Goal: Task Accomplishment & Management: Manage account settings

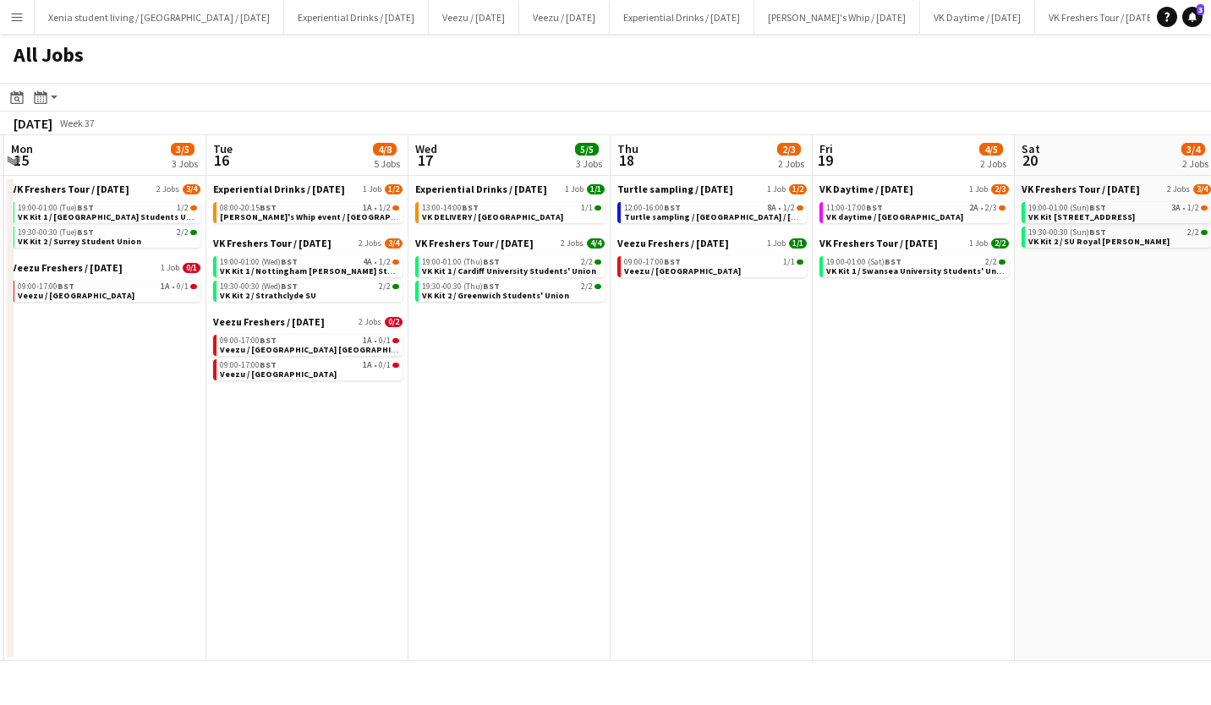
scroll to position [0, 603]
click at [544, 216] on link "13:00-14:00 BST 1/1 VK DELIVERY / Sheffield" at bounding box center [510, 211] width 179 height 19
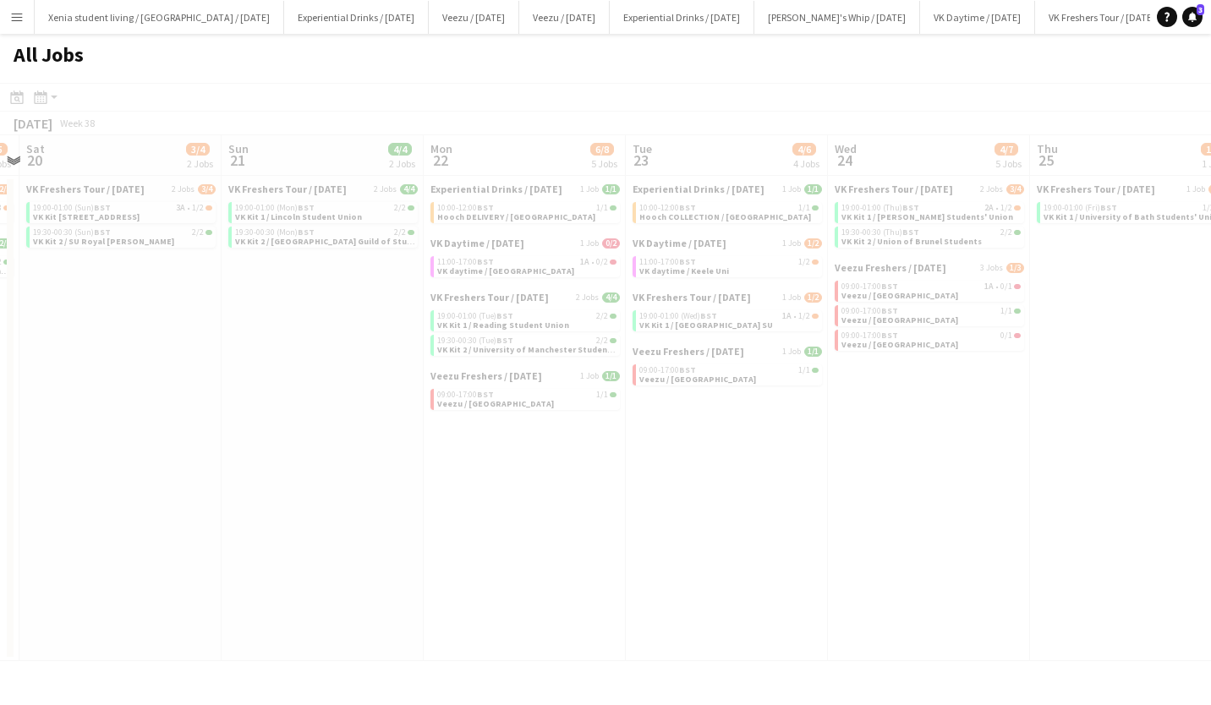
scroll to position [0, 659]
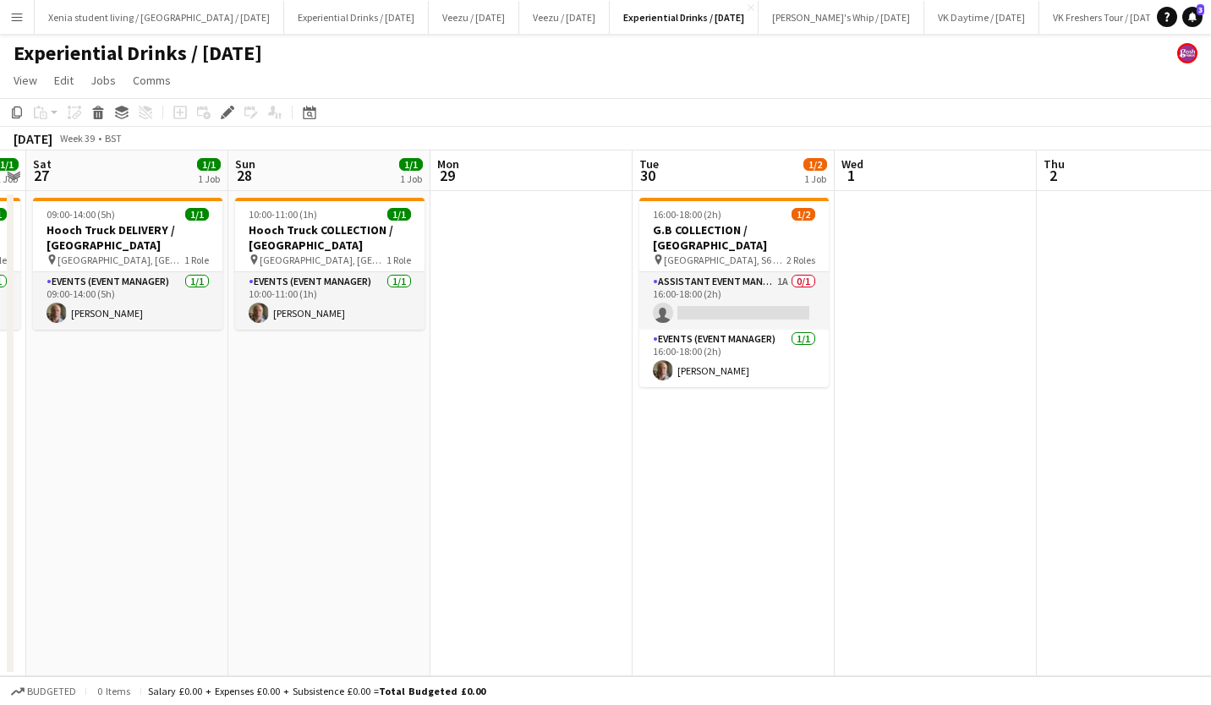
scroll to position [0, 581]
click at [738, 277] on app-card-role "Assistant Event Manager 1A 0/1 16:00-18:00 (2h) single-neutral-actions" at bounding box center [732, 300] width 189 height 57
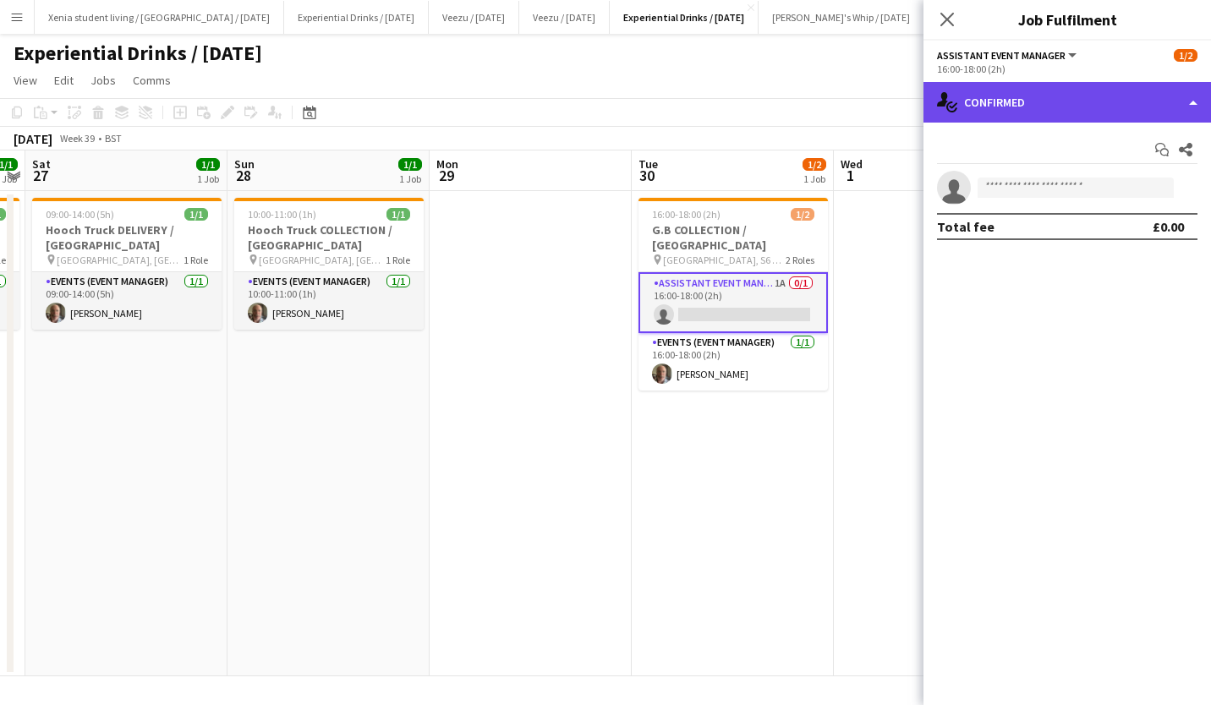
click at [980, 106] on div "single-neutral-actions-check-2 Confirmed" at bounding box center [1066, 102] width 287 height 41
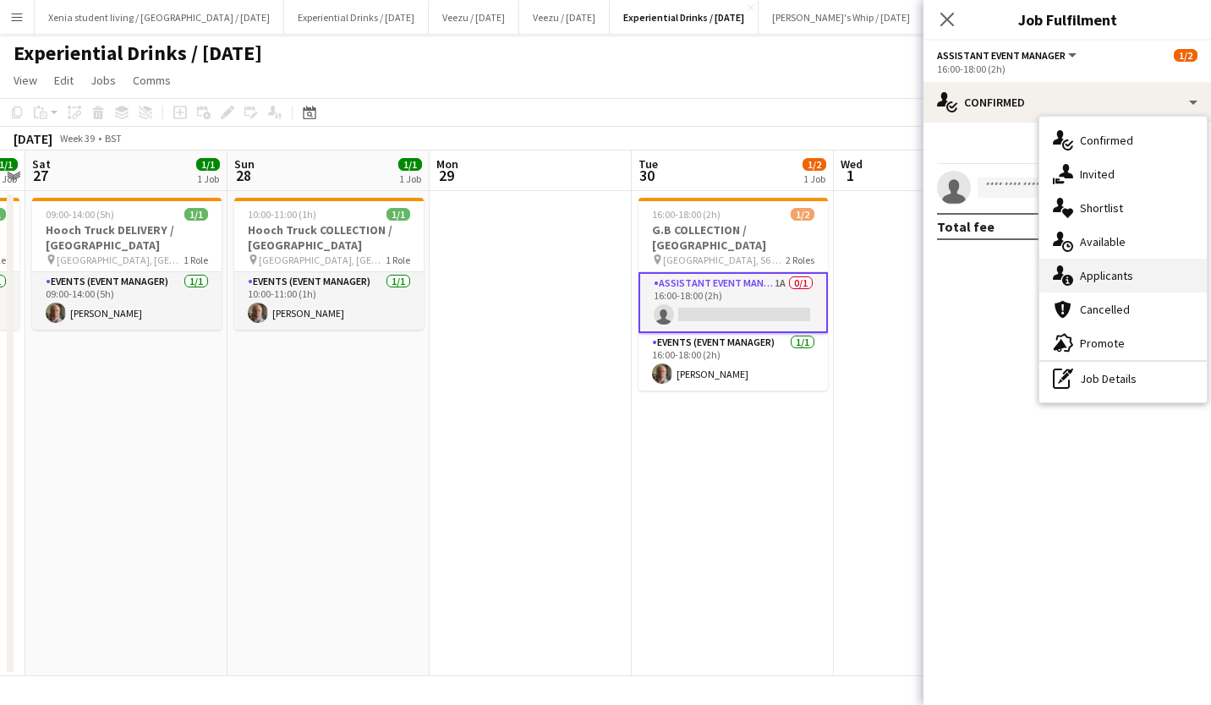
click at [1096, 264] on div "single-neutral-actions-information Applicants" at bounding box center [1122, 276] width 167 height 34
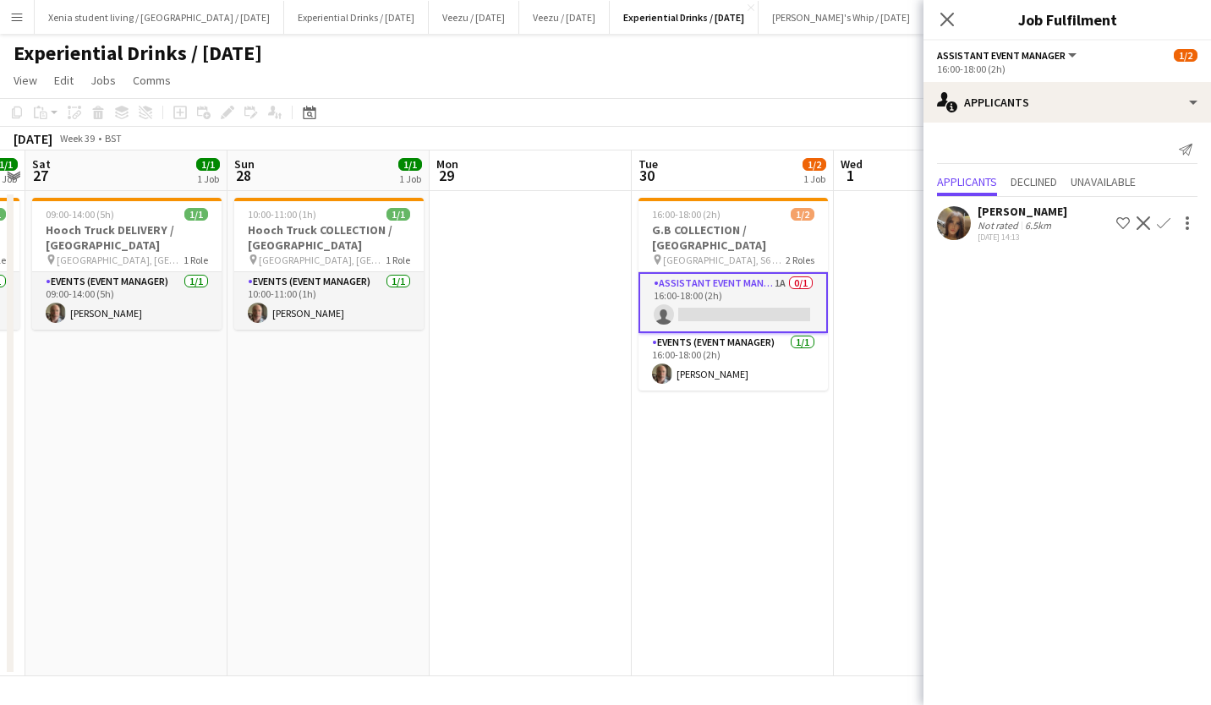
click at [1171, 219] on button "Confirm" at bounding box center [1163, 223] width 20 height 20
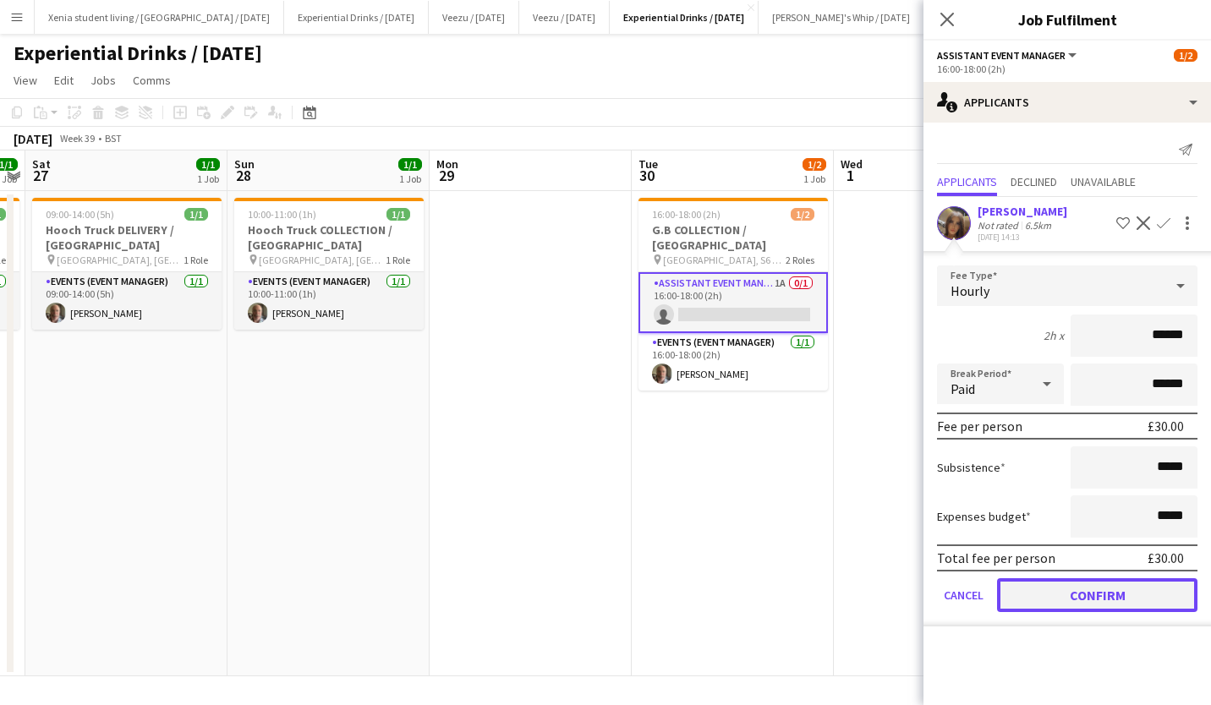
click at [1122, 584] on button "Confirm" at bounding box center [1097, 595] width 200 height 34
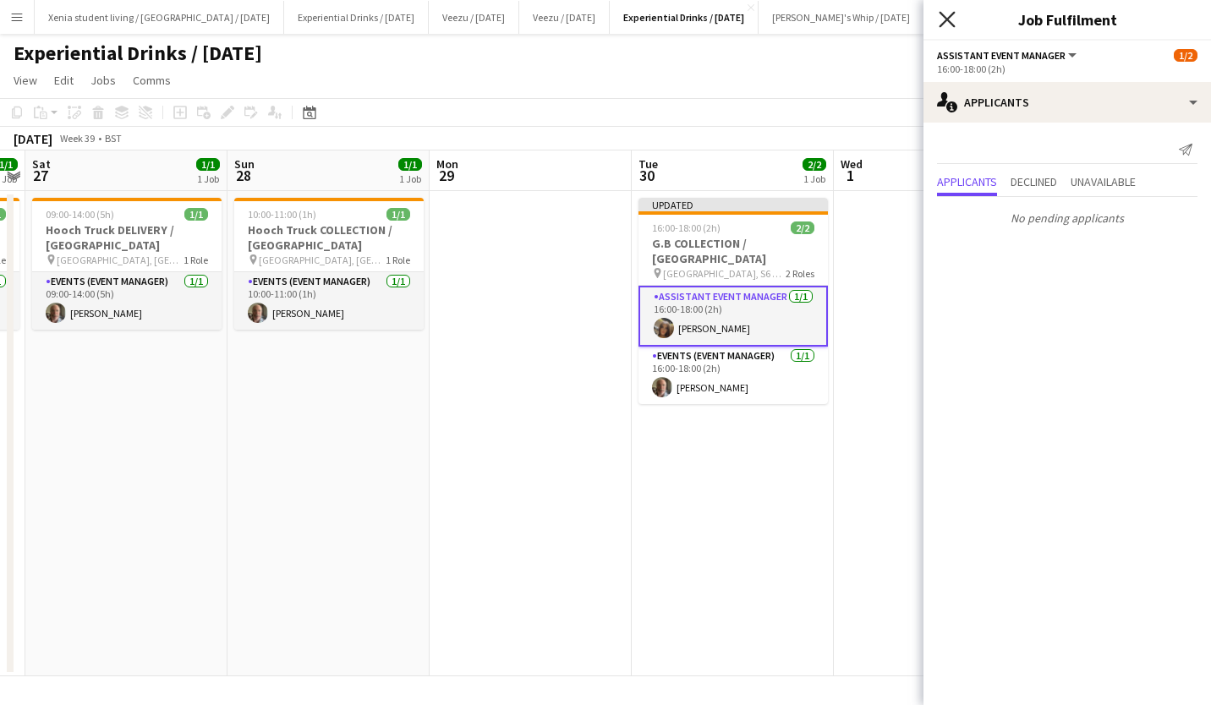
click at [948, 16] on icon "Close pop-in" at bounding box center [946, 19] width 16 height 16
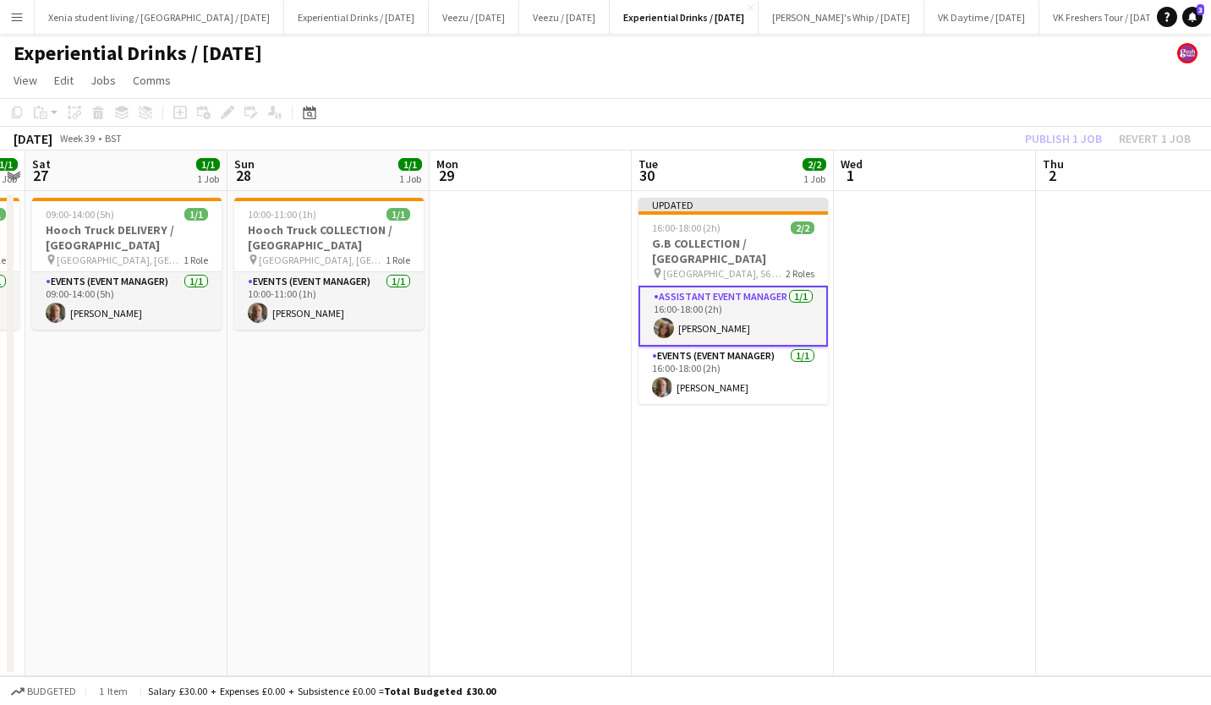
click at [1054, 135] on div "Publish 1 job Revert 1 job" at bounding box center [1107, 139] width 206 height 22
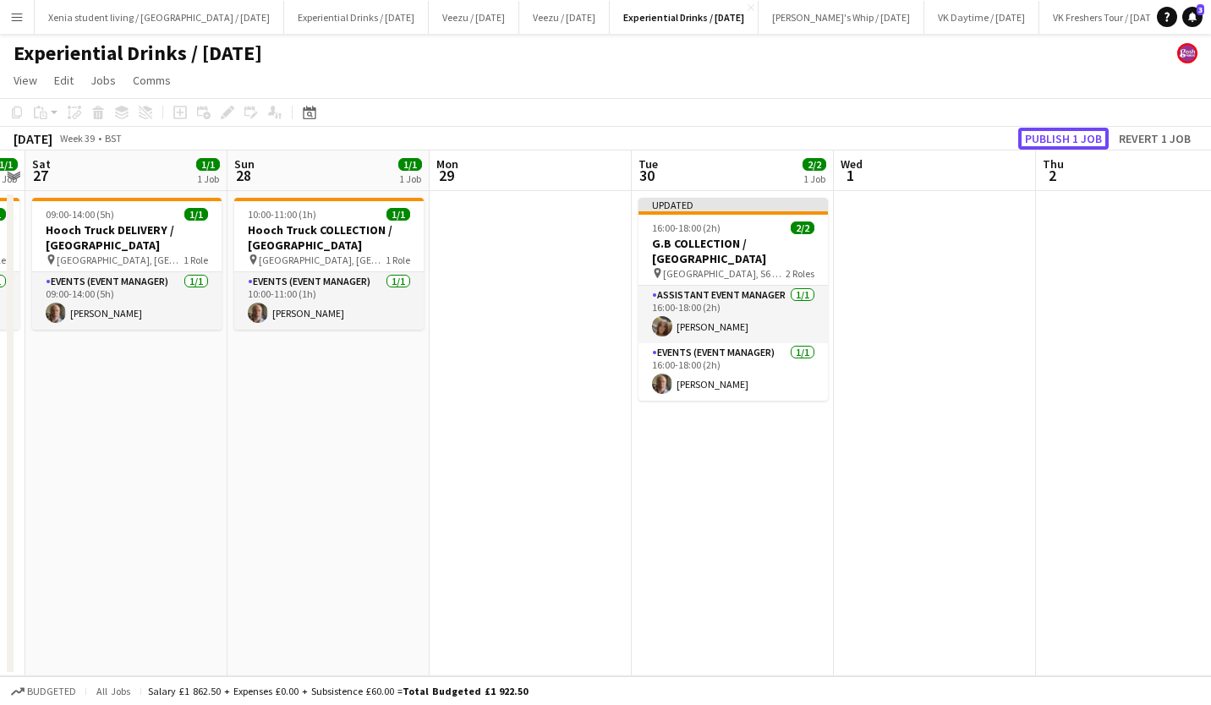
click at [1054, 135] on button "Publish 1 job" at bounding box center [1063, 139] width 90 height 22
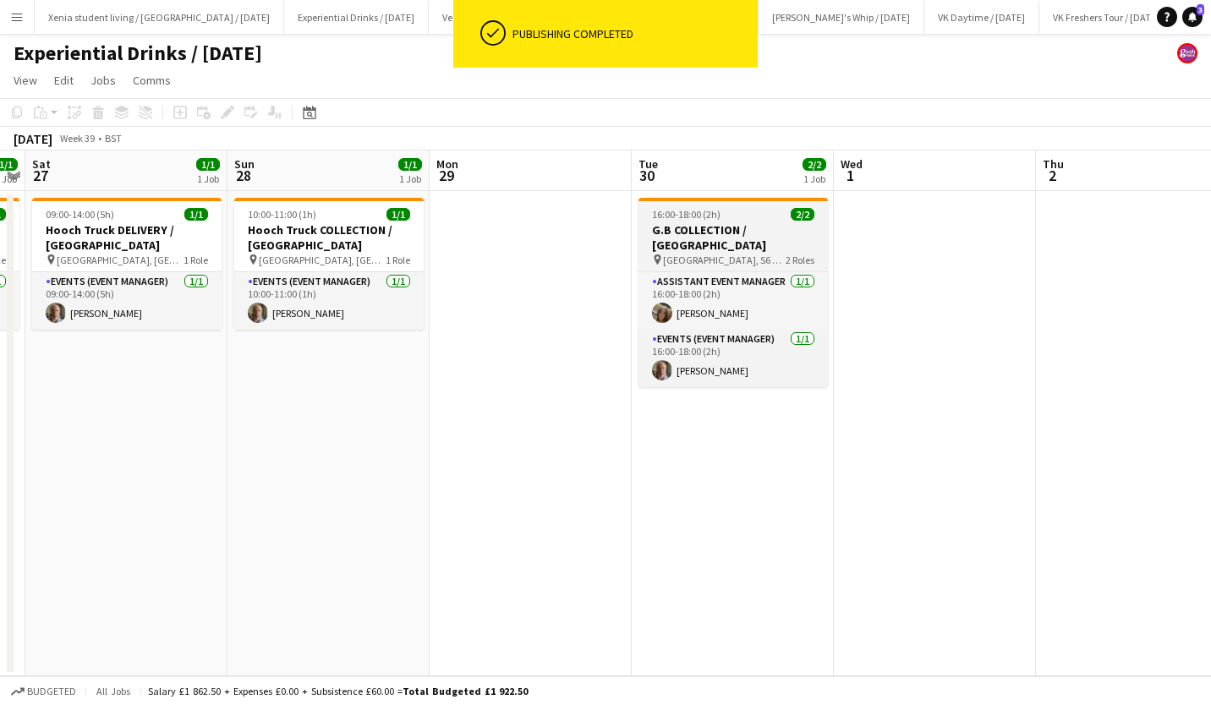
click at [707, 227] on h3 "G.B COLLECTION / Sheffield" at bounding box center [732, 237] width 189 height 30
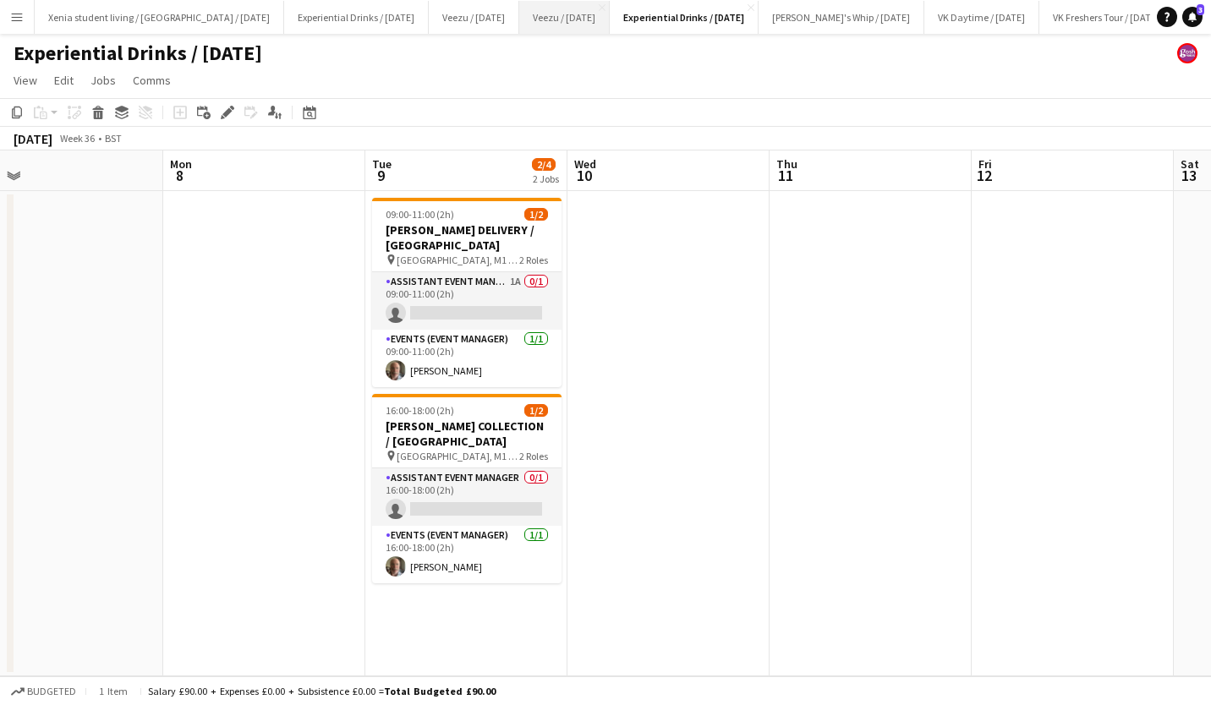
scroll to position [0, 359]
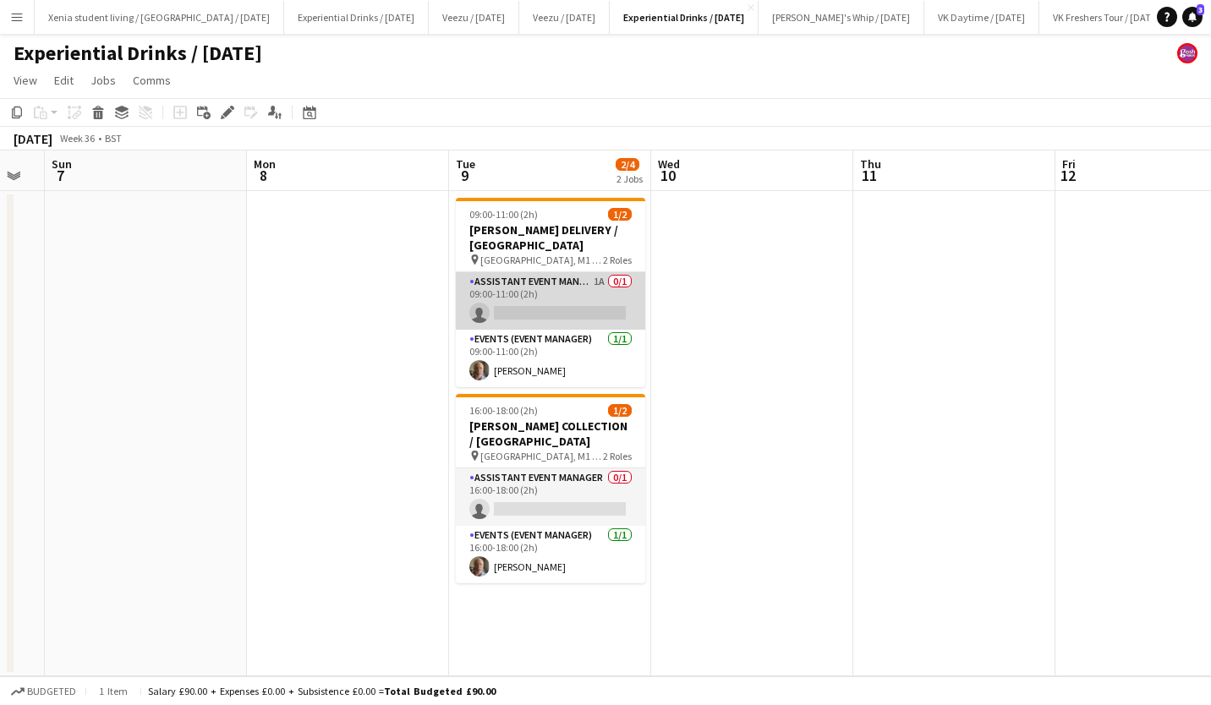
click at [579, 304] on app-card-role "Assistant Event Manager 1A 0/1 09:00-11:00 (2h) single-neutral-actions" at bounding box center [550, 300] width 189 height 57
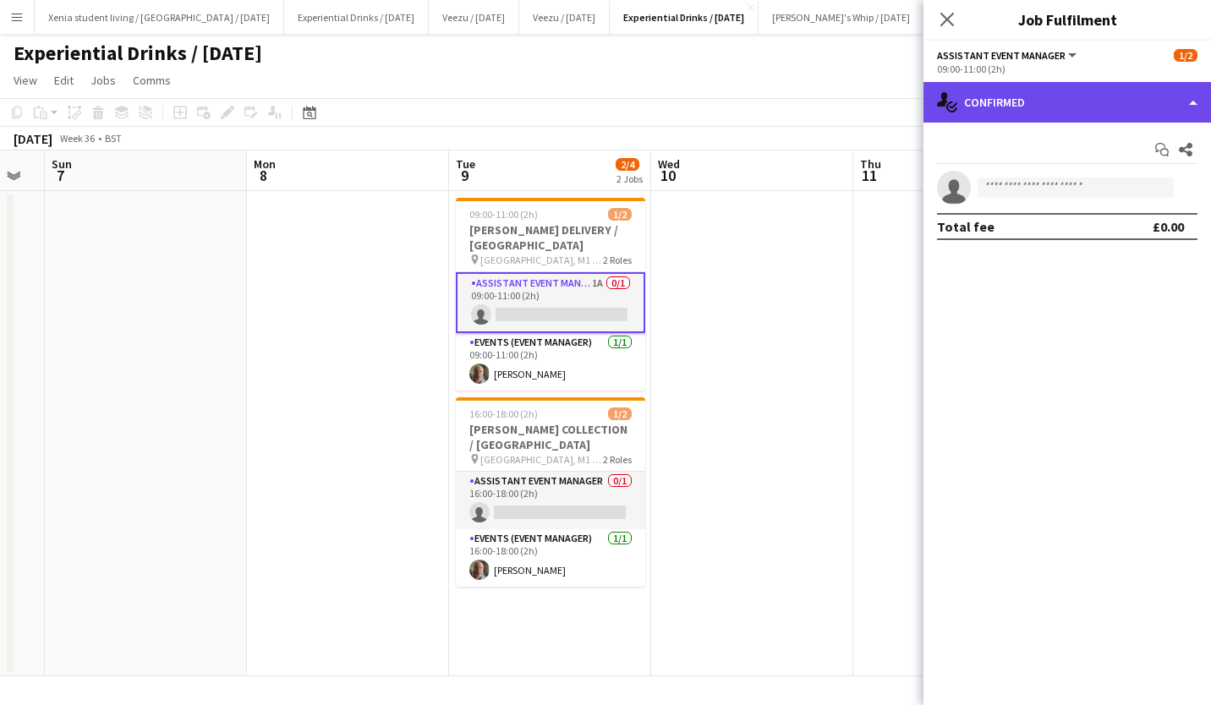
click at [1063, 103] on div "single-neutral-actions-check-2 Confirmed" at bounding box center [1066, 102] width 287 height 41
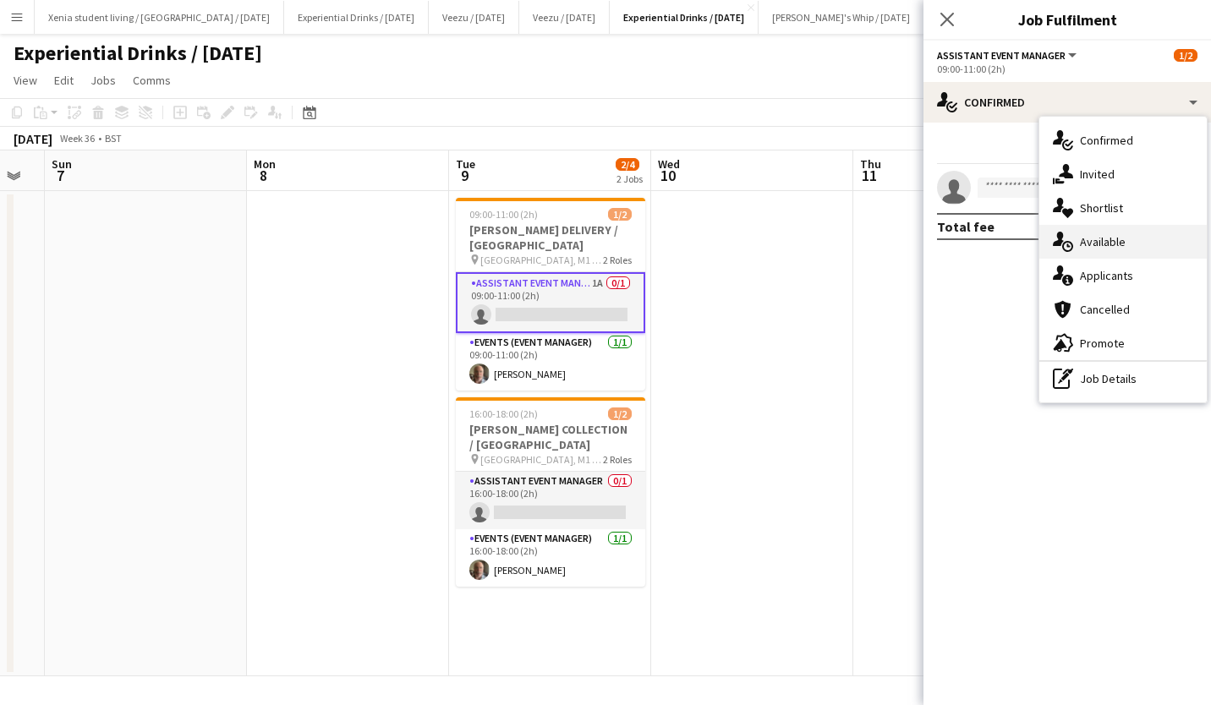
click at [1134, 249] on div "single-neutral-actions-upload Available" at bounding box center [1122, 242] width 167 height 34
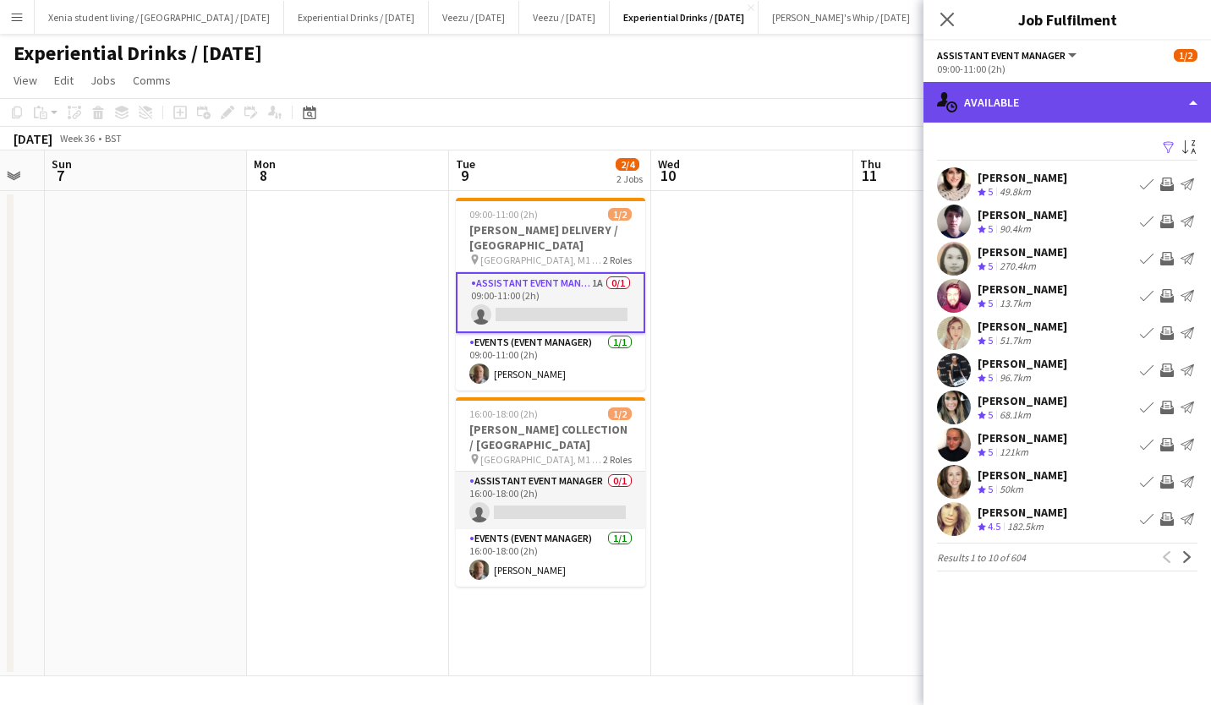
click at [1059, 116] on div "single-neutral-actions-upload Available" at bounding box center [1066, 102] width 287 height 41
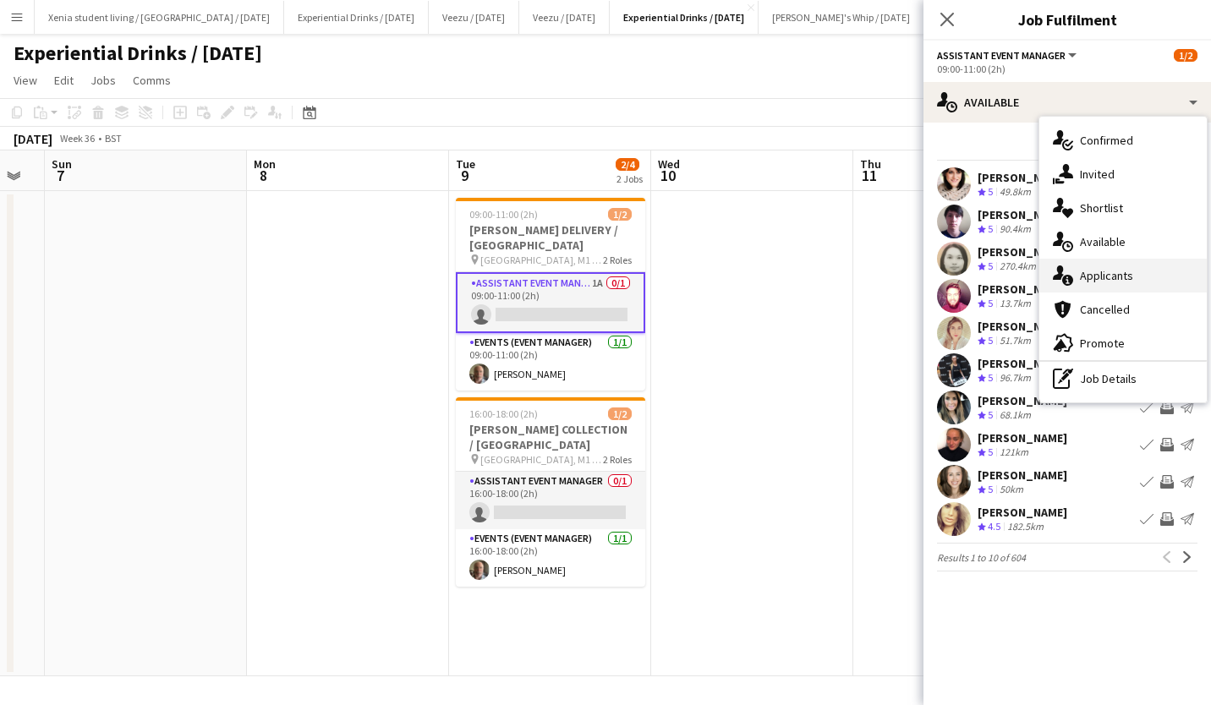
click at [1118, 283] on div "single-neutral-actions-information Applicants" at bounding box center [1122, 276] width 167 height 34
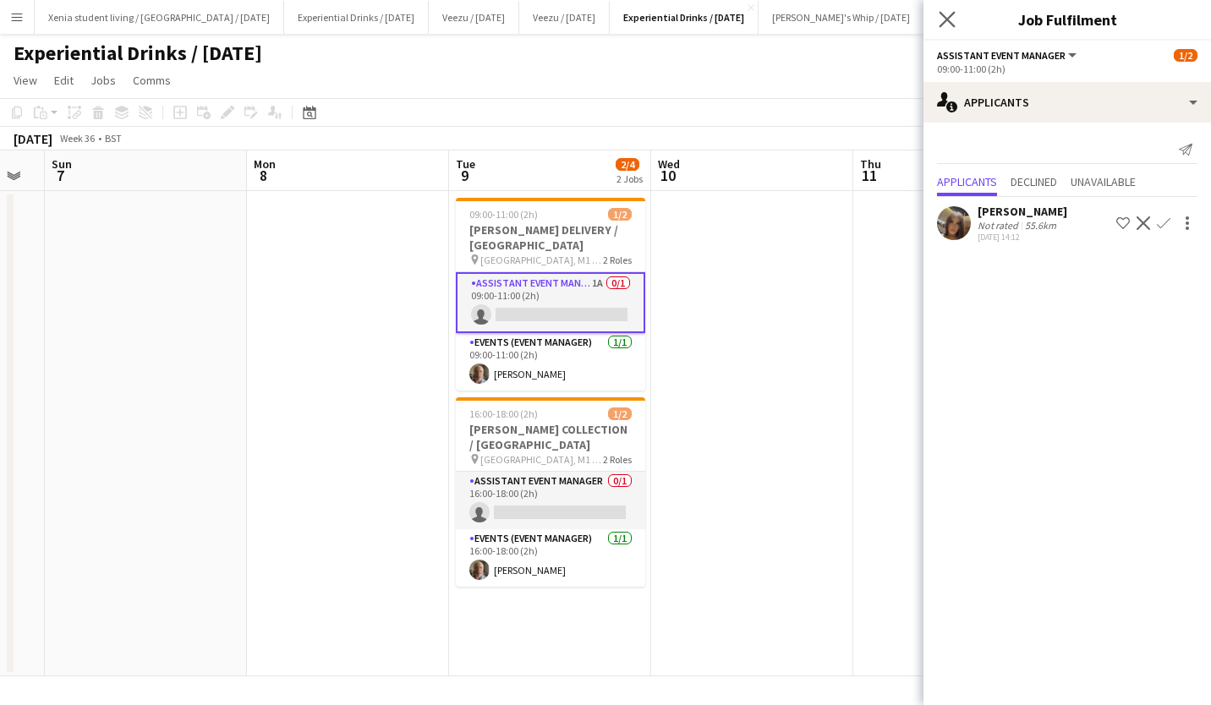
click at [958, 18] on app-icon "Close pop-in" at bounding box center [947, 20] width 25 height 25
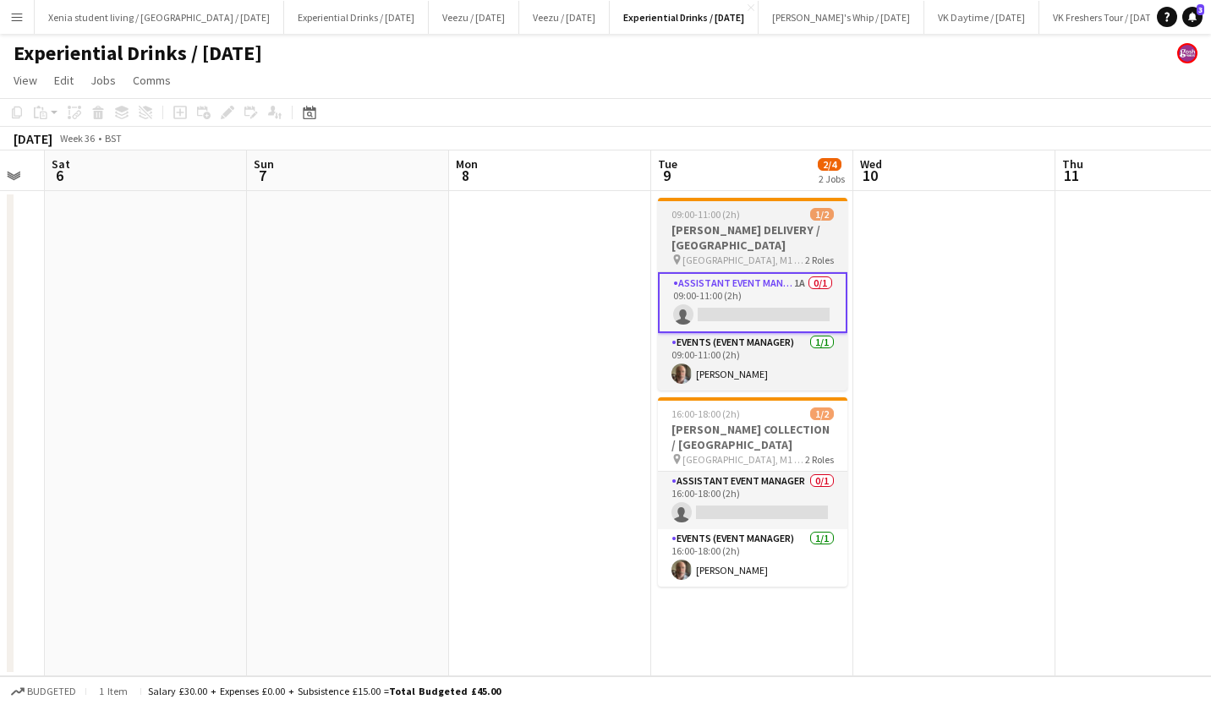
scroll to position [0, 519]
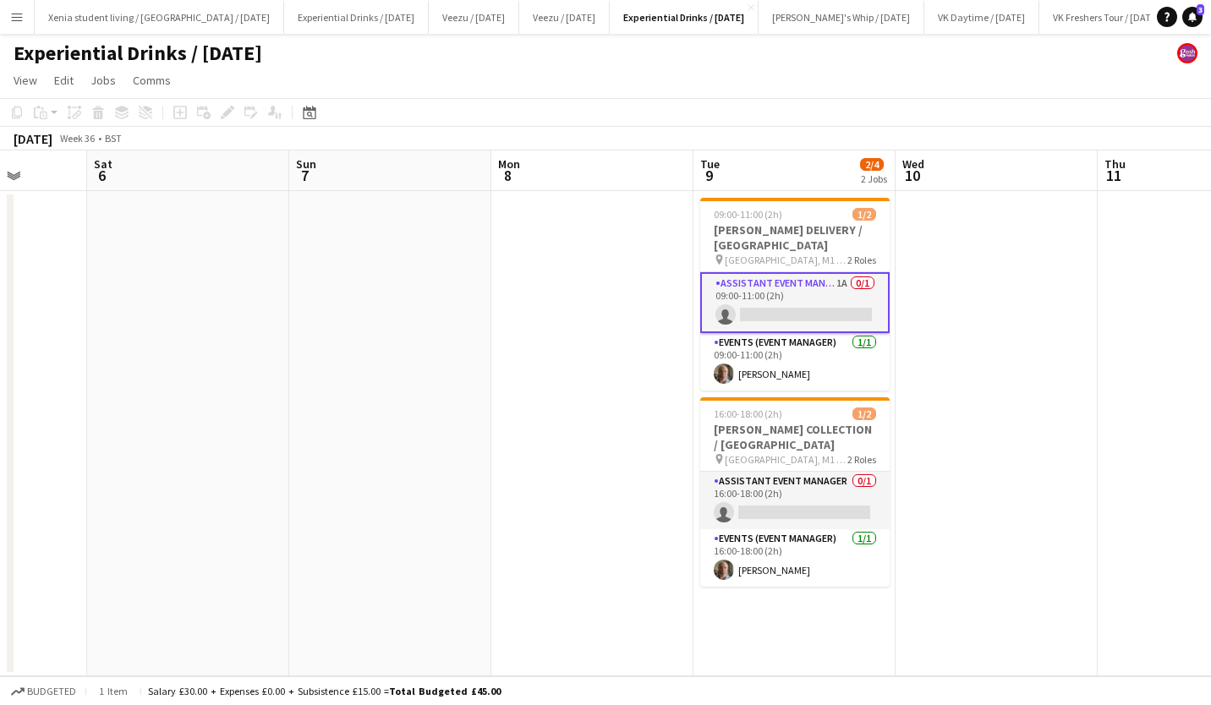
click at [19, 18] on app-icon "Menu" at bounding box center [17, 17] width 14 height 14
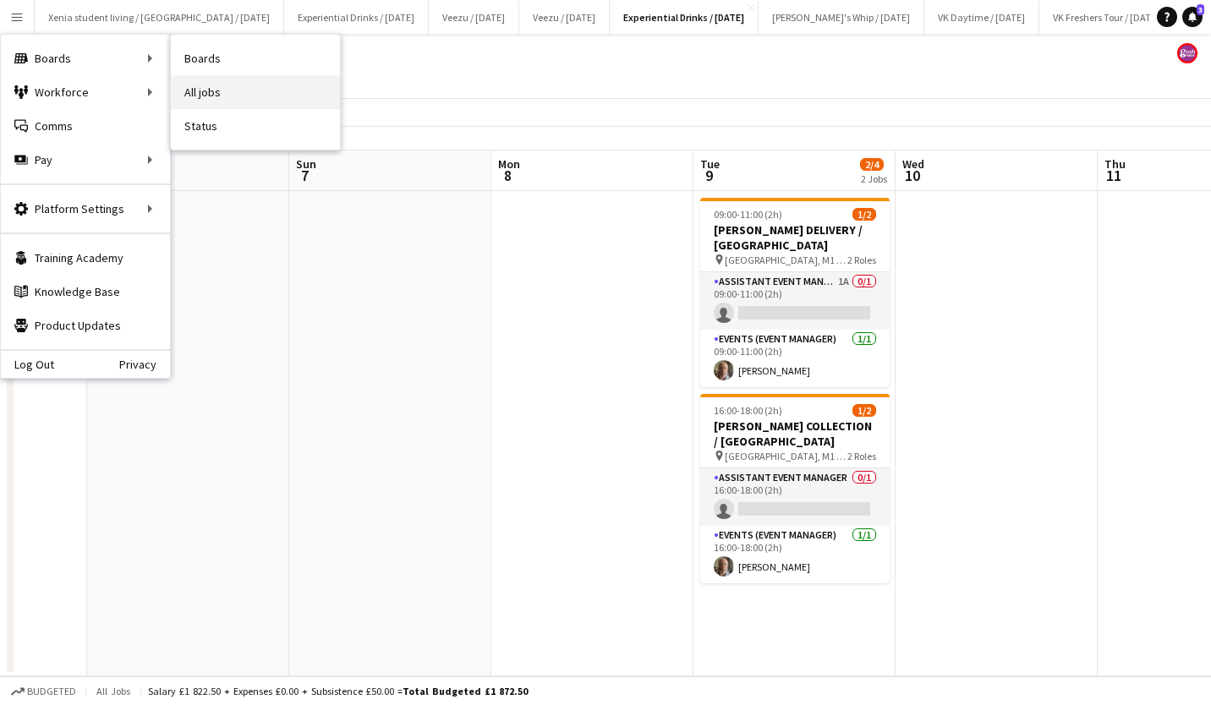
click at [228, 99] on link "All jobs" at bounding box center [255, 92] width 169 height 34
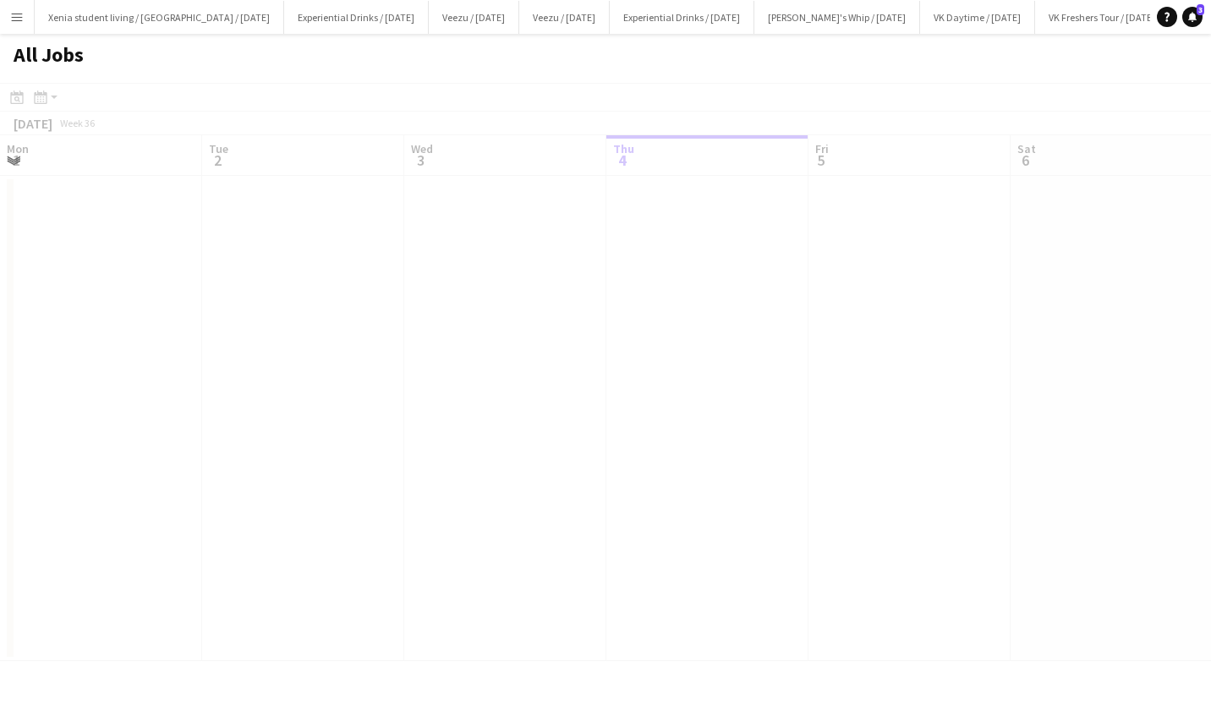
scroll to position [0, 404]
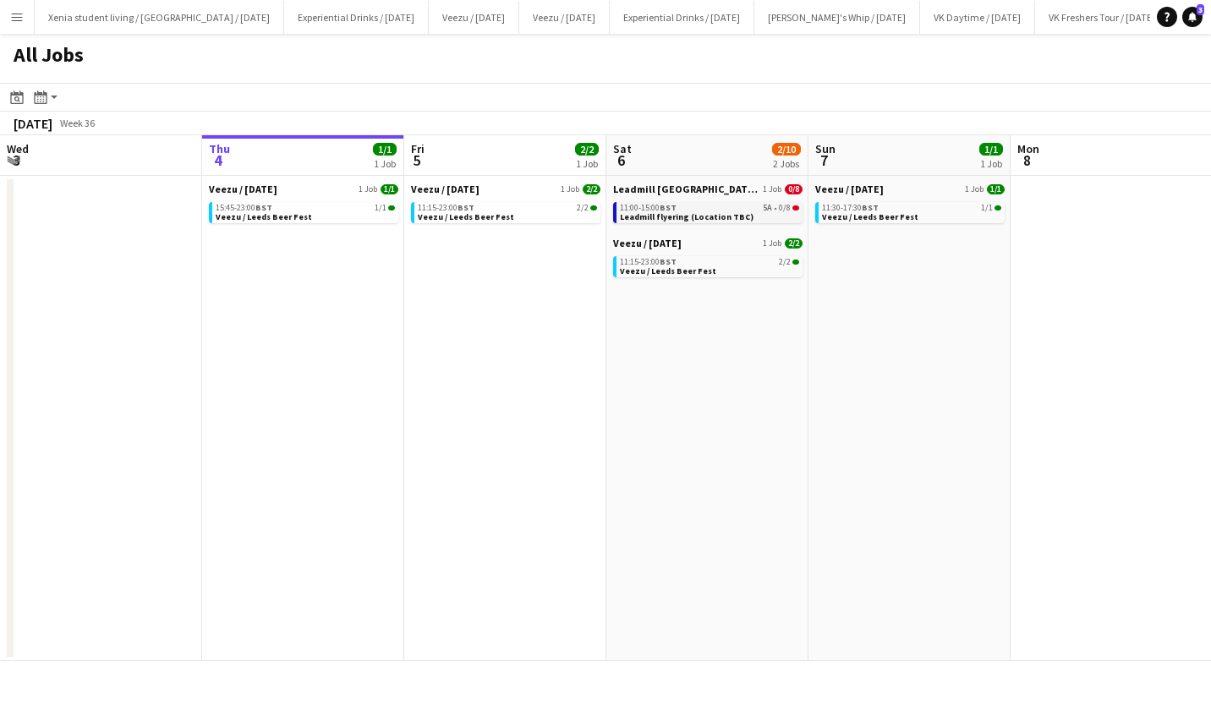
click at [729, 214] on span "Leadmill flyering (Location TBC)" at bounding box center [687, 216] width 134 height 11
click at [300, 216] on span "Veezu / Leeds Beer Fest" at bounding box center [264, 216] width 96 height 11
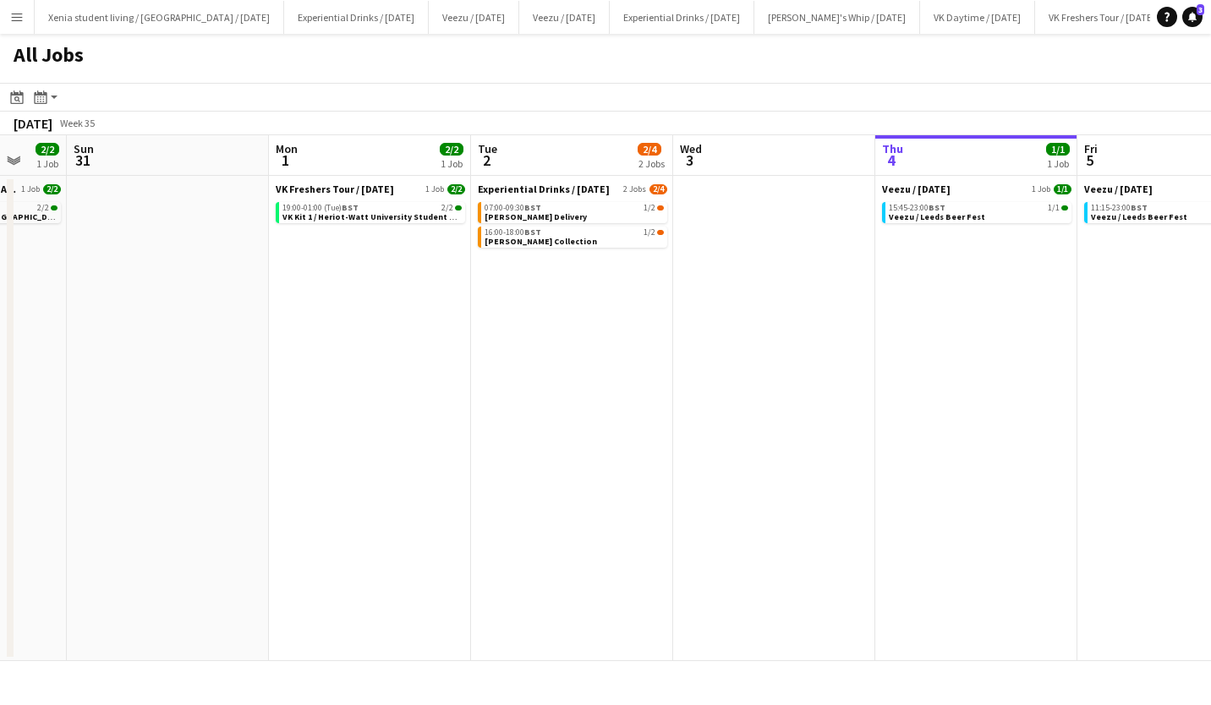
scroll to position [0, 539]
click at [560, 215] on link "07:00-09:30 BST 1/2 Thwaits Delivery" at bounding box center [574, 211] width 179 height 19
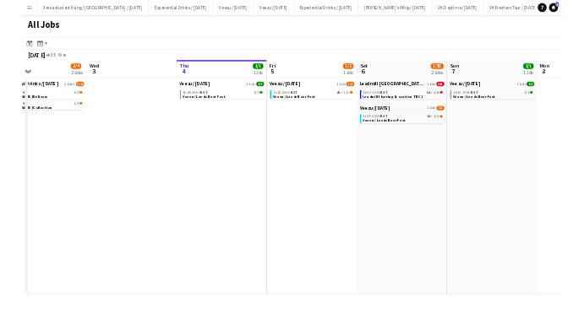
scroll to position [0, 490]
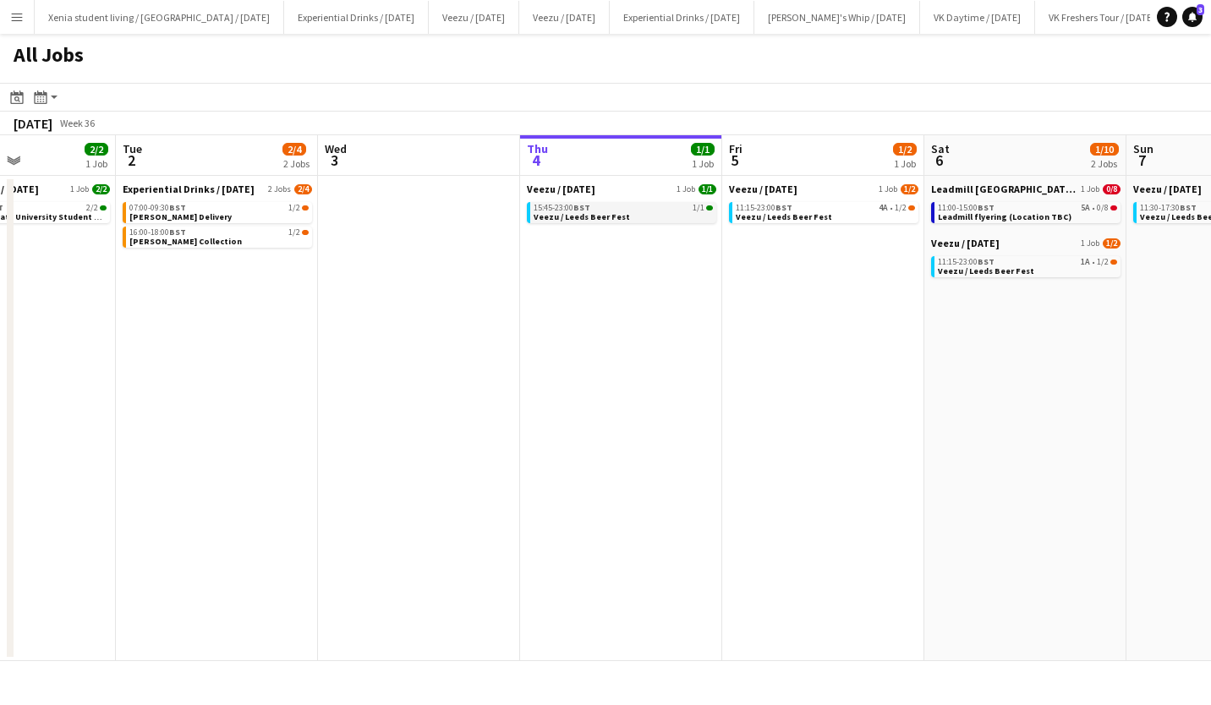
click at [574, 208] on span "15:45-23:00 BST" at bounding box center [561, 208] width 57 height 8
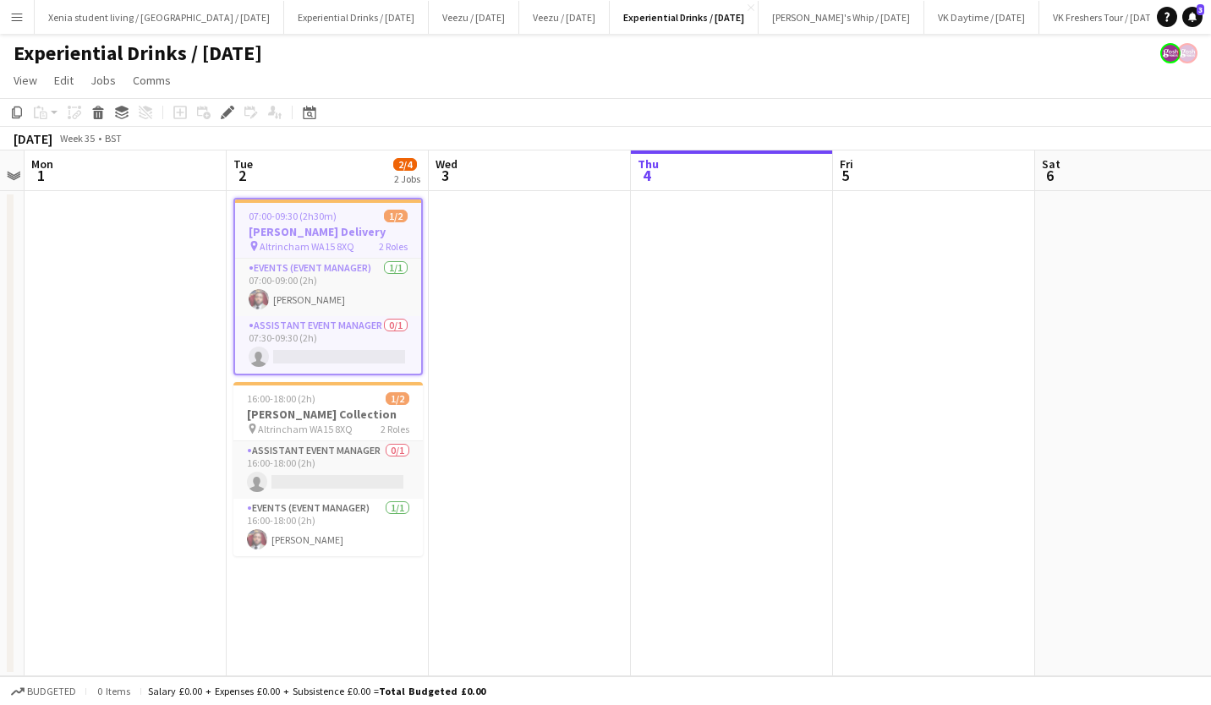
click at [335, 227] on h3 "[PERSON_NAME] Delivery" at bounding box center [328, 231] width 186 height 15
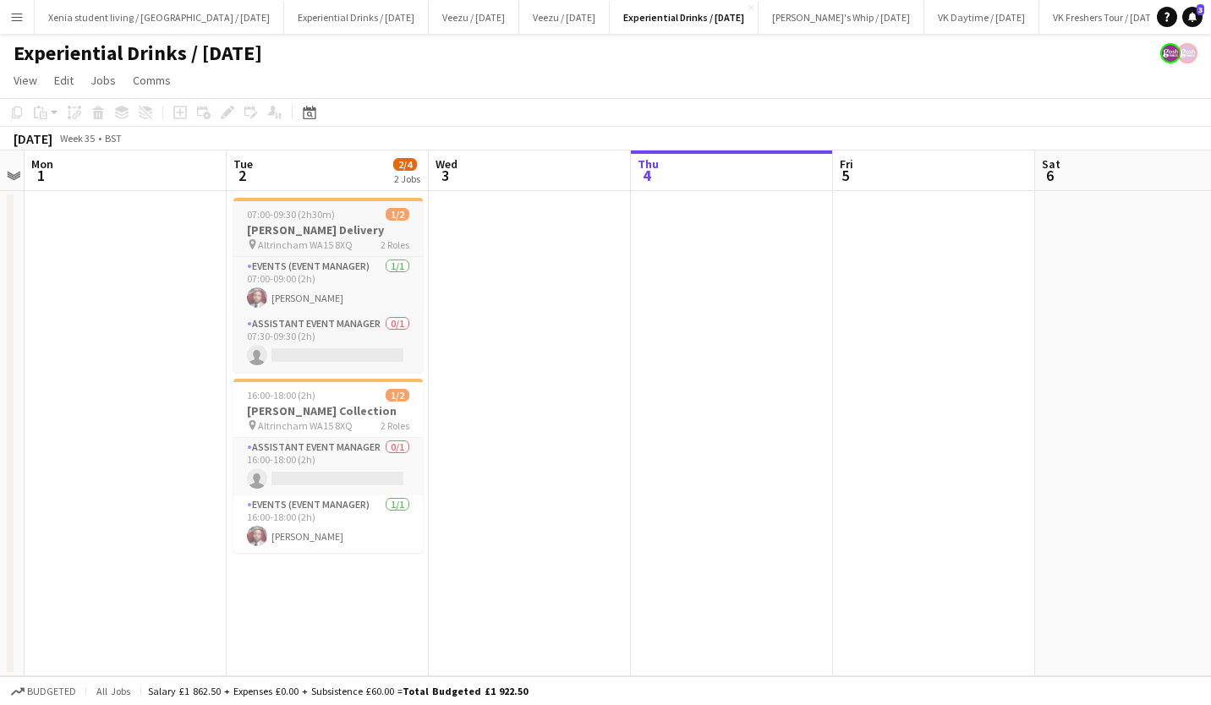
click at [335, 227] on h3 "[PERSON_NAME] Delivery" at bounding box center [327, 229] width 189 height 15
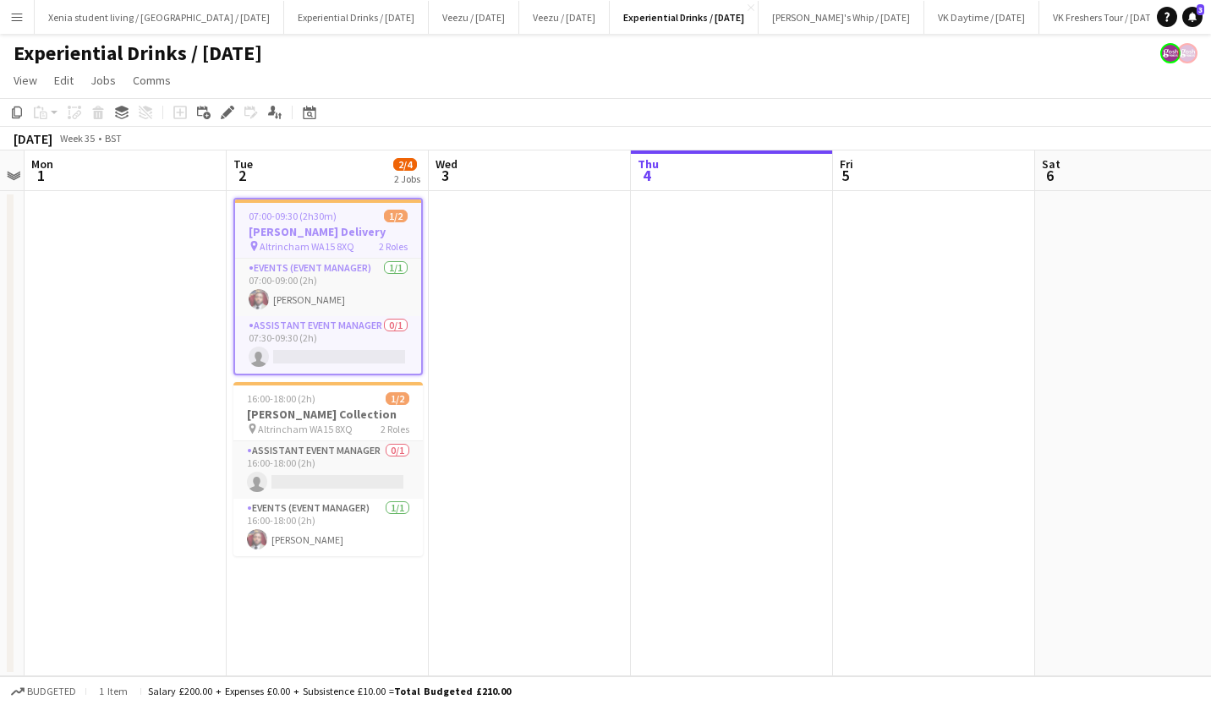
click at [16, 20] on app-icon "Menu" at bounding box center [17, 17] width 14 height 14
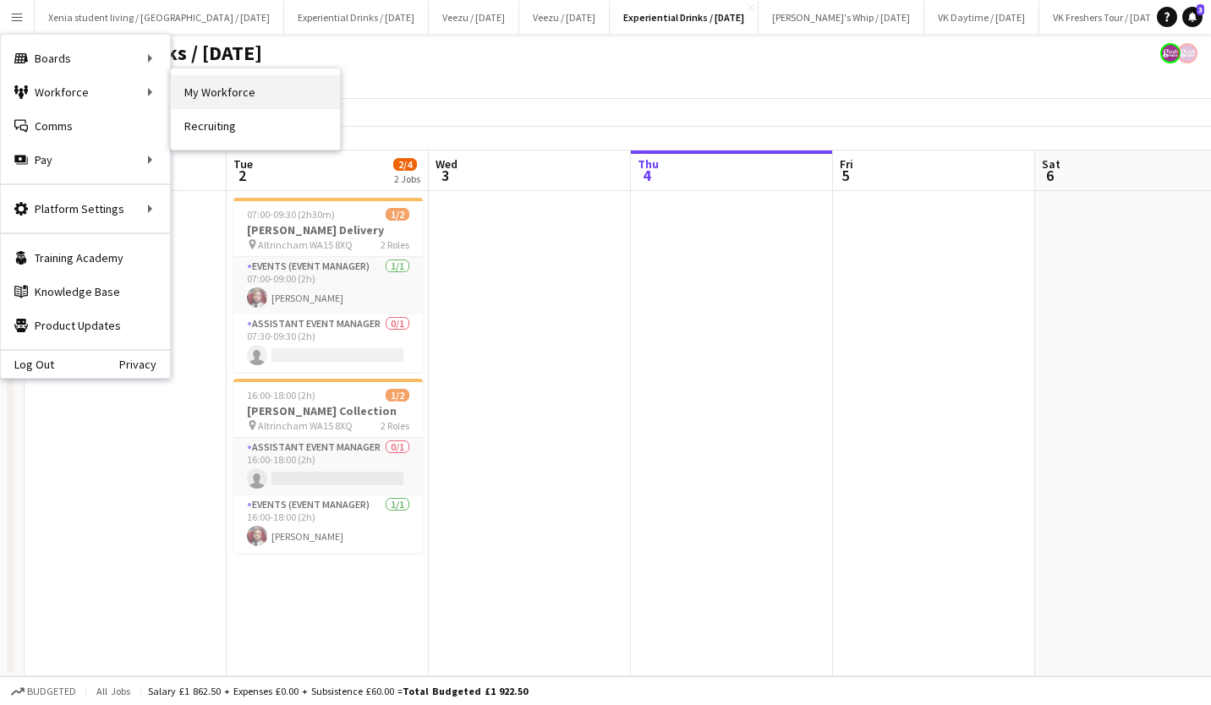
click at [215, 90] on link "My Workforce" at bounding box center [255, 92] width 169 height 34
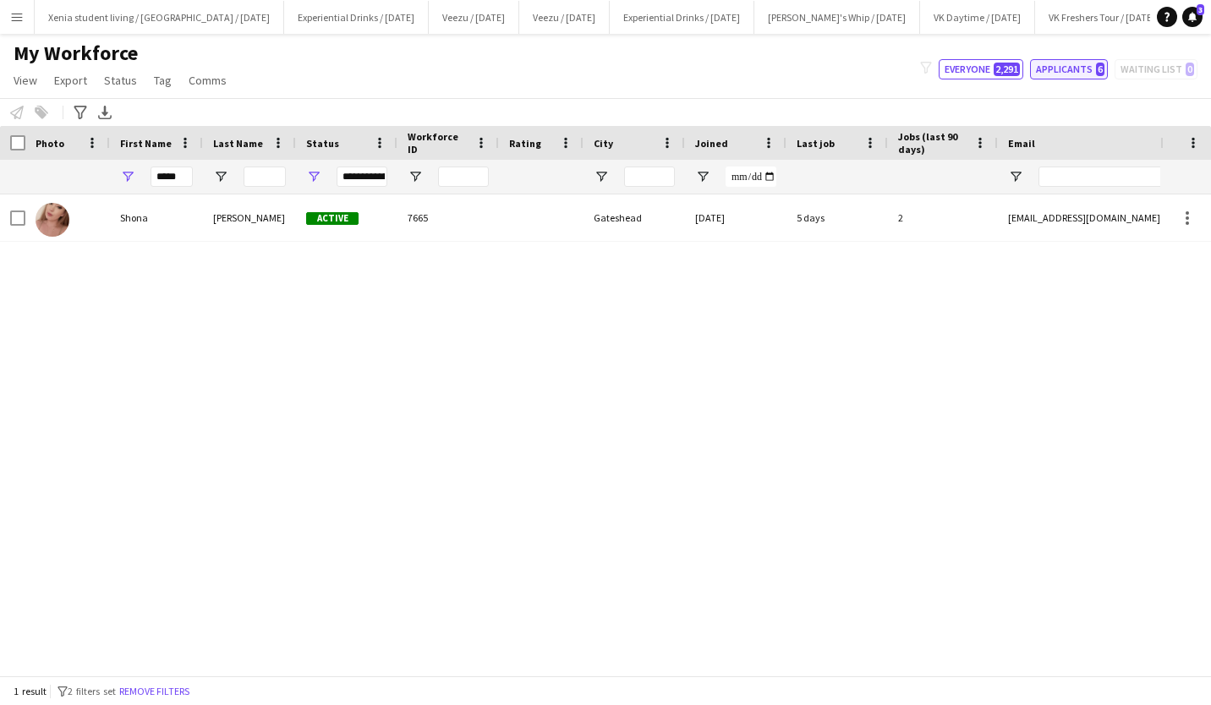
click at [1078, 64] on button "Applicants 6" at bounding box center [1069, 69] width 78 height 20
type input "**********"
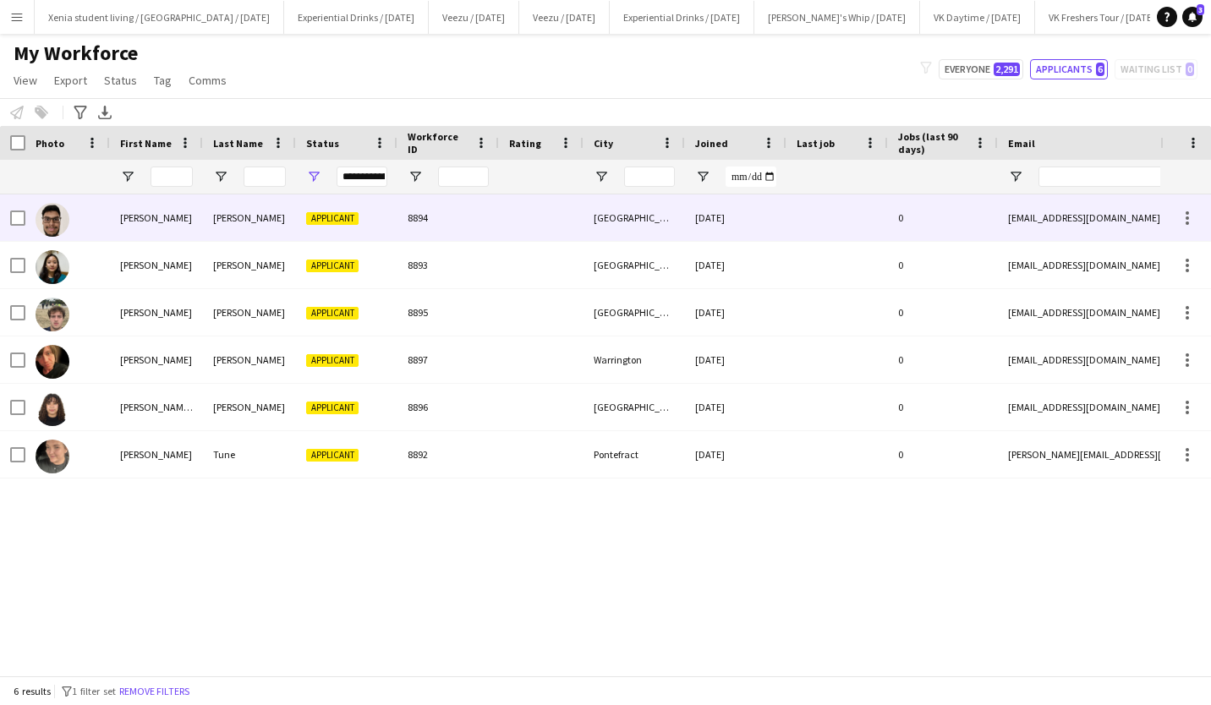
click at [361, 239] on div "Applicant" at bounding box center [346, 217] width 101 height 46
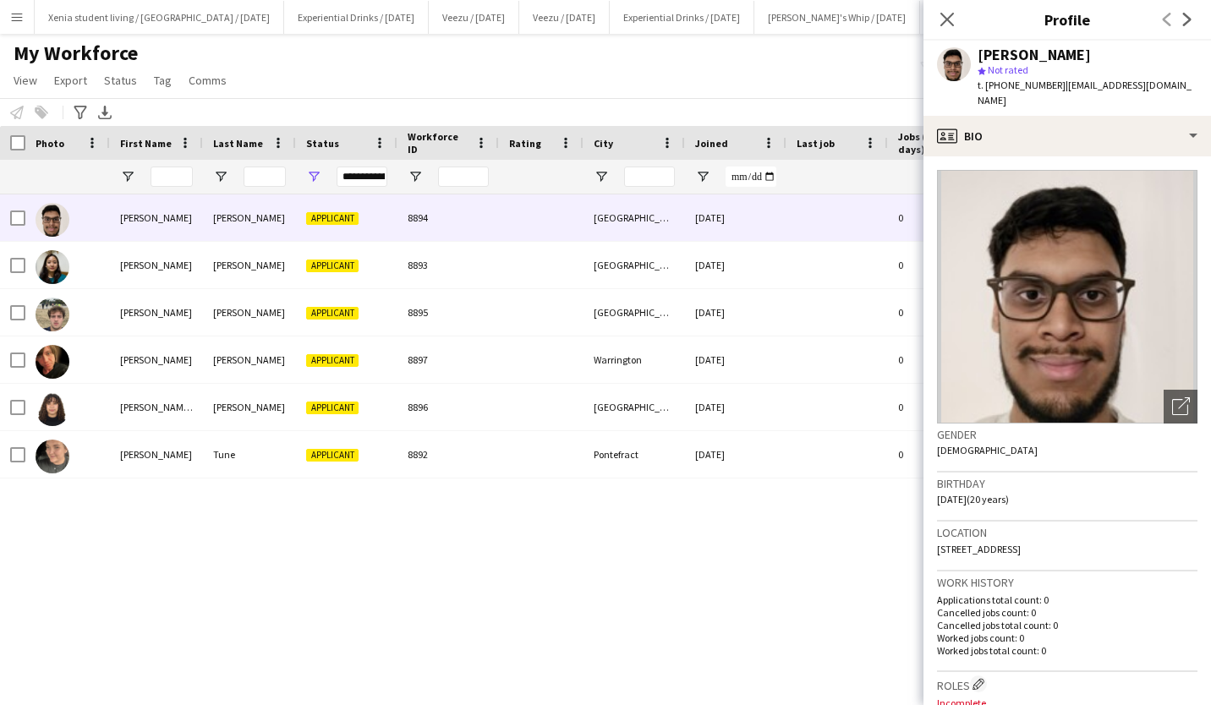
scroll to position [941, 0]
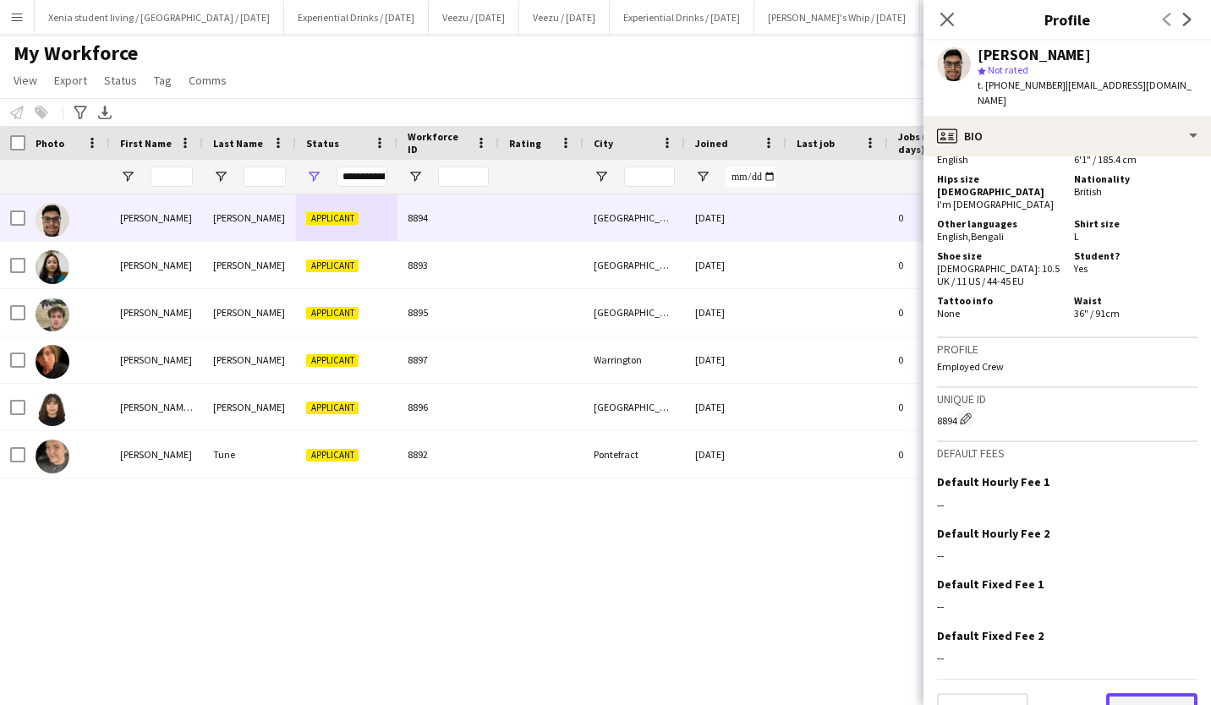
click at [1126, 693] on button "Next" at bounding box center [1151, 710] width 91 height 34
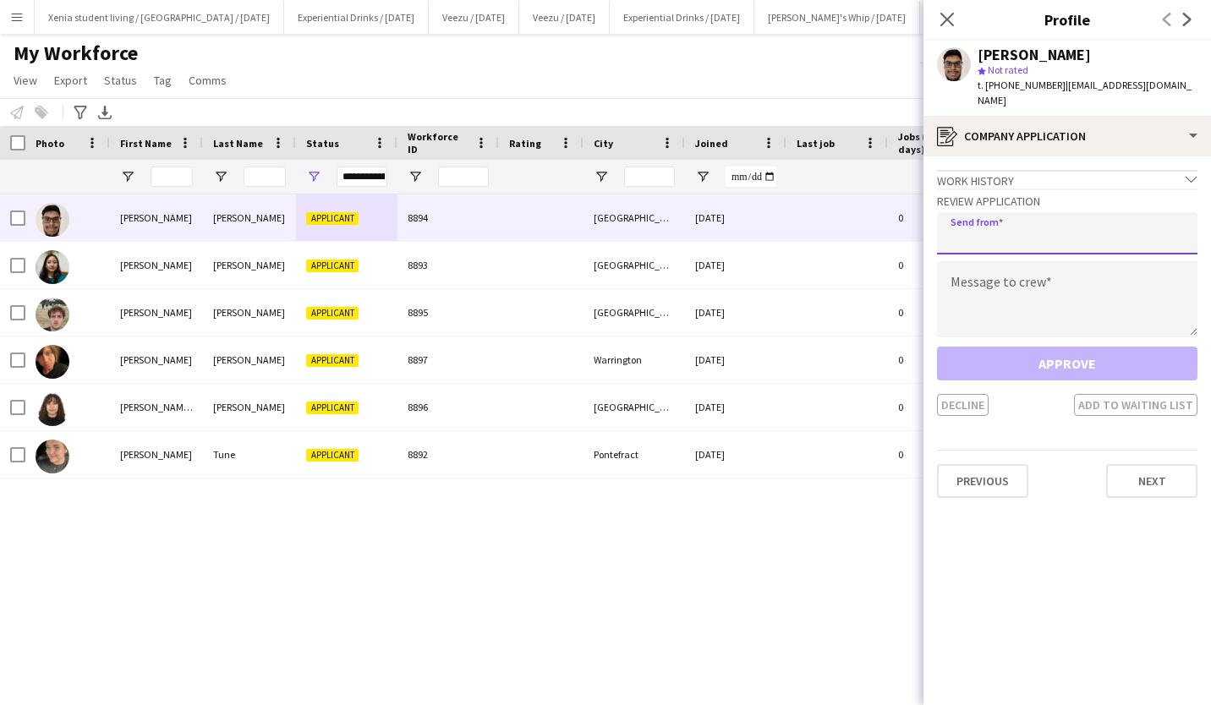
click at [1046, 221] on input "email" at bounding box center [1067, 233] width 260 height 42
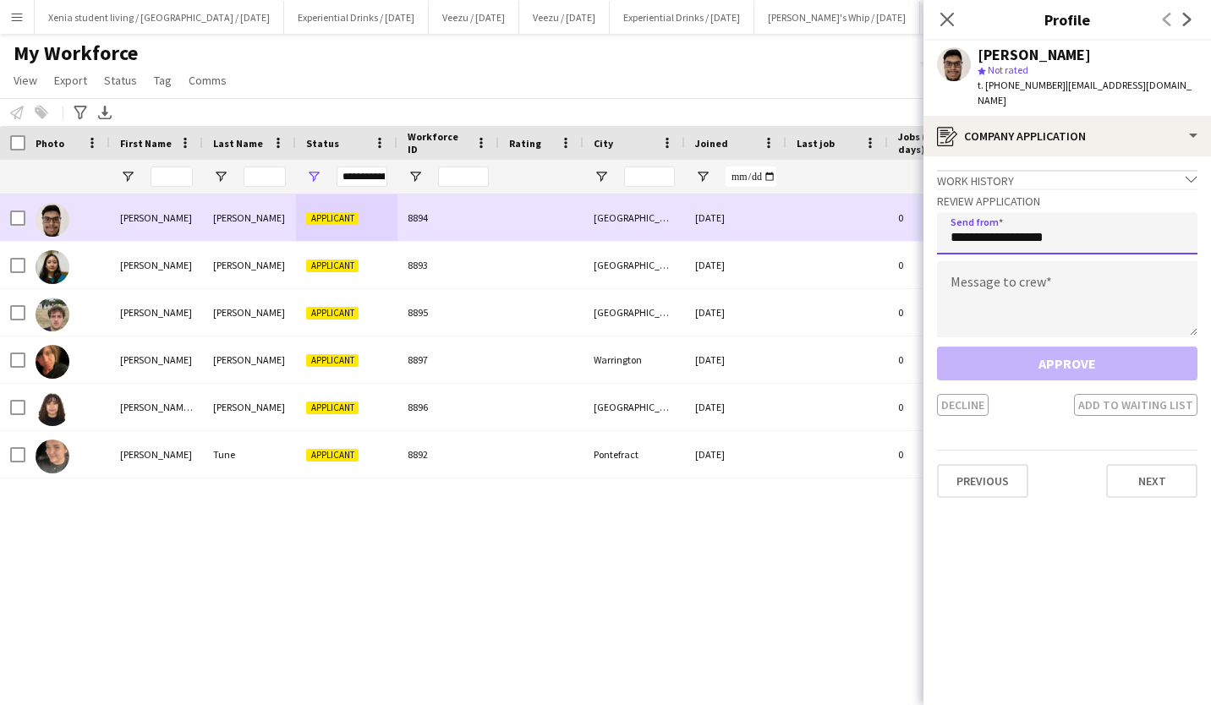
drag, startPoint x: 1088, startPoint y: 218, endPoint x: 916, endPoint y: 227, distance: 171.9
click at [916, 227] on body "Menu Boards Boards Boards All jobs Status Workforce Workforce My Workforce Recr…" at bounding box center [605, 352] width 1211 height 705
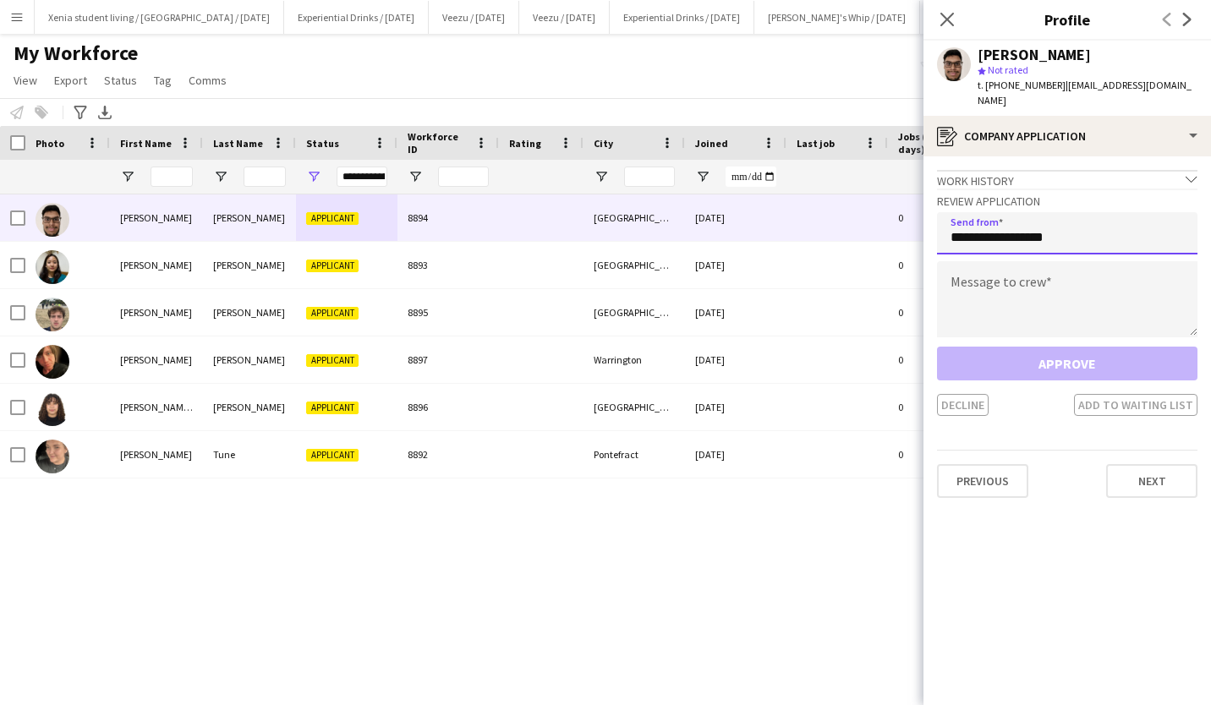
type input "**********"
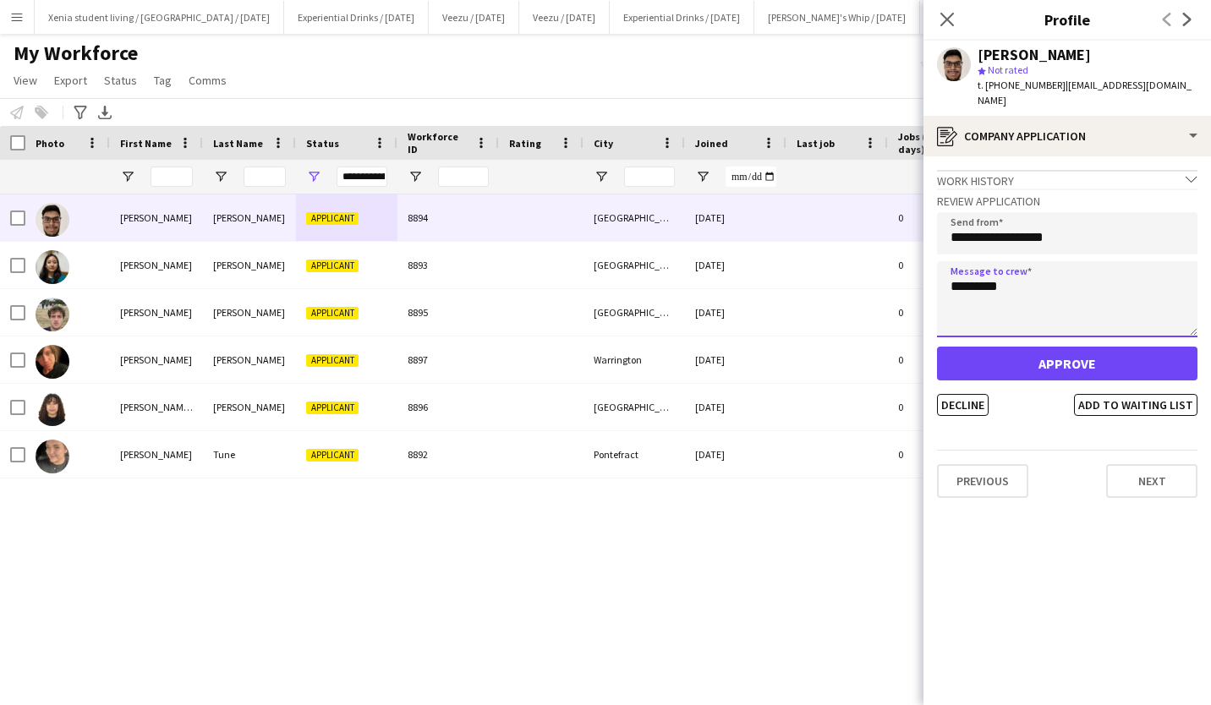
type textarea "********"
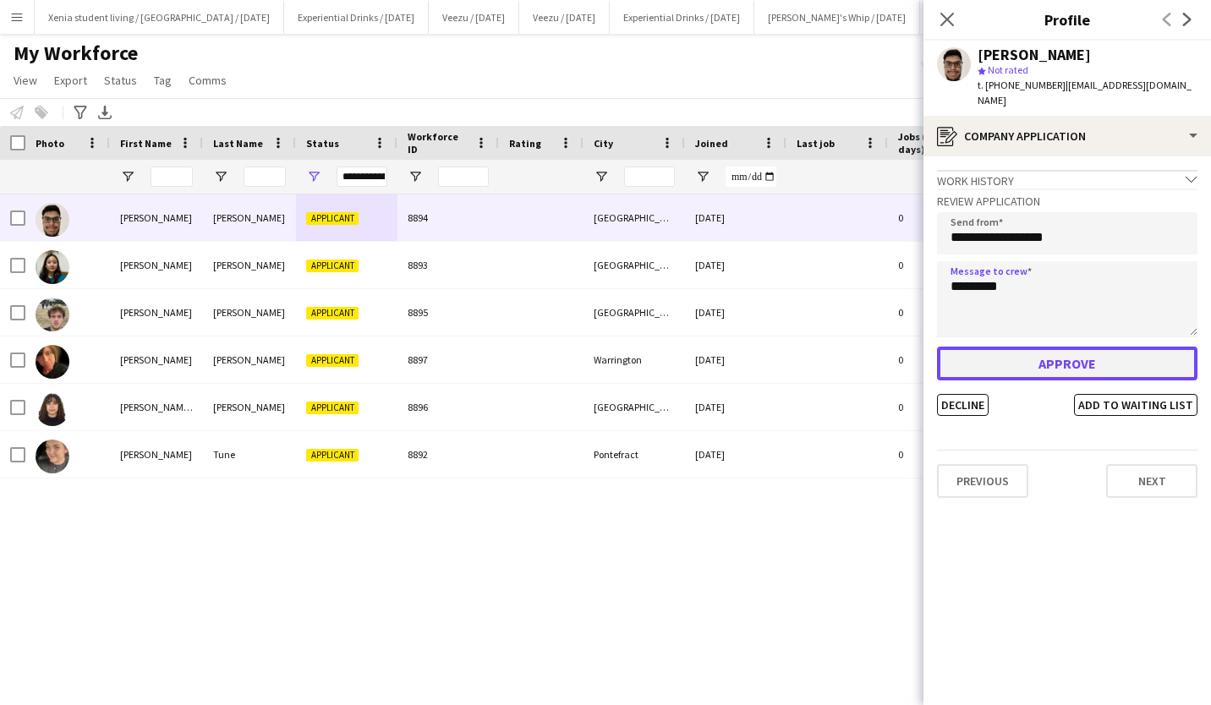
click at [1066, 347] on button "Approve" at bounding box center [1067, 364] width 260 height 34
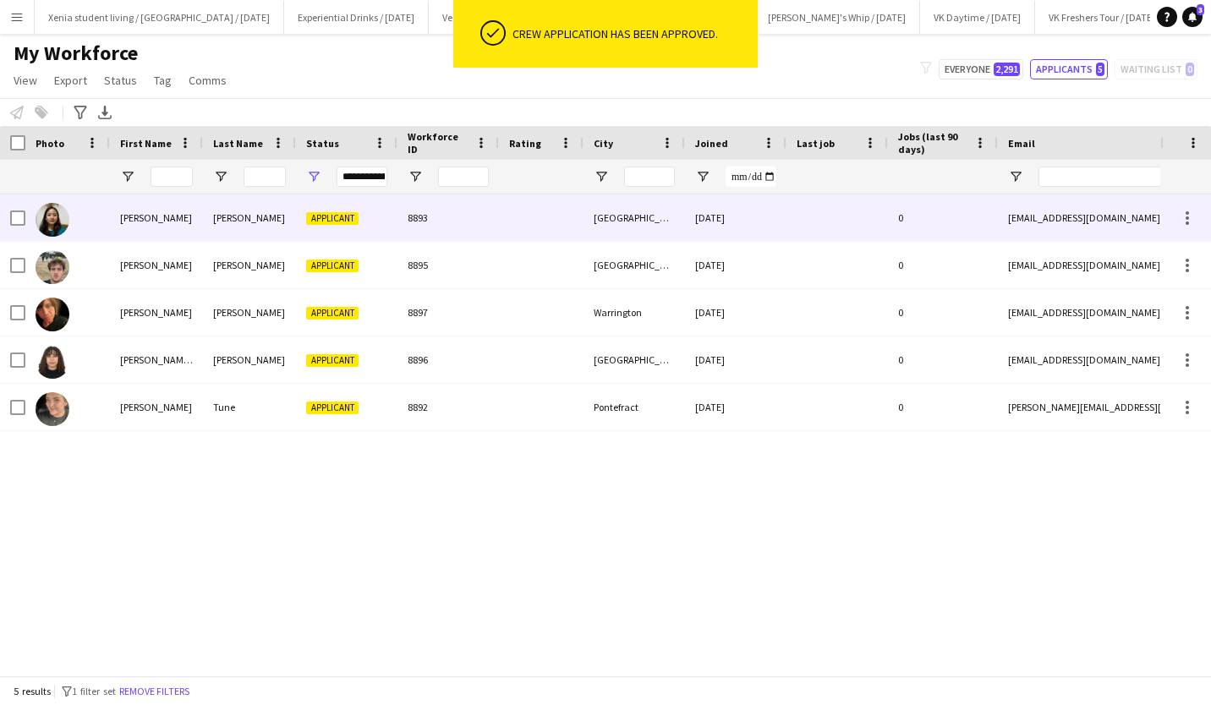
click at [283, 205] on div "Shrestha" at bounding box center [249, 217] width 93 height 46
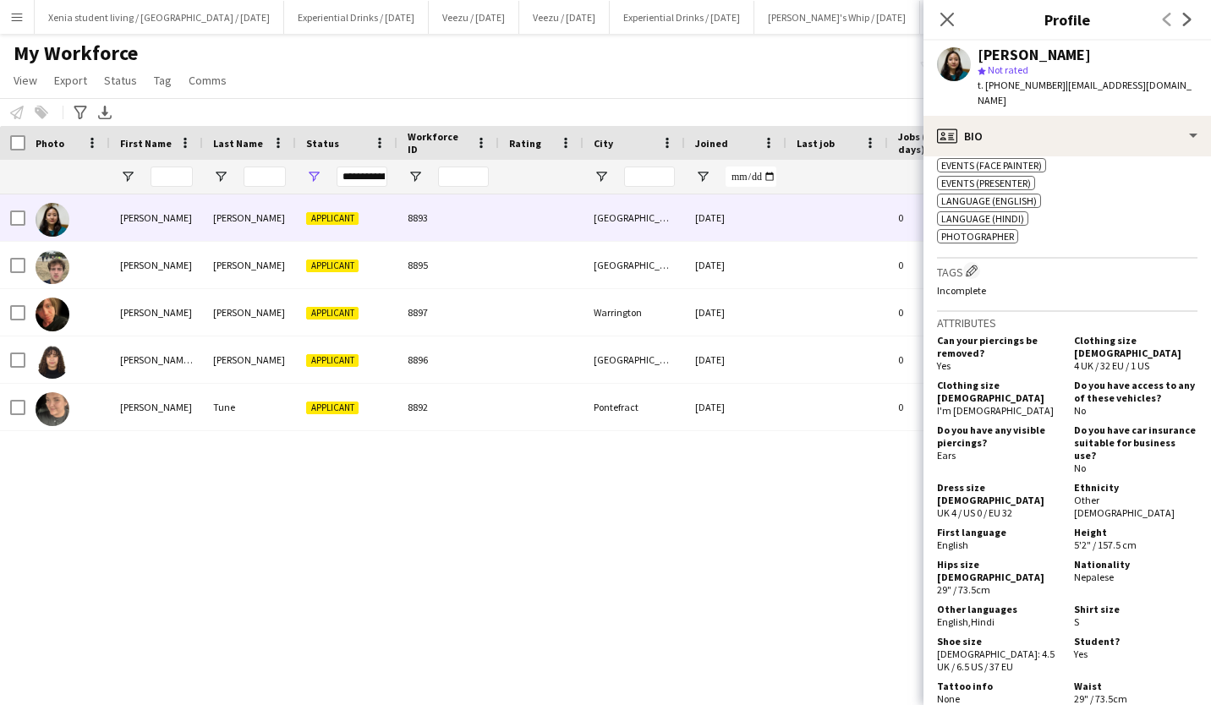
scroll to position [1074, 0]
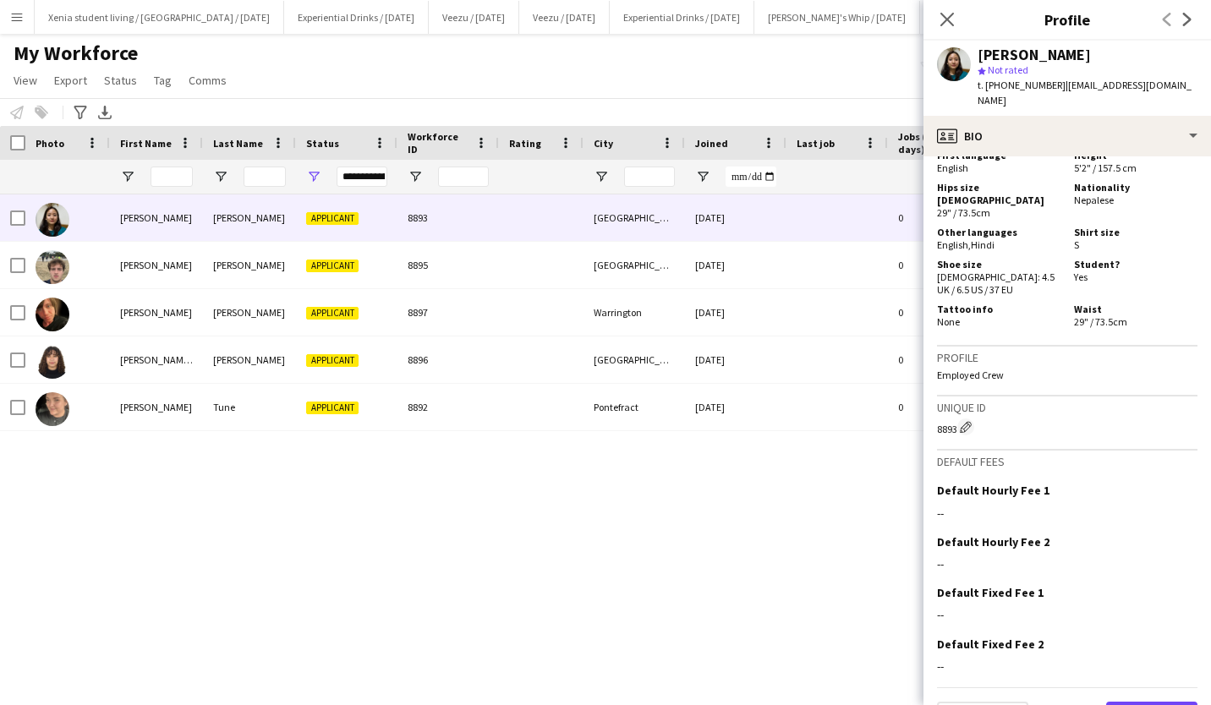
click at [1123, 702] on button "Next" at bounding box center [1151, 719] width 91 height 34
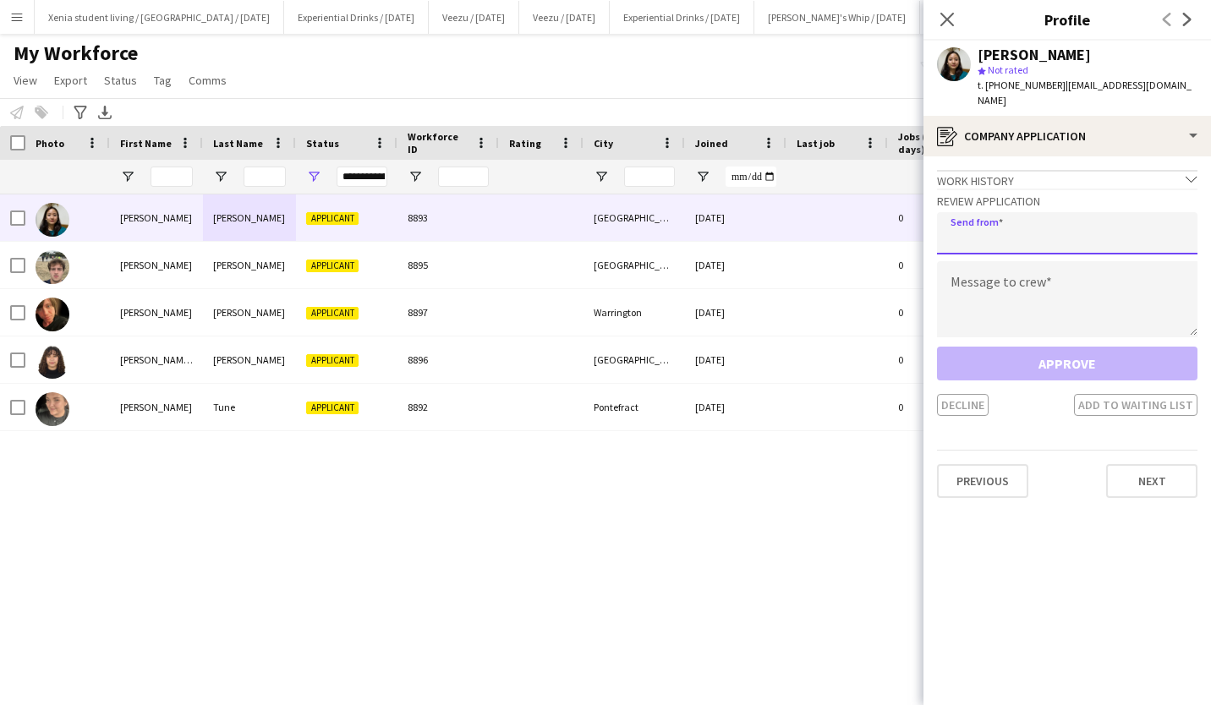
click at [1092, 225] on input "email" at bounding box center [1067, 233] width 260 height 42
type input "**********"
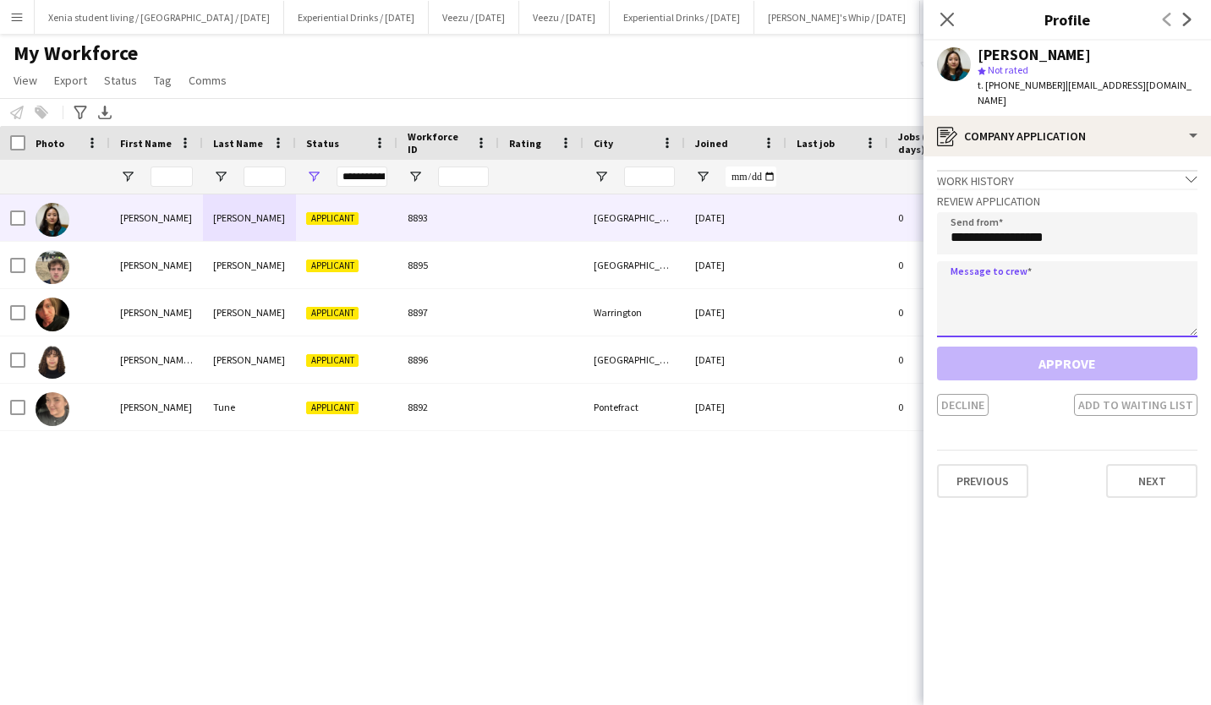
click at [1053, 287] on textarea at bounding box center [1067, 299] width 260 height 76
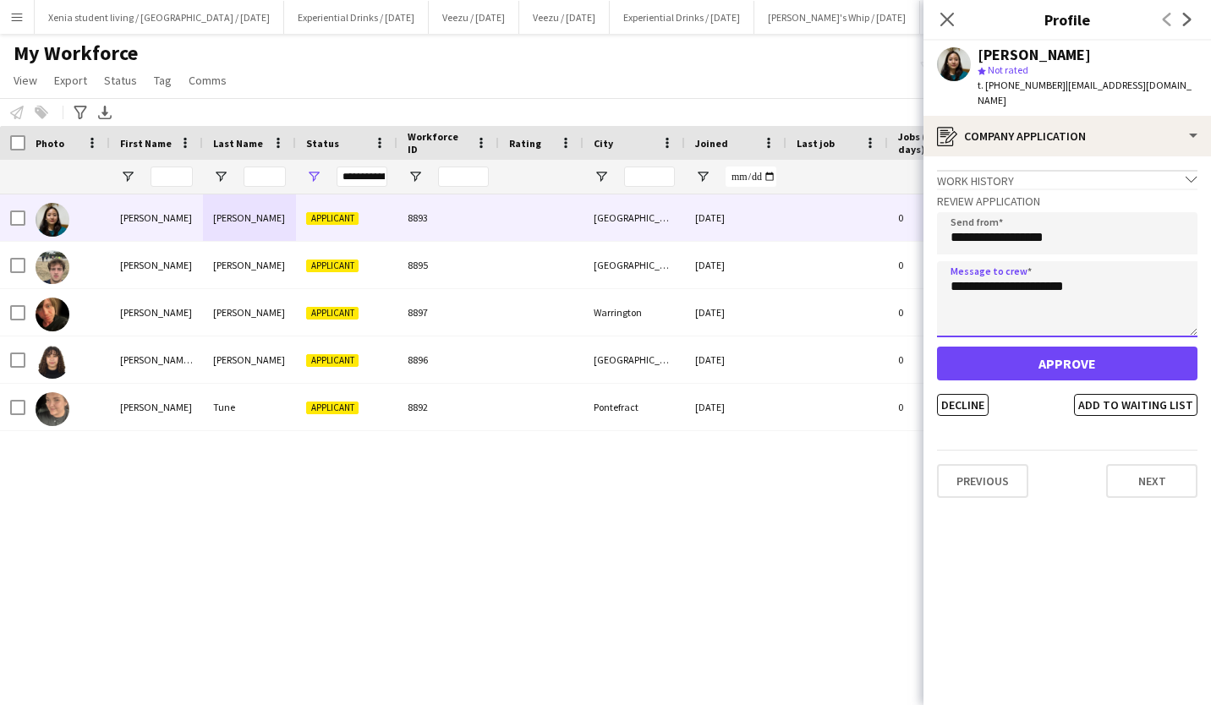
type textarea "**********"
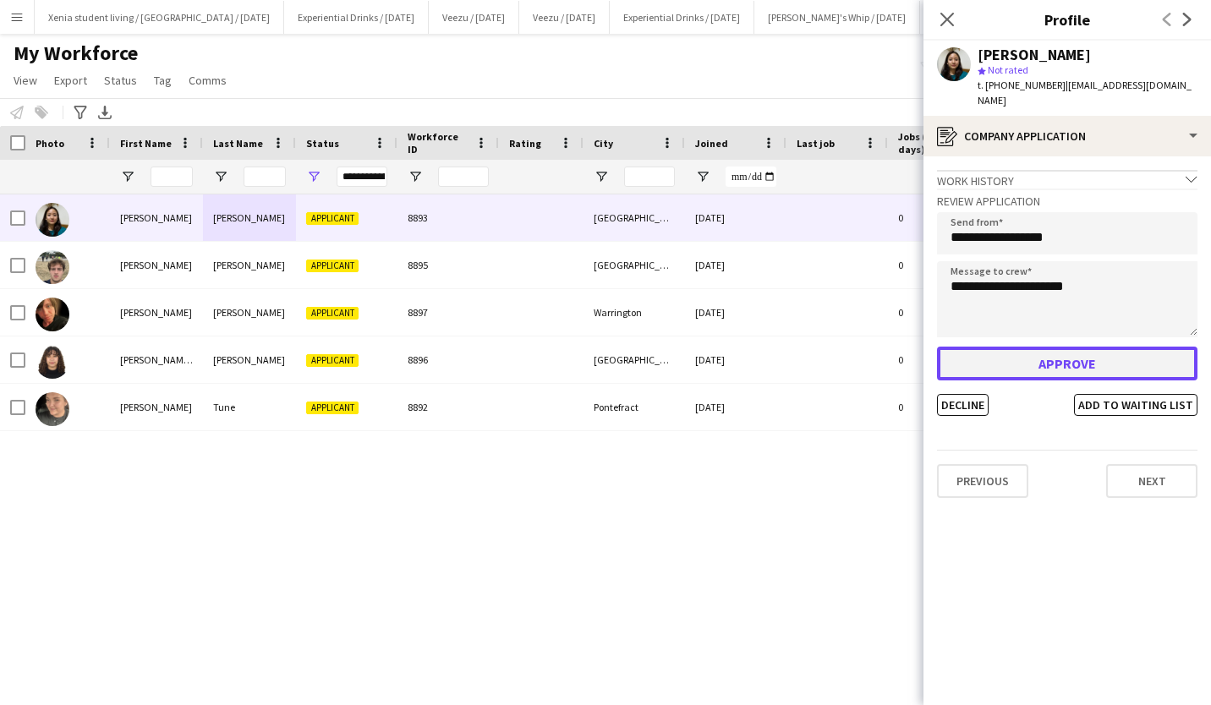
click at [1058, 354] on button "Approve" at bounding box center [1067, 364] width 260 height 34
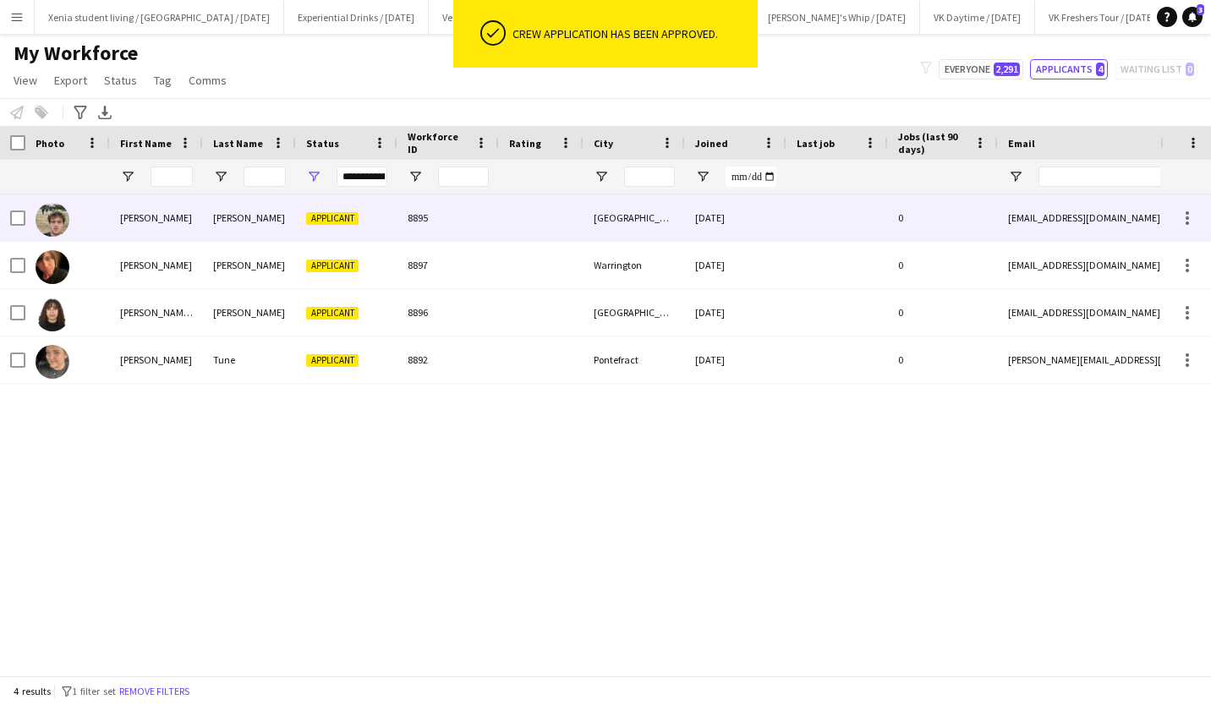
click at [312, 210] on div "Applicant" at bounding box center [346, 217] width 101 height 46
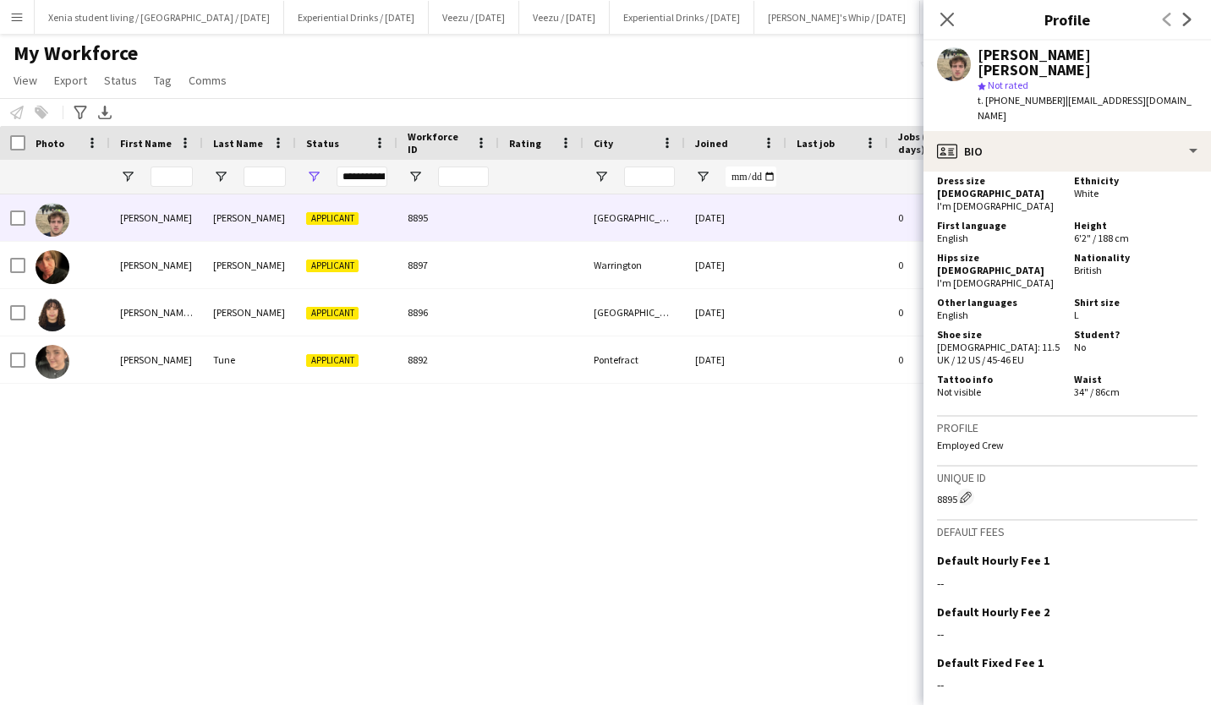
scroll to position [888, 0]
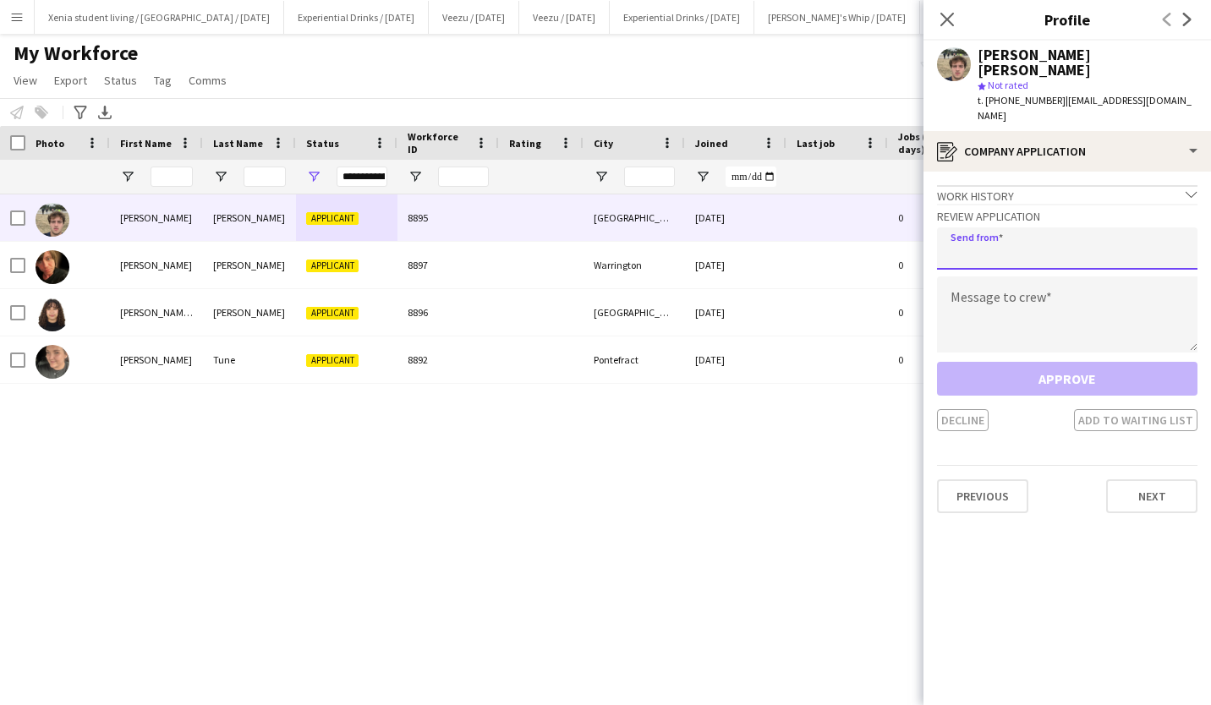
click at [1025, 227] on input "email" at bounding box center [1067, 248] width 260 height 42
type input "**********"
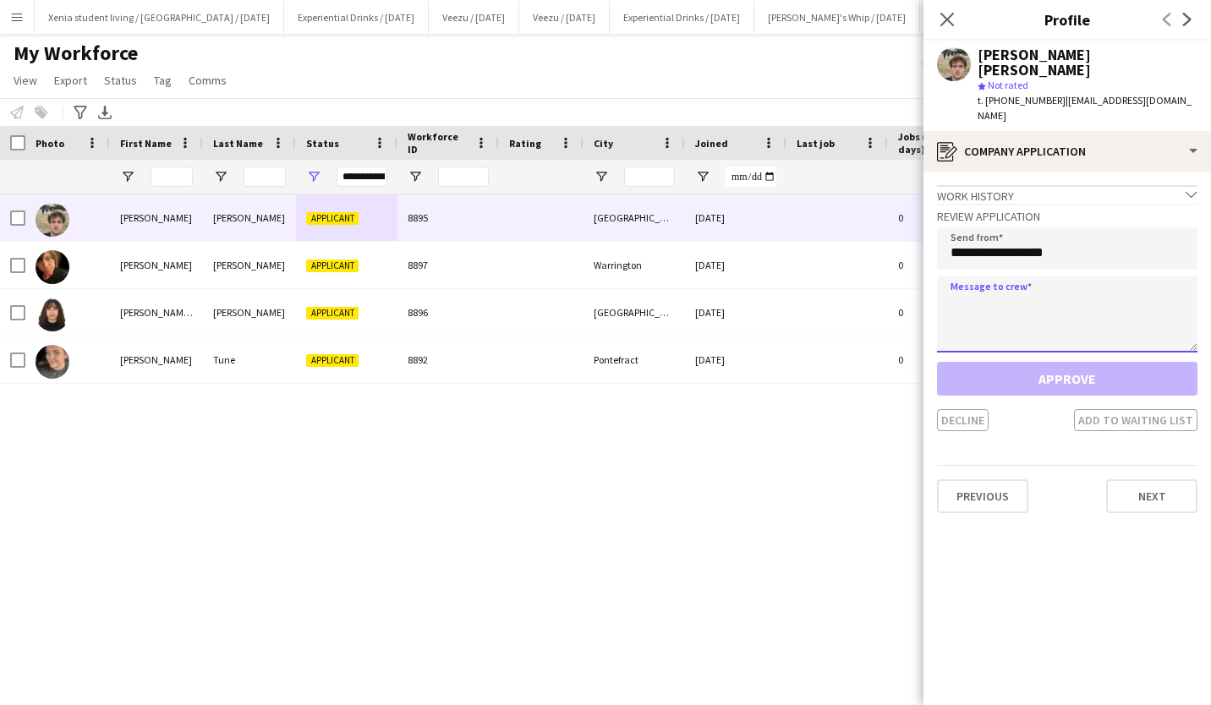
click at [1034, 298] on textarea at bounding box center [1067, 314] width 260 height 76
paste textarea "**********"
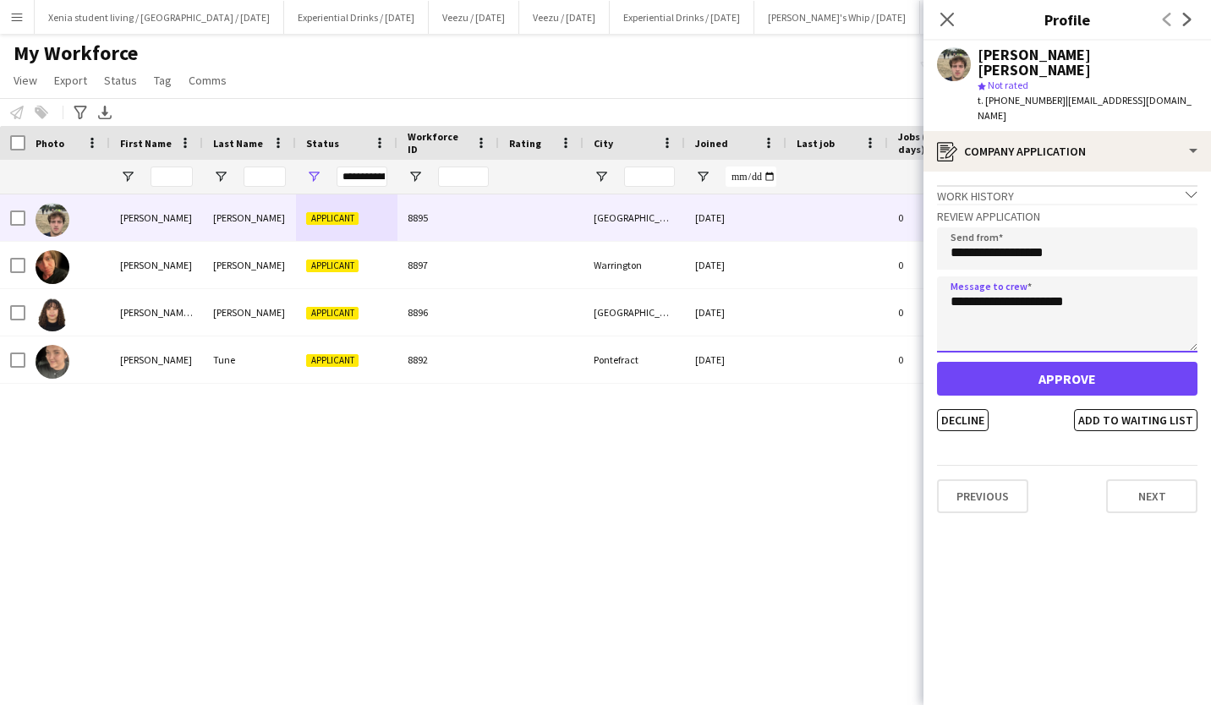
type textarea "**********"
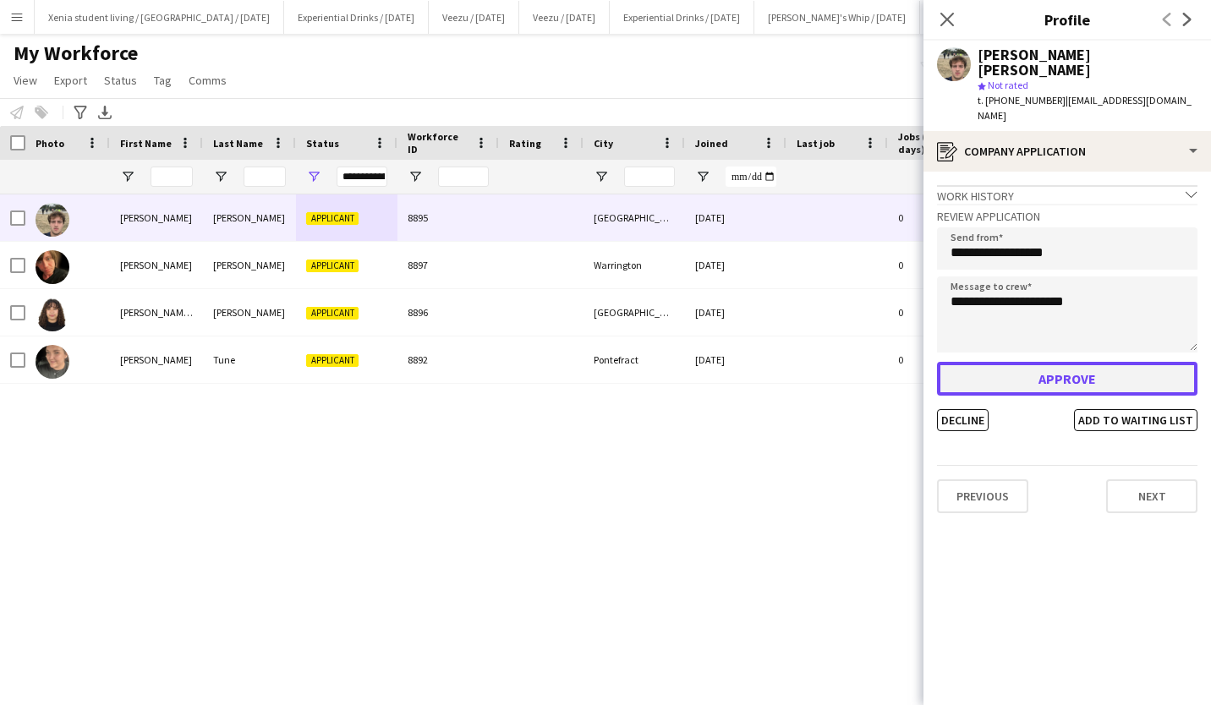
click at [1060, 362] on button "Approve" at bounding box center [1067, 379] width 260 height 34
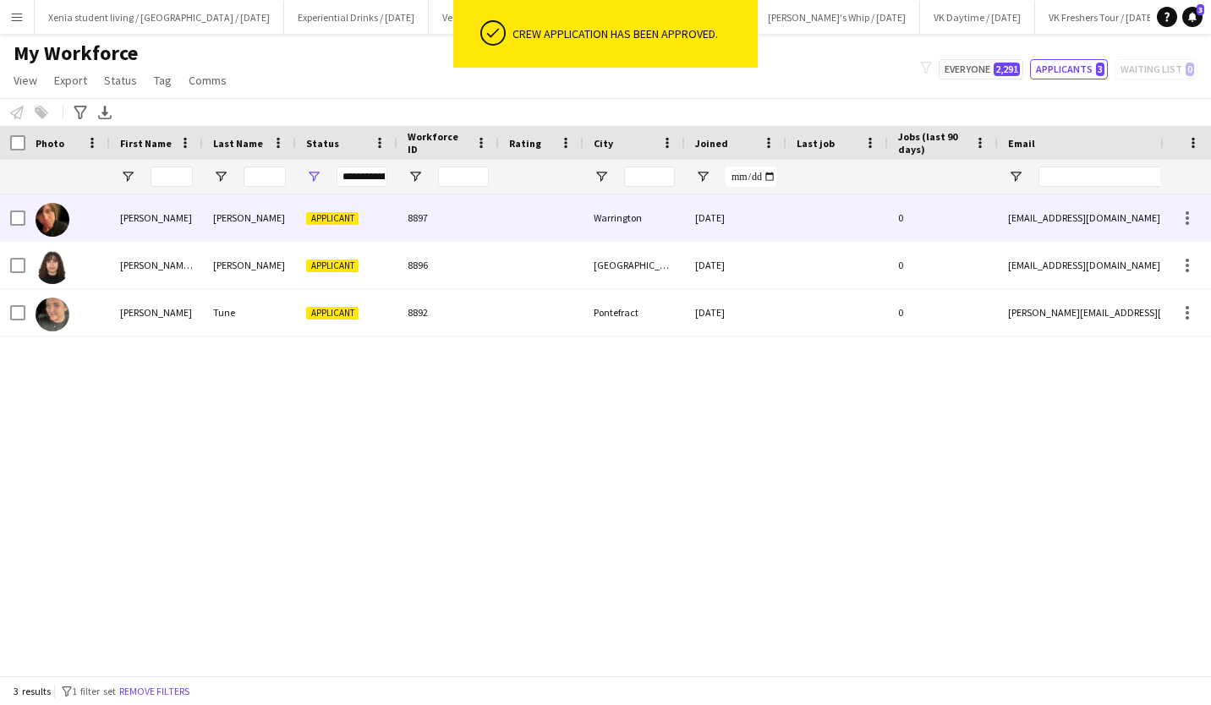
click at [329, 210] on div "Applicant" at bounding box center [346, 217] width 101 height 46
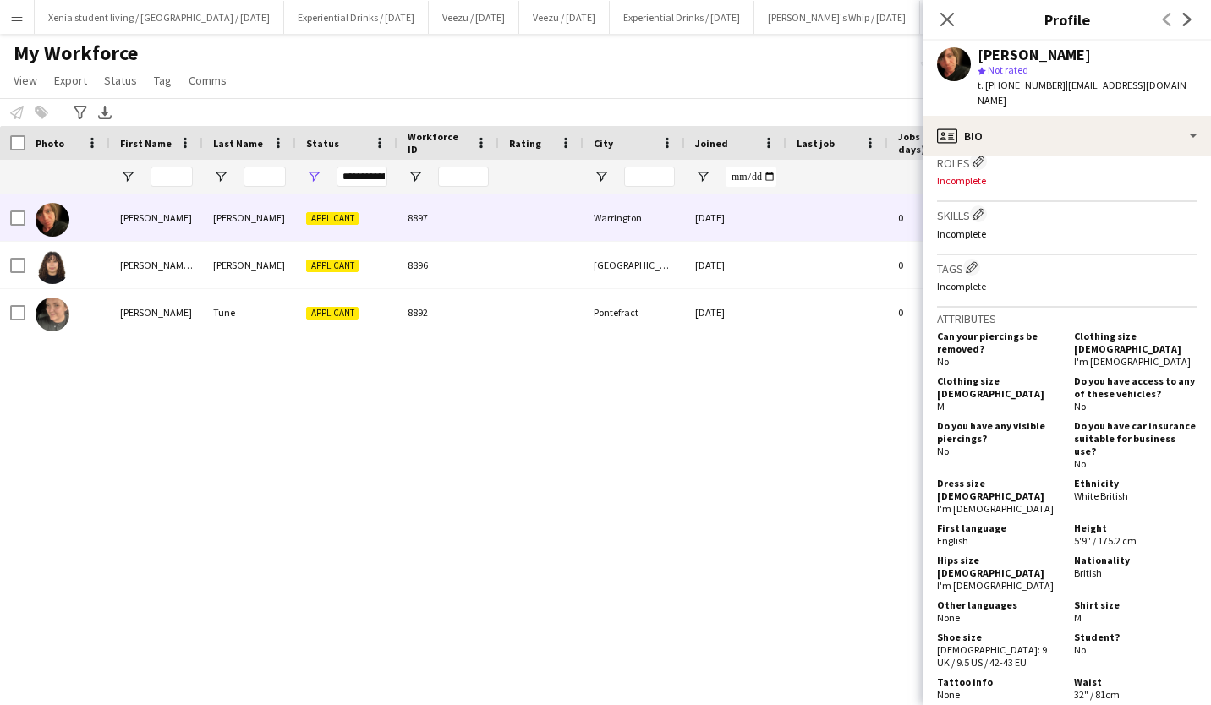
scroll to position [886, 0]
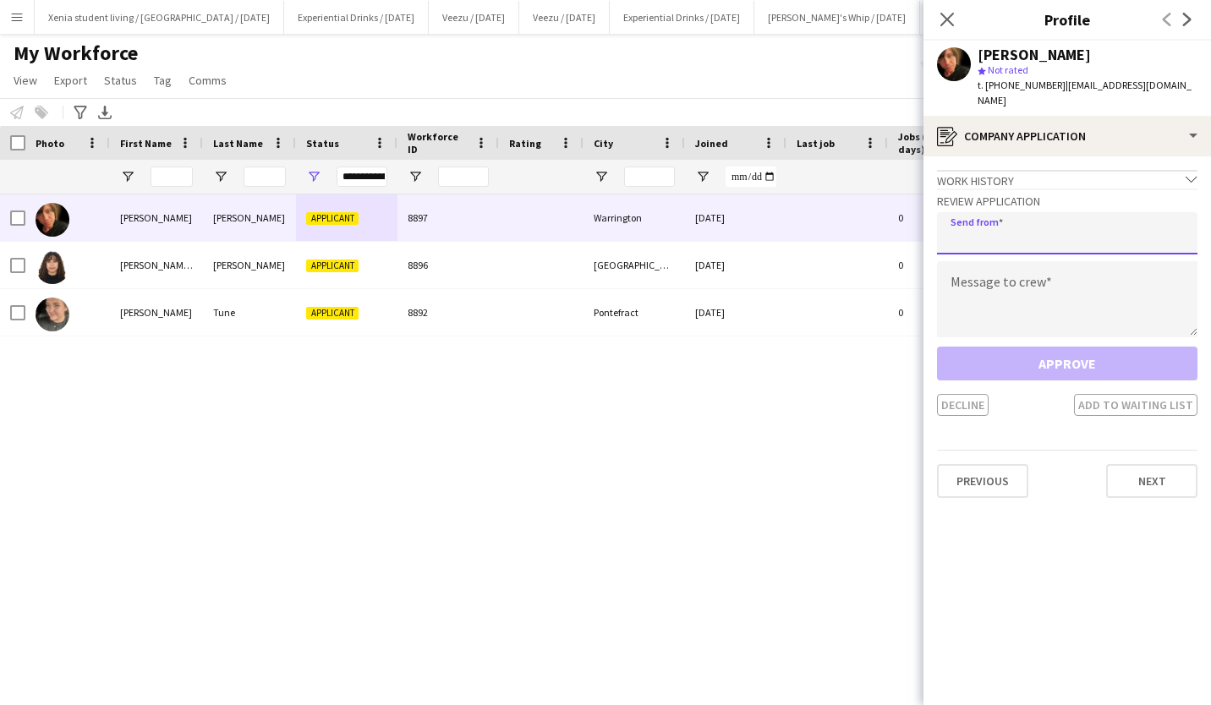
click at [1058, 224] on input "email" at bounding box center [1067, 233] width 260 height 42
type input "**********"
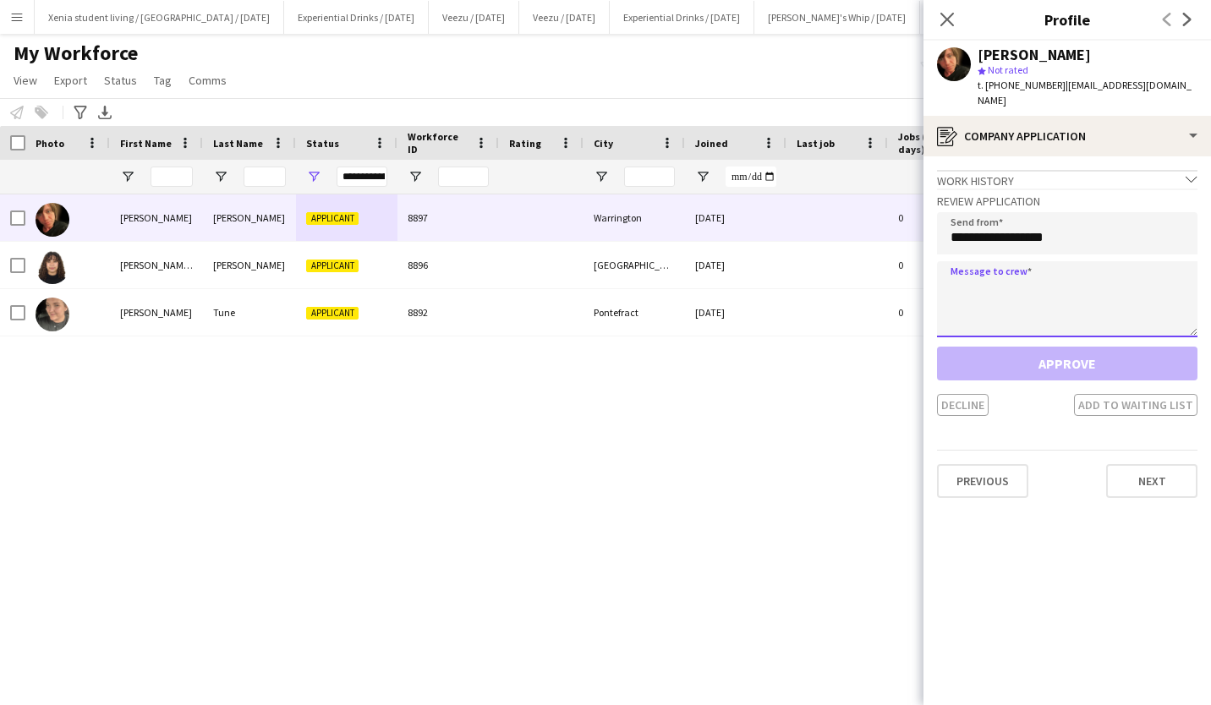
click at [1050, 298] on textarea at bounding box center [1067, 299] width 260 height 76
paste textarea "**********"
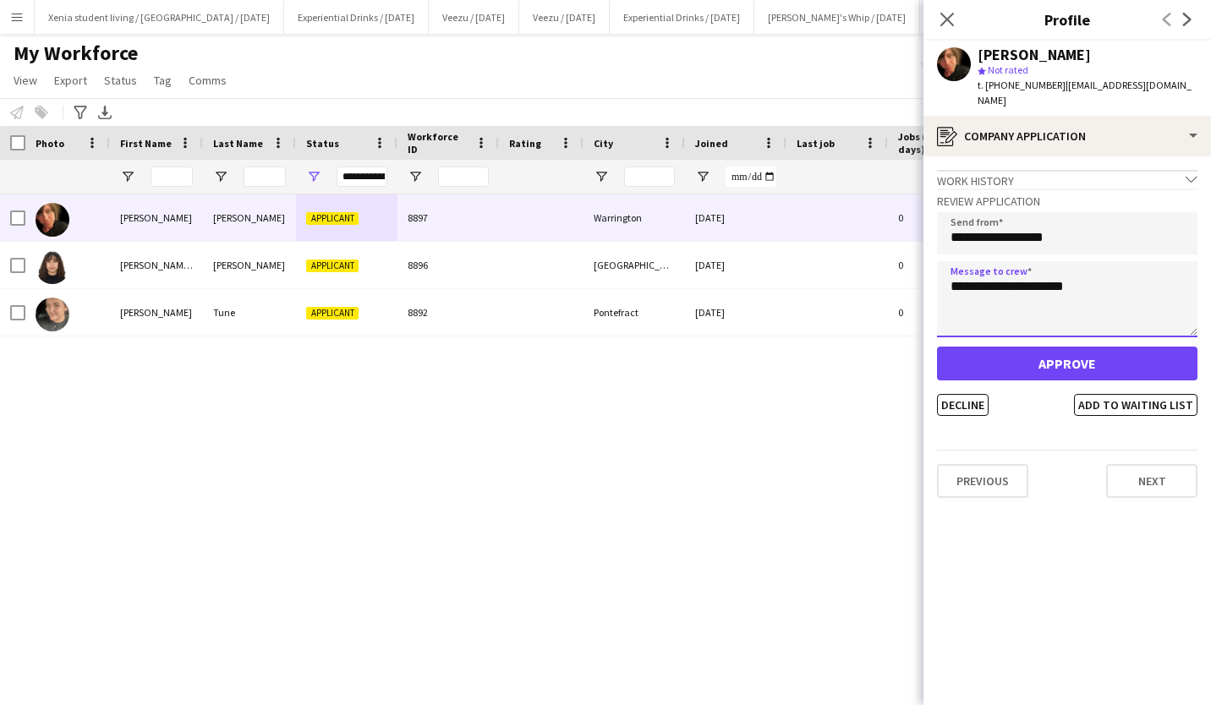
type textarea "**********"
drag, startPoint x: 1057, startPoint y: 85, endPoint x: 1189, endPoint y: 89, distance: 131.9
click at [1189, 89] on div "Jonathan Cox star Not rated t. +447886004060 | jonathanjeffreycox@me.com" at bounding box center [1066, 78] width 287 height 75
copy span "jonathanjeffreycox@me.com"
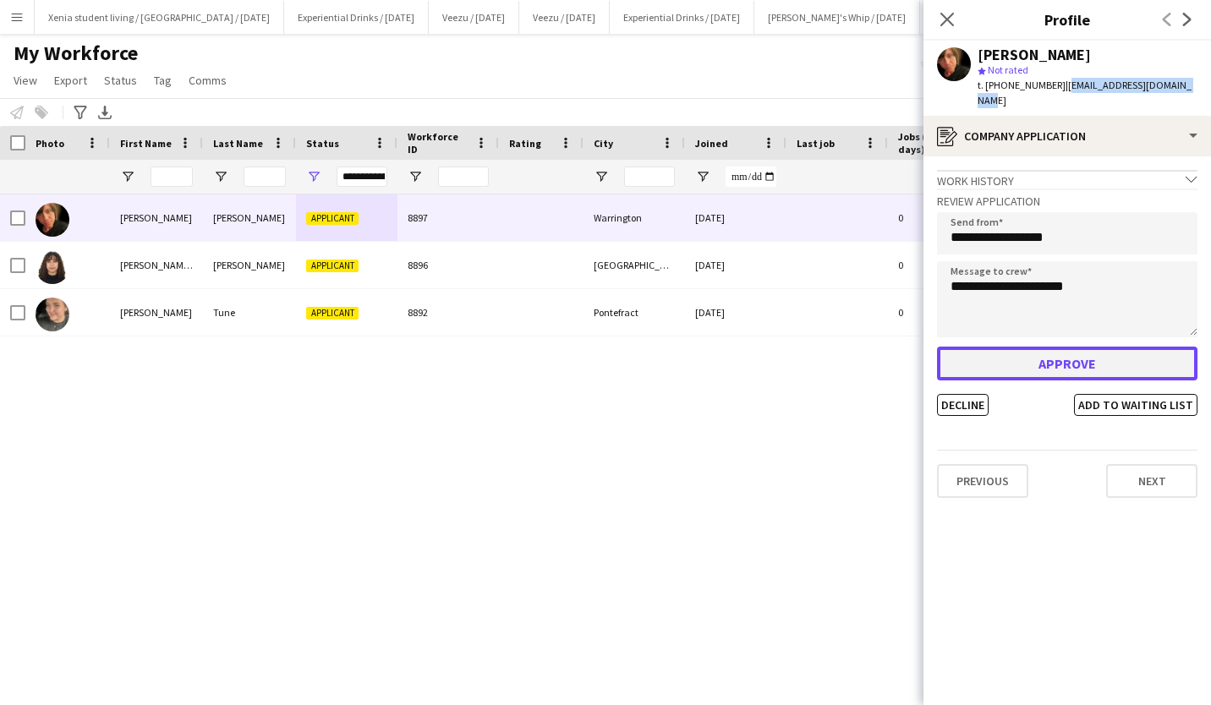
click at [1102, 347] on button "Approve" at bounding box center [1067, 364] width 260 height 34
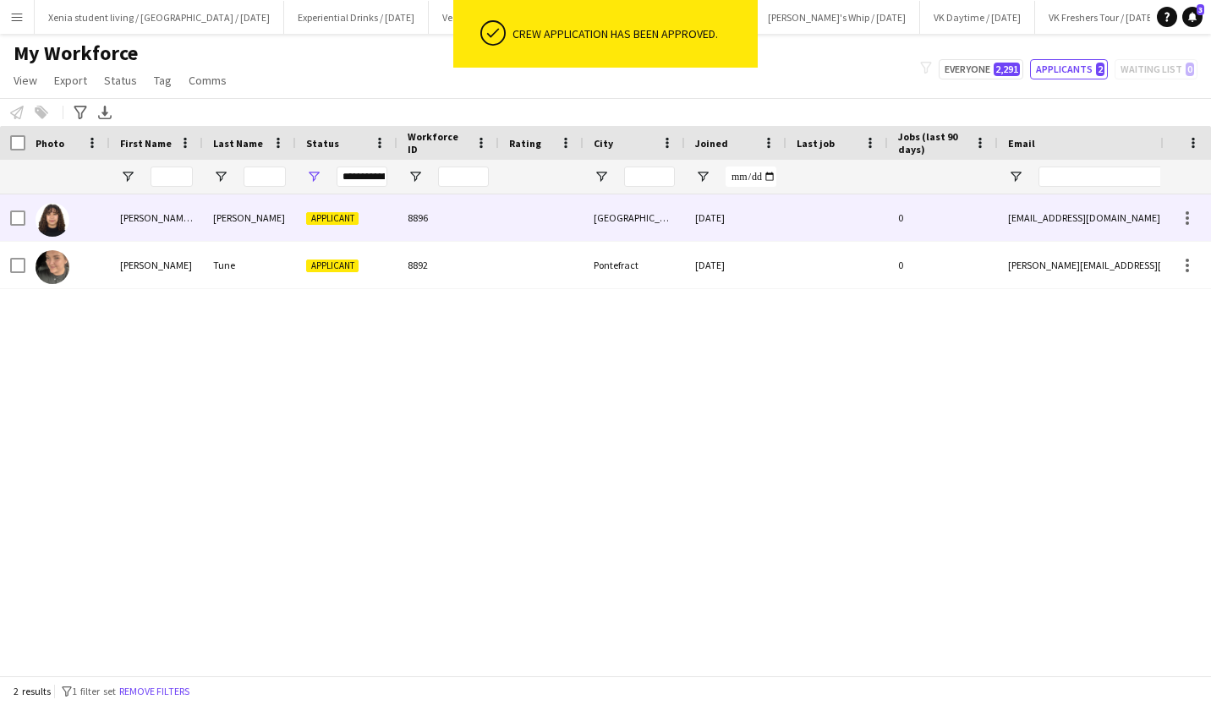
click at [361, 209] on div "Applicant" at bounding box center [346, 217] width 101 height 46
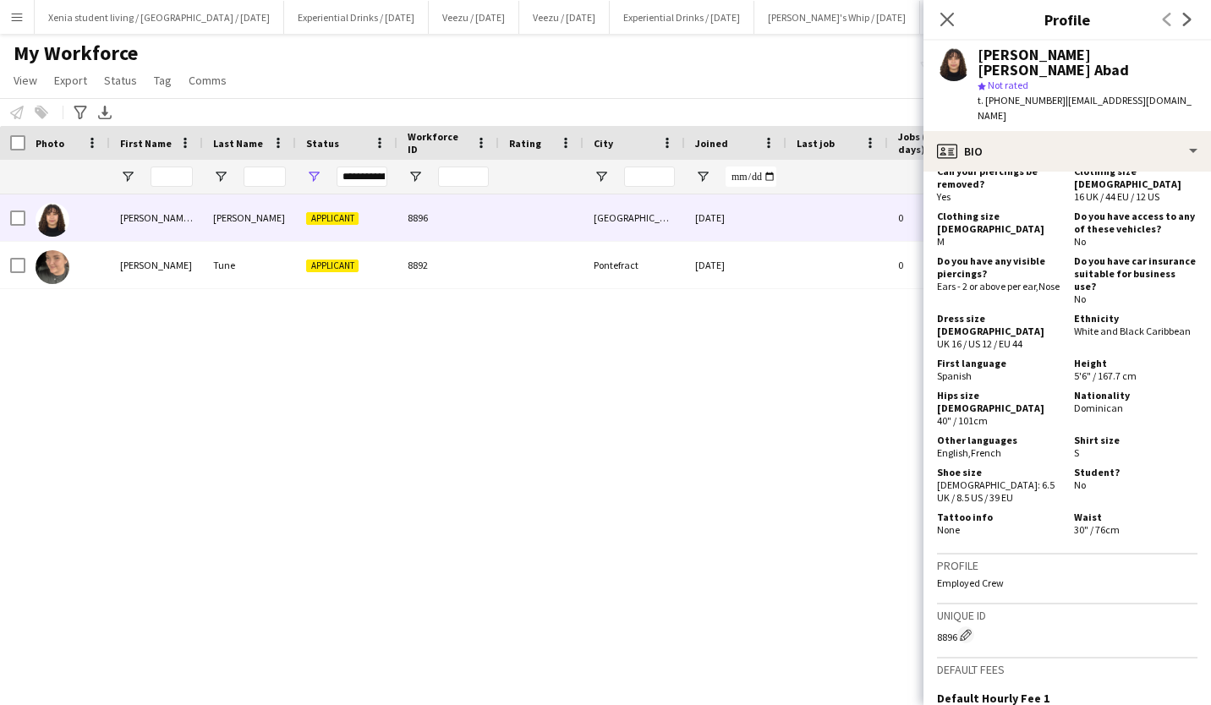
scroll to position [972, 0]
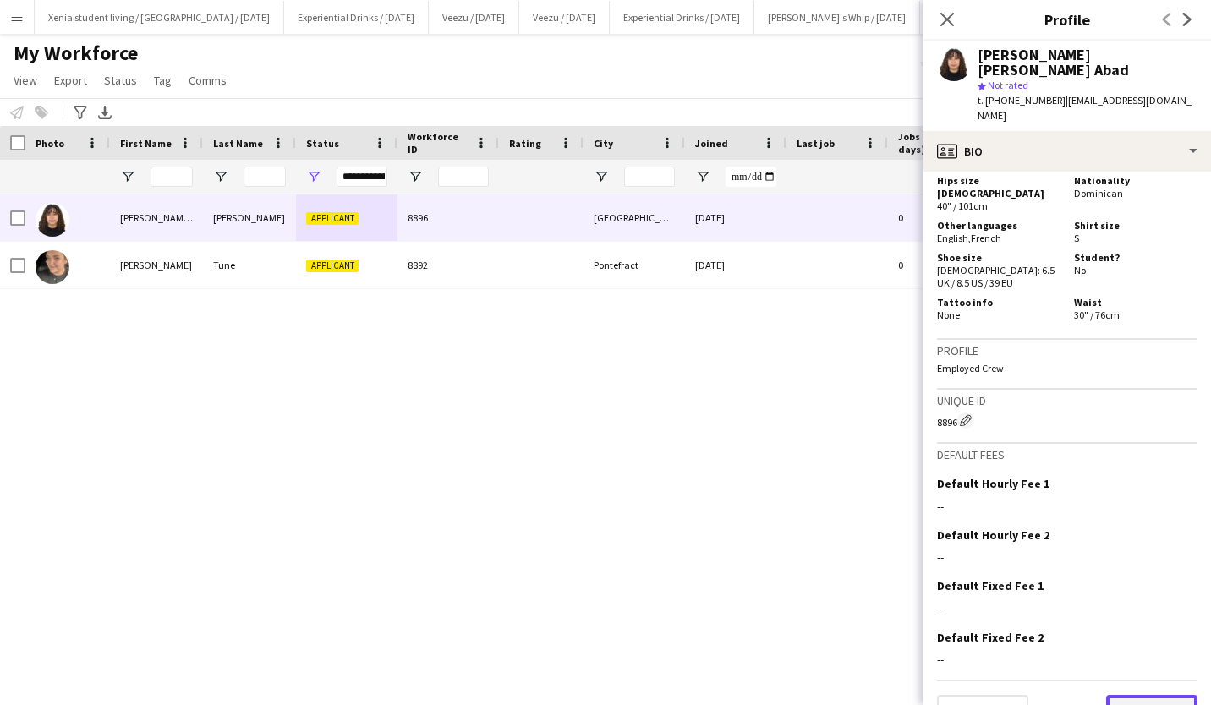
click at [1136, 695] on button "Next" at bounding box center [1151, 712] width 91 height 34
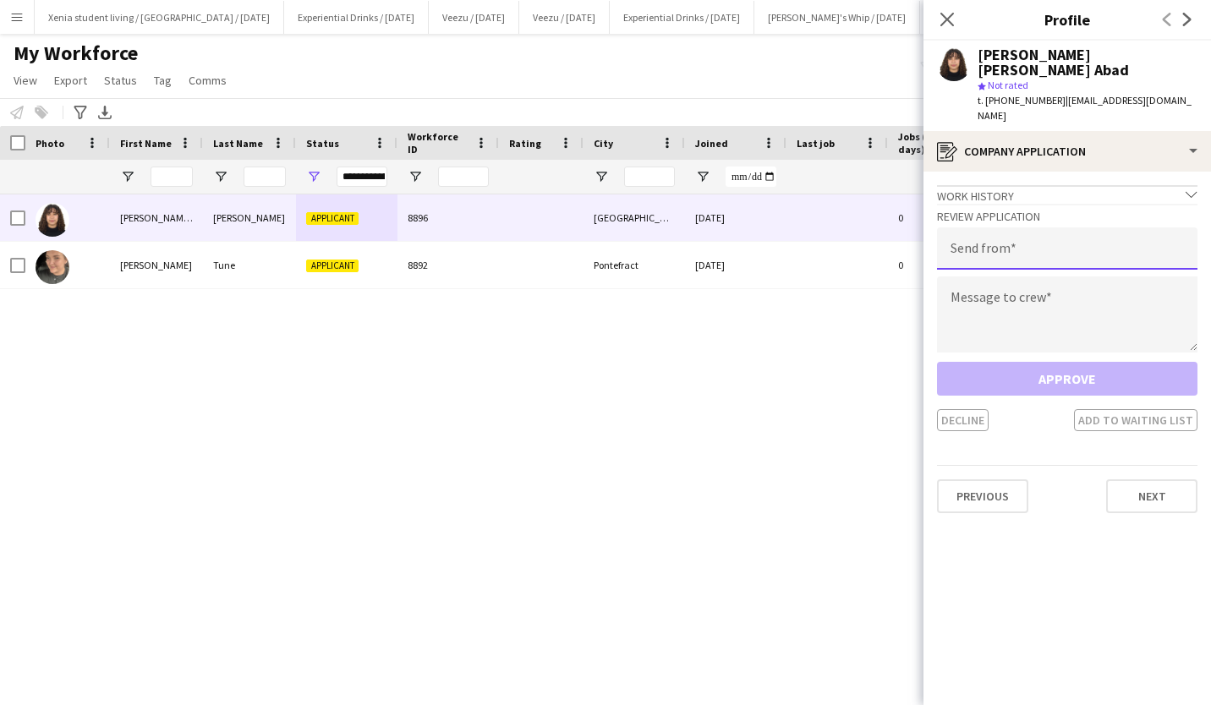
click at [1040, 231] on input "email" at bounding box center [1067, 248] width 260 height 42
type input "**********"
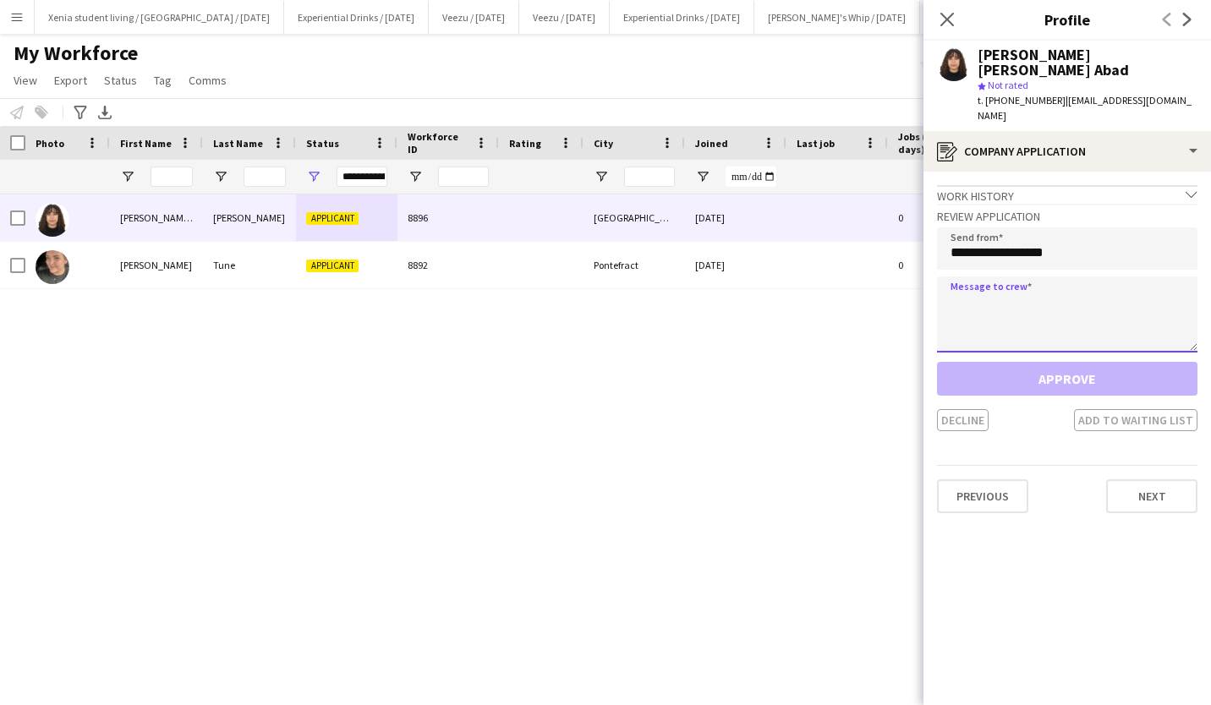
click at [1063, 298] on textarea at bounding box center [1067, 314] width 260 height 76
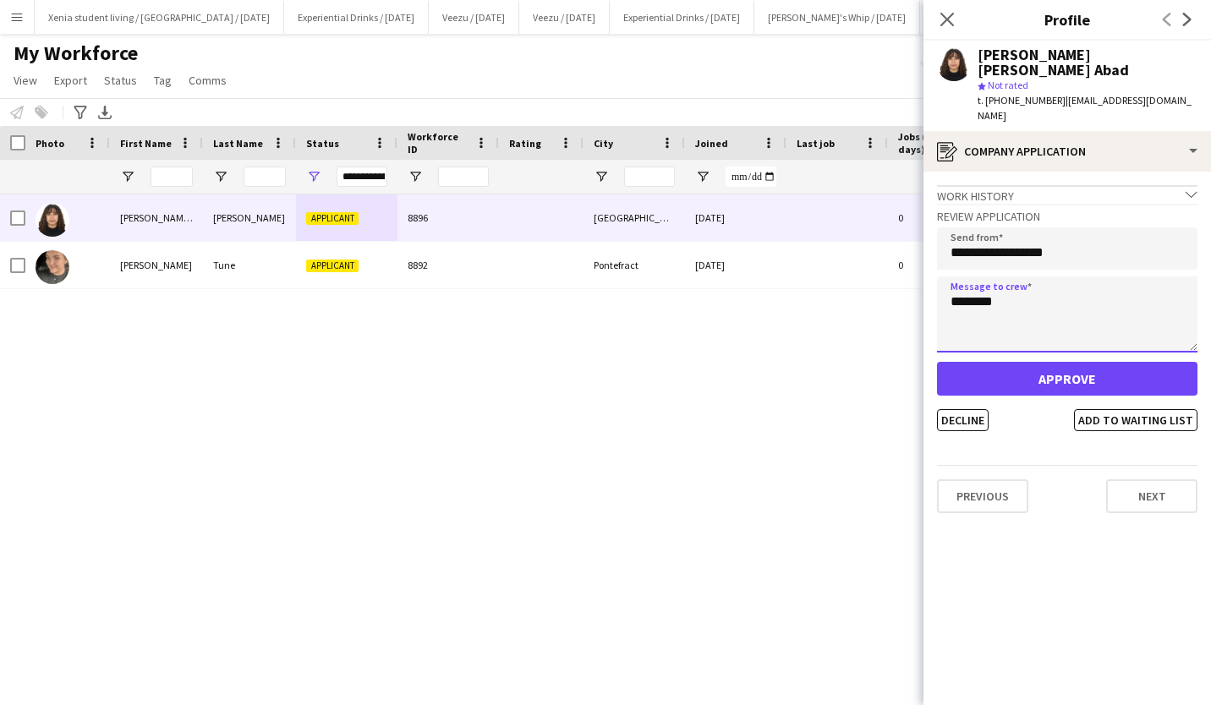
type textarea "********"
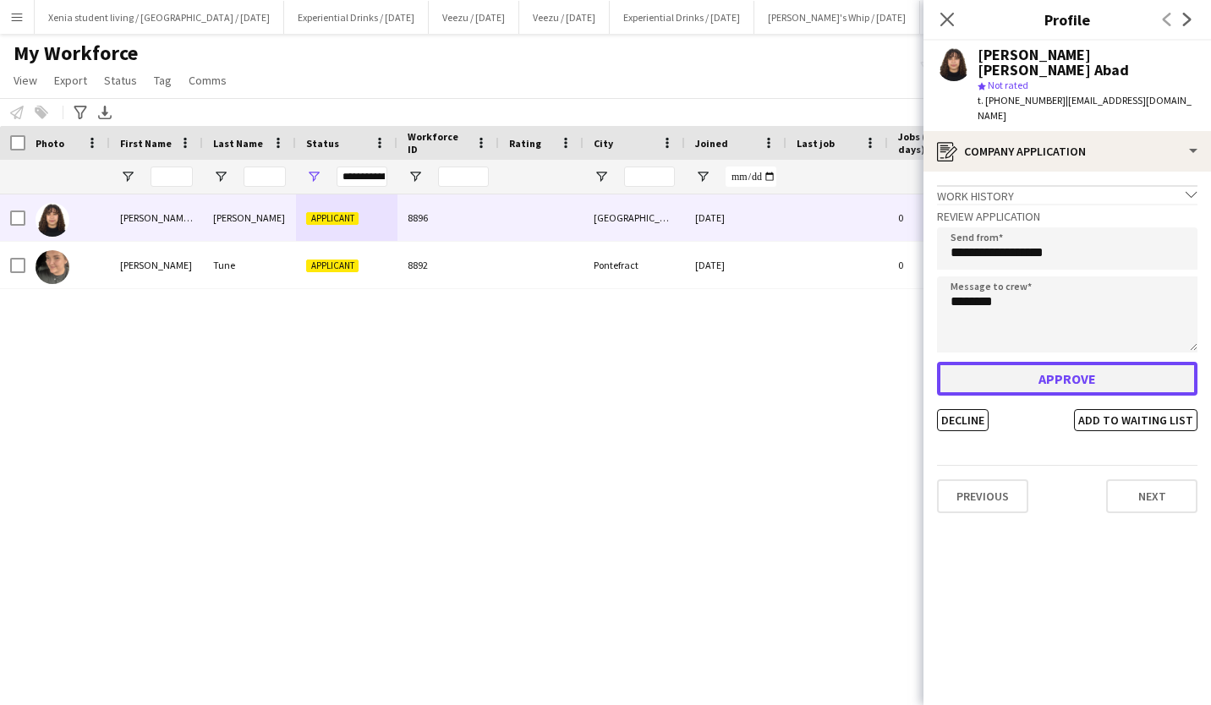
click at [1063, 362] on button "Approve" at bounding box center [1067, 379] width 260 height 34
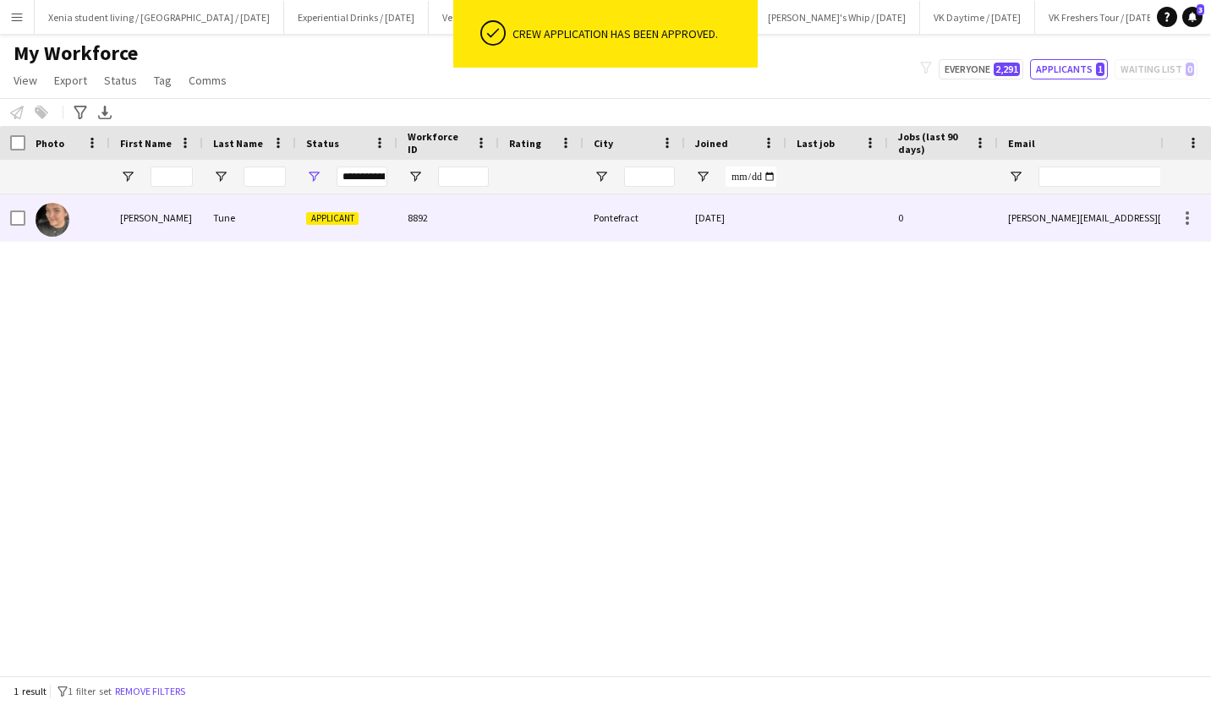
click at [484, 210] on div "8892" at bounding box center [447, 217] width 101 height 46
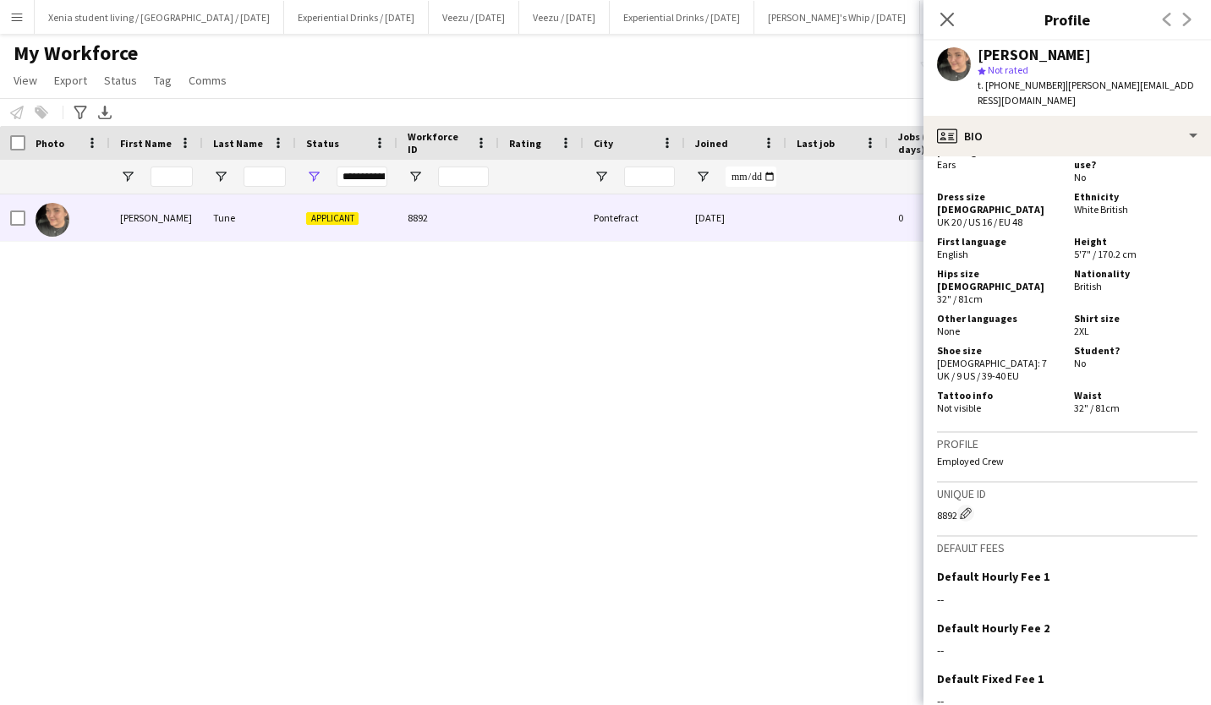
scroll to position [886, 0]
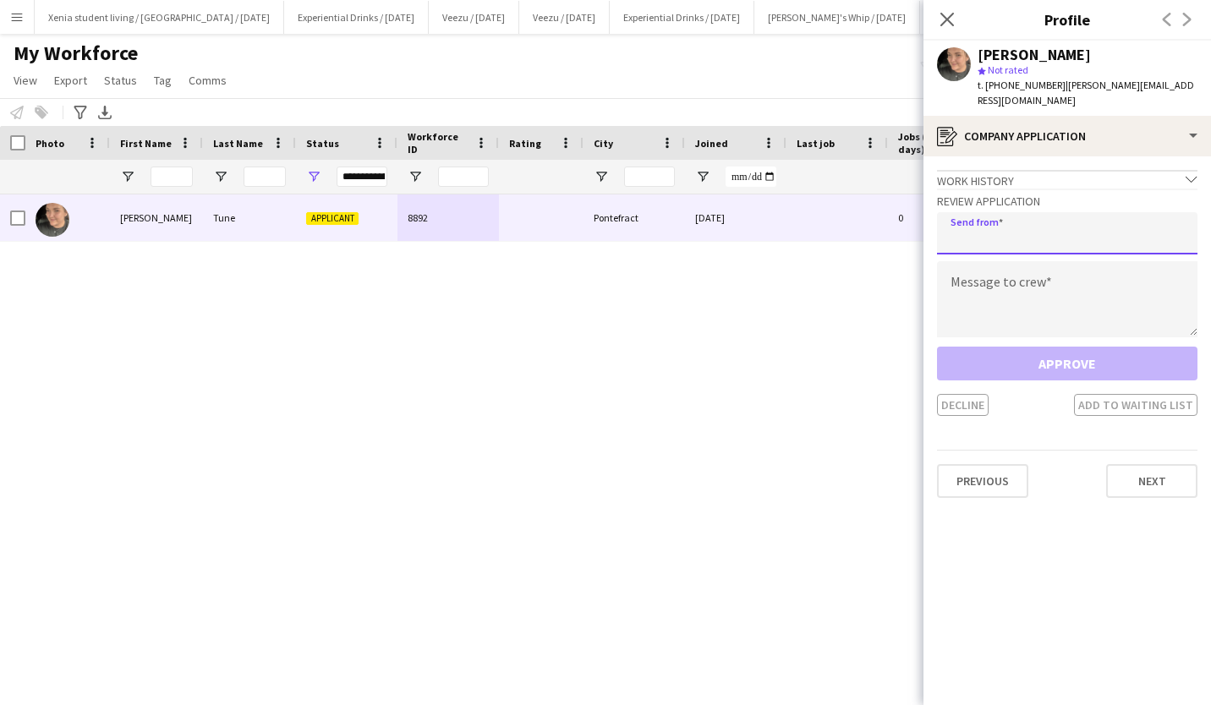
click at [1039, 223] on input "email" at bounding box center [1067, 233] width 260 height 42
type input "**********"
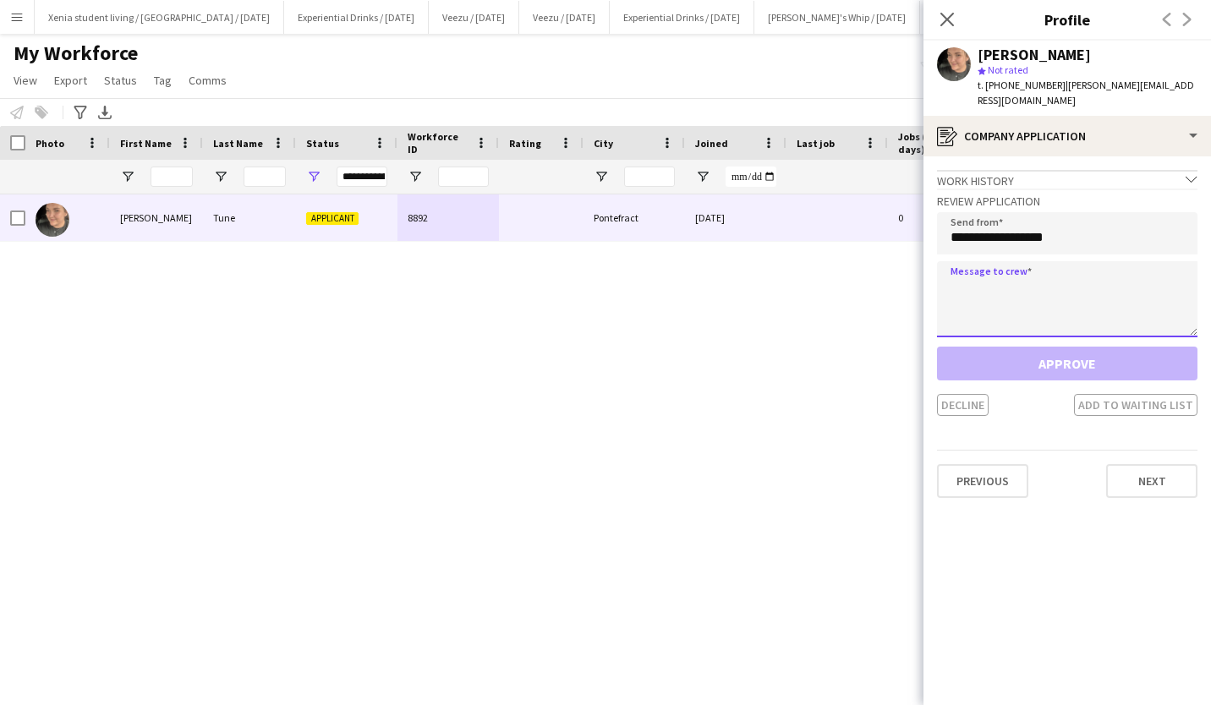
click at [1036, 285] on textarea at bounding box center [1067, 299] width 260 height 76
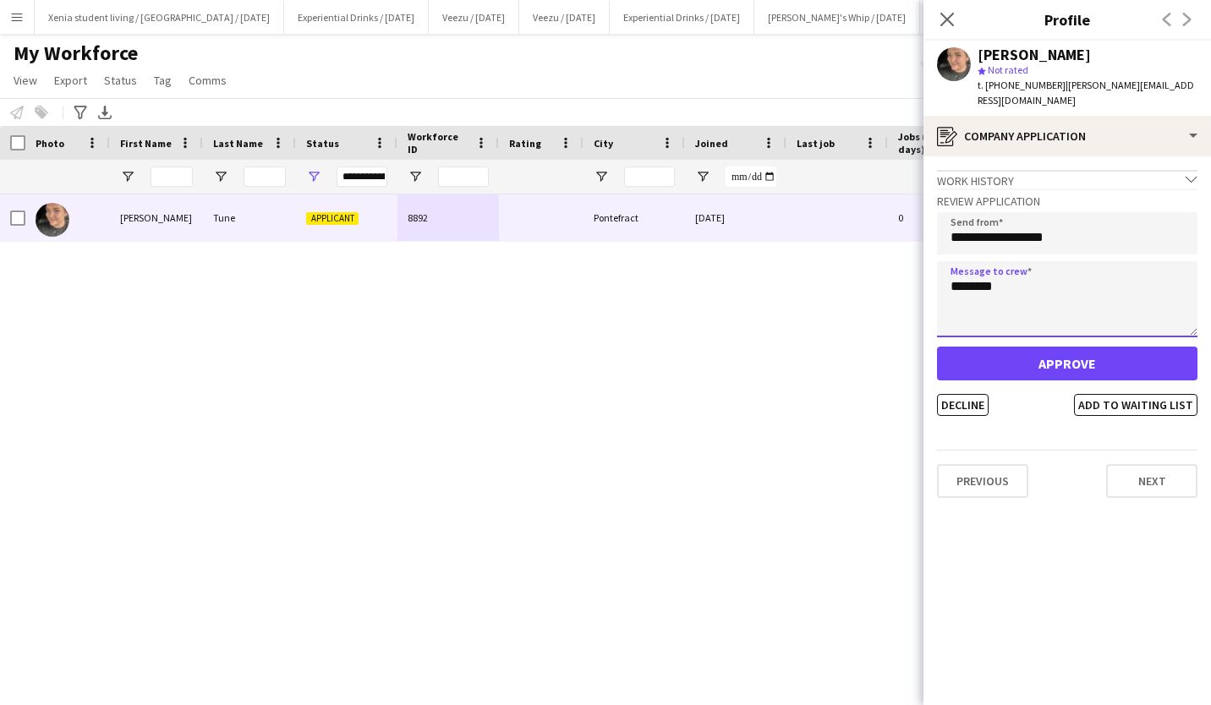
type textarea "********"
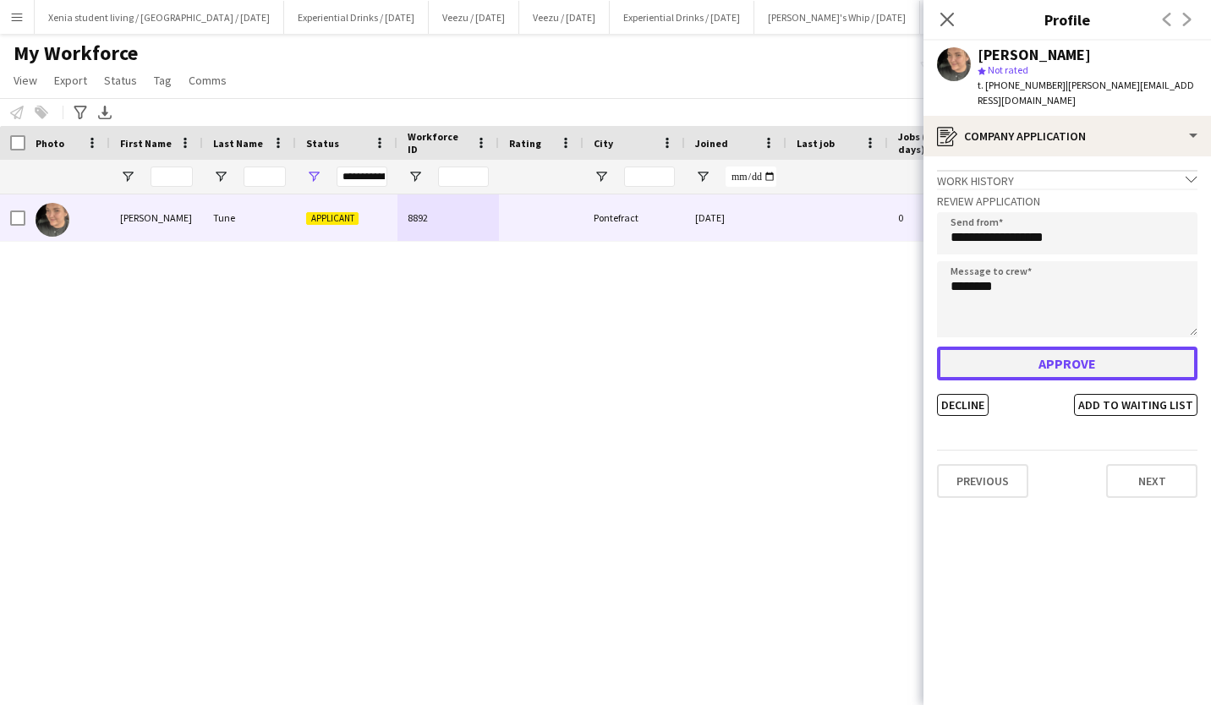
click at [1057, 347] on button "Approve" at bounding box center [1067, 364] width 260 height 34
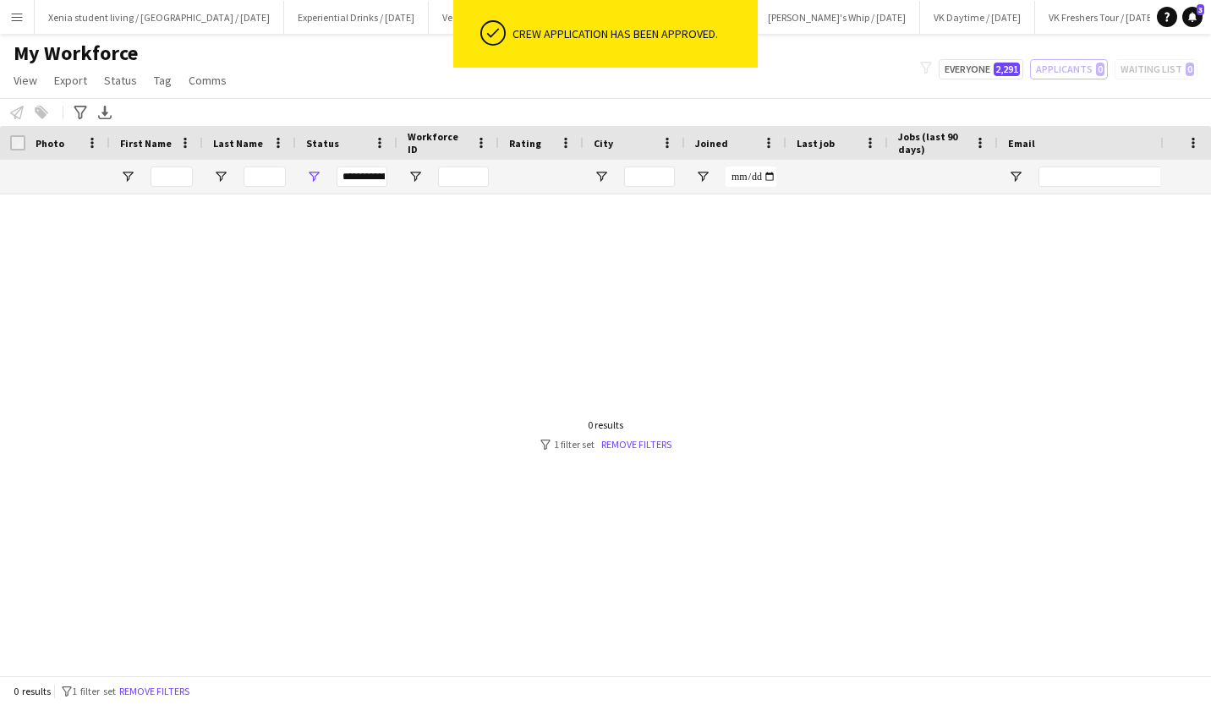
click at [10, 17] on app-icon "Menu" at bounding box center [17, 17] width 14 height 14
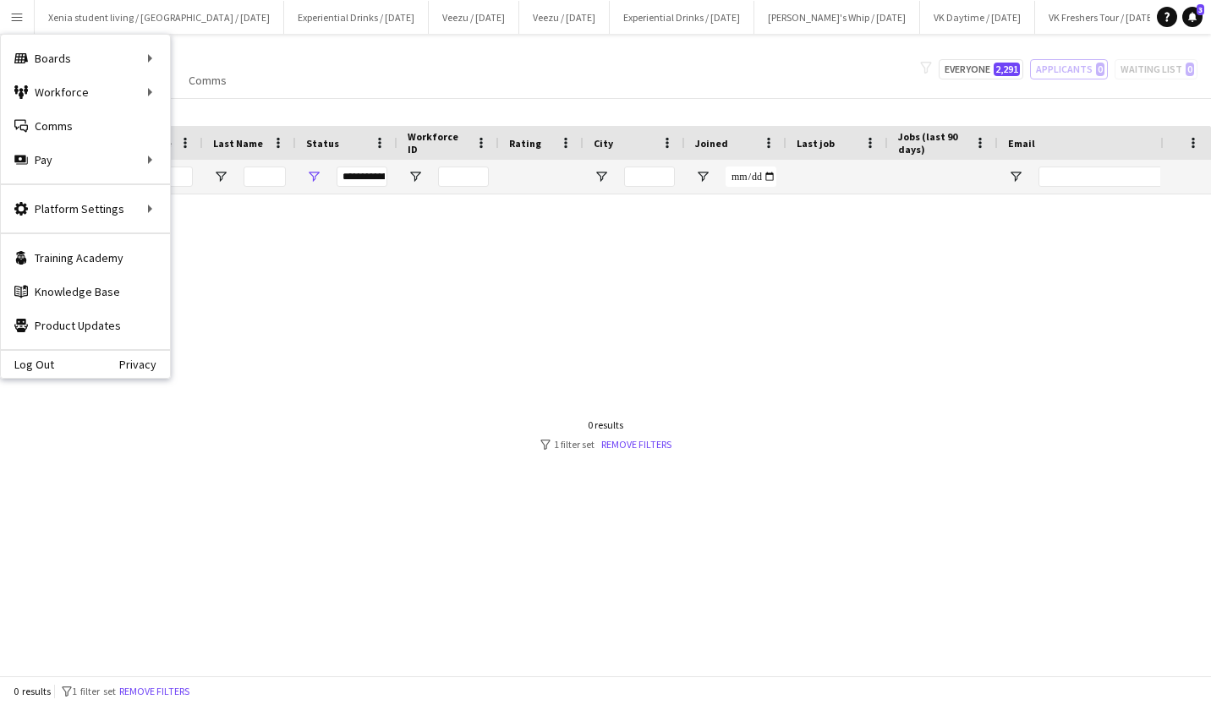
click at [192, 96] on app-page-menu "View Views Default view New view Update view Delete view Edit name Customise vi…" at bounding box center [121, 82] width 243 height 32
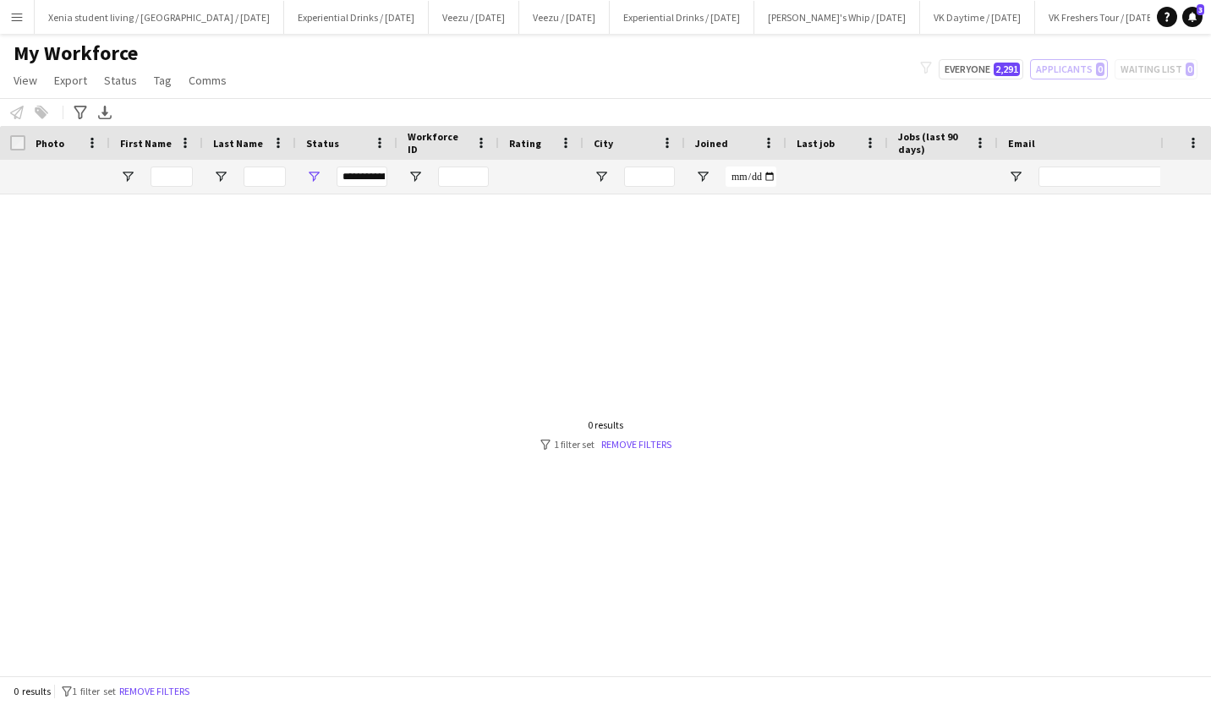
click at [11, 18] on app-icon "Menu" at bounding box center [17, 17] width 14 height 14
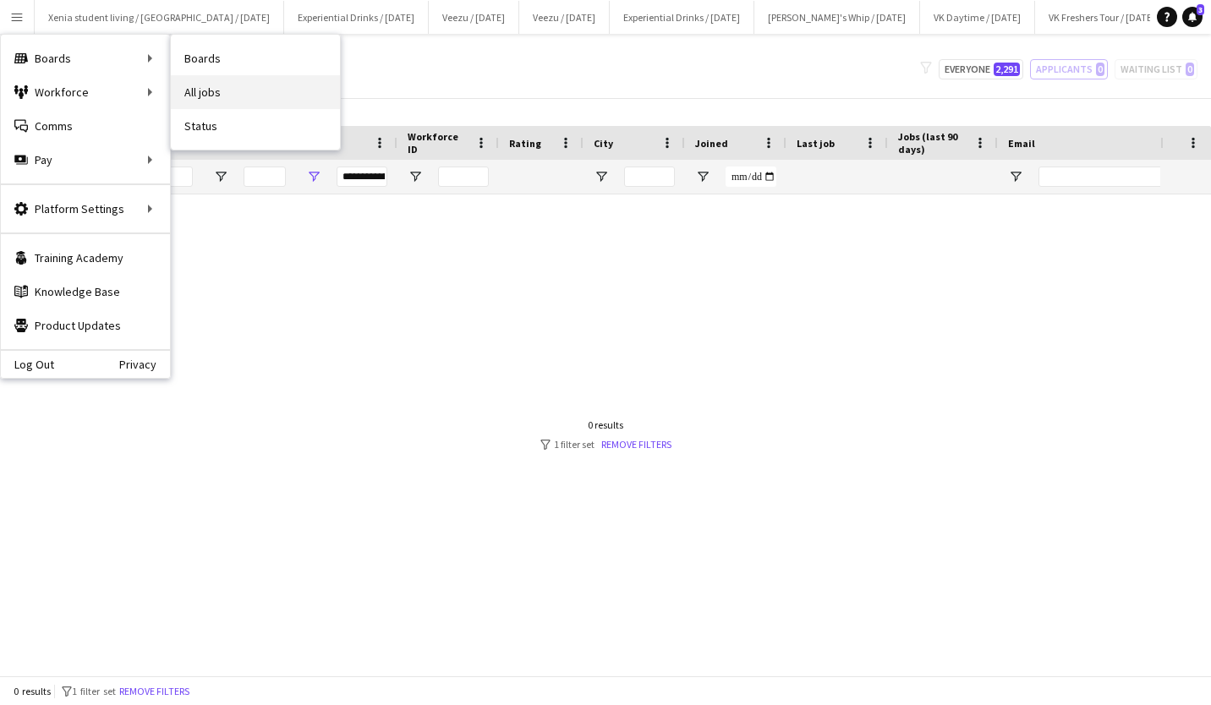
click at [239, 82] on link "All jobs" at bounding box center [255, 92] width 169 height 34
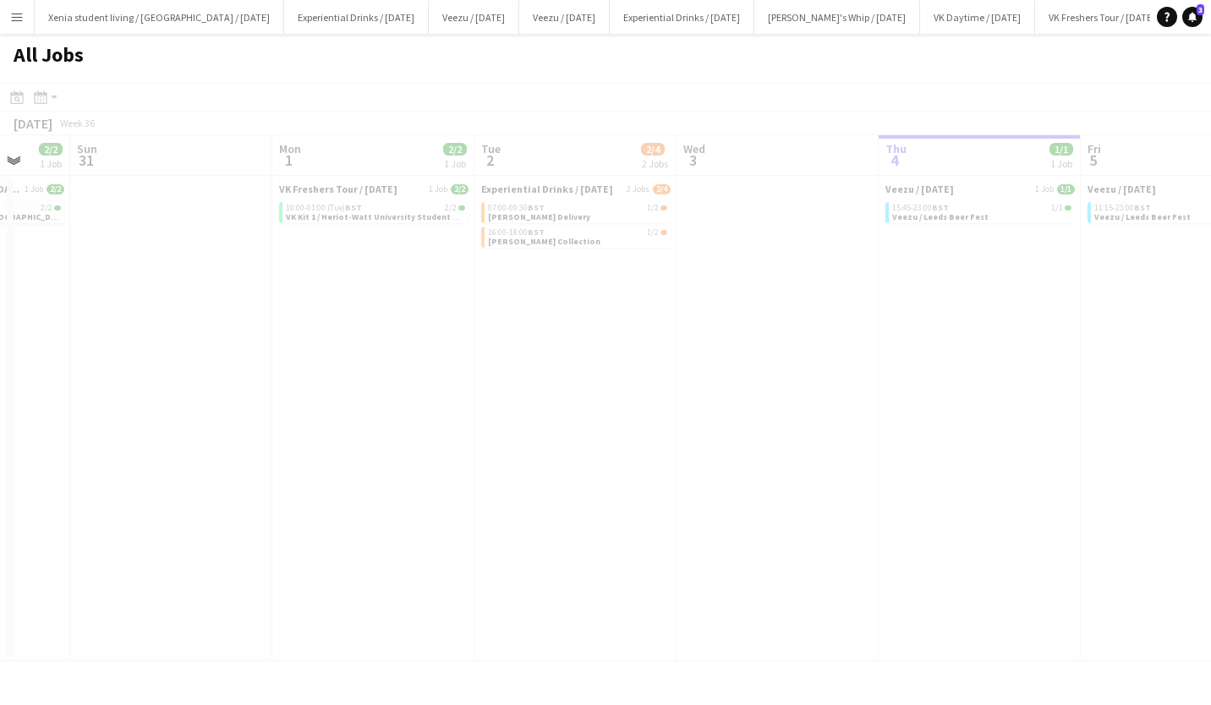
scroll to position [0, 431]
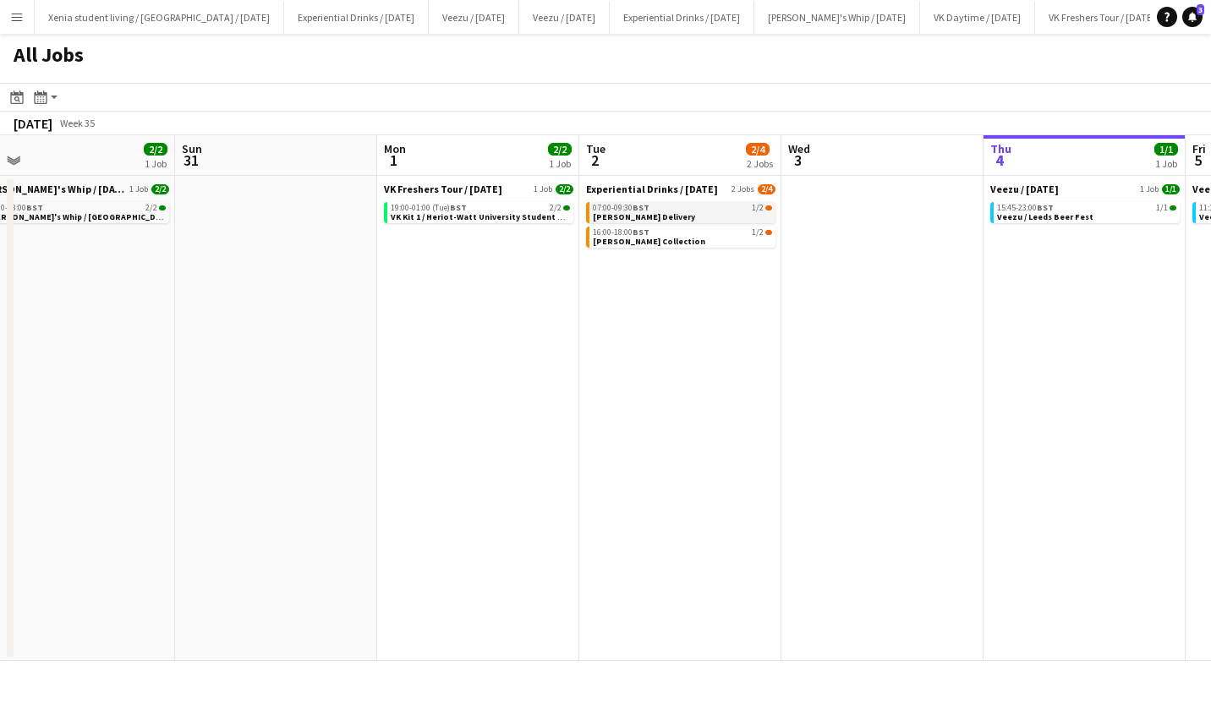
click at [672, 214] on link "07:00-09:30 BST 1/2 Thwaits Delivery" at bounding box center [682, 211] width 179 height 19
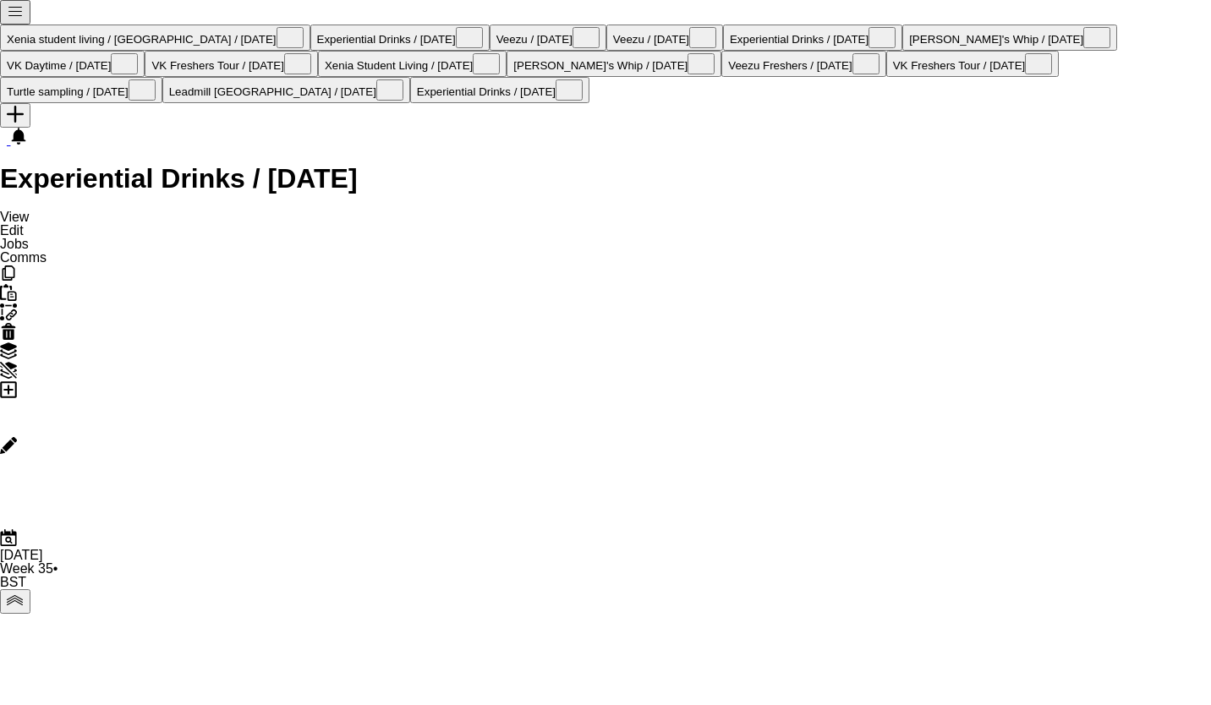
click at [17, 437] on icon "Edit" at bounding box center [8, 445] width 17 height 17
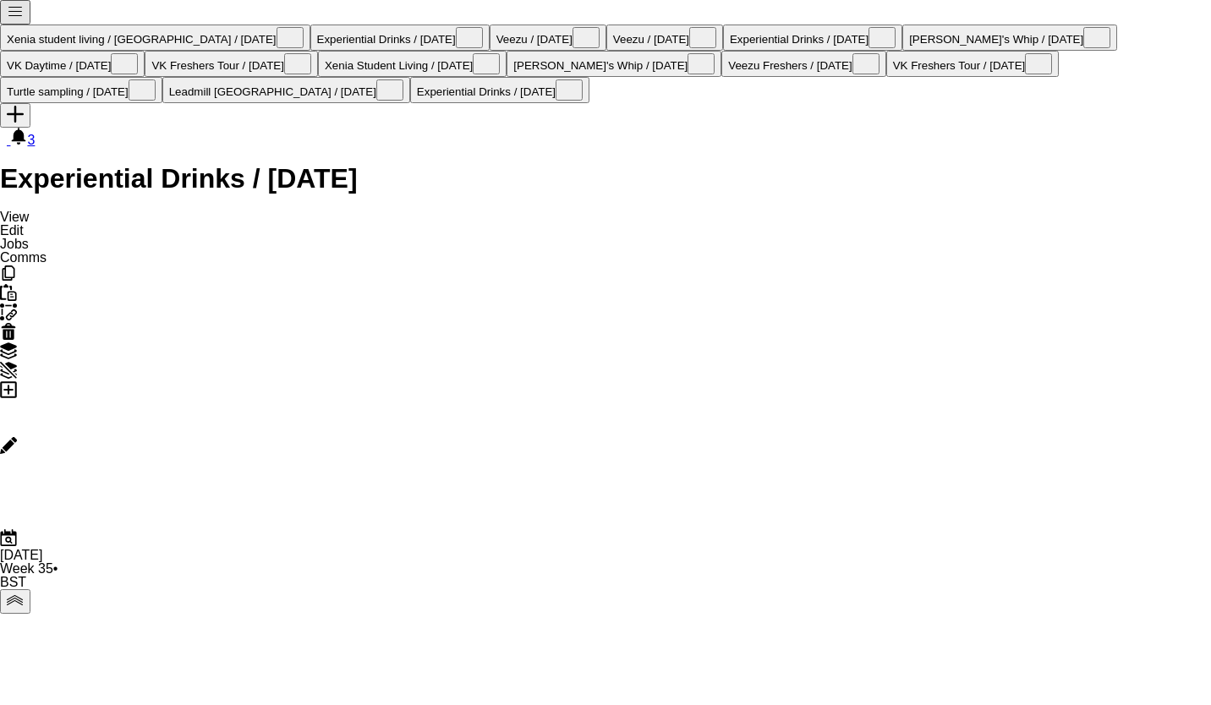
paste input "**********"
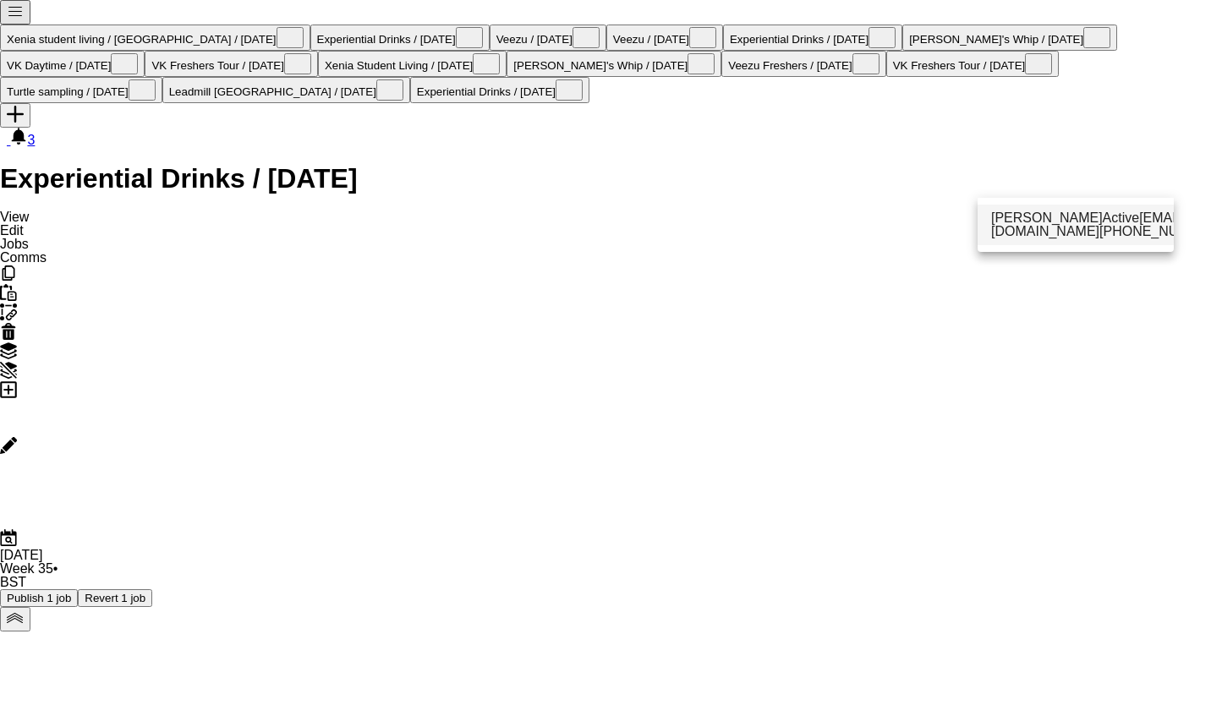
type input "**********"
click at [1063, 210] on span "Jonathan Cox" at bounding box center [1047, 217] width 112 height 14
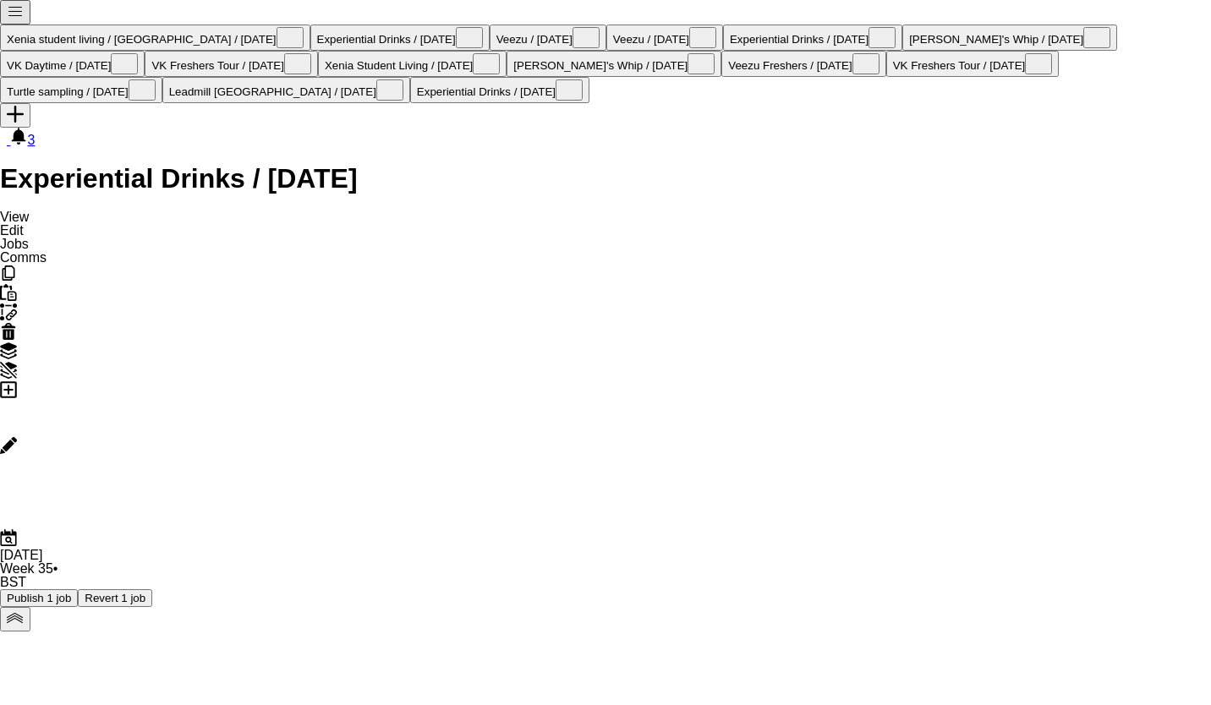
click at [1049, 589] on div "Publish 1 job Revert 1 job" at bounding box center [605, 598] width 1211 height 18
click at [84, 589] on button "Publish 2 jobs" at bounding box center [42, 598] width 84 height 18
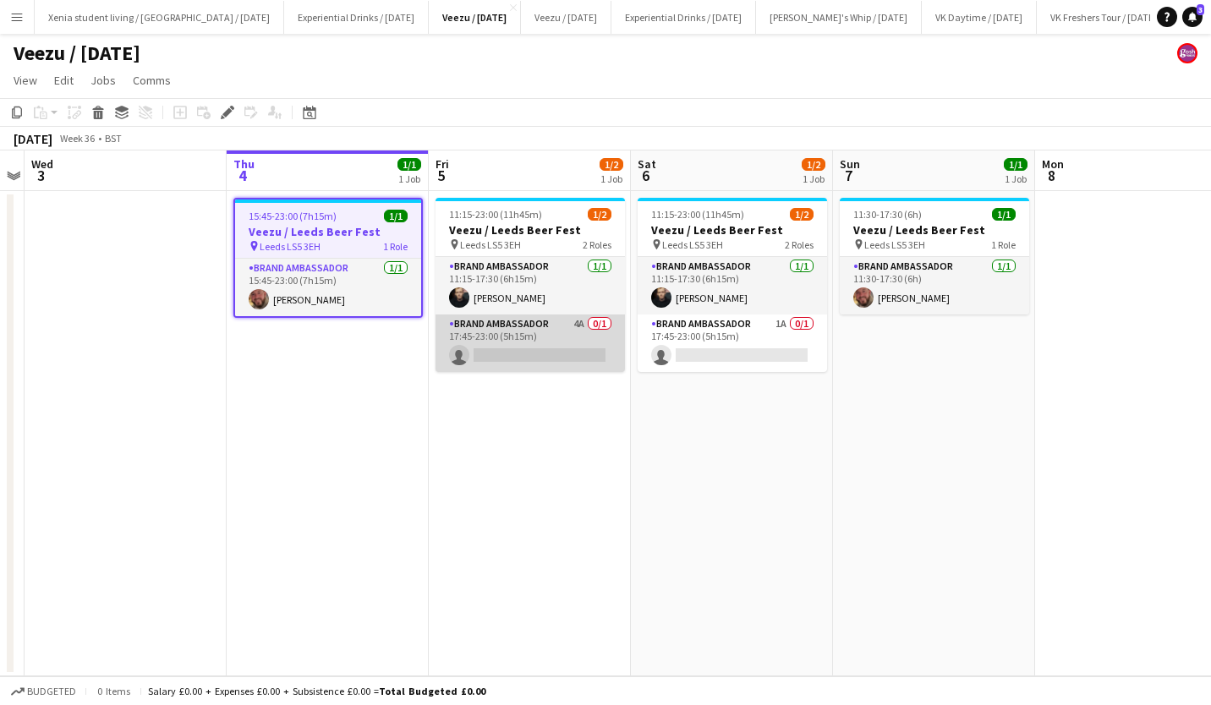
click at [545, 353] on app-card-role "Brand Ambassador 4A 0/1 17:45-23:00 (5h15m) single-neutral-actions" at bounding box center [529, 342] width 189 height 57
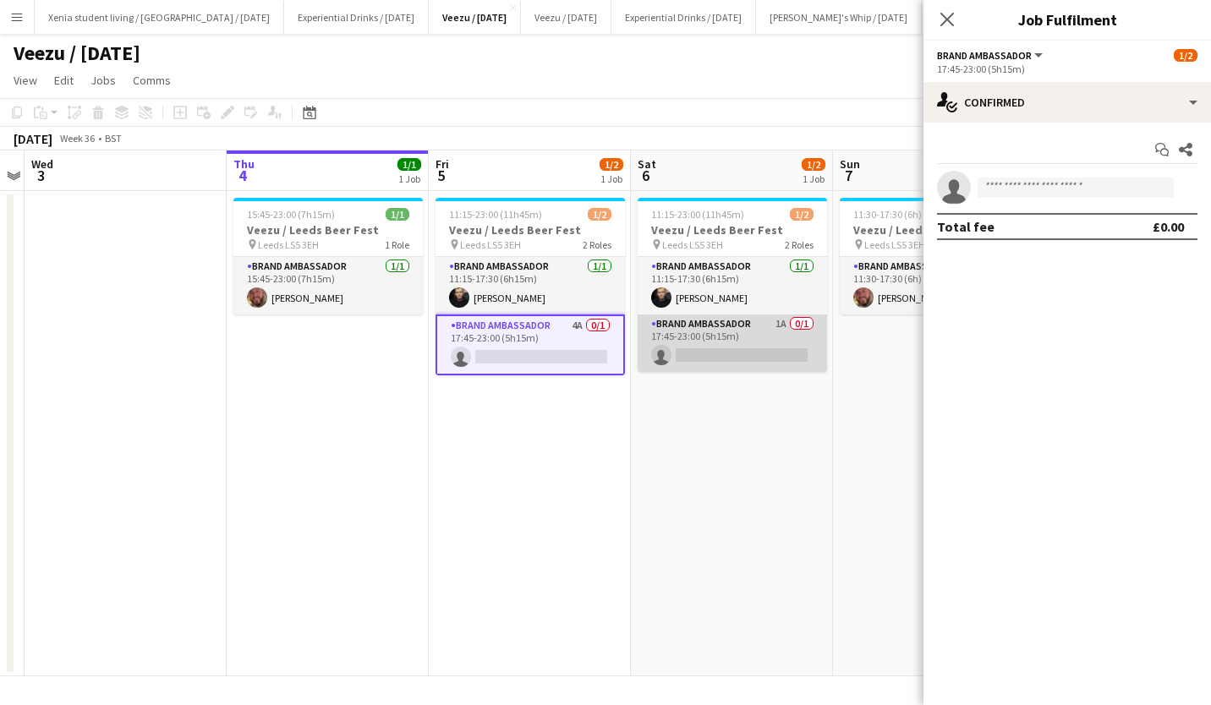
click at [749, 353] on app-card-role "Brand Ambassador 1A 0/1 17:45-23:00 (5h15m) single-neutral-actions" at bounding box center [731, 342] width 189 height 57
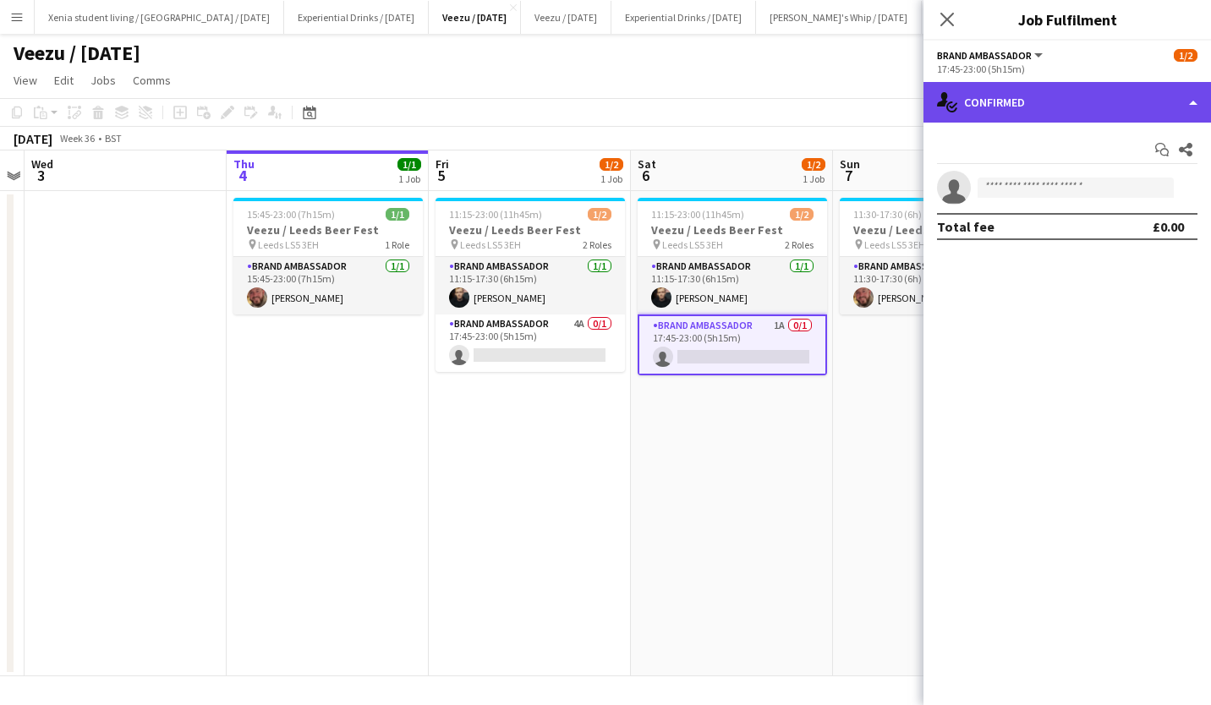
click at [1071, 107] on div "single-neutral-actions-check-2 Confirmed" at bounding box center [1066, 102] width 287 height 41
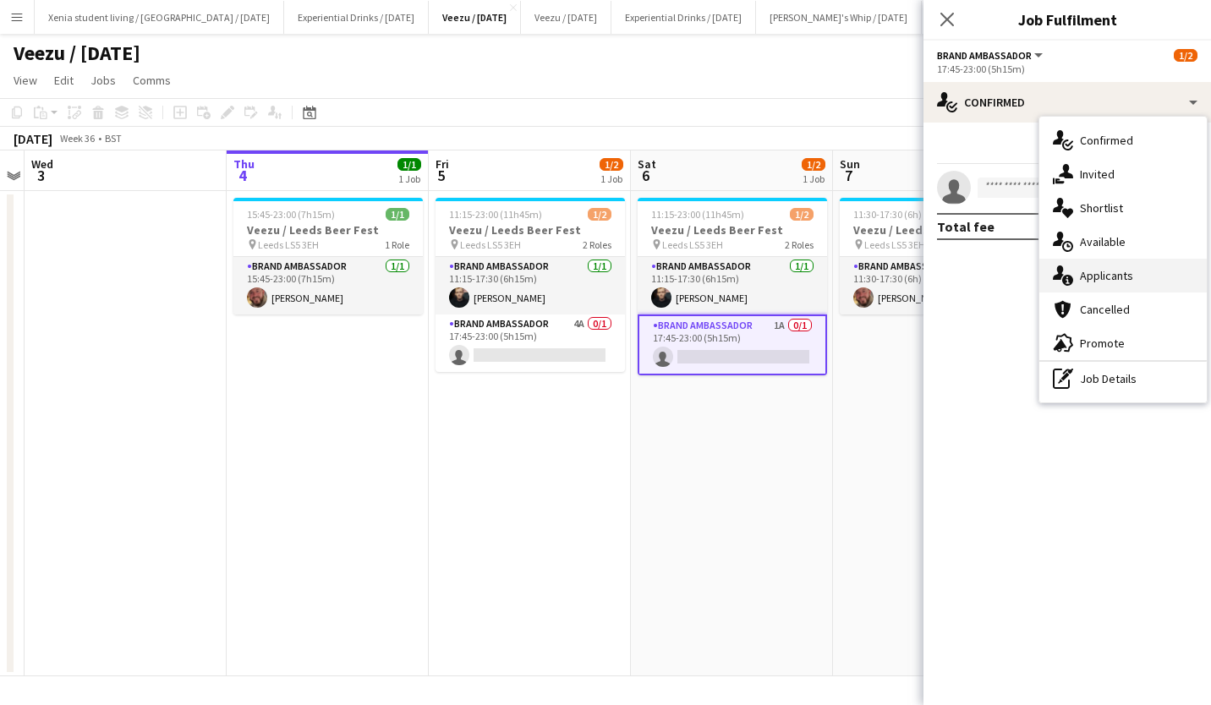
click at [1145, 271] on div "single-neutral-actions-information Applicants" at bounding box center [1122, 276] width 167 height 34
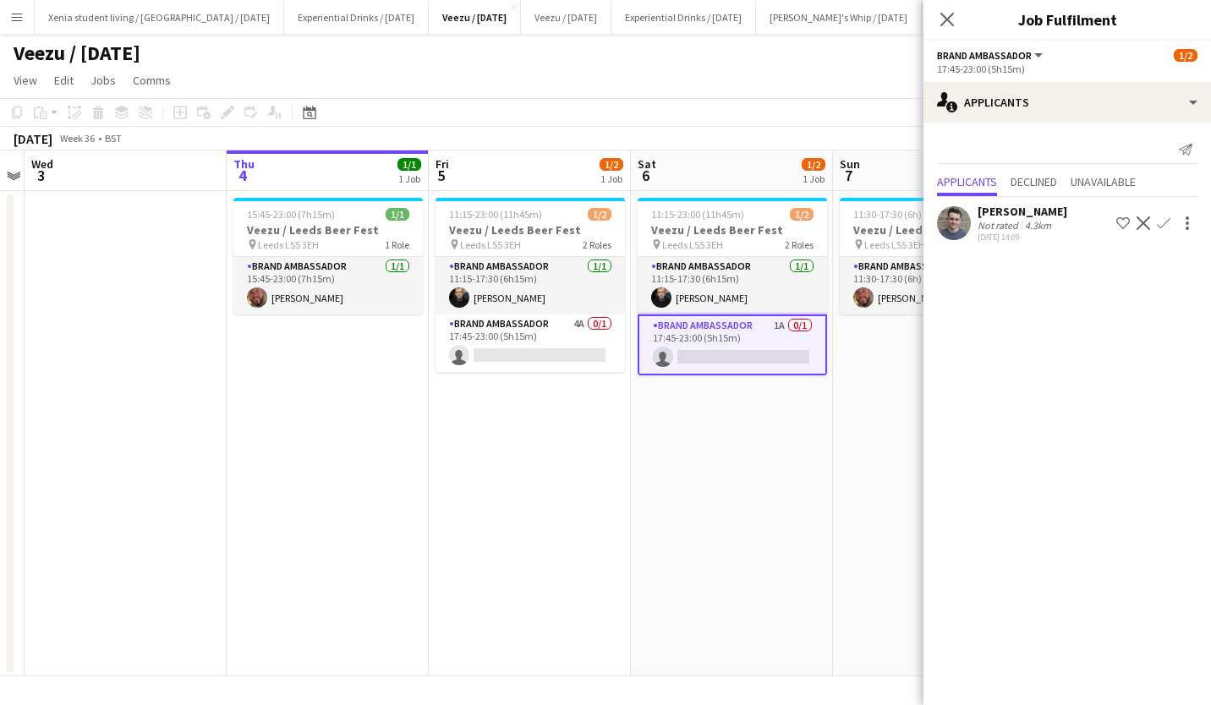
click at [1030, 206] on div "Nathan Smith" at bounding box center [1022, 211] width 90 height 15
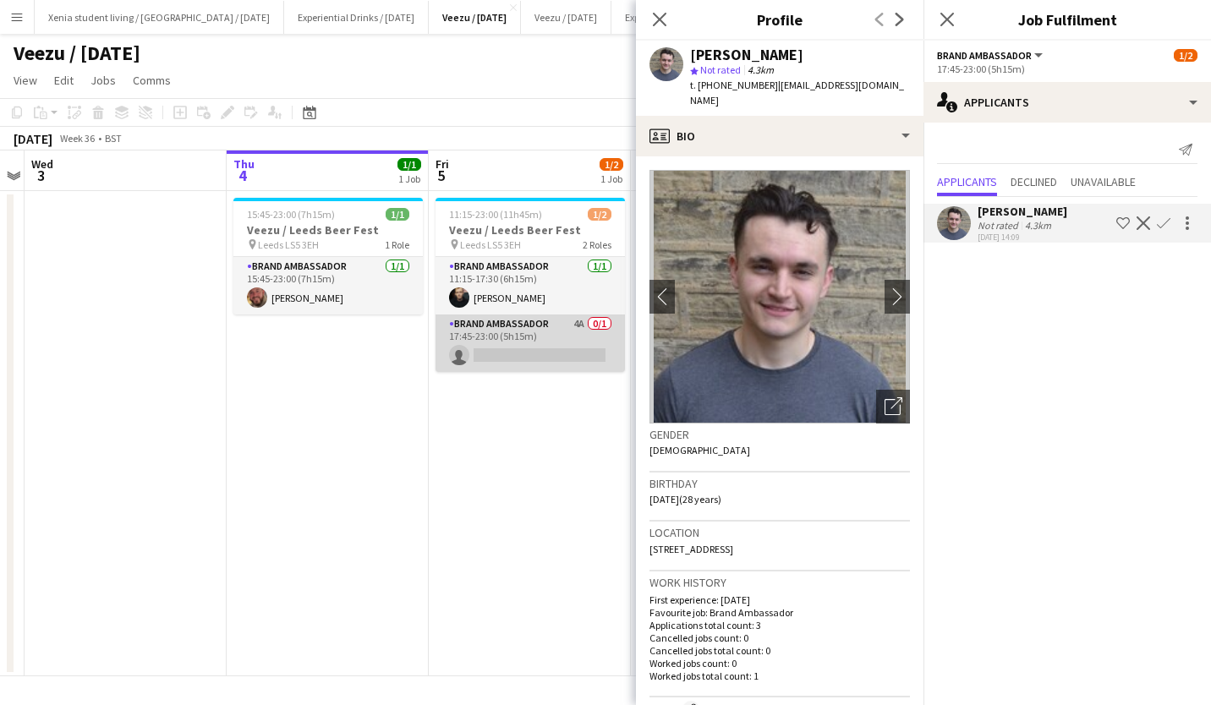
click at [555, 353] on app-card-role "Brand Ambassador 4A 0/1 17:45-23:00 (5h15m) single-neutral-actions" at bounding box center [529, 342] width 189 height 57
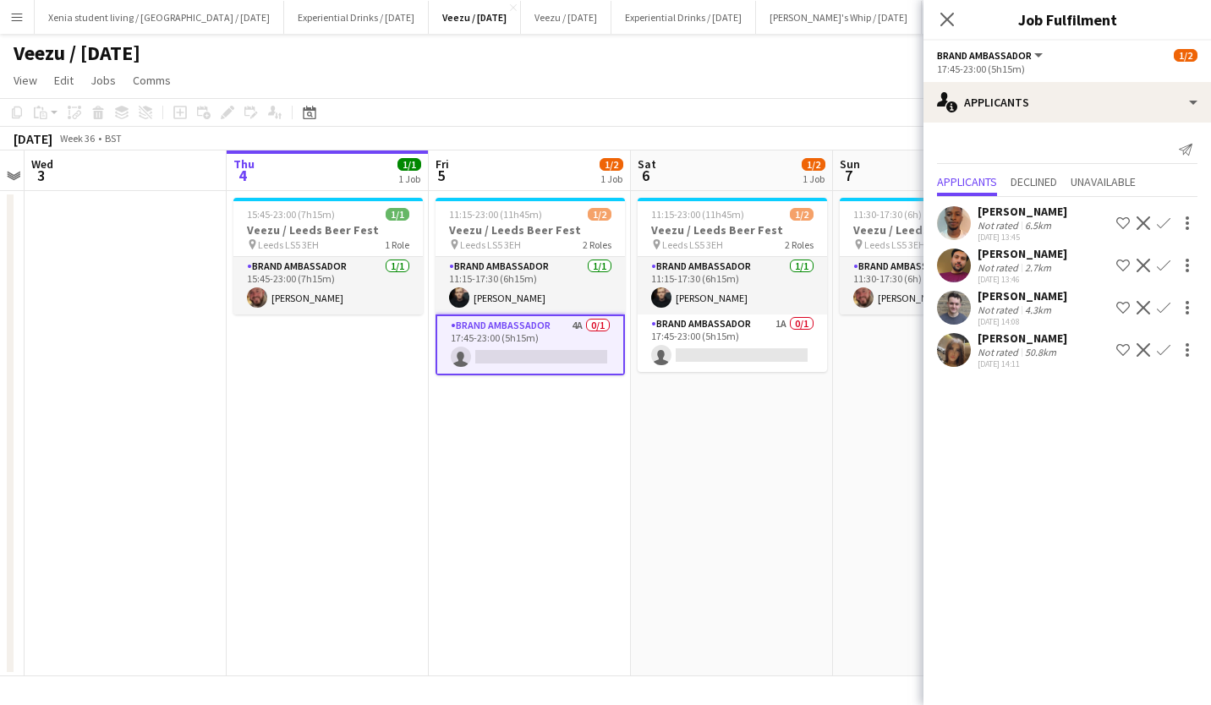
click at [1165, 304] on app-icon "Confirm" at bounding box center [1163, 308] width 14 height 14
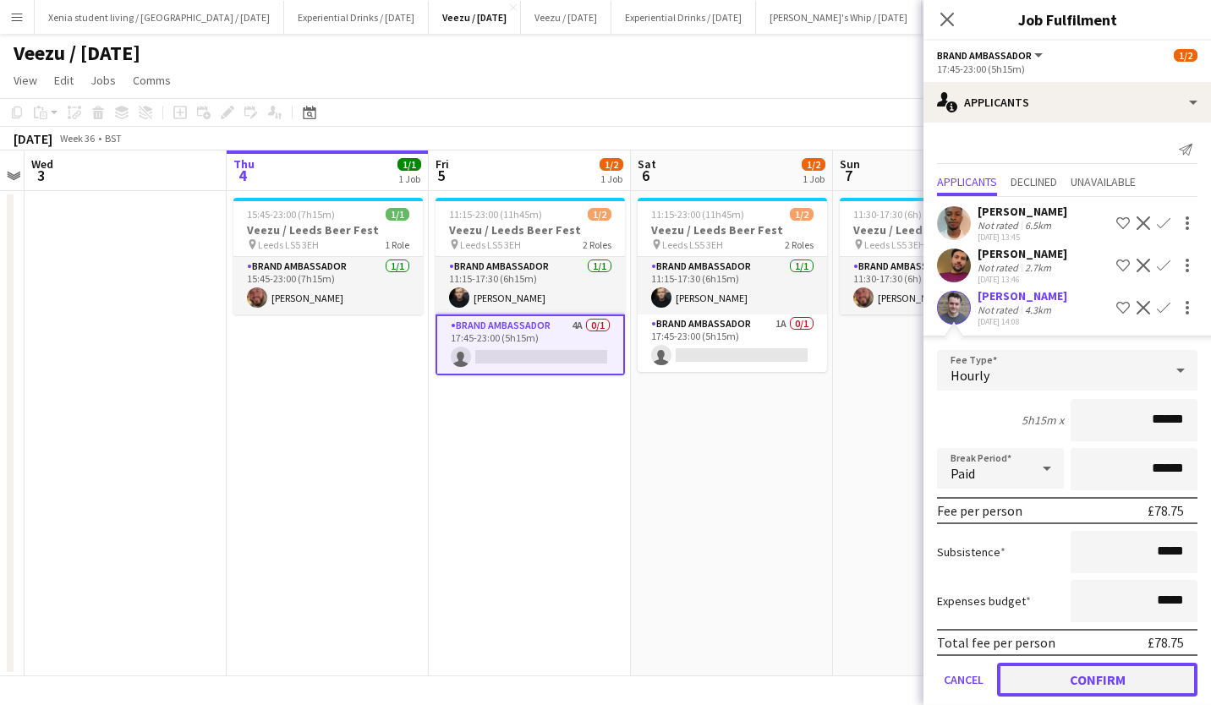
click at [1111, 674] on button "Confirm" at bounding box center [1097, 680] width 200 height 34
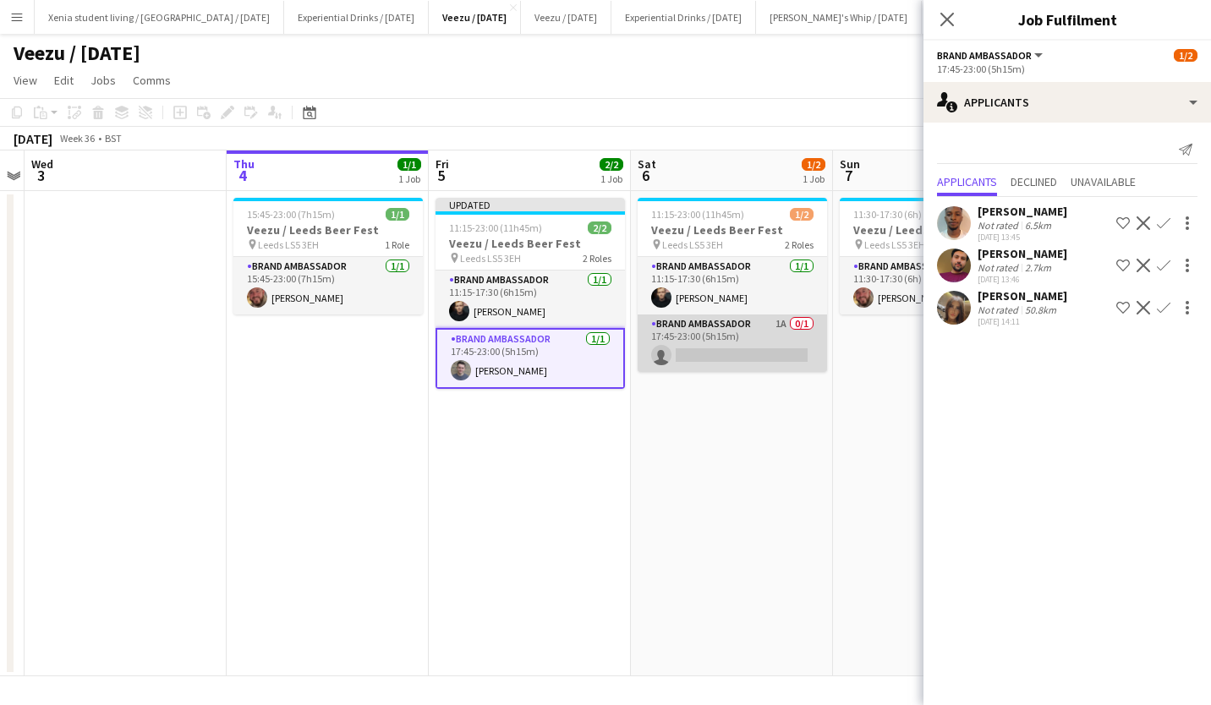
click at [768, 353] on app-card-role "Brand Ambassador 1A 0/1 17:45-23:00 (5h15m) single-neutral-actions" at bounding box center [731, 342] width 189 height 57
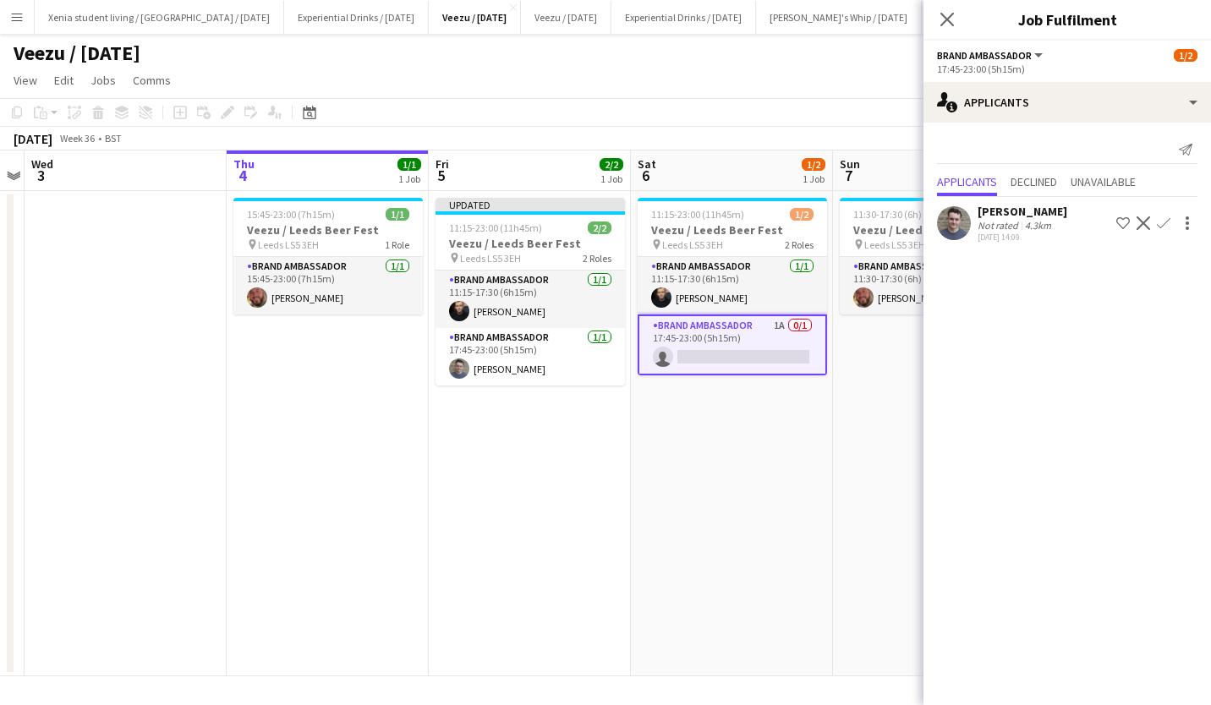
click at [1166, 222] on app-icon "Confirm" at bounding box center [1163, 223] width 14 height 14
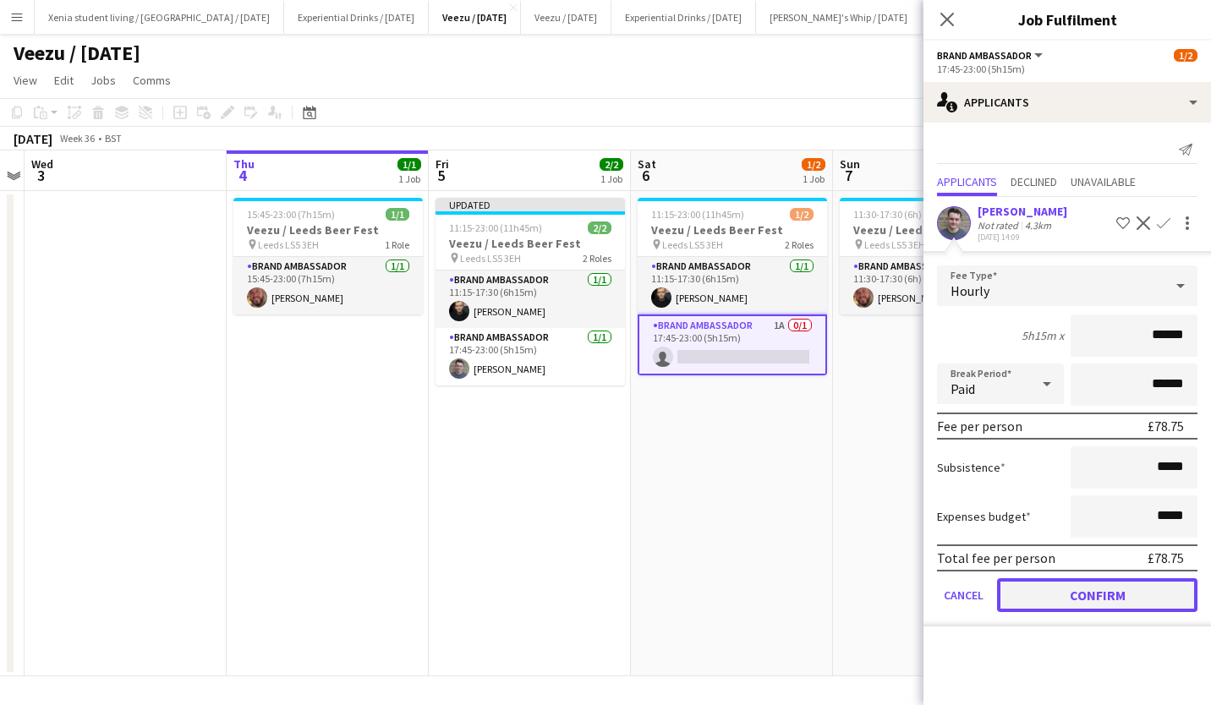
click at [1113, 588] on button "Confirm" at bounding box center [1097, 595] width 200 height 34
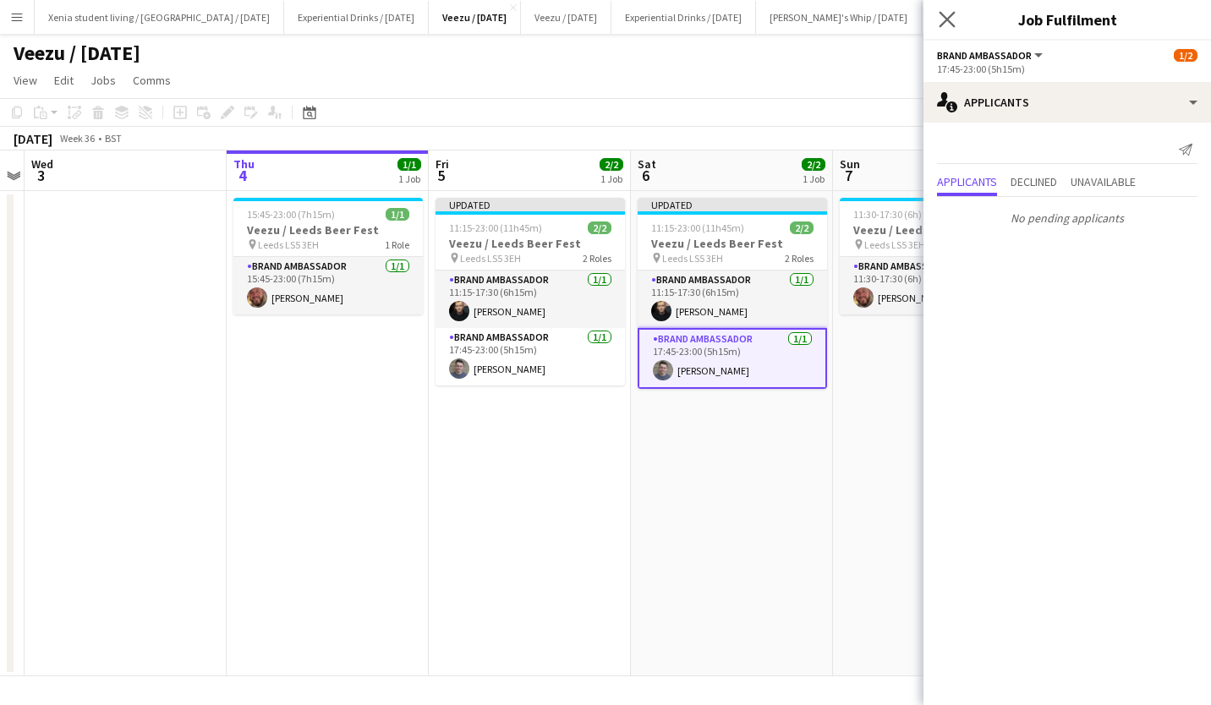
click at [938, 25] on app-icon "Close pop-in" at bounding box center [947, 20] width 25 height 25
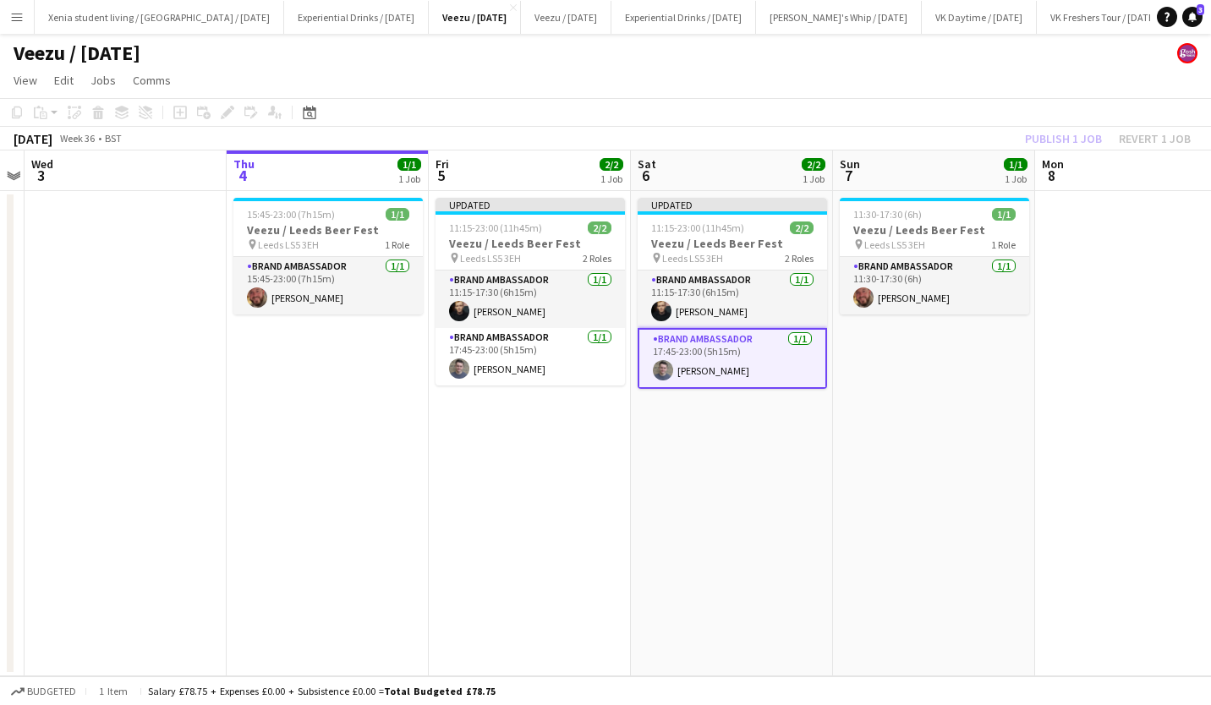
click at [1064, 133] on div "Publish 1 job Revert 1 job" at bounding box center [1107, 139] width 206 height 22
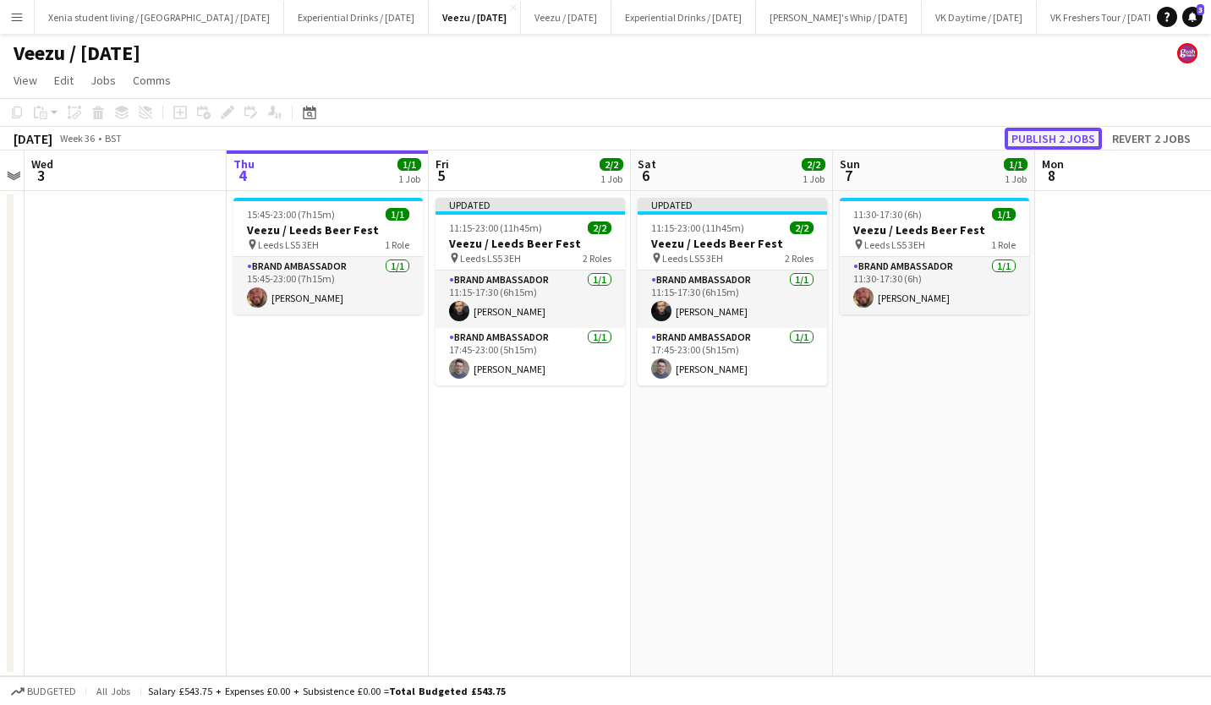
click at [1069, 133] on button "Publish 2 jobs" at bounding box center [1052, 139] width 97 height 22
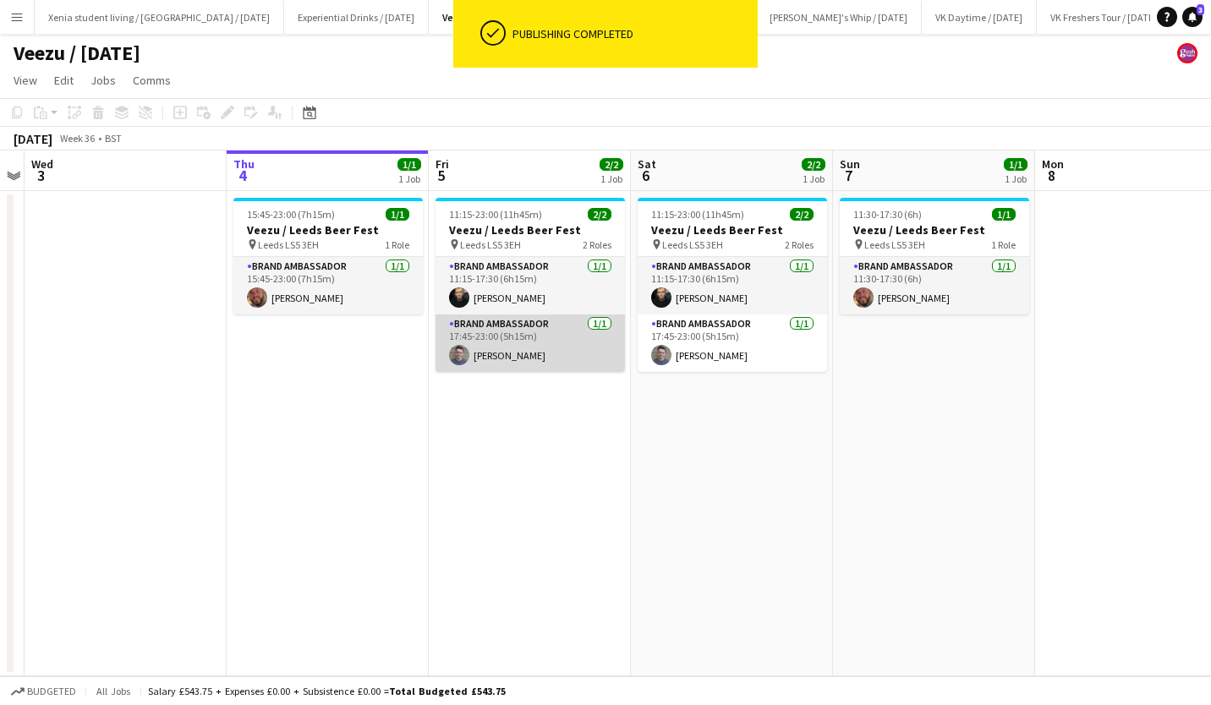
click at [517, 357] on app-card-role "Brand Ambassador 1/1 17:45-23:00 (5h15m) Nathan Smith" at bounding box center [529, 342] width 189 height 57
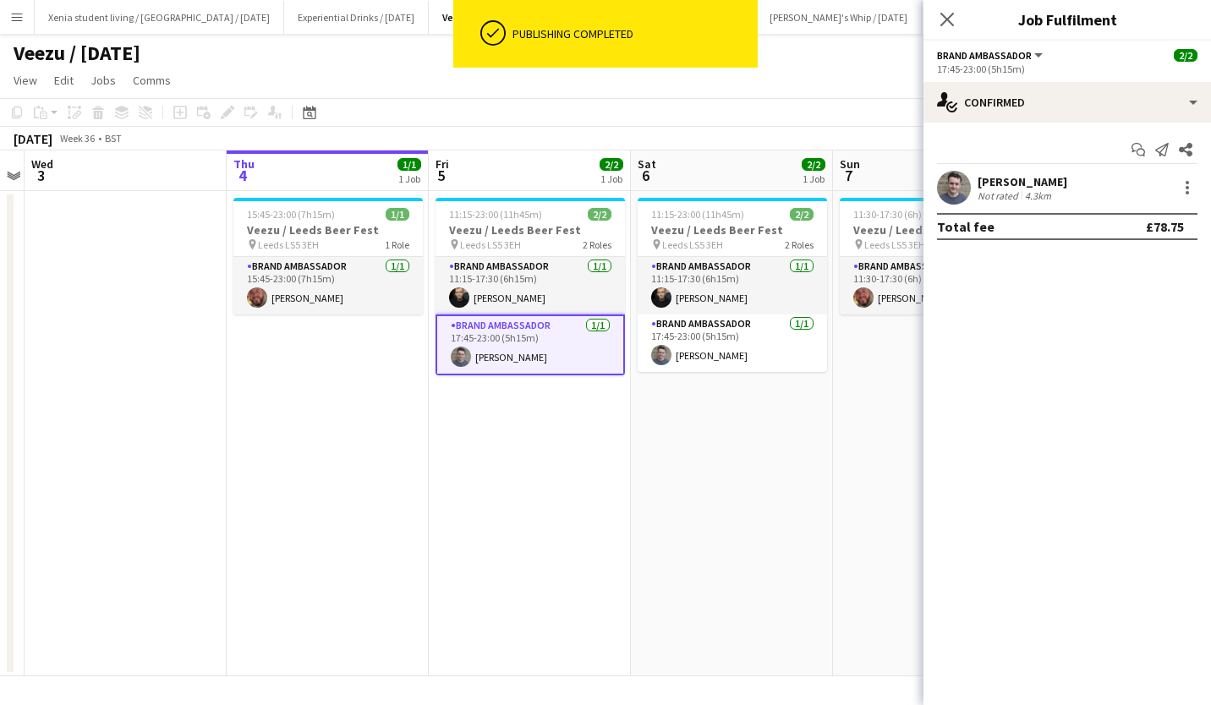
click at [1004, 174] on div "Nathan Smith" at bounding box center [1022, 181] width 90 height 15
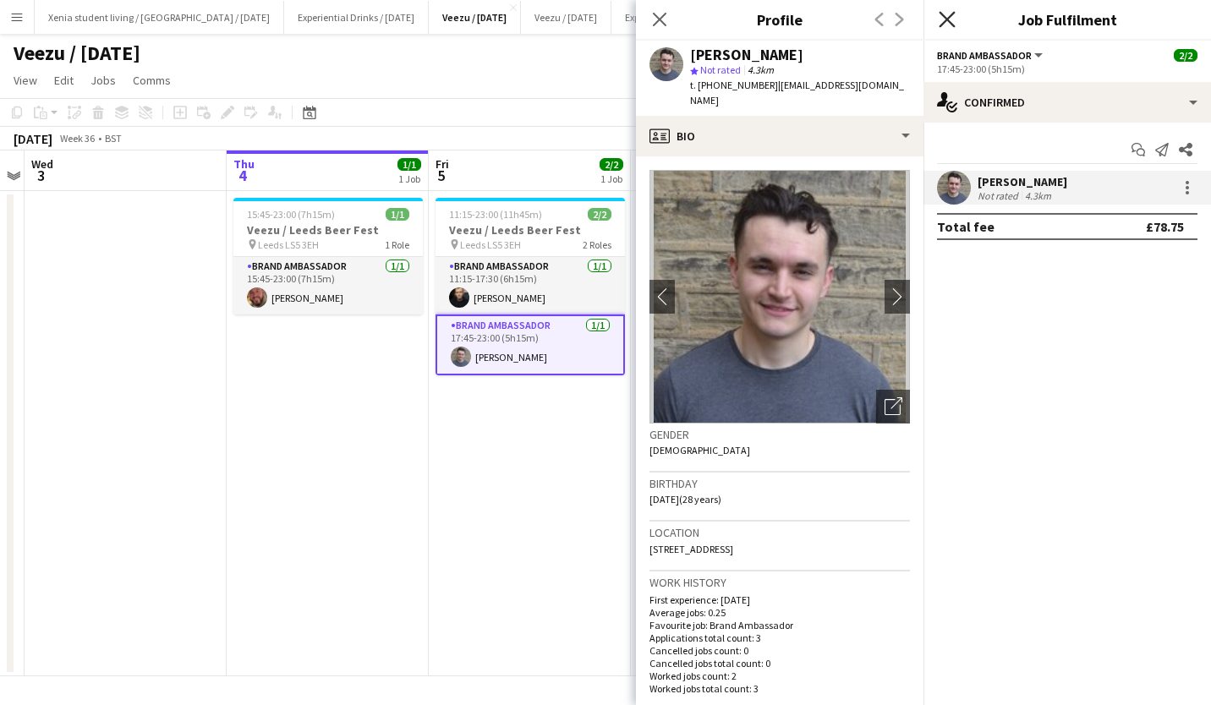
click at [953, 16] on icon "Close pop-in" at bounding box center [946, 19] width 16 height 16
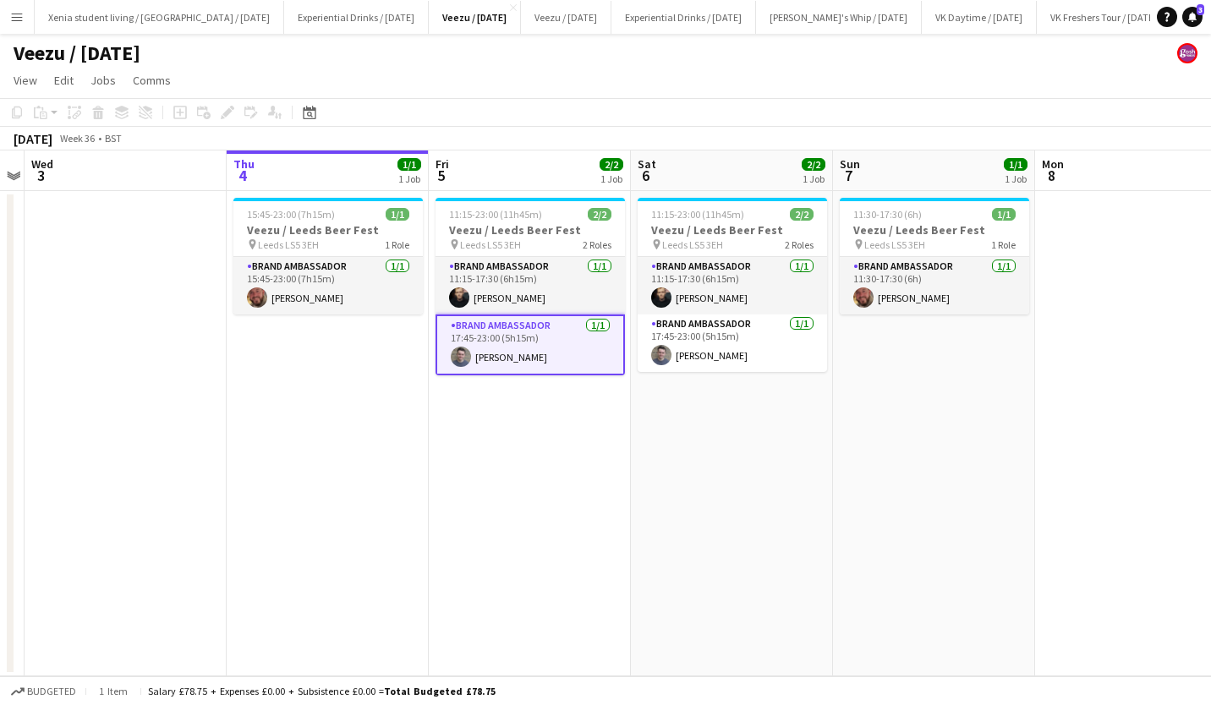
click at [510, 357] on app-card-role "Brand Ambassador 1/1 17:45-23:00 (5h15m) Nathan Smith" at bounding box center [529, 344] width 189 height 61
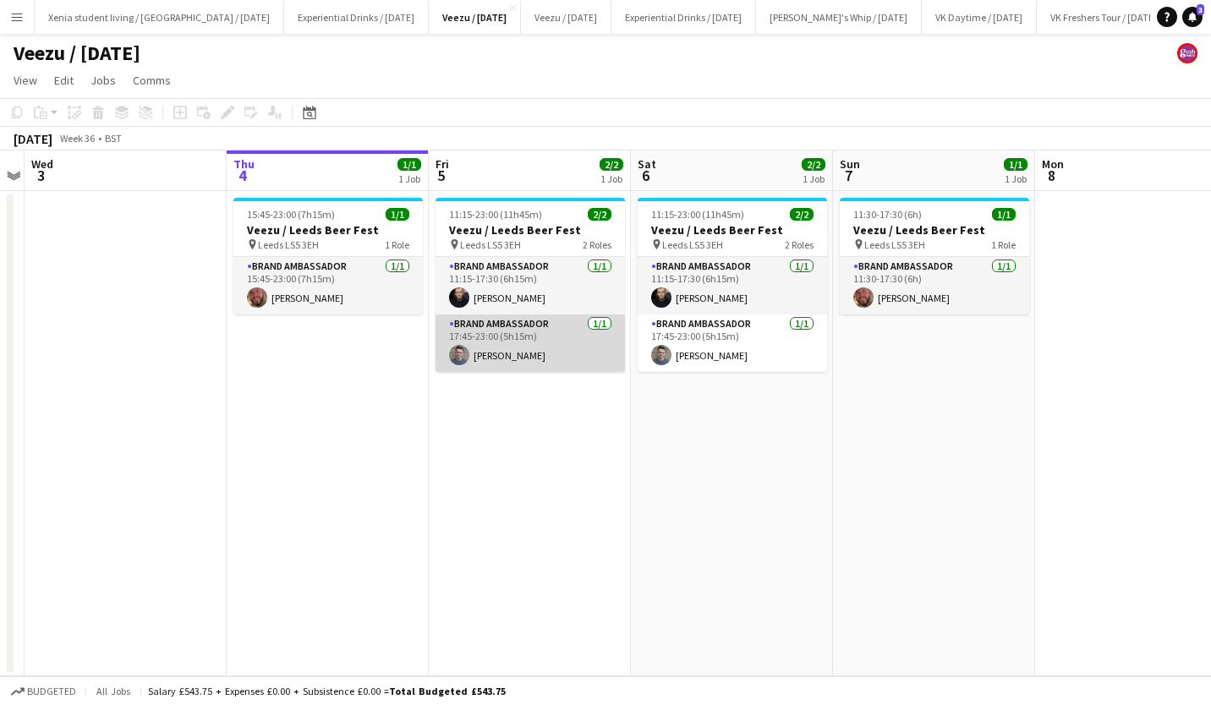
click at [509, 370] on app-card-role "Brand Ambassador 1/1 17:45-23:00 (5h15m) Nathan Smith" at bounding box center [529, 342] width 189 height 57
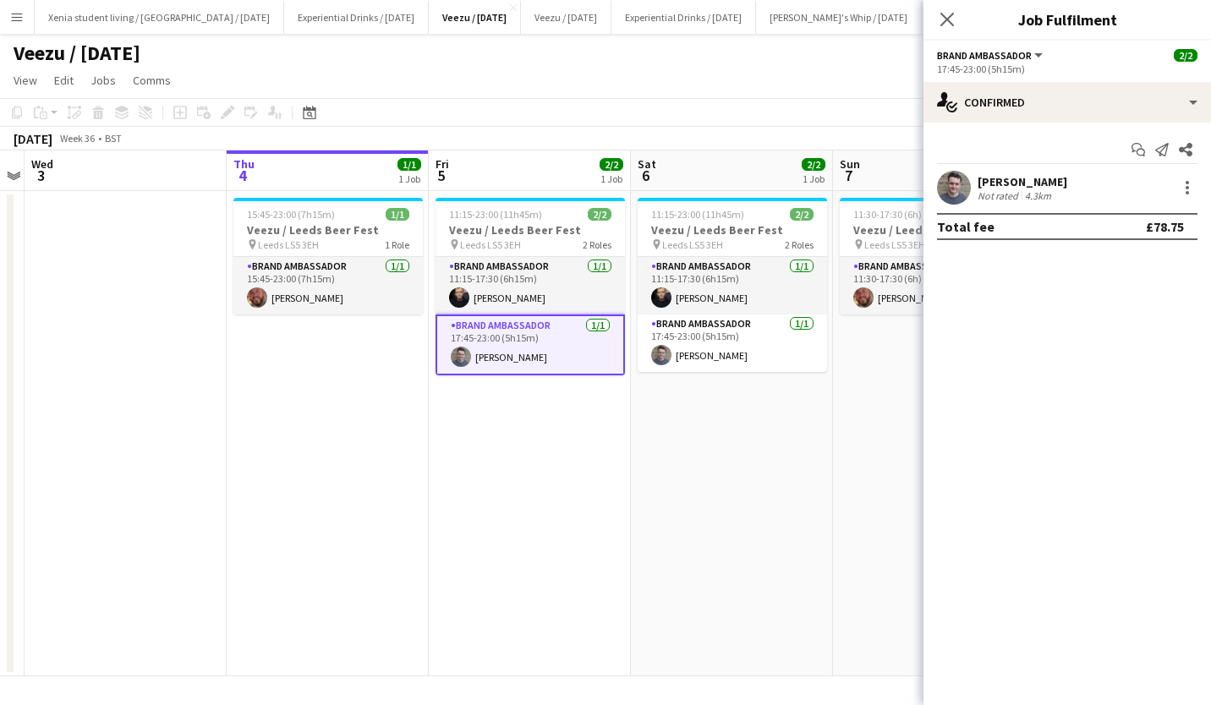
click at [1020, 179] on div "Nathan Smith" at bounding box center [1022, 181] width 90 height 15
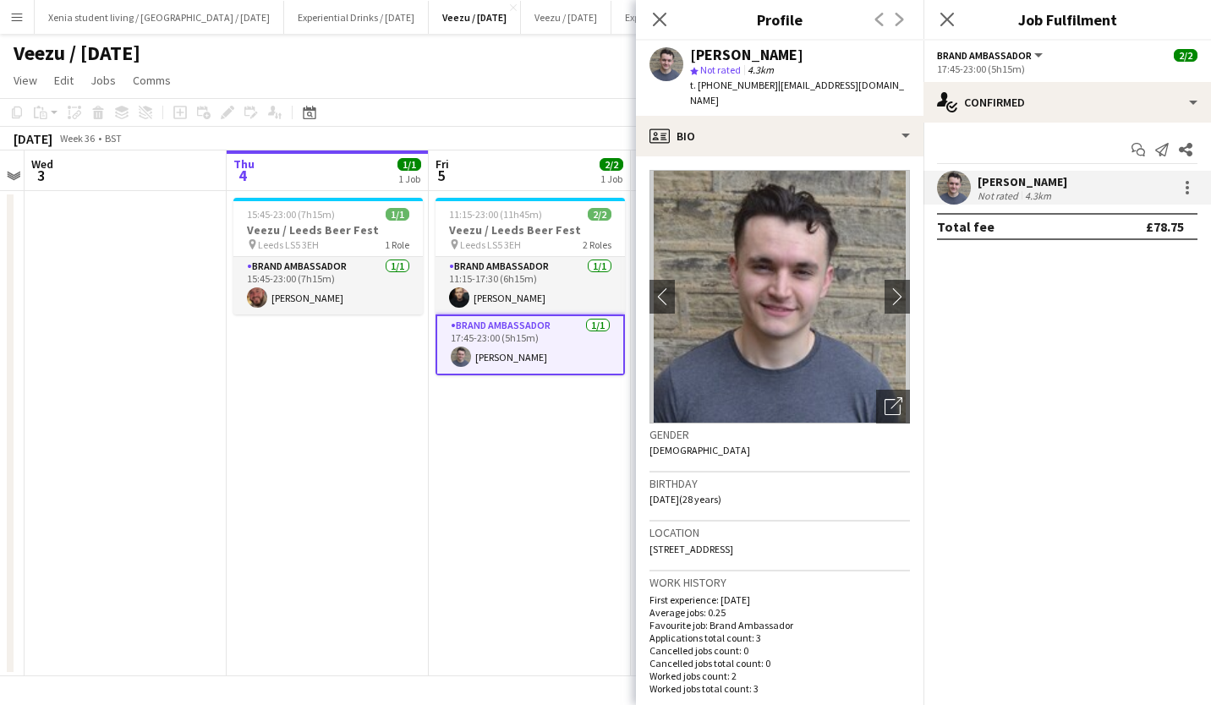
scroll to position [0, 577]
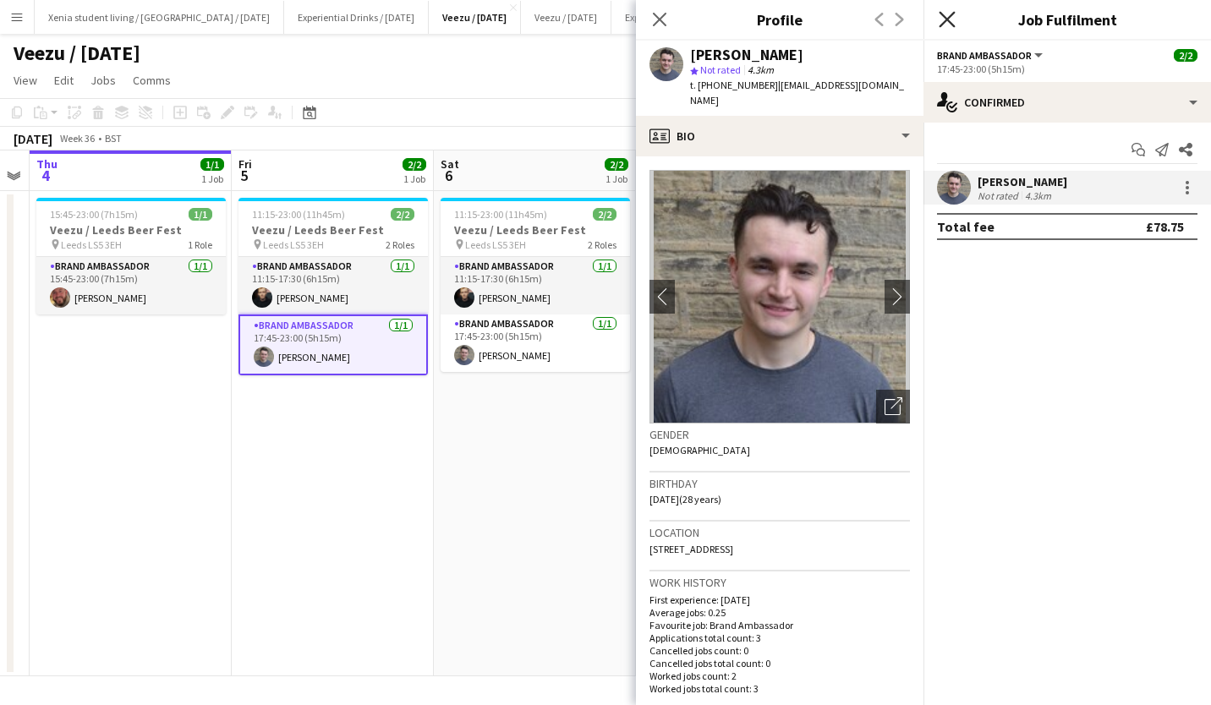
click at [946, 22] on icon "Close pop-in" at bounding box center [946, 19] width 16 height 16
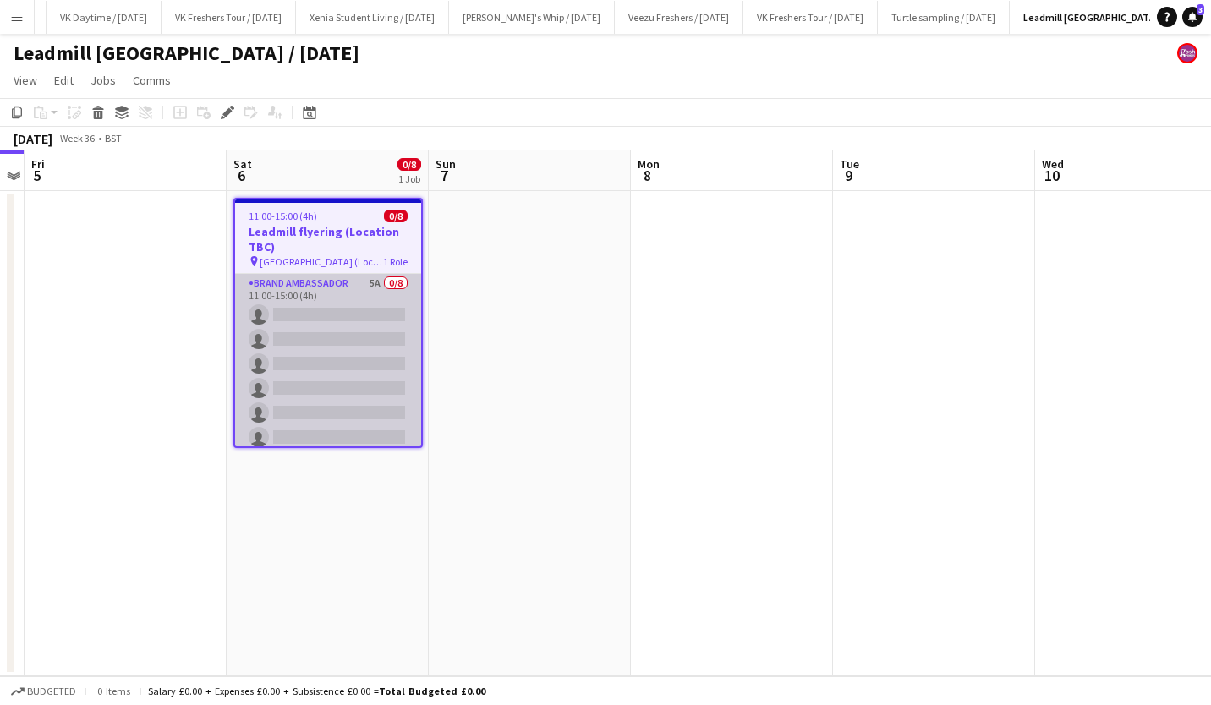
click at [352, 353] on app-card-role "Brand Ambassador 5A 0/8 11:00-15:00 (4h) single-neutral-actions single-neutral-…" at bounding box center [328, 388] width 186 height 229
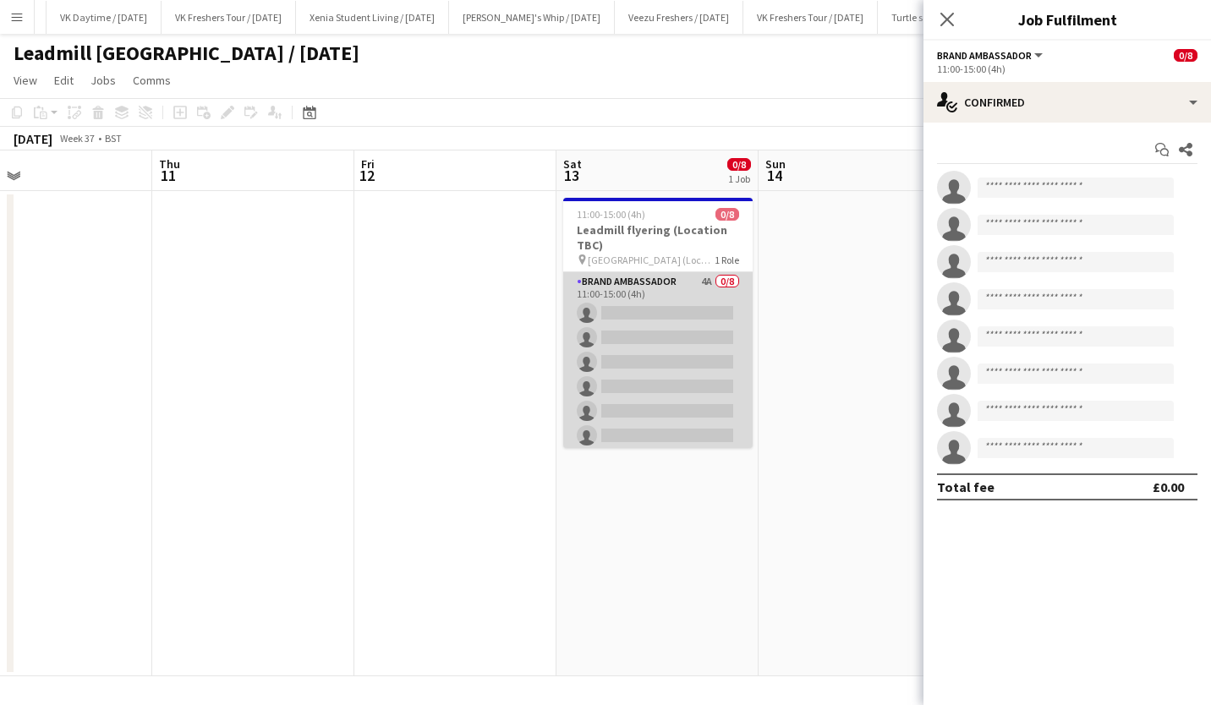
scroll to position [0, 473]
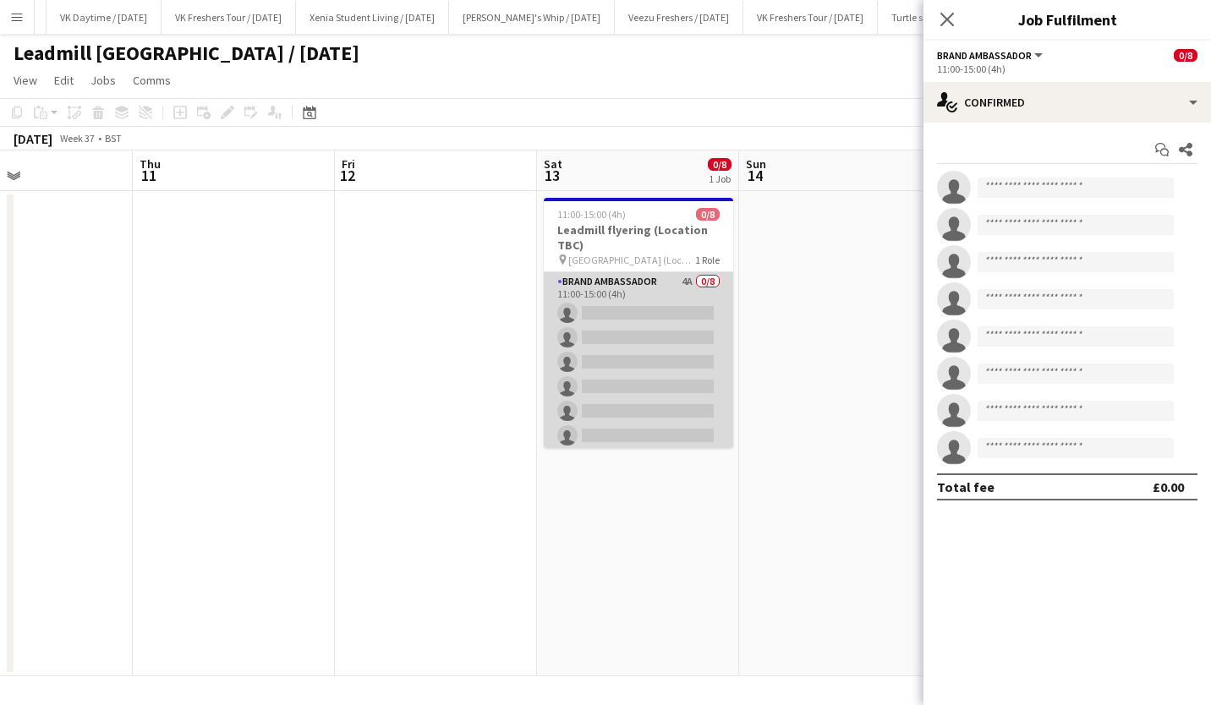
click at [666, 351] on app-card-role "Brand Ambassador 4A 0/8 11:00-15:00 (4h) single-neutral-actions single-neutral-…" at bounding box center [638, 386] width 189 height 229
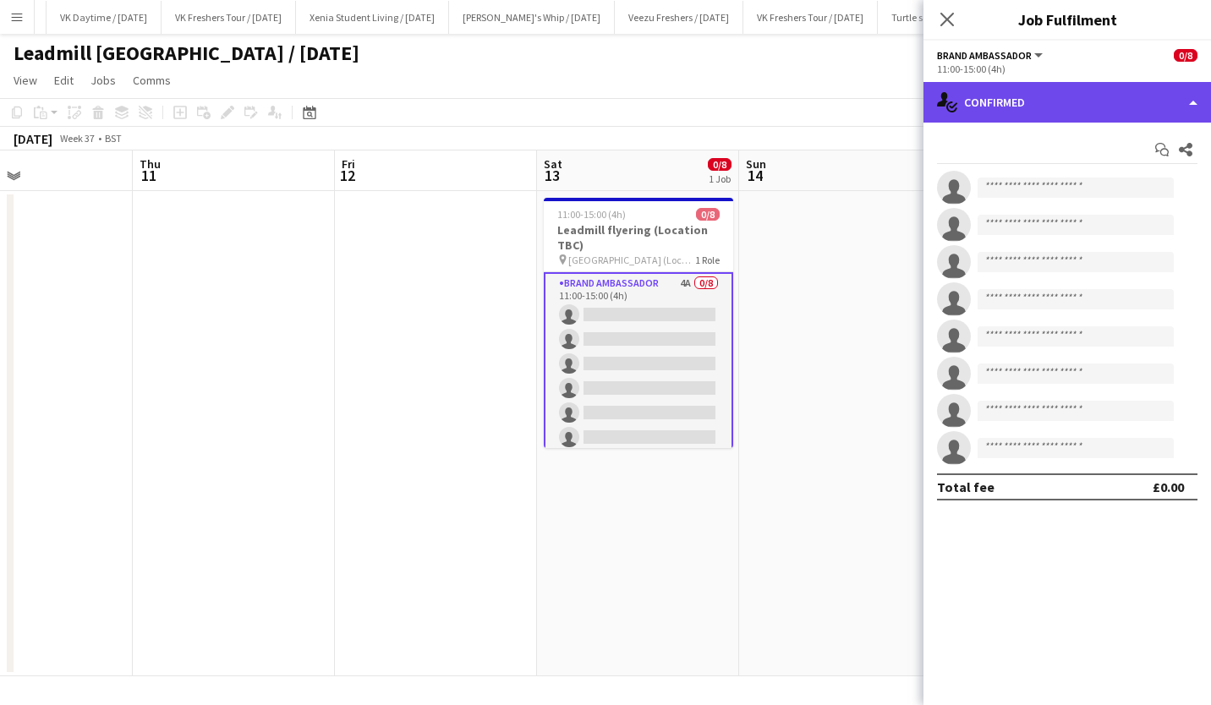
click at [981, 96] on div "single-neutral-actions-check-2 Confirmed" at bounding box center [1066, 102] width 287 height 41
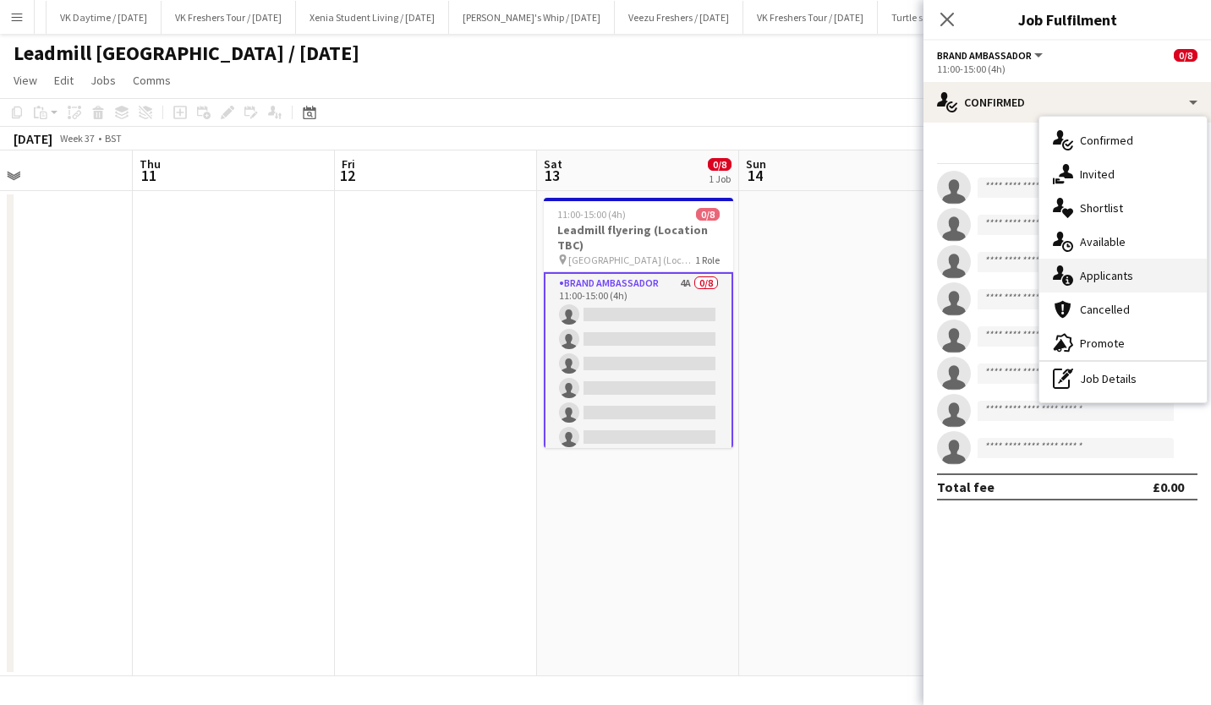
click at [1116, 268] on span "Applicants" at bounding box center [1106, 275] width 53 height 15
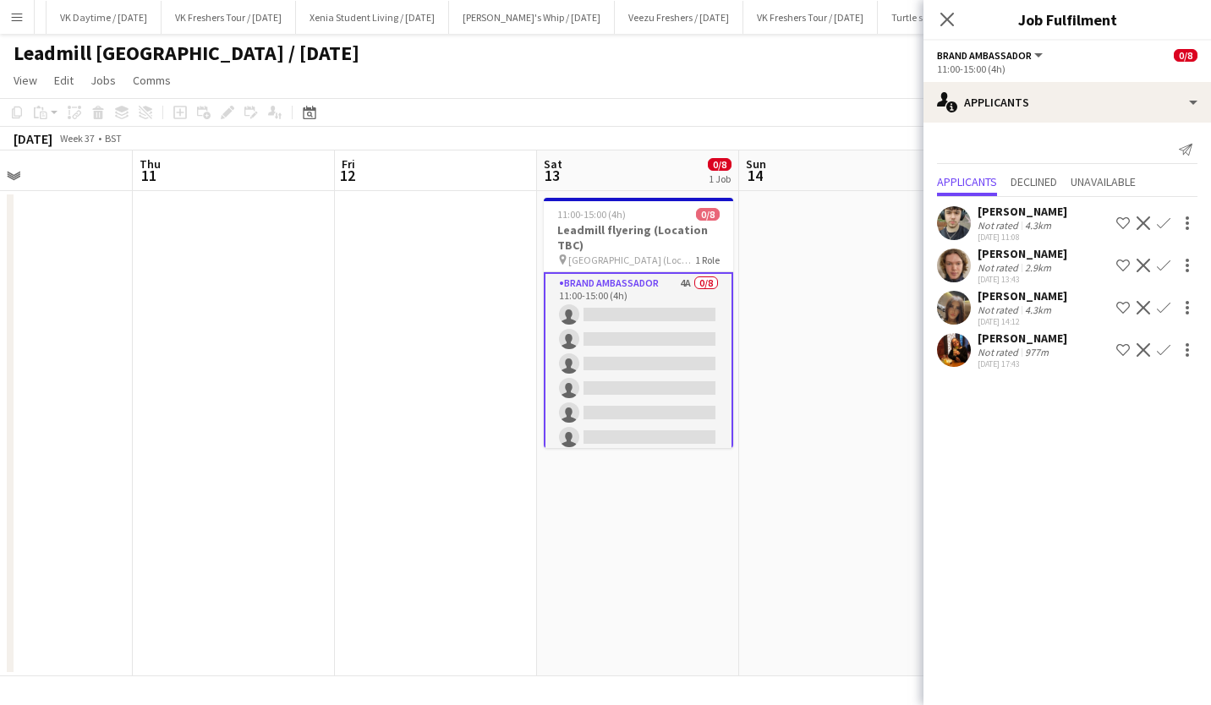
click at [1165, 218] on app-icon "Confirm" at bounding box center [1163, 223] width 14 height 14
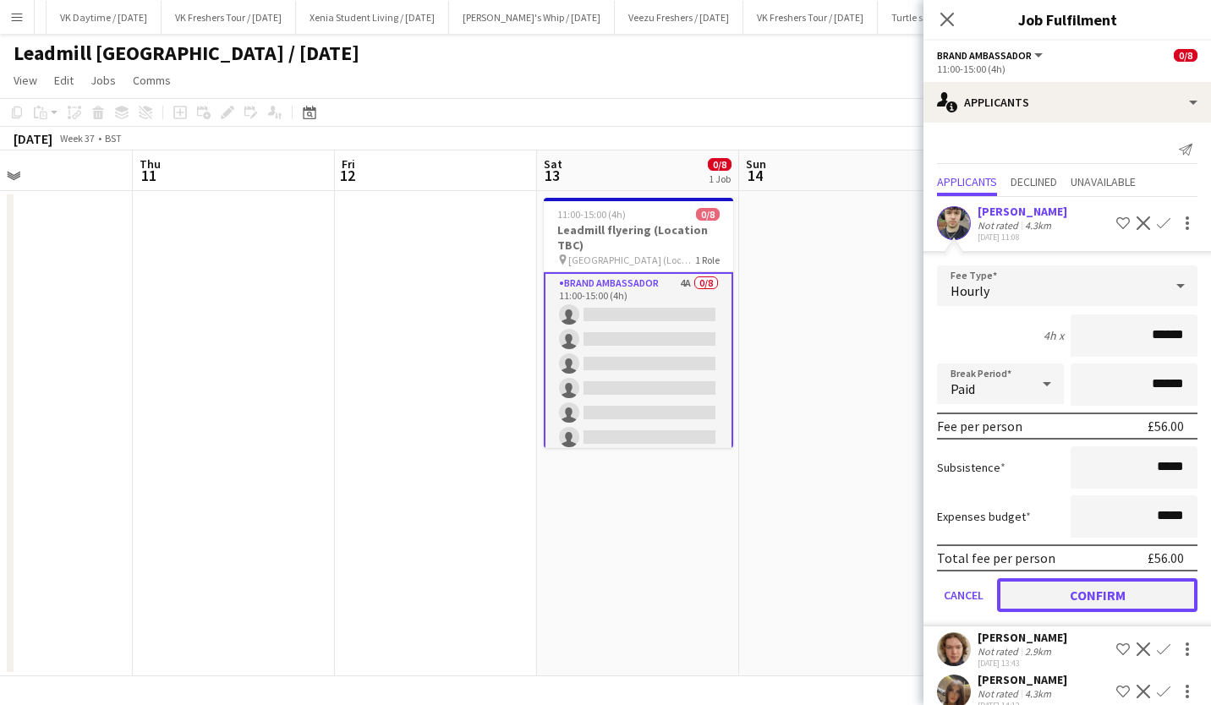
click at [1113, 580] on button "Confirm" at bounding box center [1097, 595] width 200 height 34
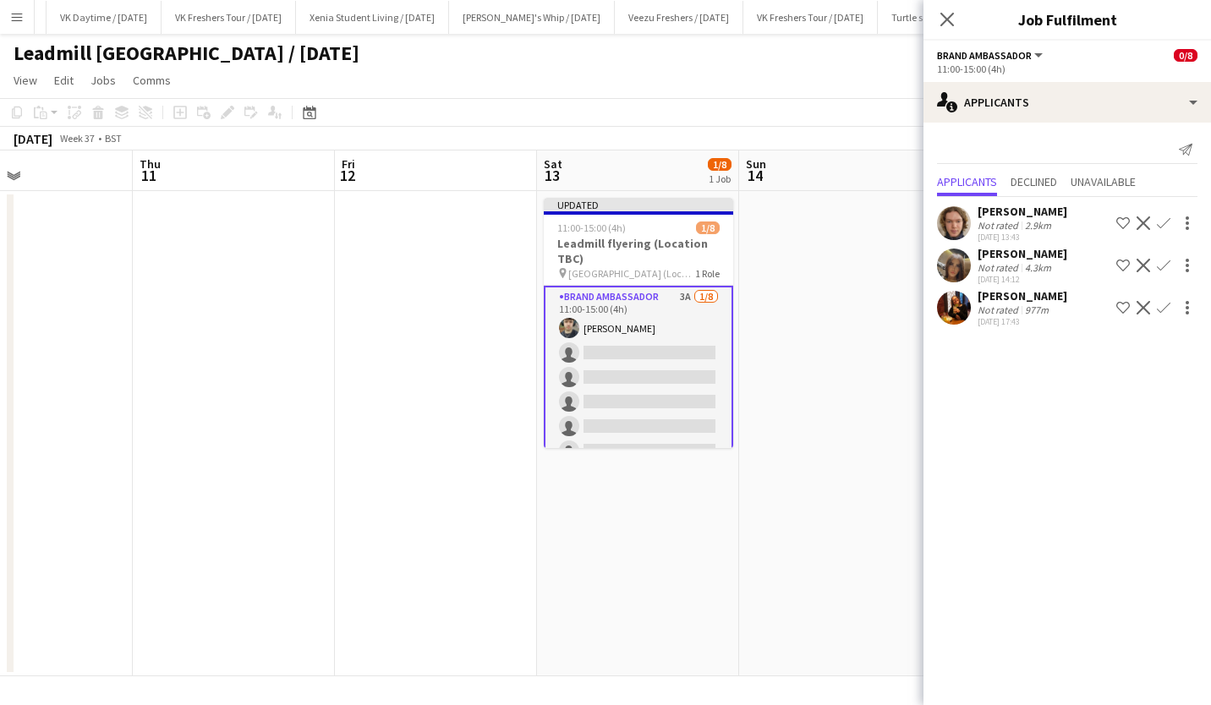
click at [1162, 266] on app-icon "Confirm" at bounding box center [1163, 266] width 14 height 14
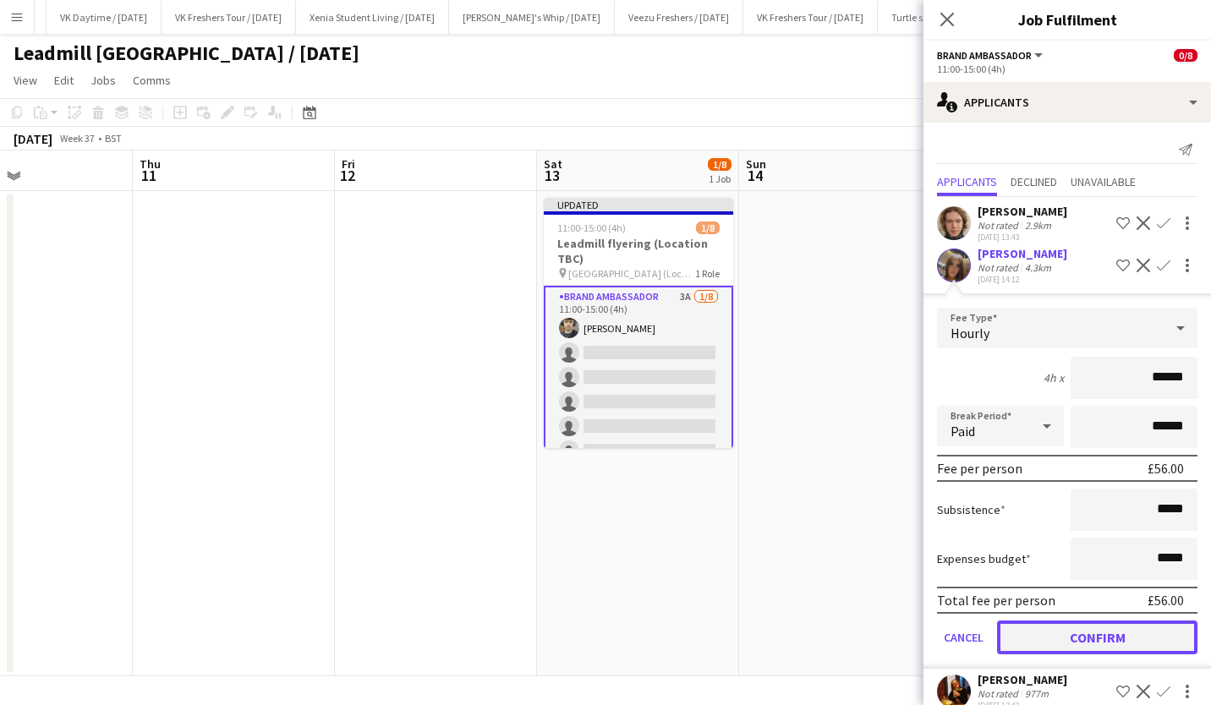
click at [1095, 638] on button "Confirm" at bounding box center [1097, 638] width 200 height 34
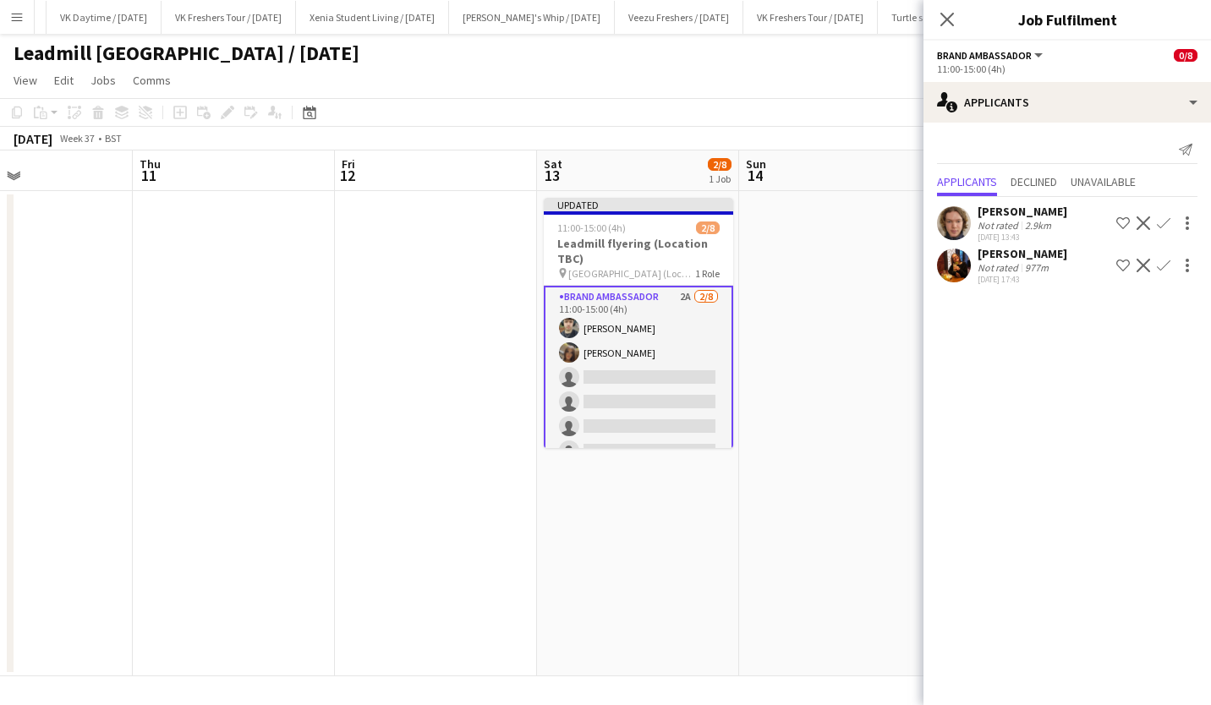
click at [1162, 260] on app-icon "Confirm" at bounding box center [1163, 266] width 14 height 14
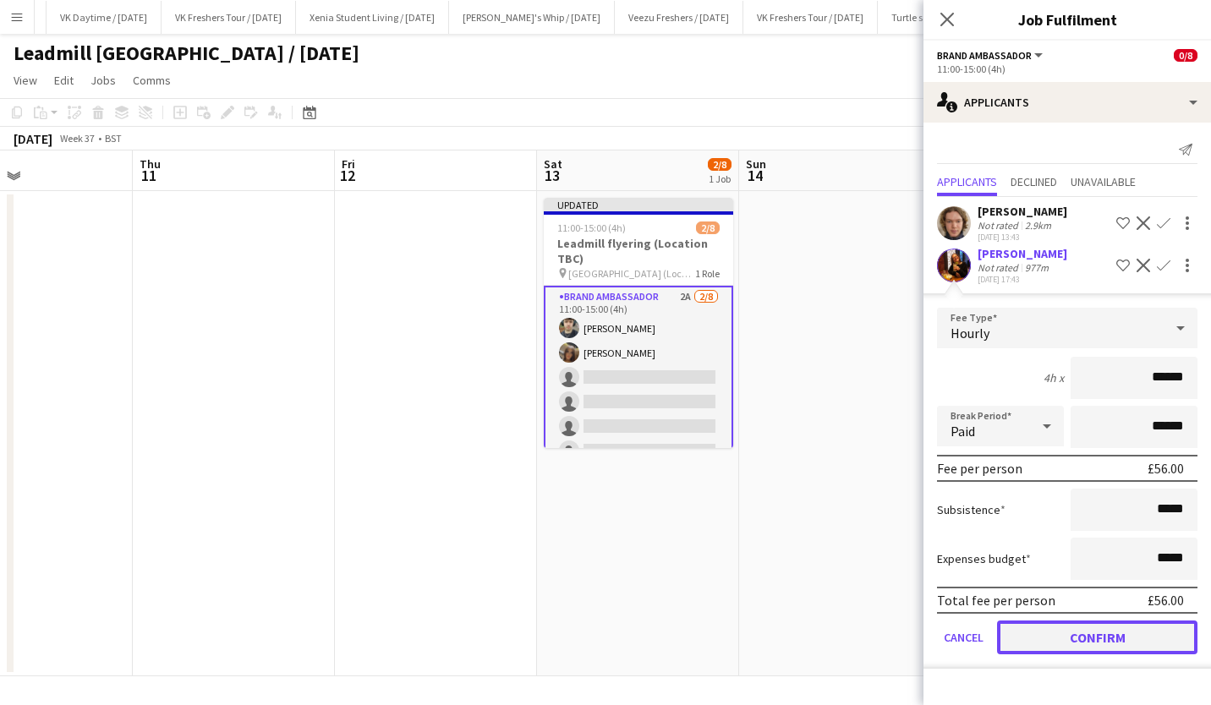
click at [1114, 624] on button "Confirm" at bounding box center [1097, 638] width 200 height 34
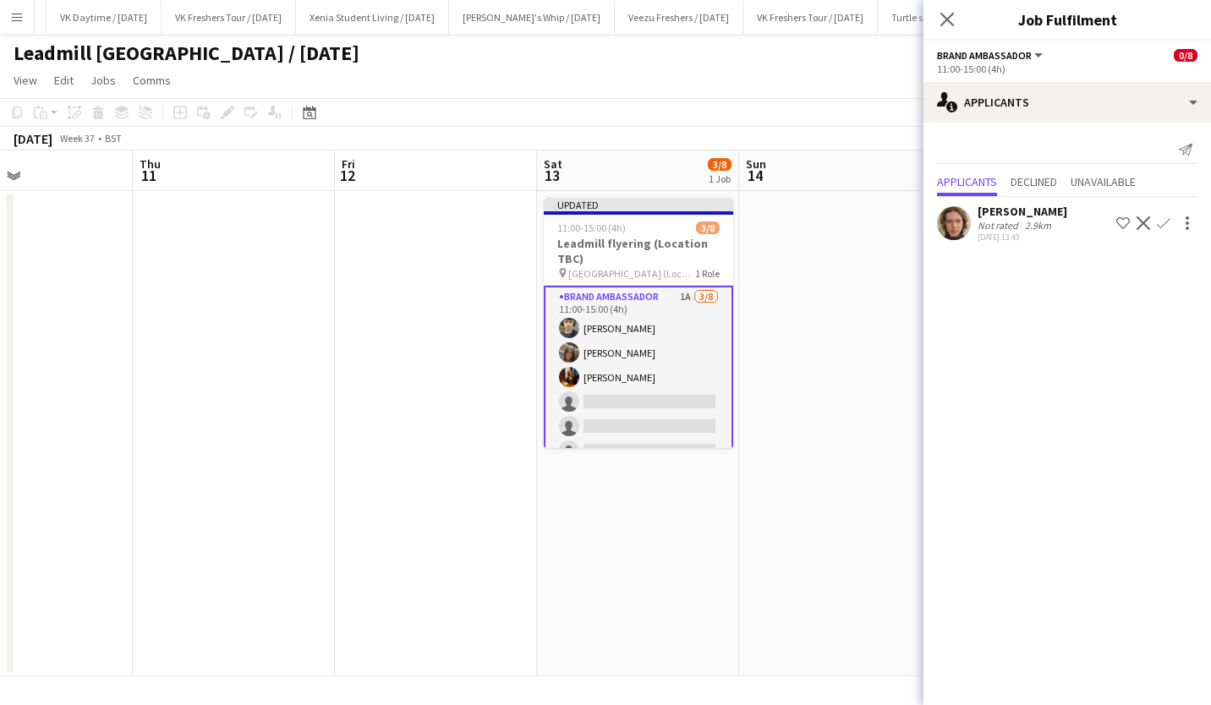
click at [1159, 217] on app-icon "Confirm" at bounding box center [1163, 223] width 14 height 14
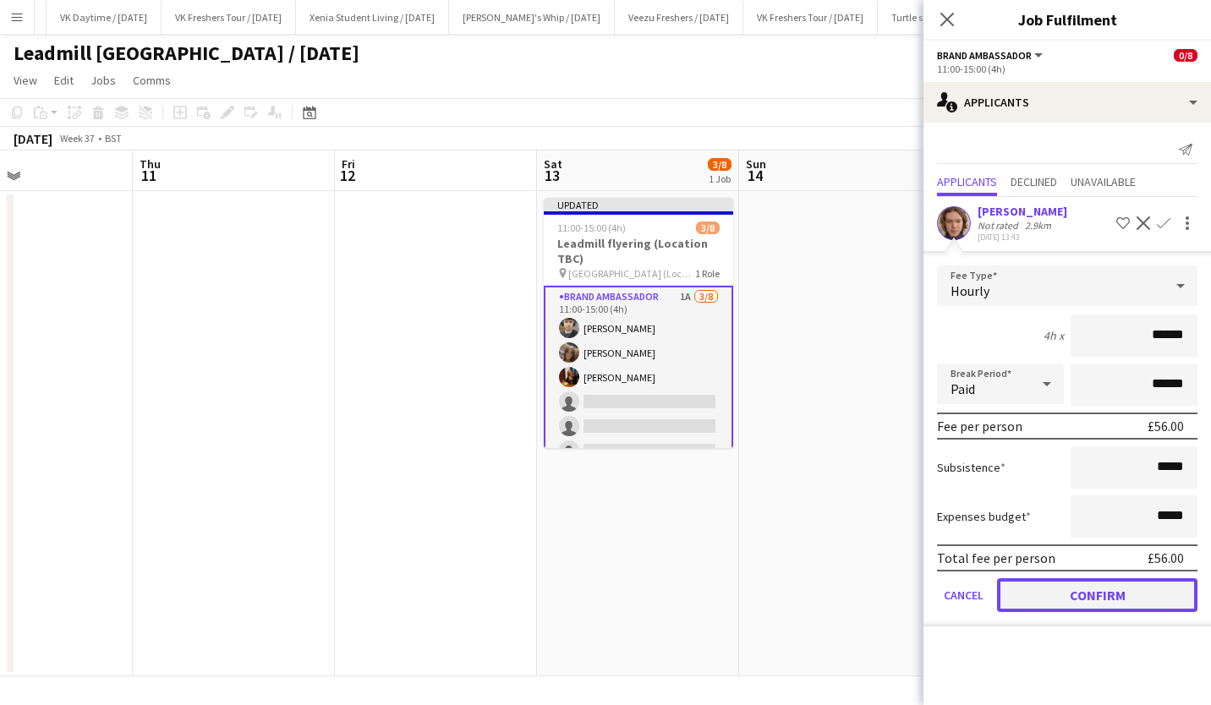
click at [1106, 584] on button "Confirm" at bounding box center [1097, 595] width 200 height 34
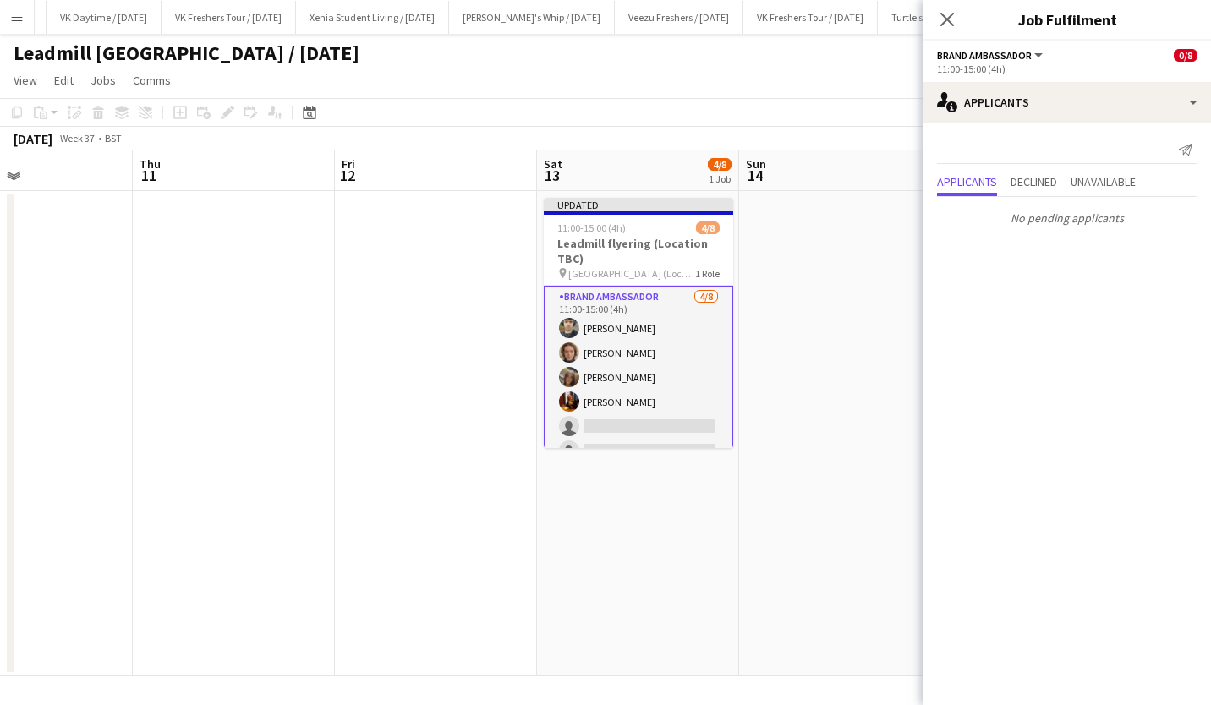
click at [959, 25] on div "Close pop-in" at bounding box center [946, 19] width 47 height 39
click at [954, 22] on icon "Close pop-in" at bounding box center [946, 19] width 16 height 16
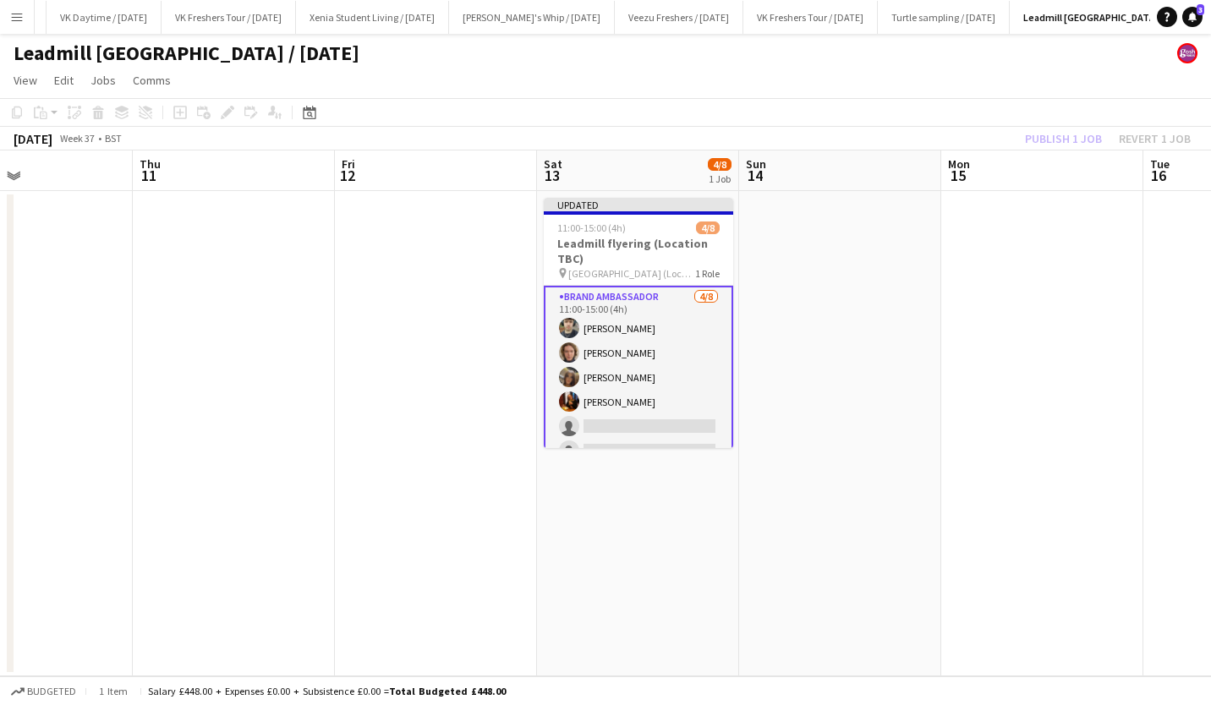
click at [1036, 114] on app-toolbar "Copy Paste Paste Ctrl+V Paste with crew Ctrl+Shift+V Paste linked Job [GEOGRAPH…" at bounding box center [605, 112] width 1211 height 29
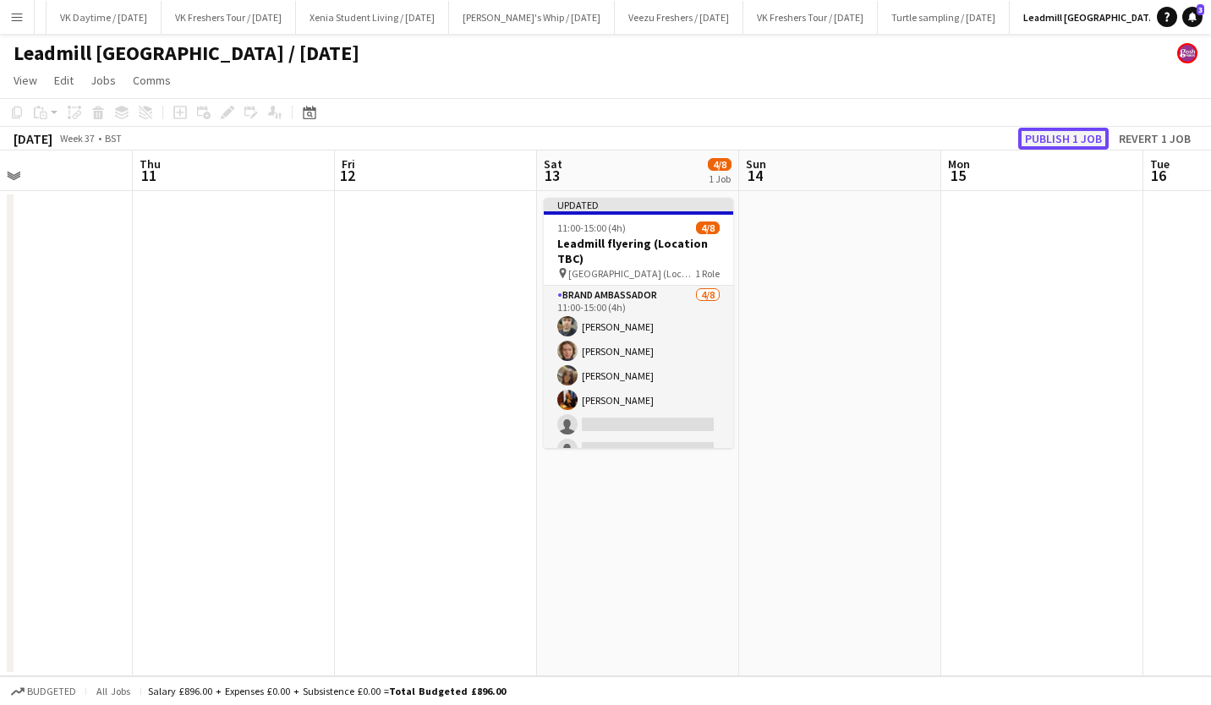
click at [1051, 134] on button "Publish 1 job" at bounding box center [1063, 139] width 90 height 22
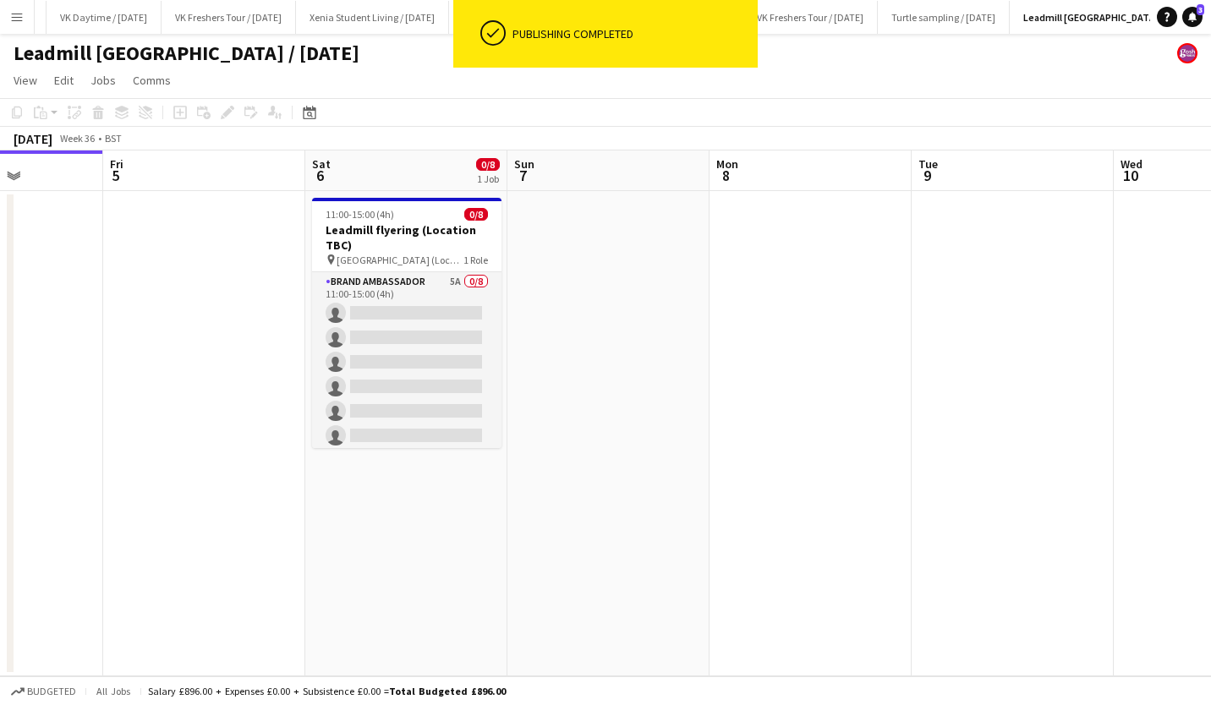
scroll to position [0, 453]
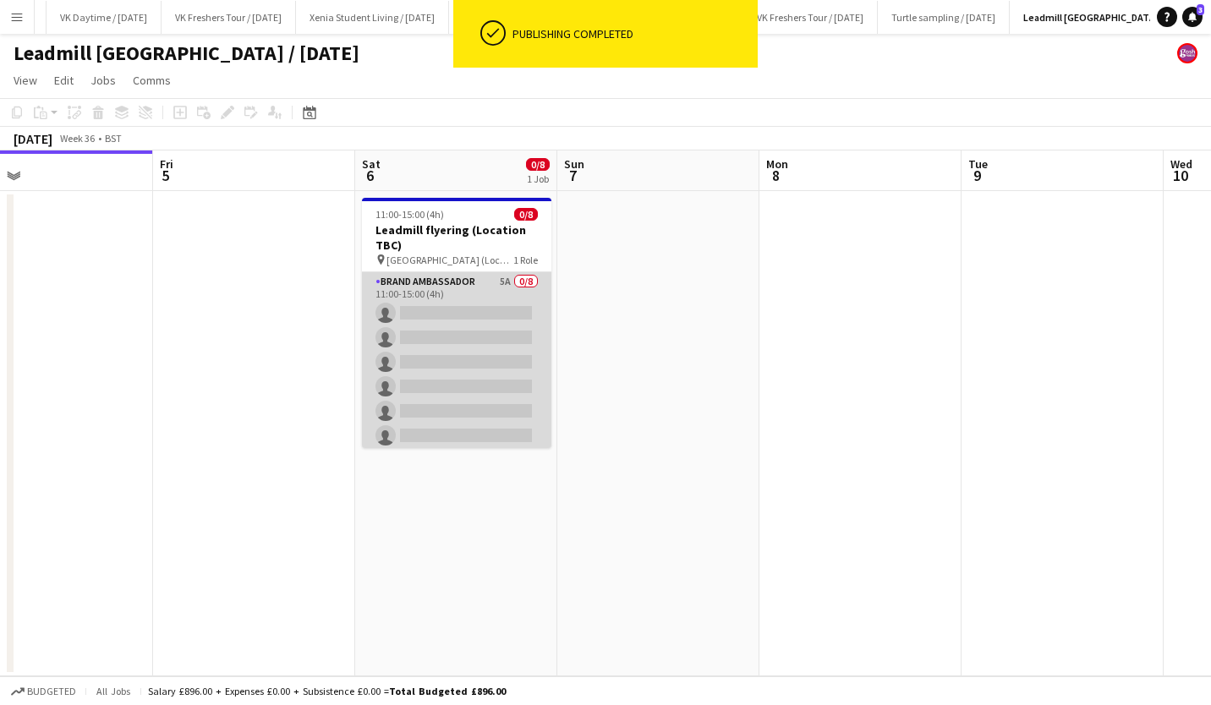
click at [484, 355] on app-card-role "Brand Ambassador 5A 0/8 11:00-15:00 (4h) single-neutral-actions single-neutral-…" at bounding box center [456, 386] width 189 height 229
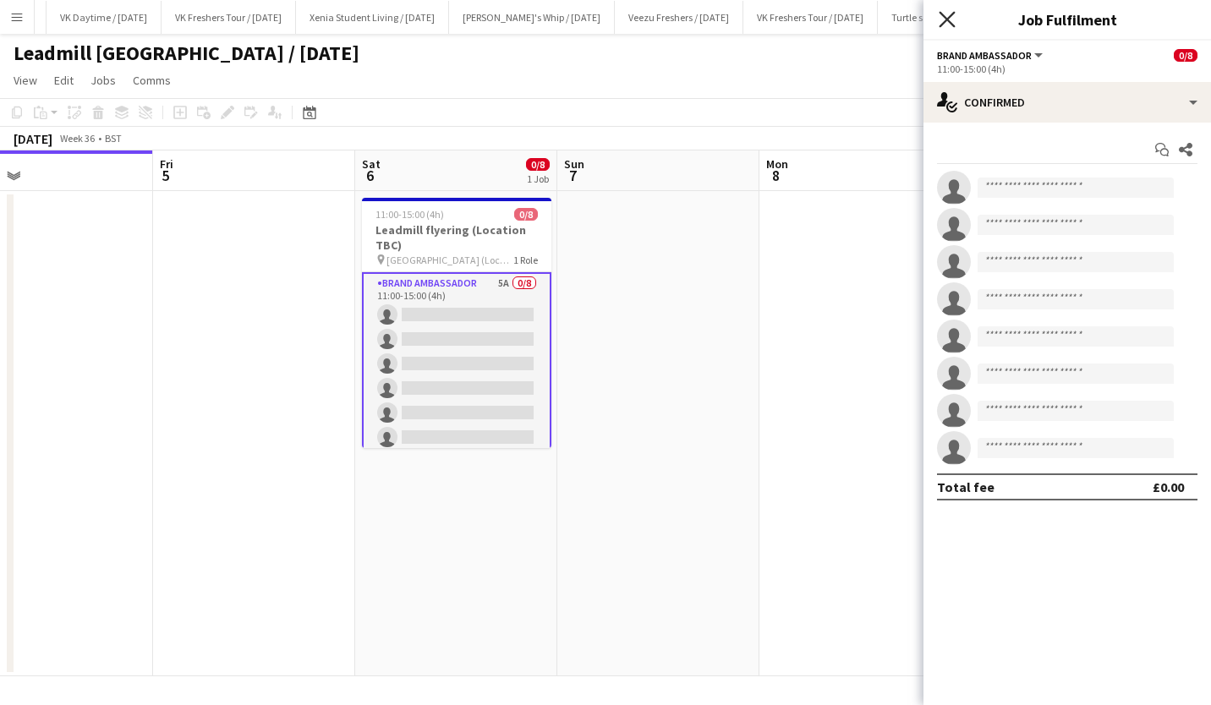
click at [947, 19] on icon at bounding box center [946, 19] width 16 height 16
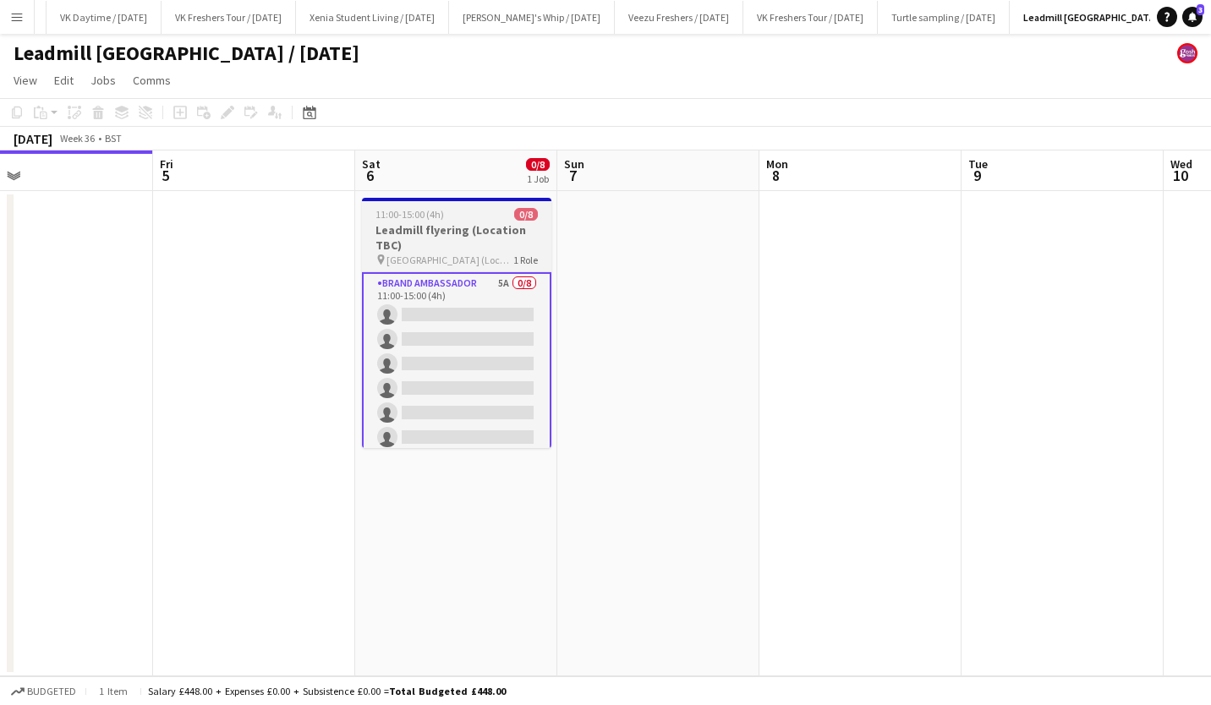
click at [465, 230] on h3 "Leadmill flyering (Location TBC)" at bounding box center [456, 237] width 189 height 30
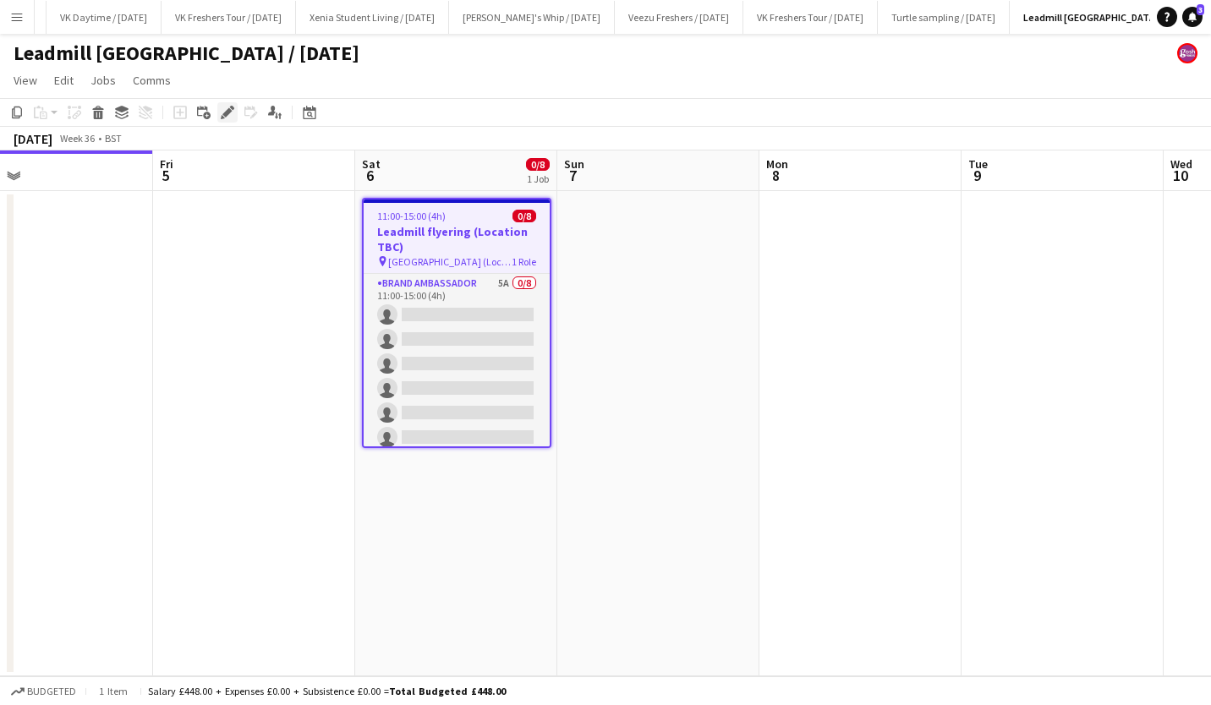
click at [227, 111] on icon at bounding box center [226, 112] width 9 height 9
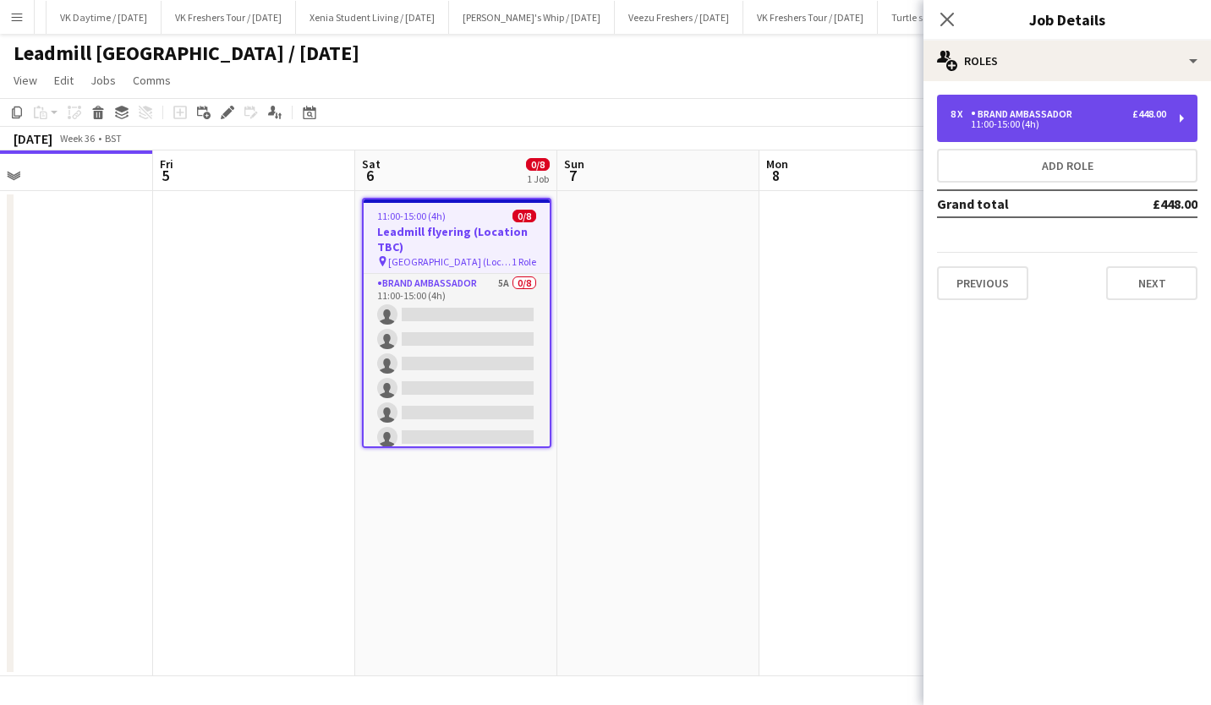
click at [1120, 127] on div "11:00-15:00 (4h)" at bounding box center [1058, 124] width 216 height 8
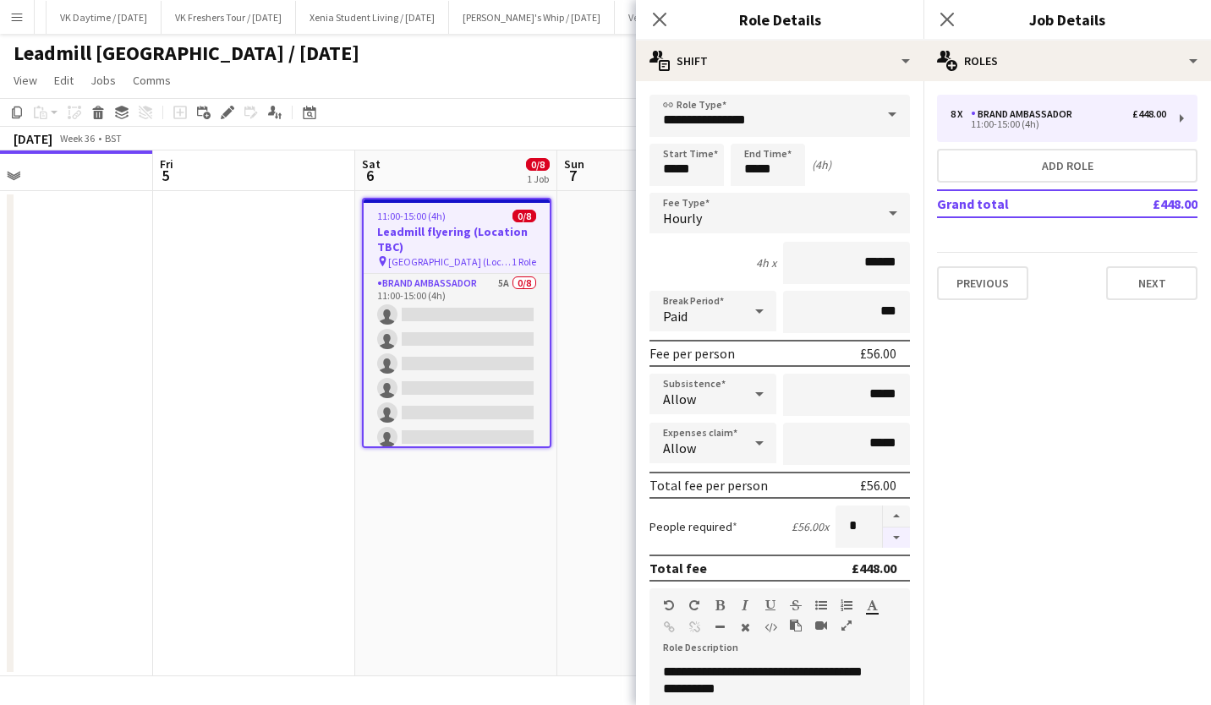
click at [883, 543] on button "button" at bounding box center [896, 538] width 27 height 21
type input "*"
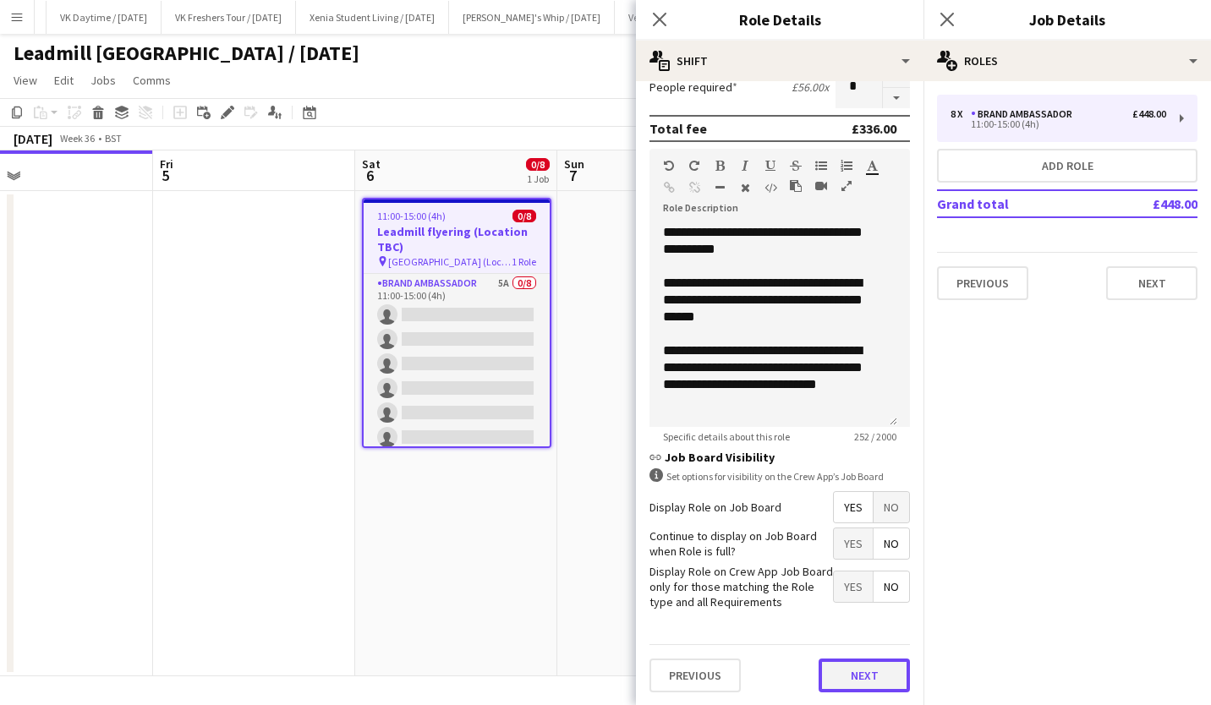
click at [865, 669] on button "Next" at bounding box center [863, 676] width 91 height 34
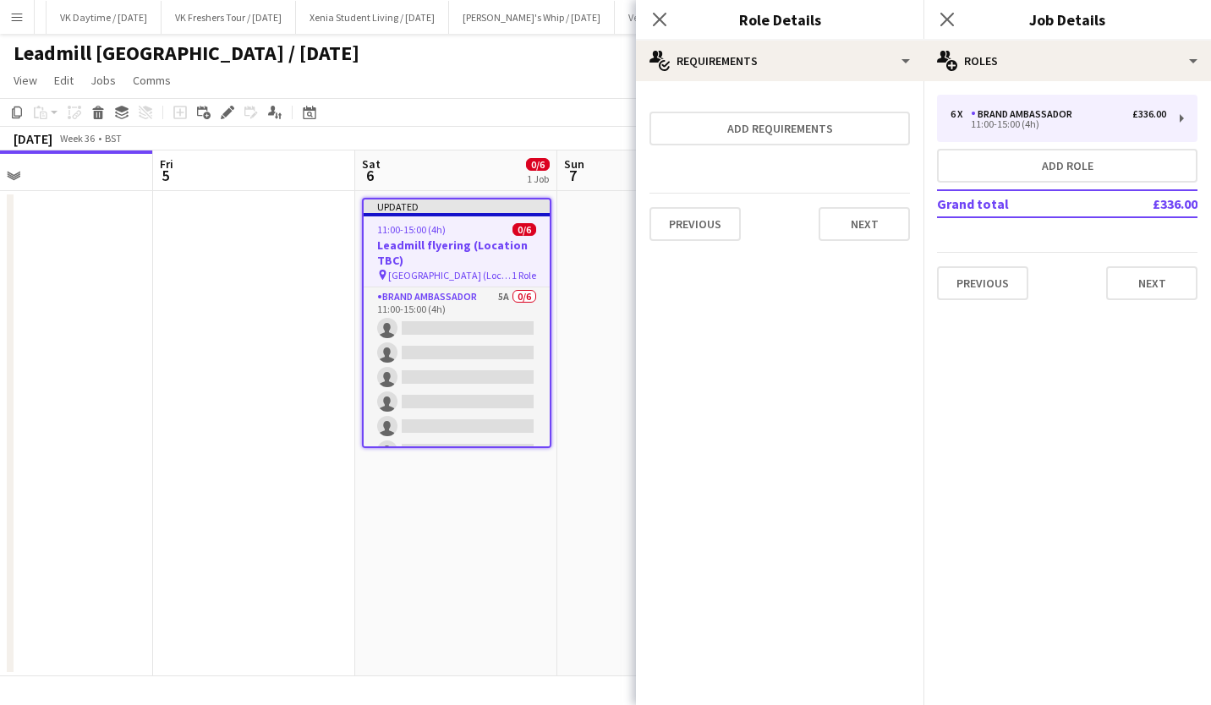
scroll to position [0, 0]
click at [869, 232] on button "Next" at bounding box center [863, 224] width 91 height 34
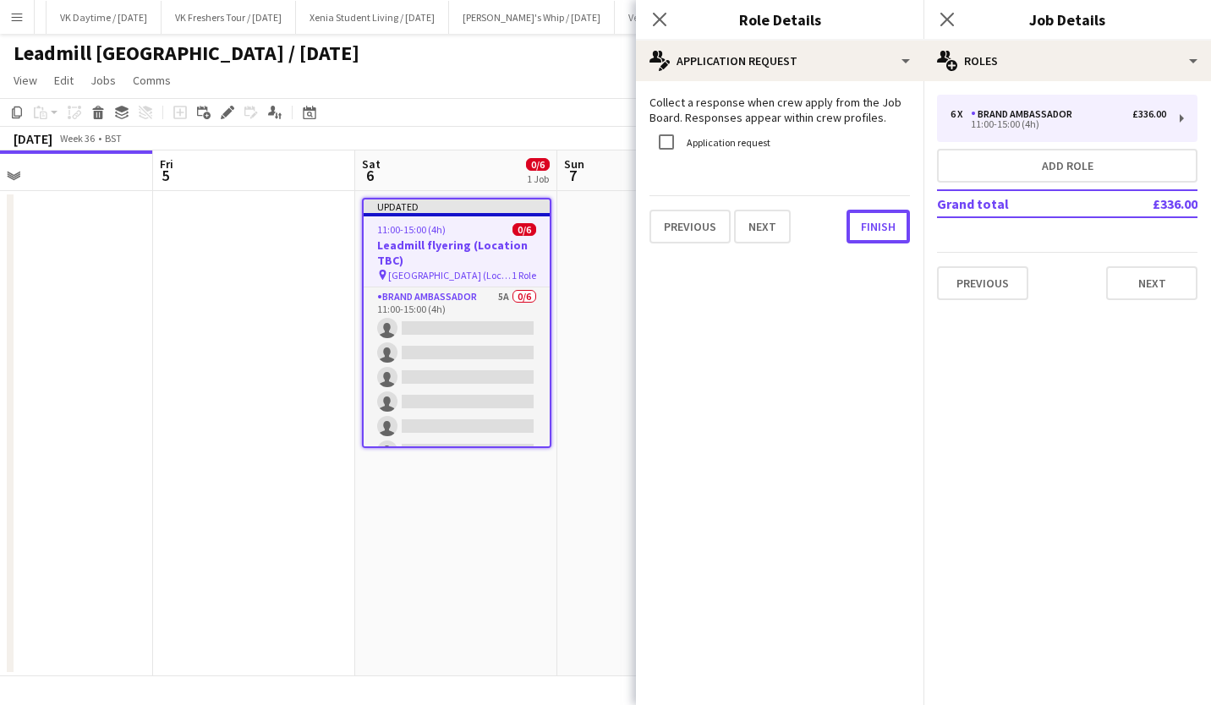
click at [869, 232] on button "Finish" at bounding box center [877, 227] width 63 height 34
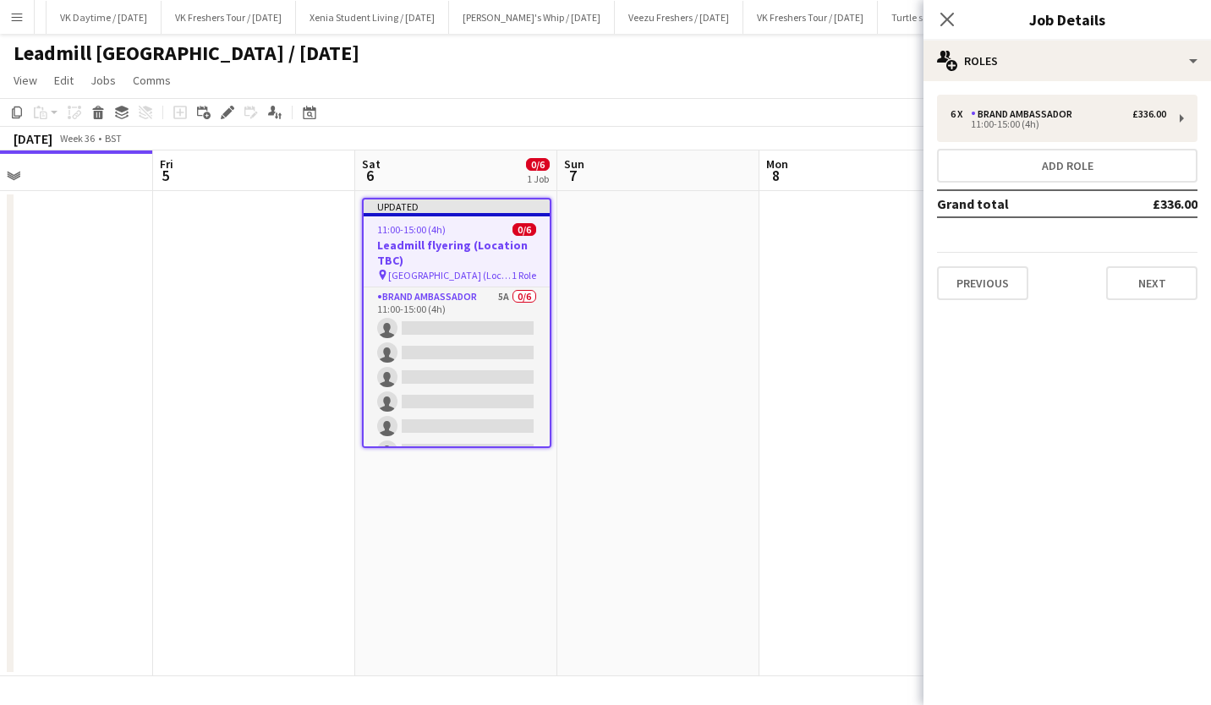
click at [948, 30] on div "Close pop-in" at bounding box center [946, 19] width 47 height 39
click at [948, 25] on icon "Close pop-in" at bounding box center [946, 19] width 16 height 16
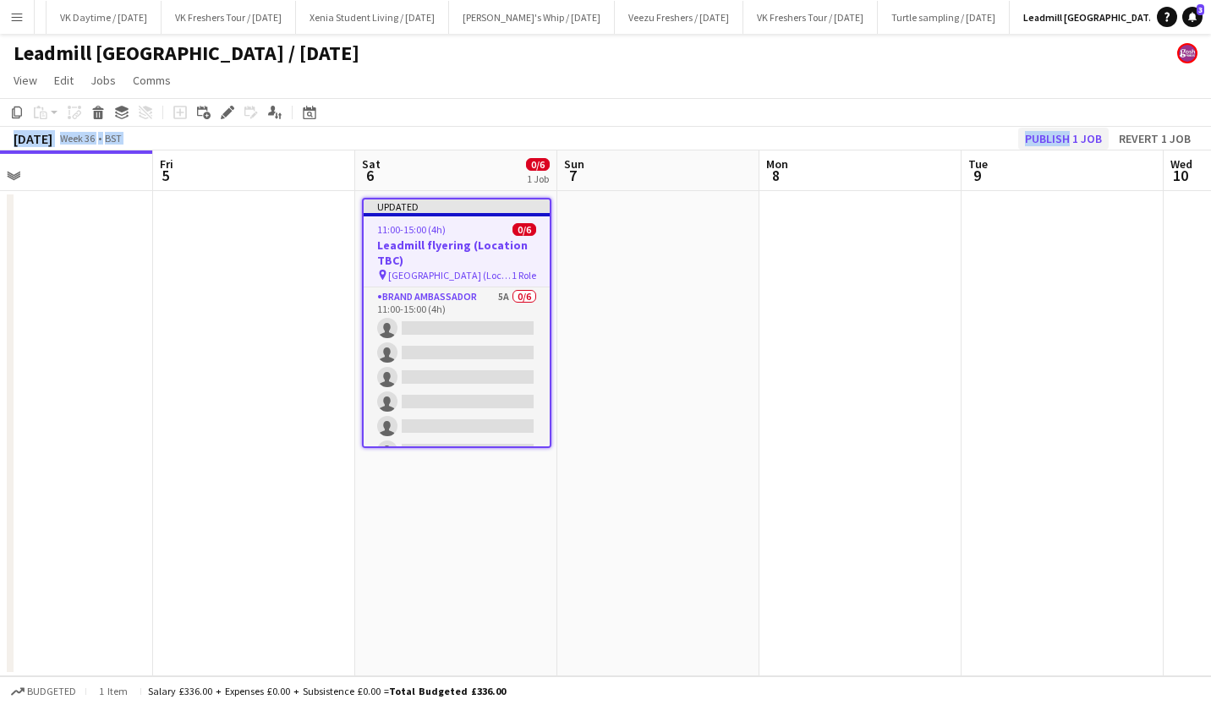
drag, startPoint x: 1016, startPoint y: 102, endPoint x: 1067, endPoint y: 144, distance: 65.5
click at [1067, 144] on div "Copy Paste Paste Ctrl+V Paste with crew Ctrl+Shift+V Paste linked Job [GEOGRAPH…" at bounding box center [605, 124] width 1211 height 52
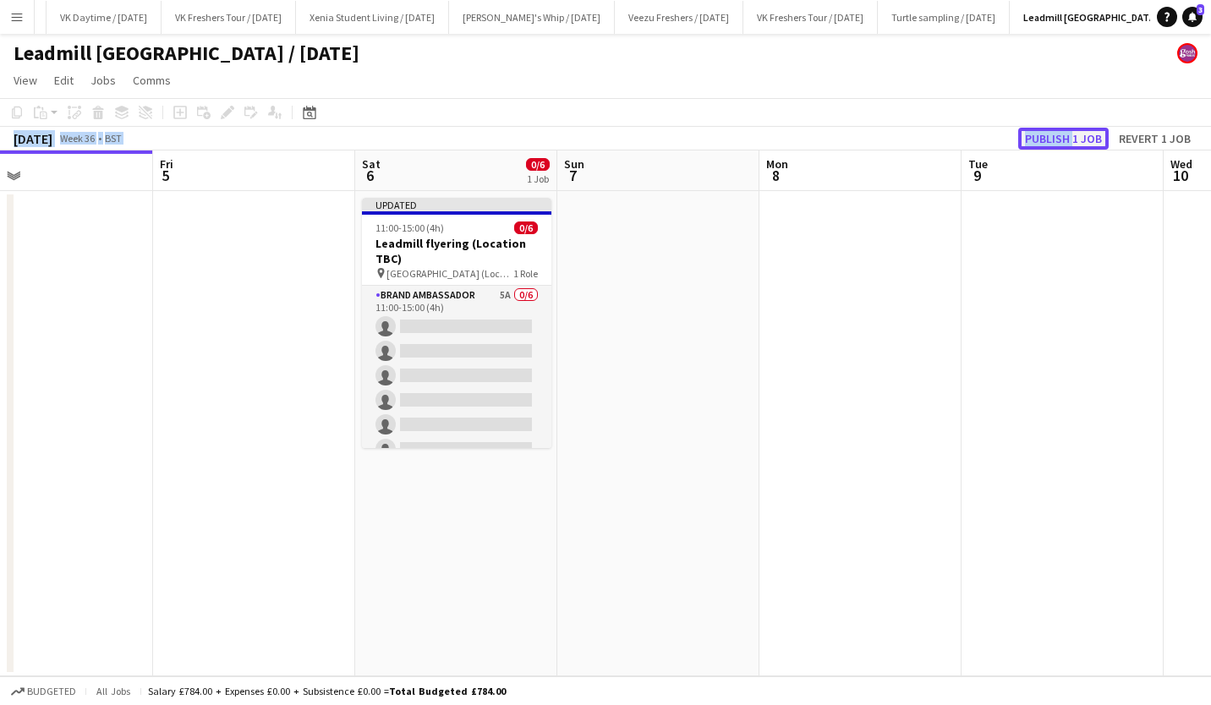
click at [1067, 144] on button "Publish 1 job" at bounding box center [1063, 139] width 90 height 22
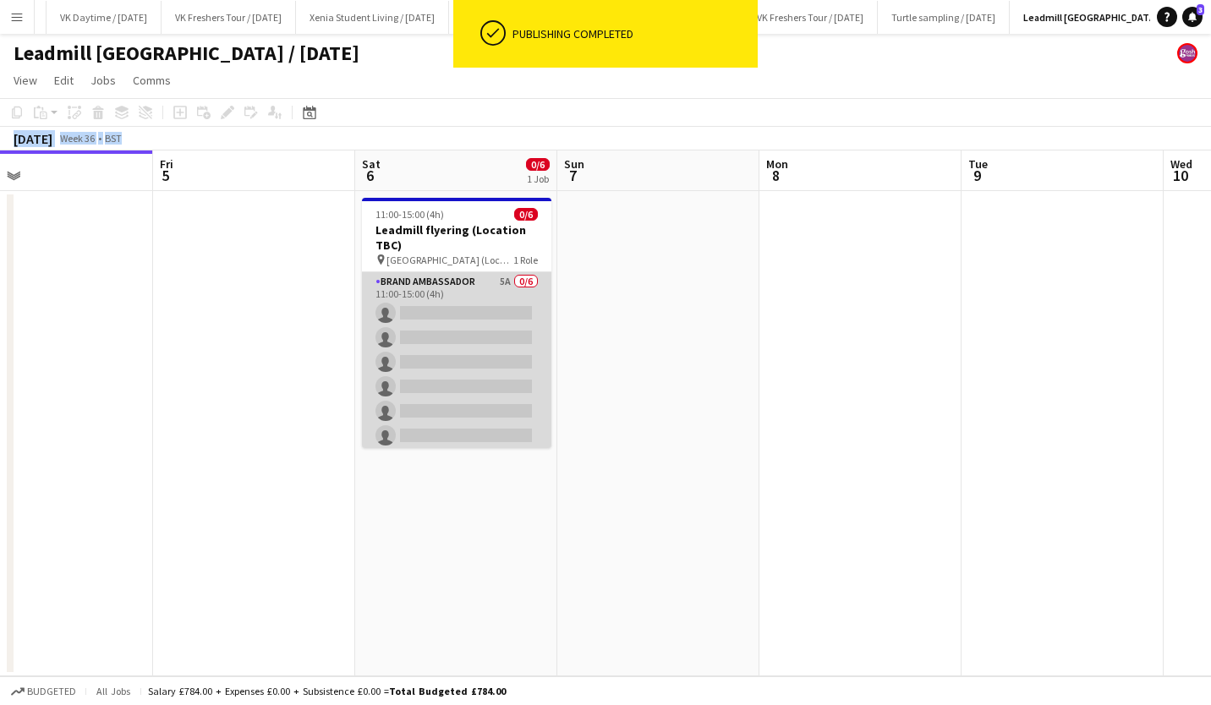
click at [473, 340] on app-card-role "Brand Ambassador 5A 0/6 11:00-15:00 (4h) single-neutral-actions single-neutral-…" at bounding box center [456, 362] width 189 height 180
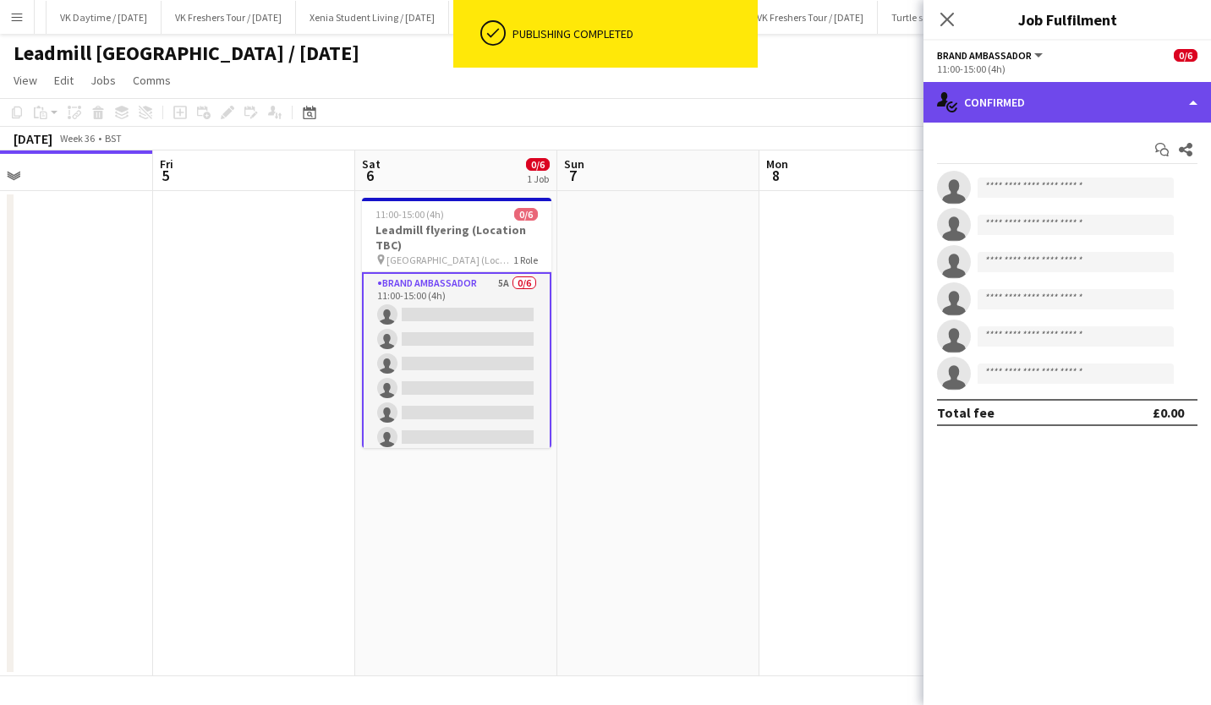
click at [1020, 107] on div "single-neutral-actions-check-2 Confirmed" at bounding box center [1066, 102] width 287 height 41
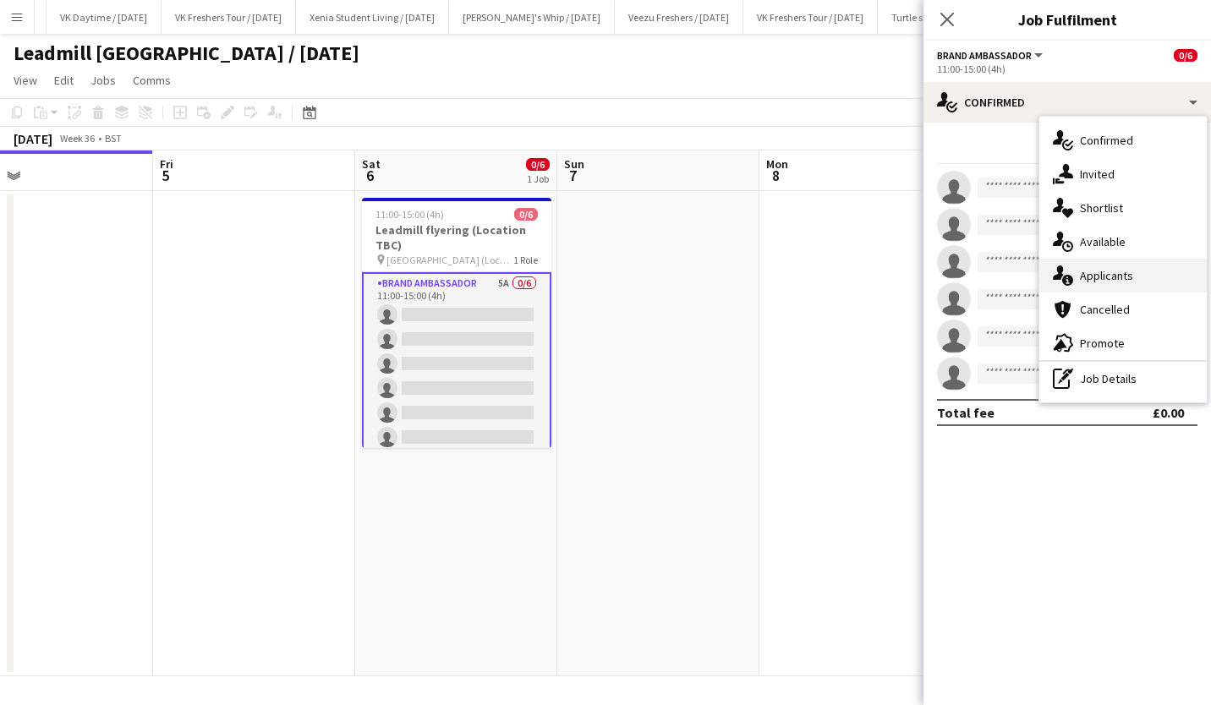
click at [1096, 267] on div "single-neutral-actions-information Applicants" at bounding box center [1122, 276] width 167 height 34
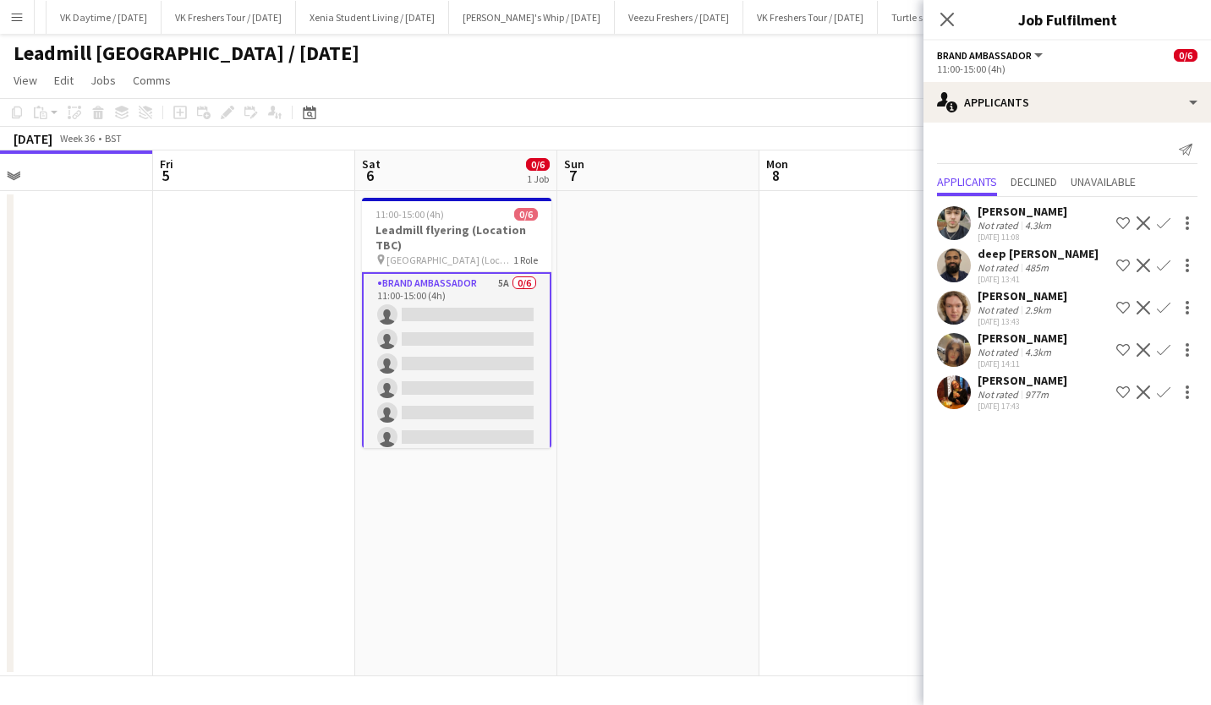
click at [1162, 217] on app-icon "Confirm" at bounding box center [1163, 223] width 14 height 14
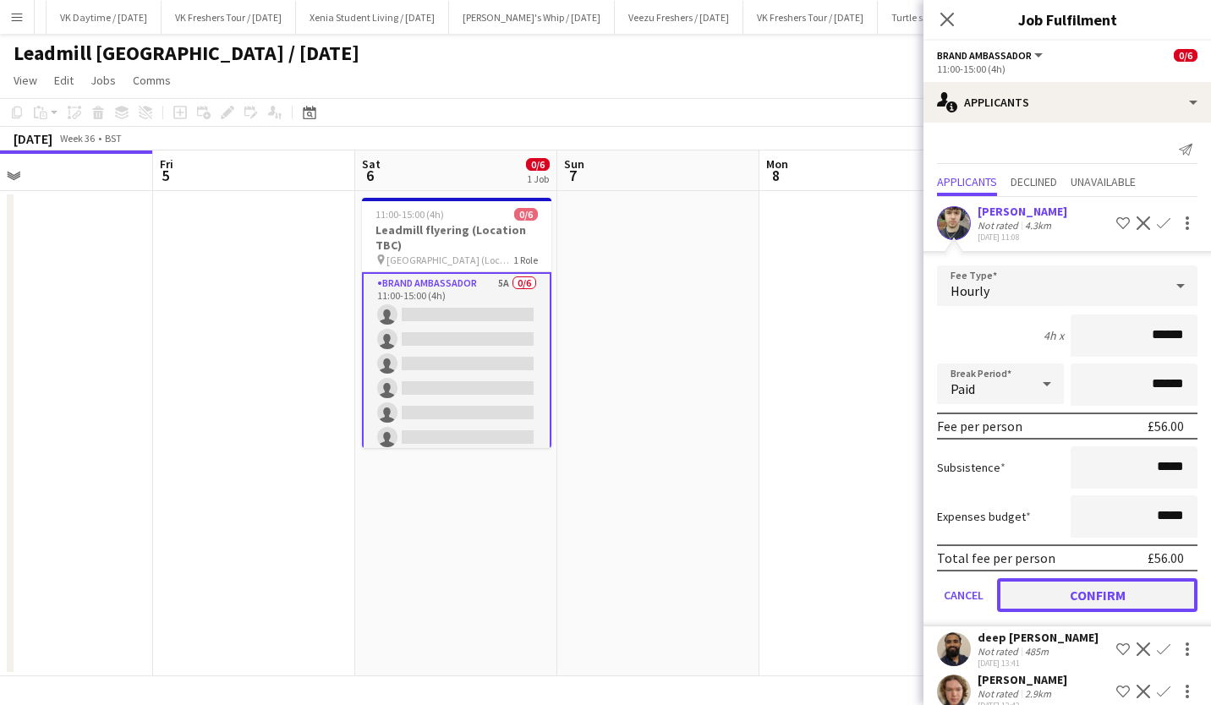
click at [1126, 585] on button "Confirm" at bounding box center [1097, 595] width 200 height 34
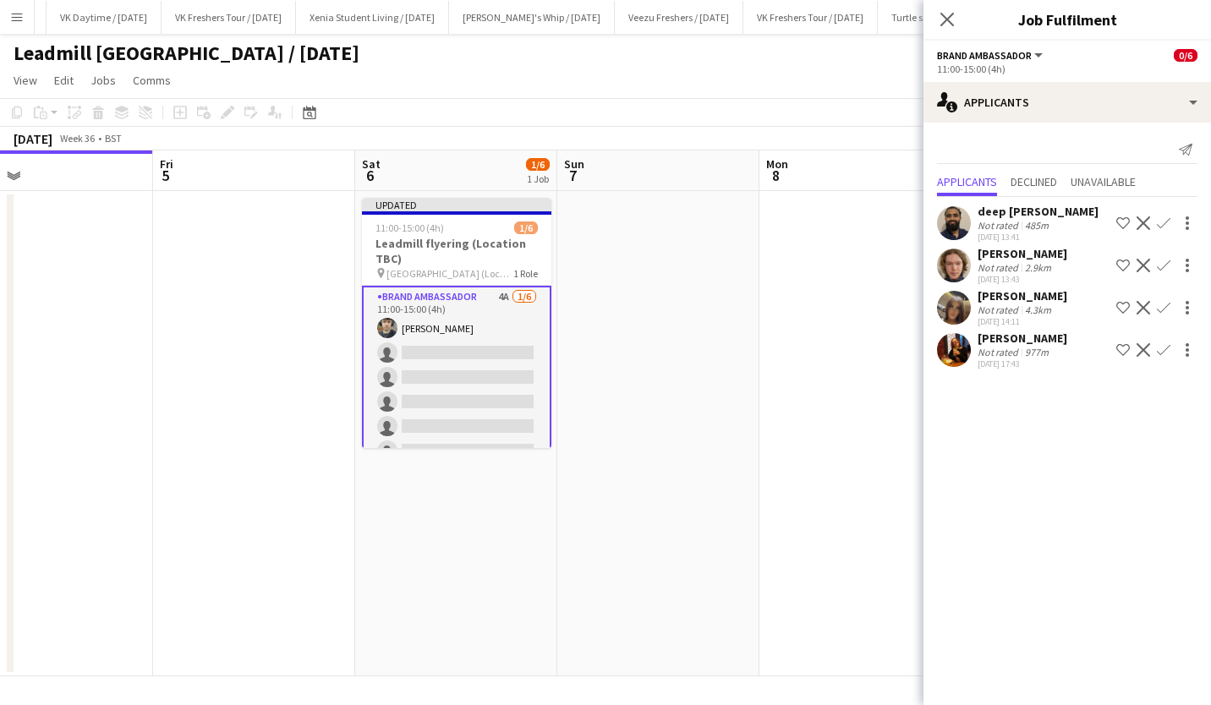
click at [1168, 220] on app-icon "Confirm" at bounding box center [1163, 223] width 14 height 14
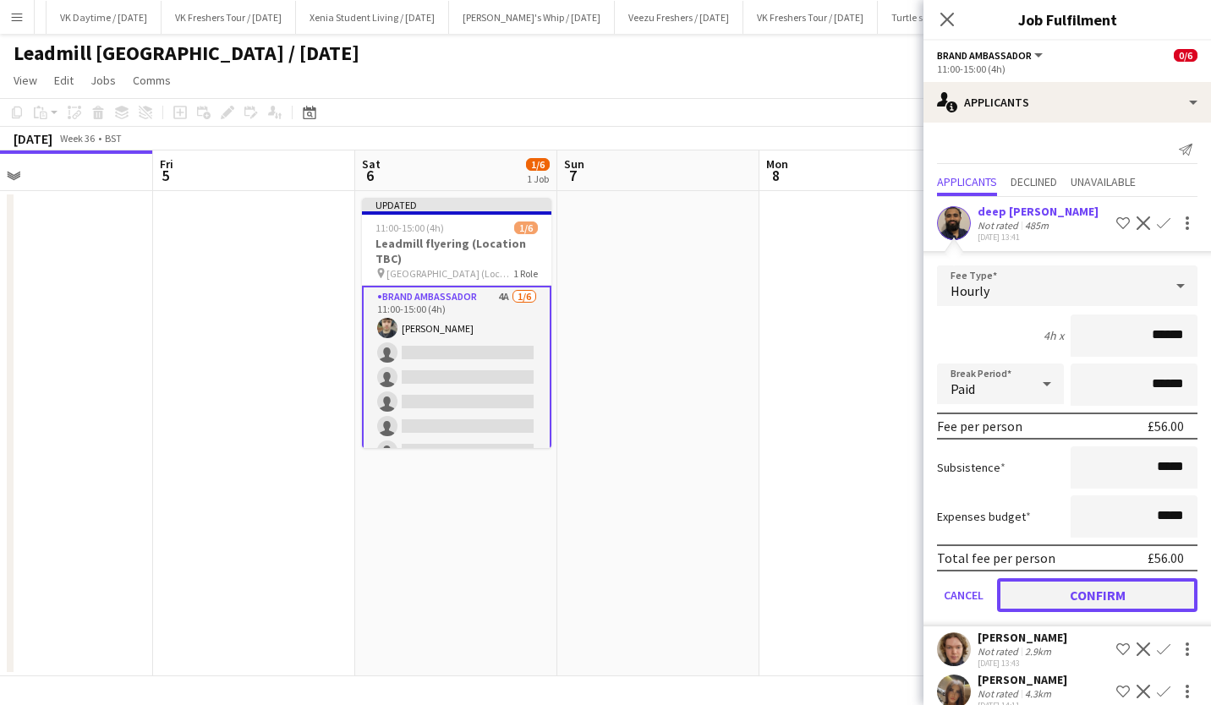
click at [1118, 585] on button "Confirm" at bounding box center [1097, 595] width 200 height 34
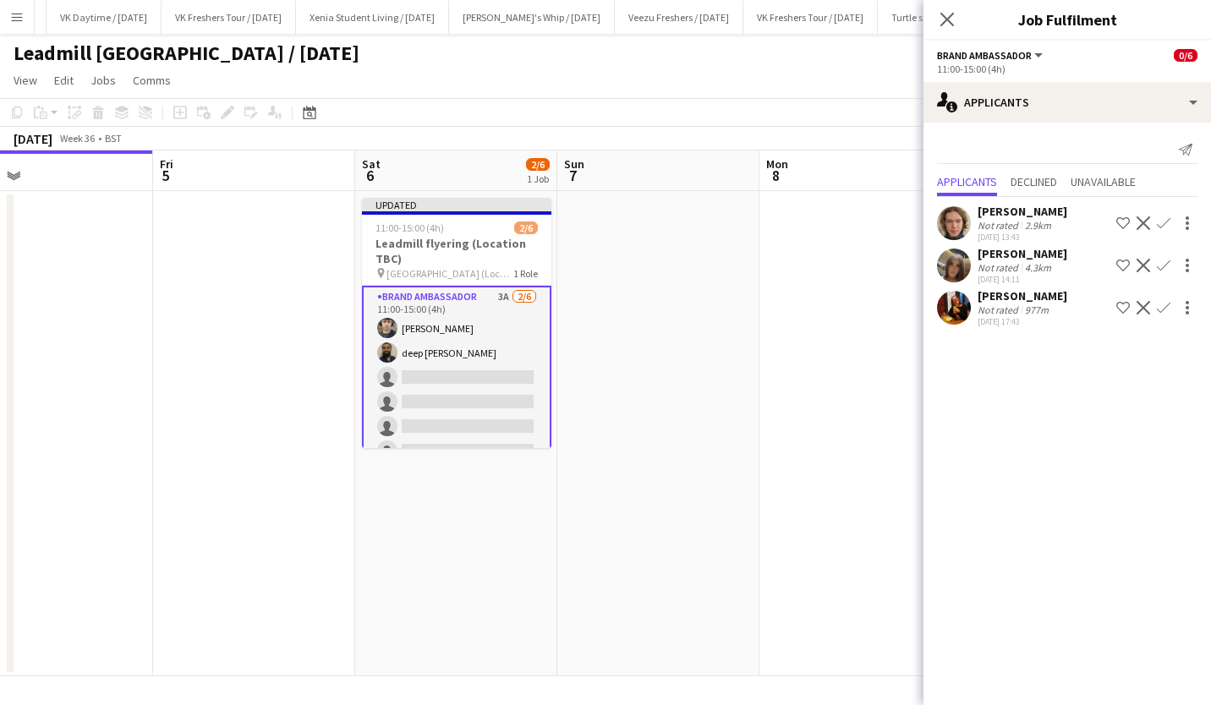
click at [1162, 264] on app-icon "Confirm" at bounding box center [1163, 266] width 14 height 14
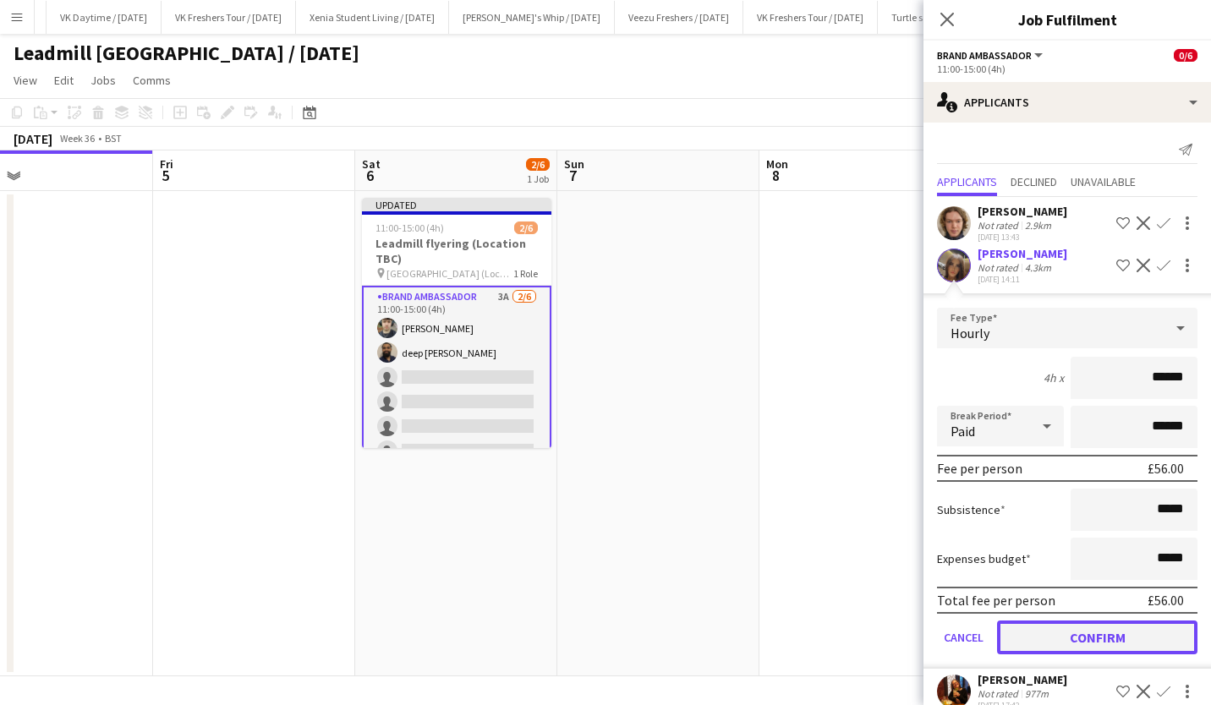
click at [1116, 624] on button "Confirm" at bounding box center [1097, 638] width 200 height 34
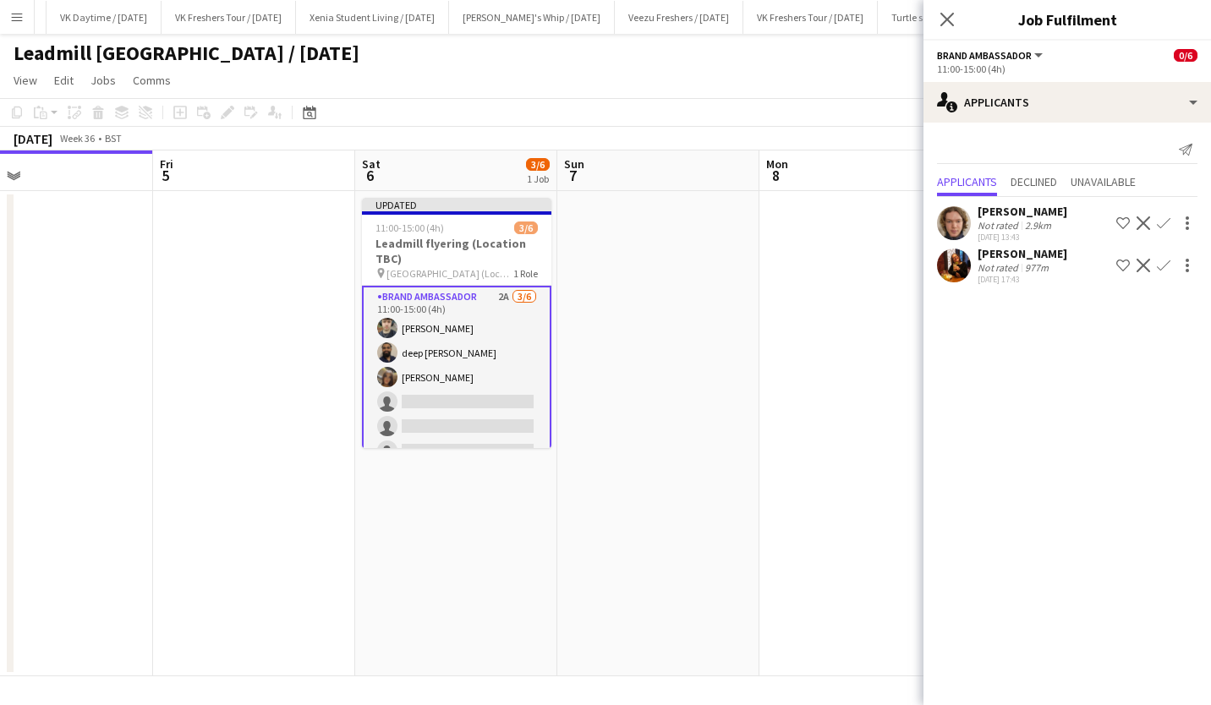
click at [1167, 260] on app-icon "Confirm" at bounding box center [1163, 266] width 14 height 14
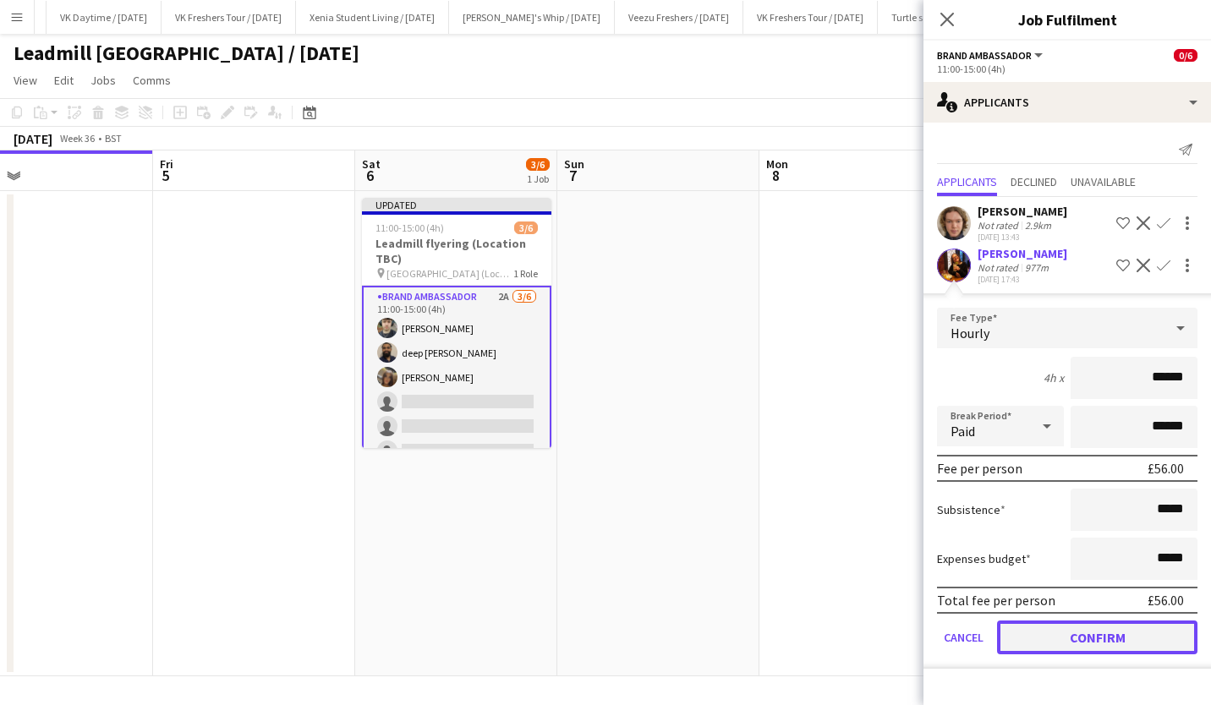
click at [1151, 627] on button "Confirm" at bounding box center [1097, 638] width 200 height 34
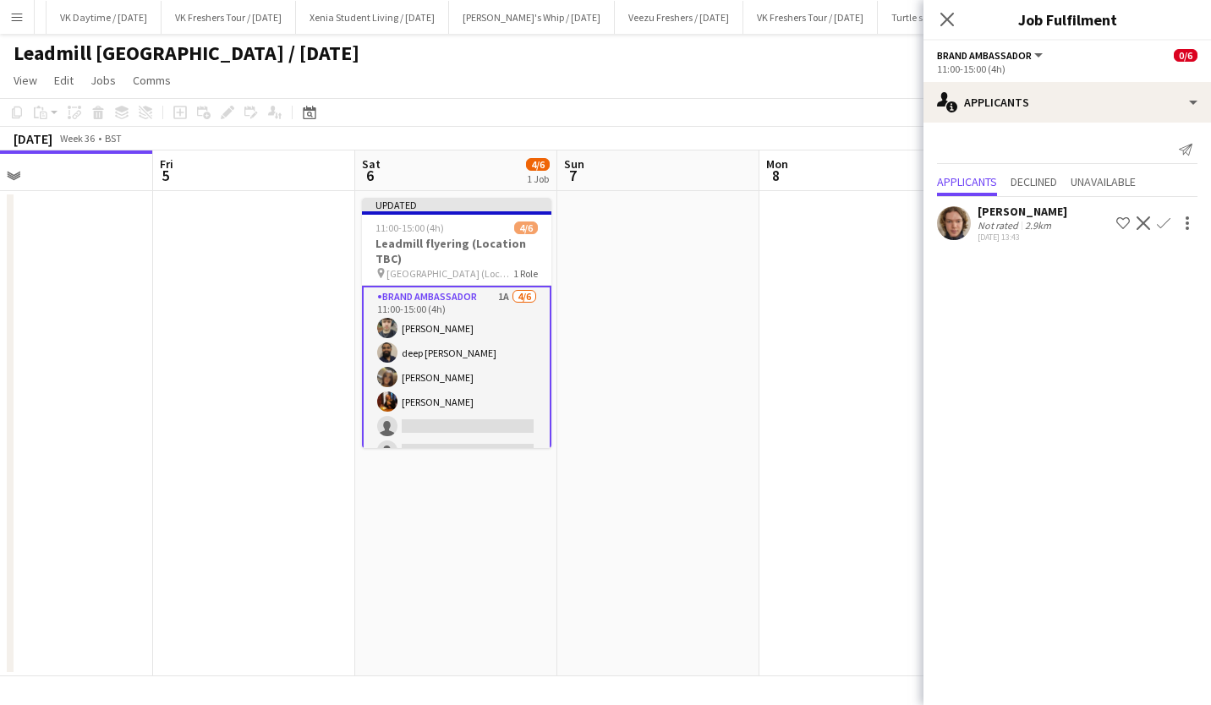
click at [1161, 221] on app-icon "Confirm" at bounding box center [1163, 223] width 14 height 14
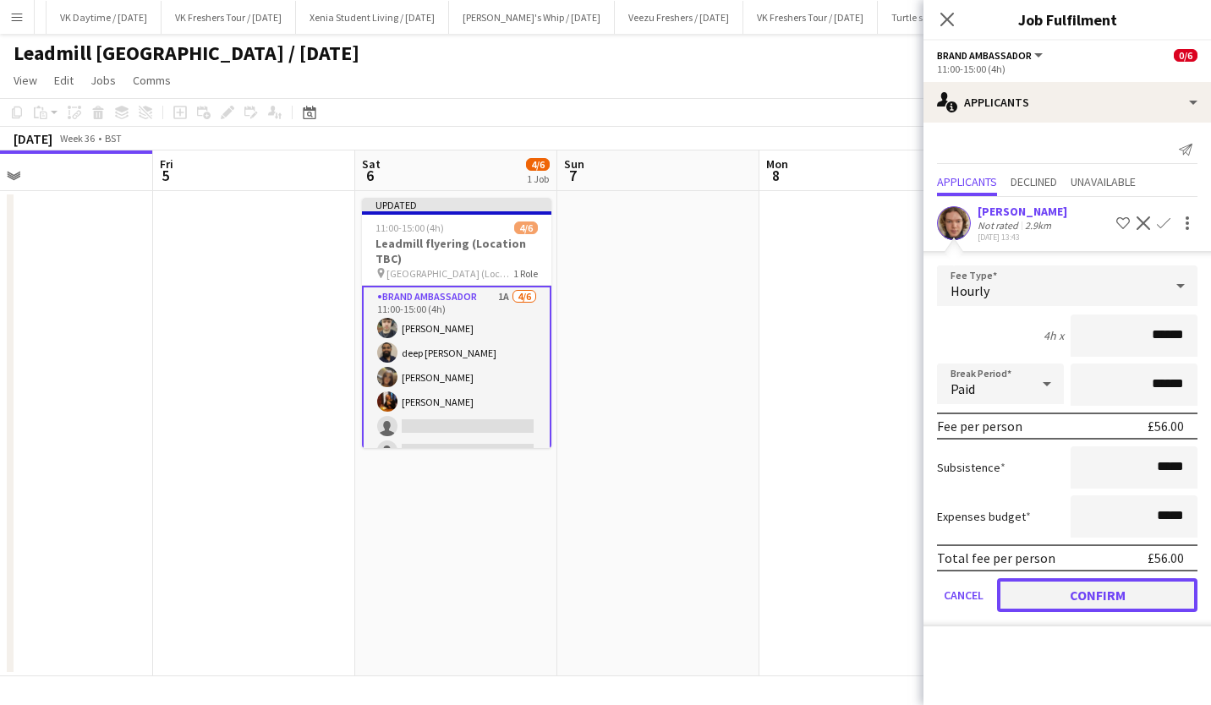
click at [1118, 597] on button "Confirm" at bounding box center [1097, 595] width 200 height 34
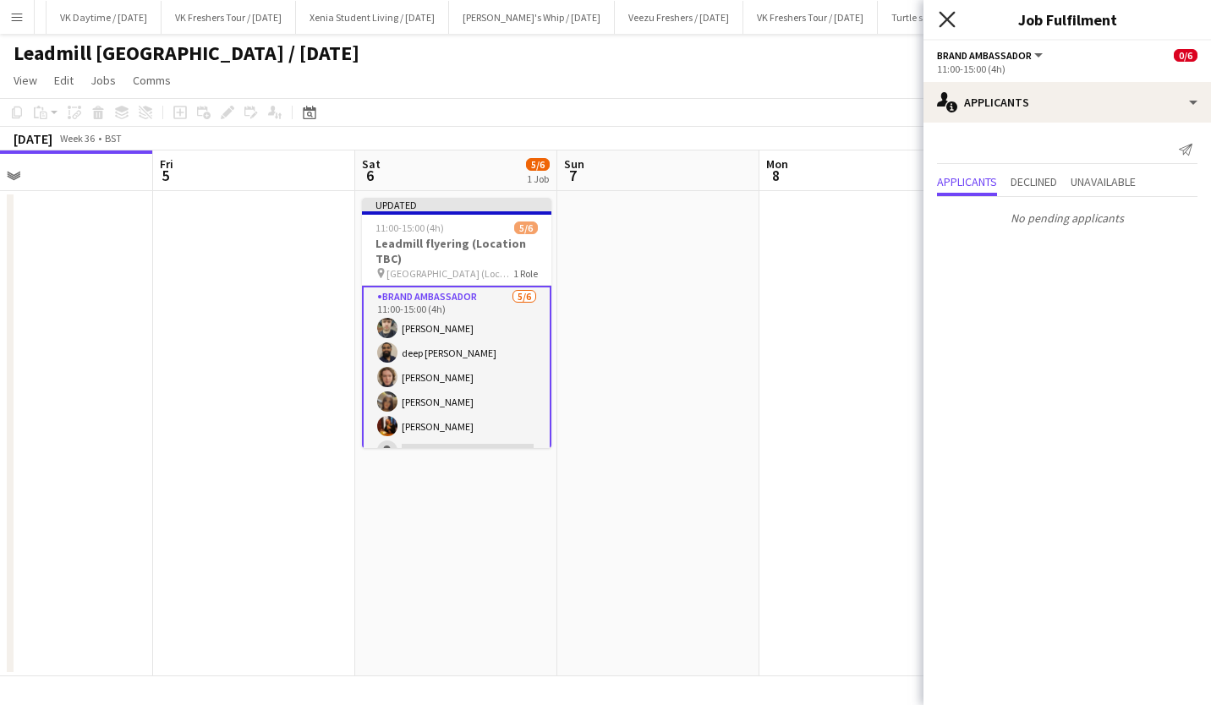
click at [950, 18] on icon "Close pop-in" at bounding box center [946, 19] width 16 height 16
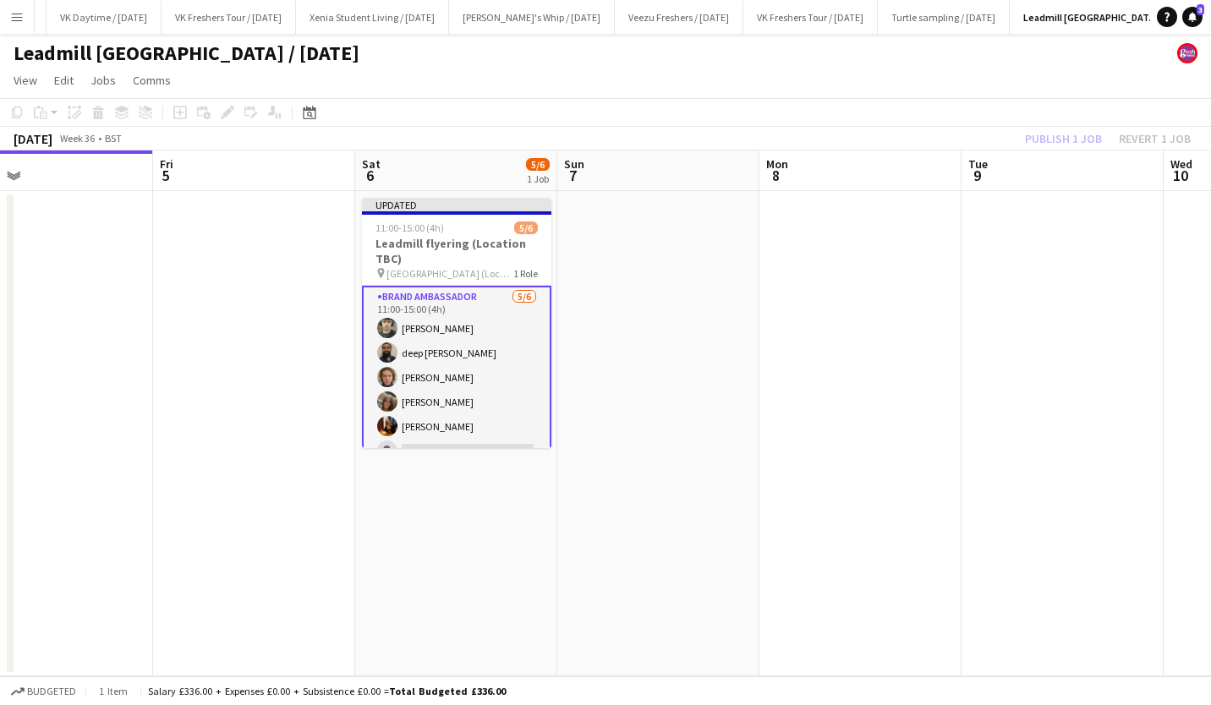
click at [933, 196] on app-date-cell at bounding box center [860, 433] width 202 height 485
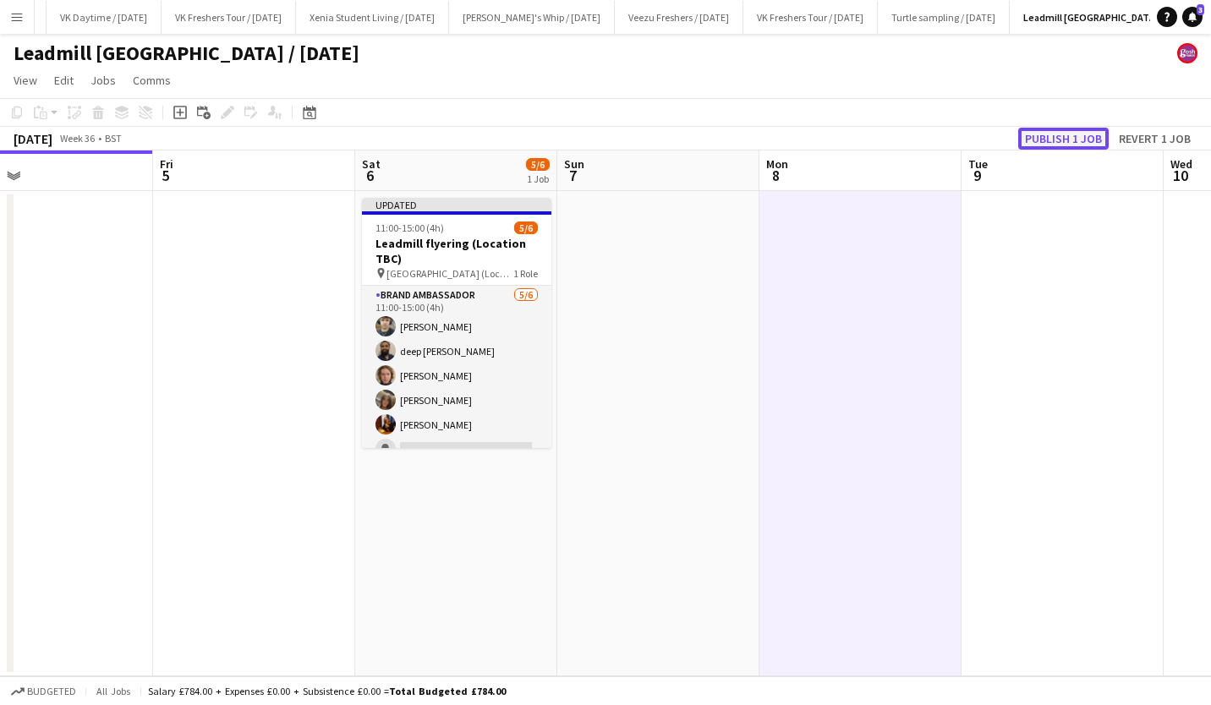
click at [1052, 134] on button "Publish 1 job" at bounding box center [1063, 139] width 90 height 22
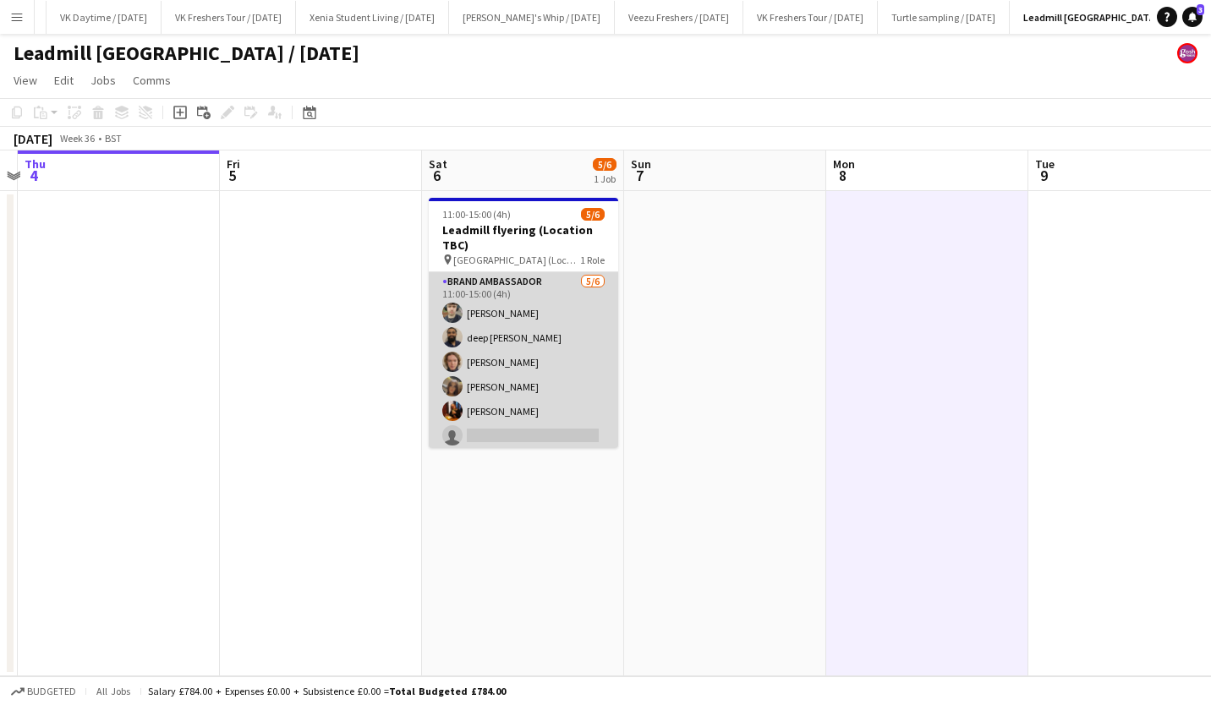
scroll to position [4, 0]
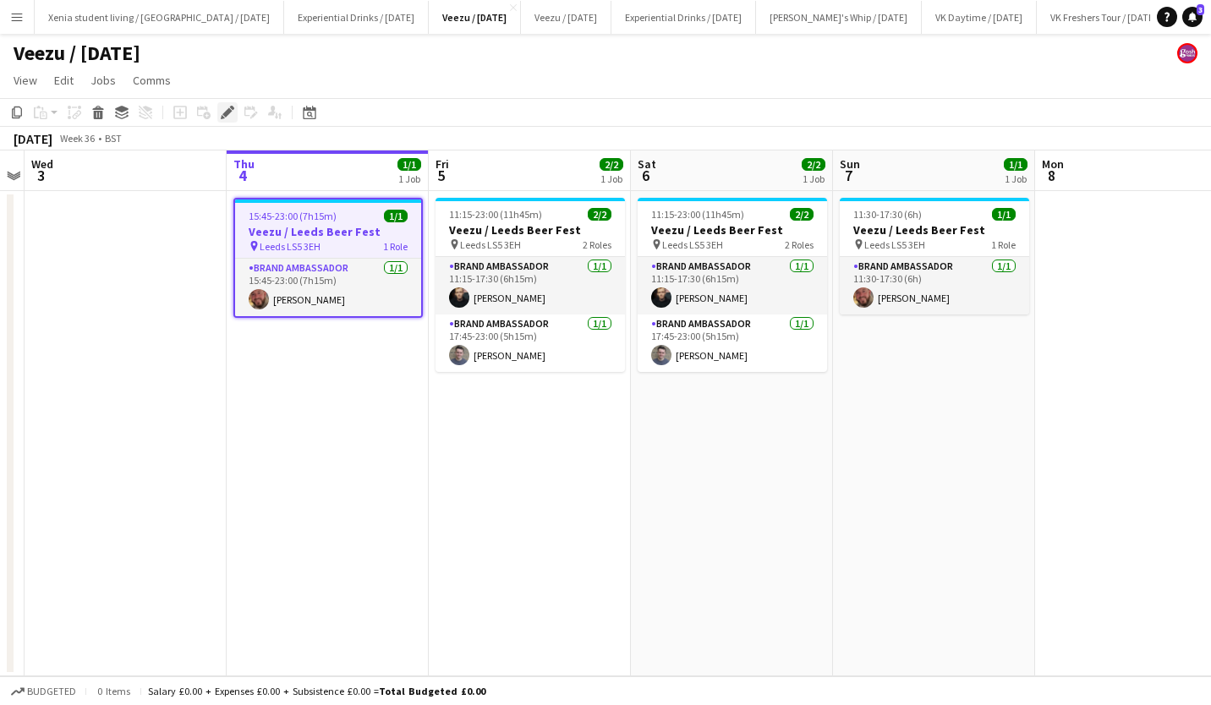
click at [227, 116] on icon "Edit" at bounding box center [228, 113] width 14 height 14
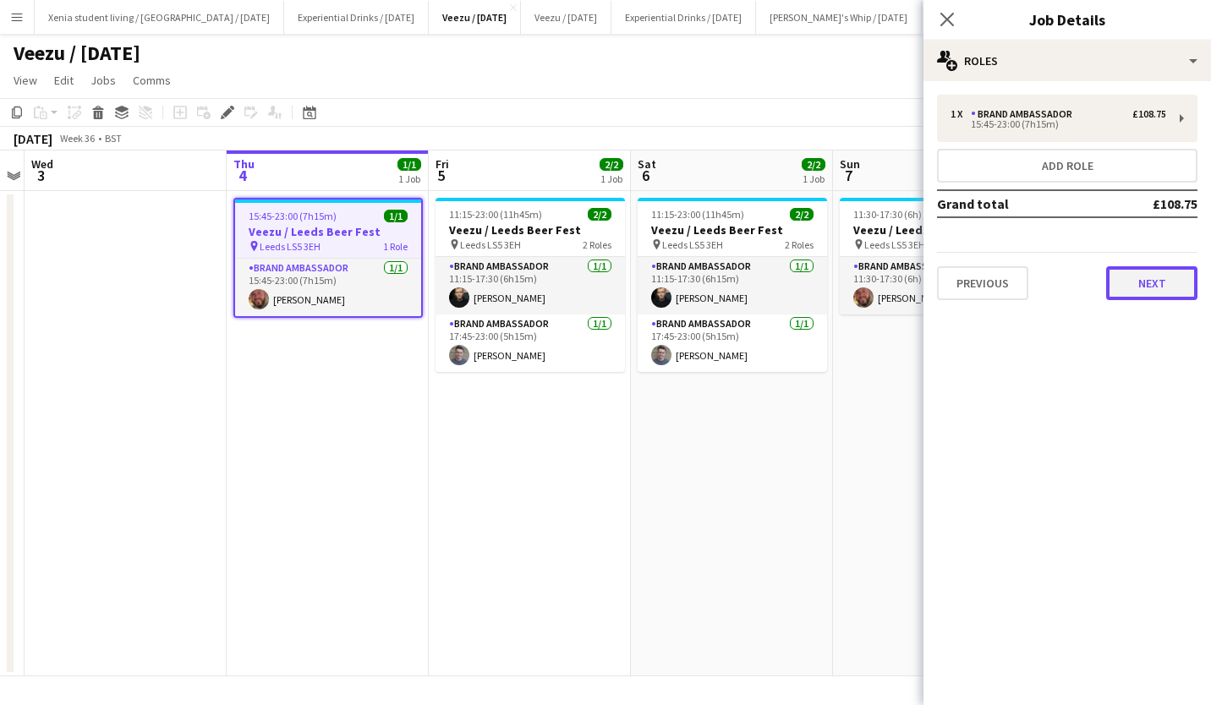
click at [1143, 293] on button "Next" at bounding box center [1151, 283] width 91 height 34
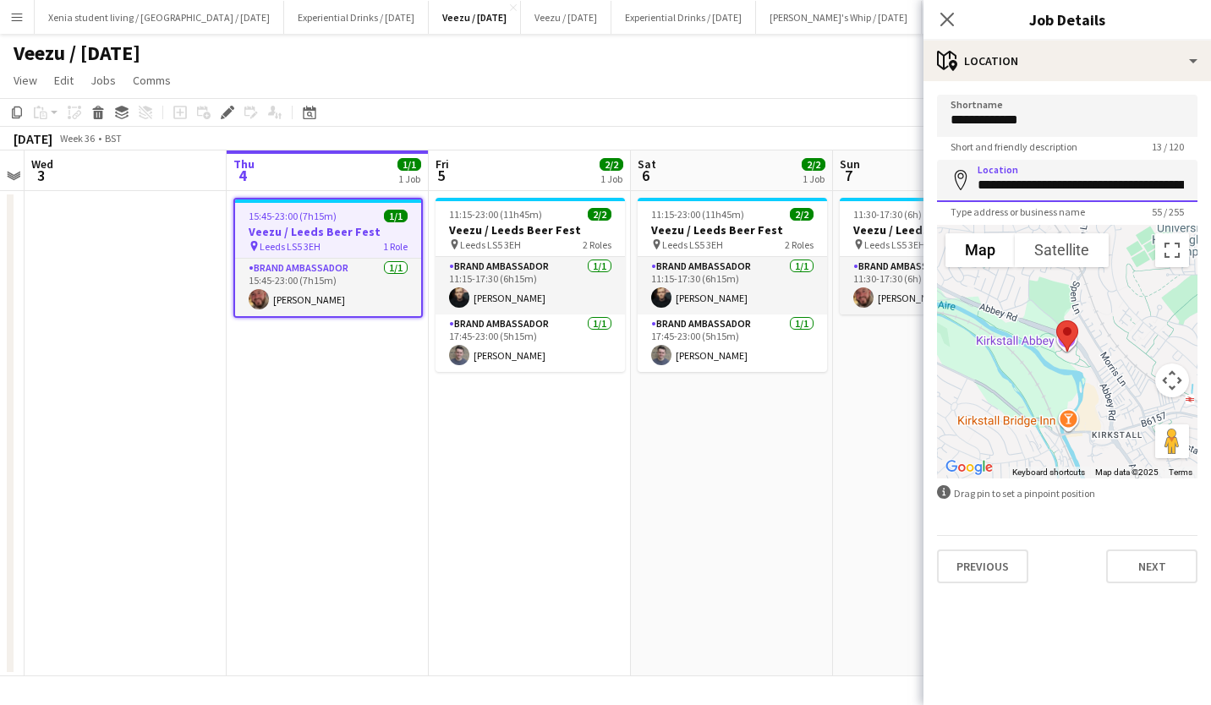
click at [1109, 186] on input "**********" at bounding box center [1067, 181] width 260 height 42
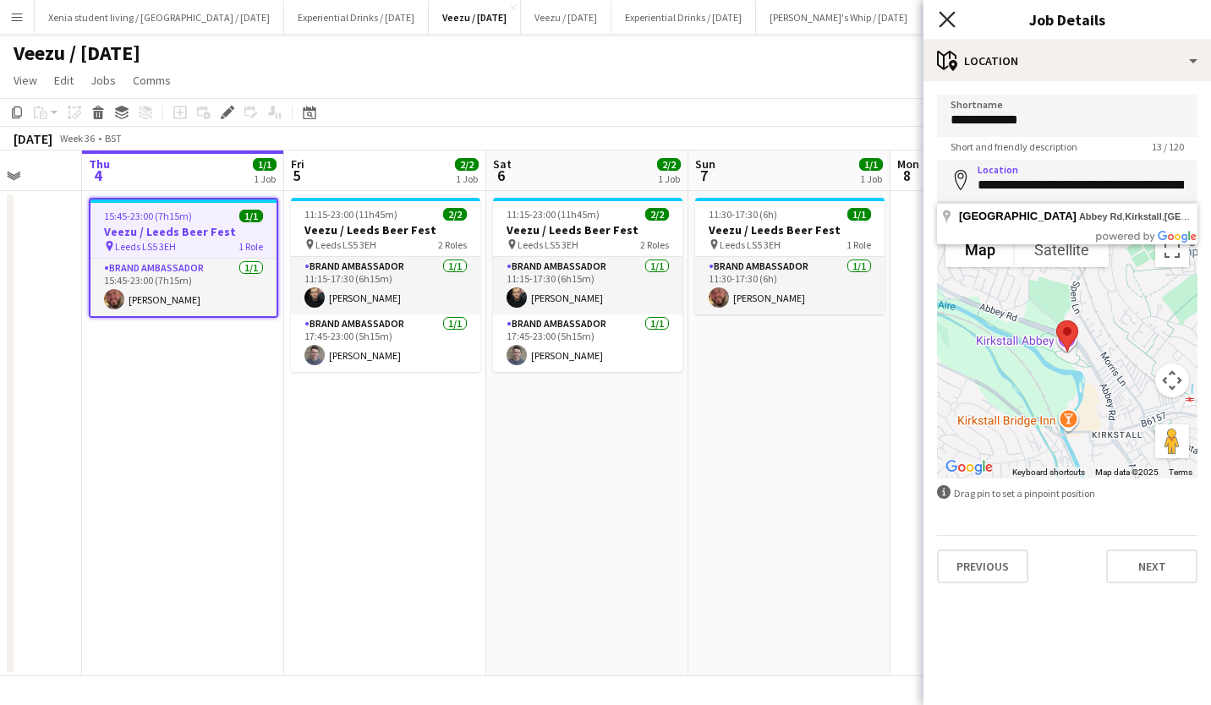
click at [948, 21] on icon at bounding box center [946, 19] width 16 height 16
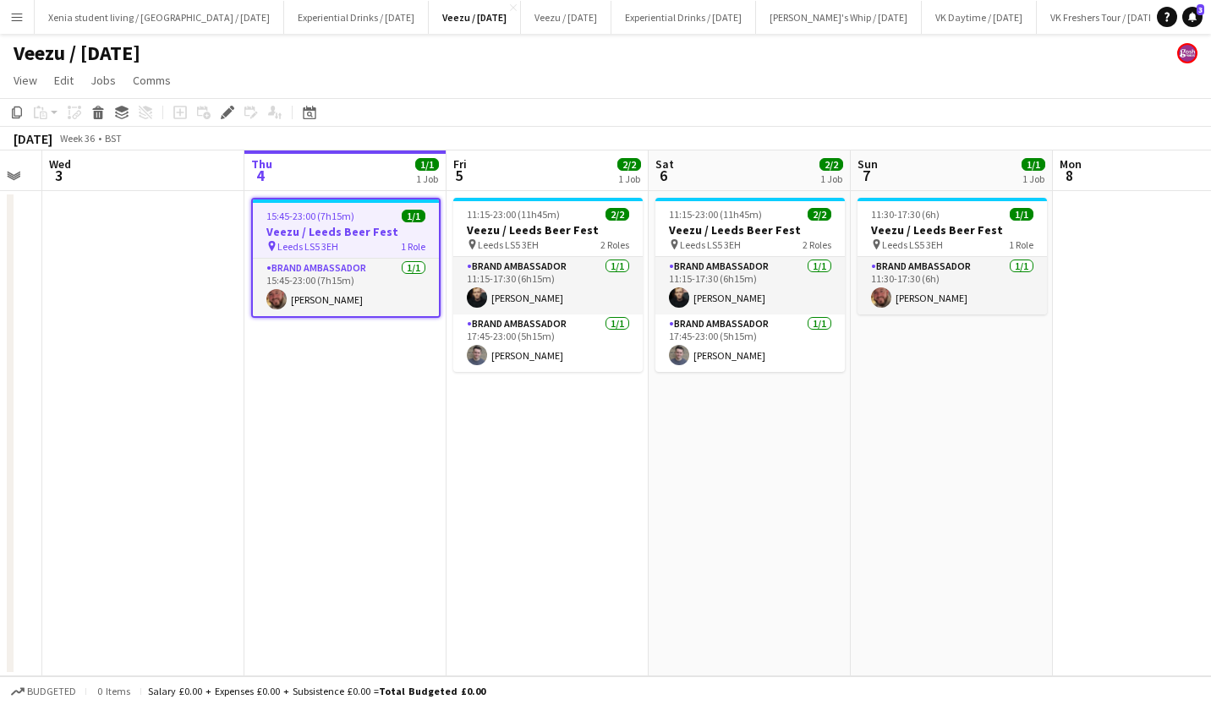
scroll to position [0, 565]
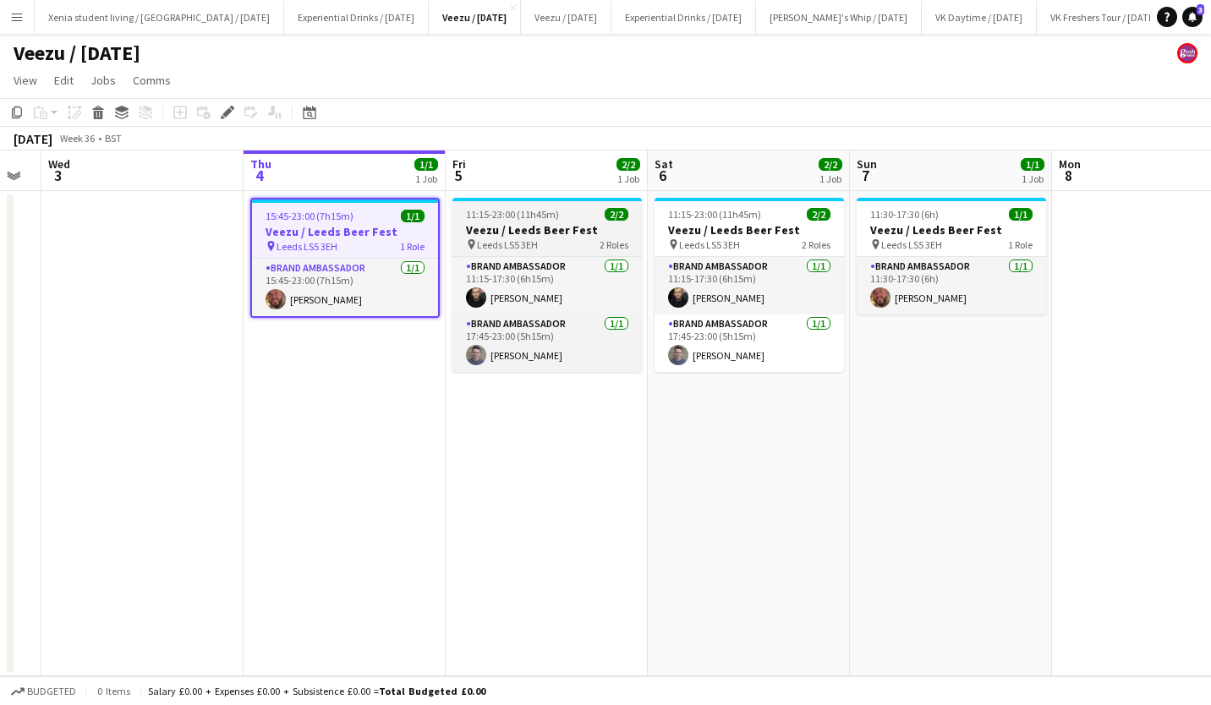
click at [549, 221] on app-job-card "11:15-23:00 (11h45m) 2/2 Veezu / Leeds Beer Fest pin Leeds LS5 3EH 2 Roles Bran…" at bounding box center [546, 285] width 189 height 174
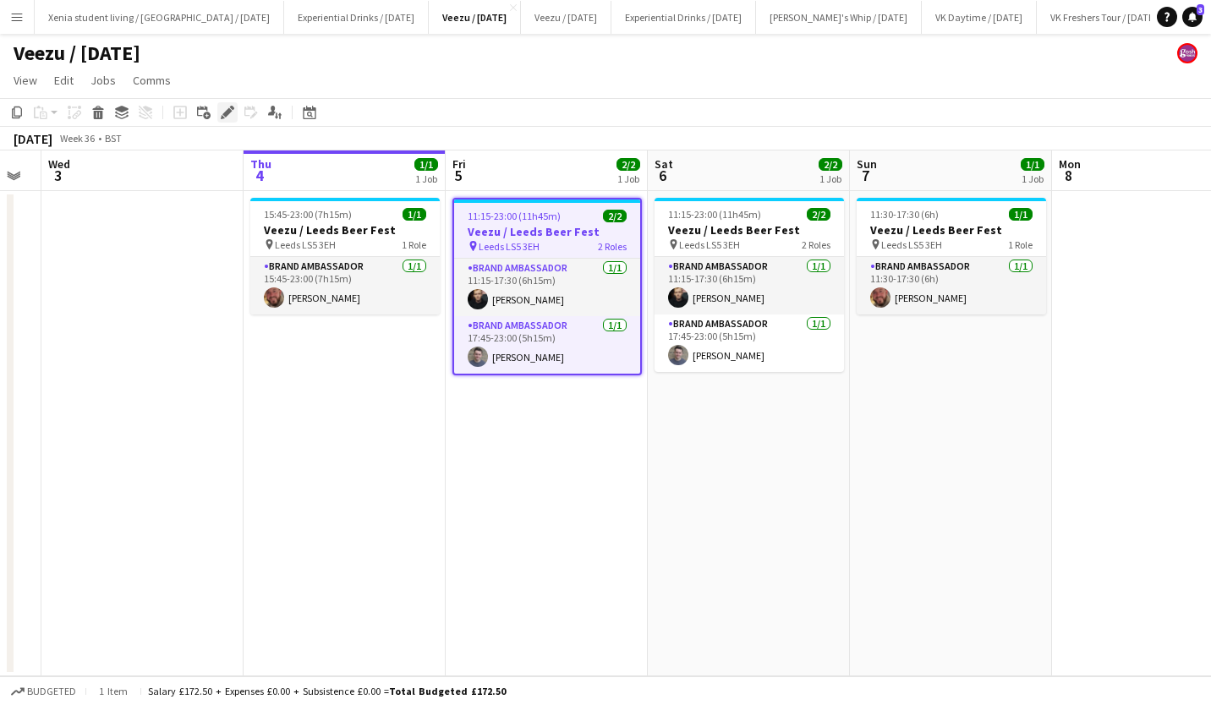
click at [227, 109] on icon at bounding box center [226, 112] width 9 height 9
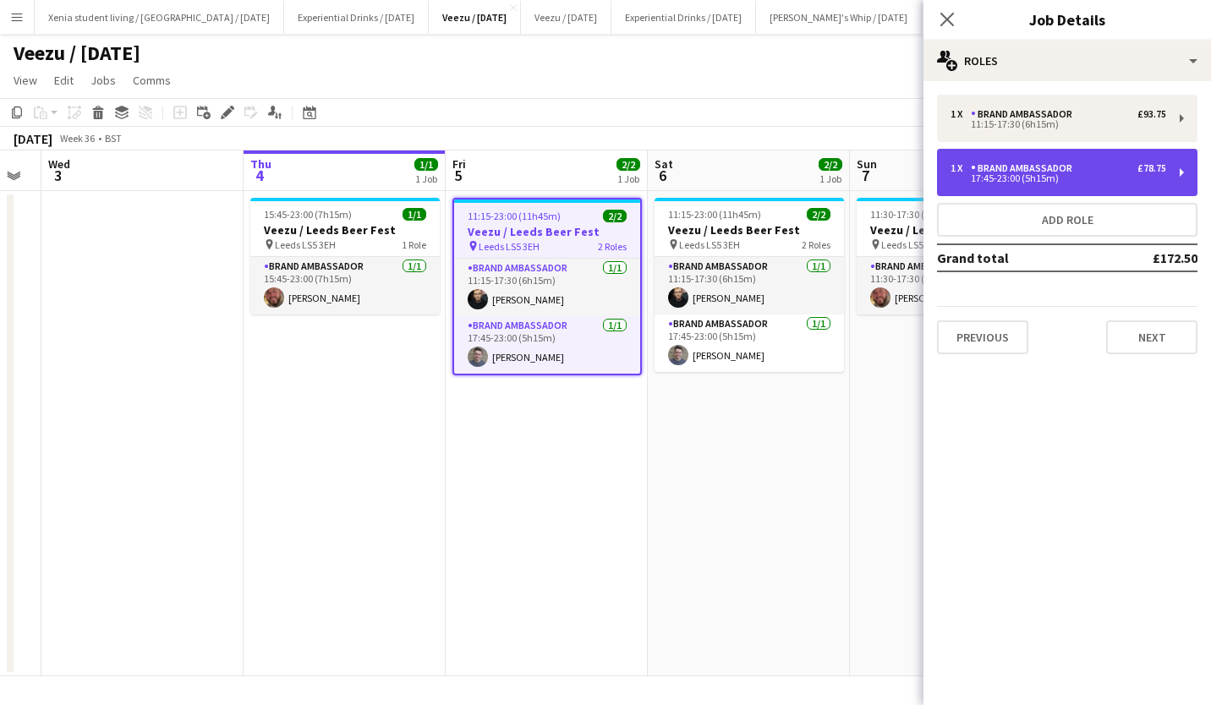
click at [1042, 173] on div "Brand Ambassador" at bounding box center [1024, 168] width 108 height 12
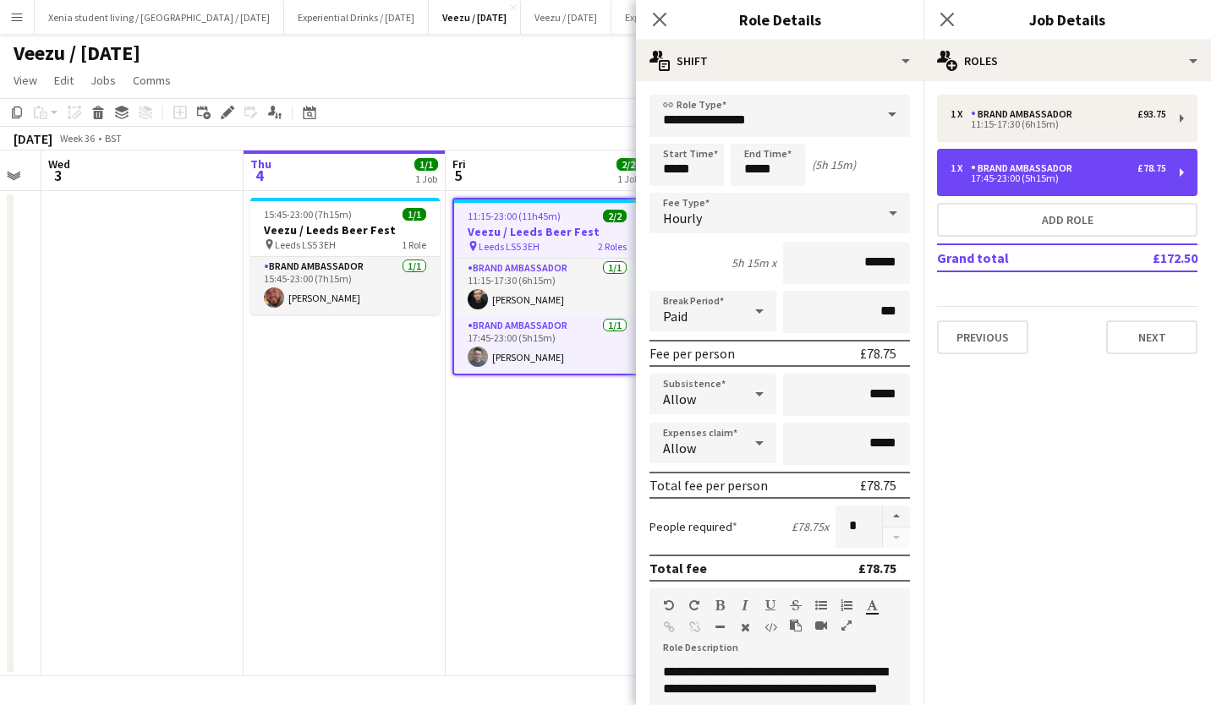
scroll to position [0, 528]
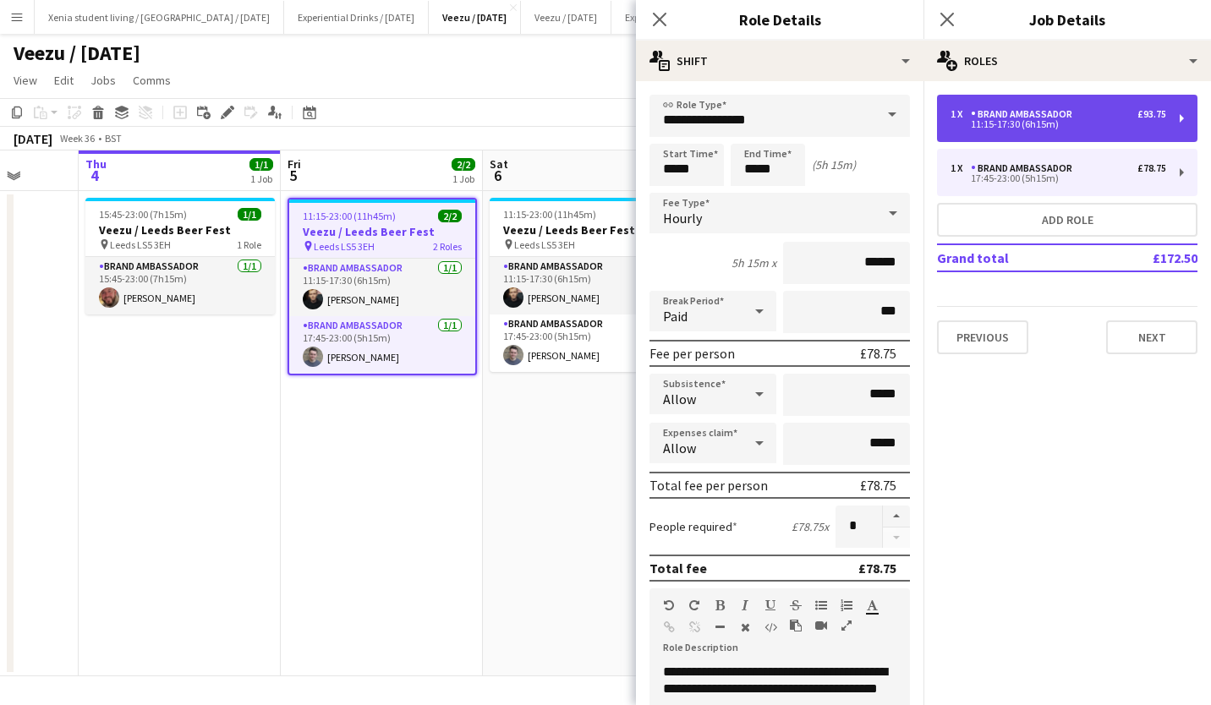
click at [1080, 113] on div "1 x Brand Ambassador £93.75" at bounding box center [1058, 114] width 216 height 12
type input "*****"
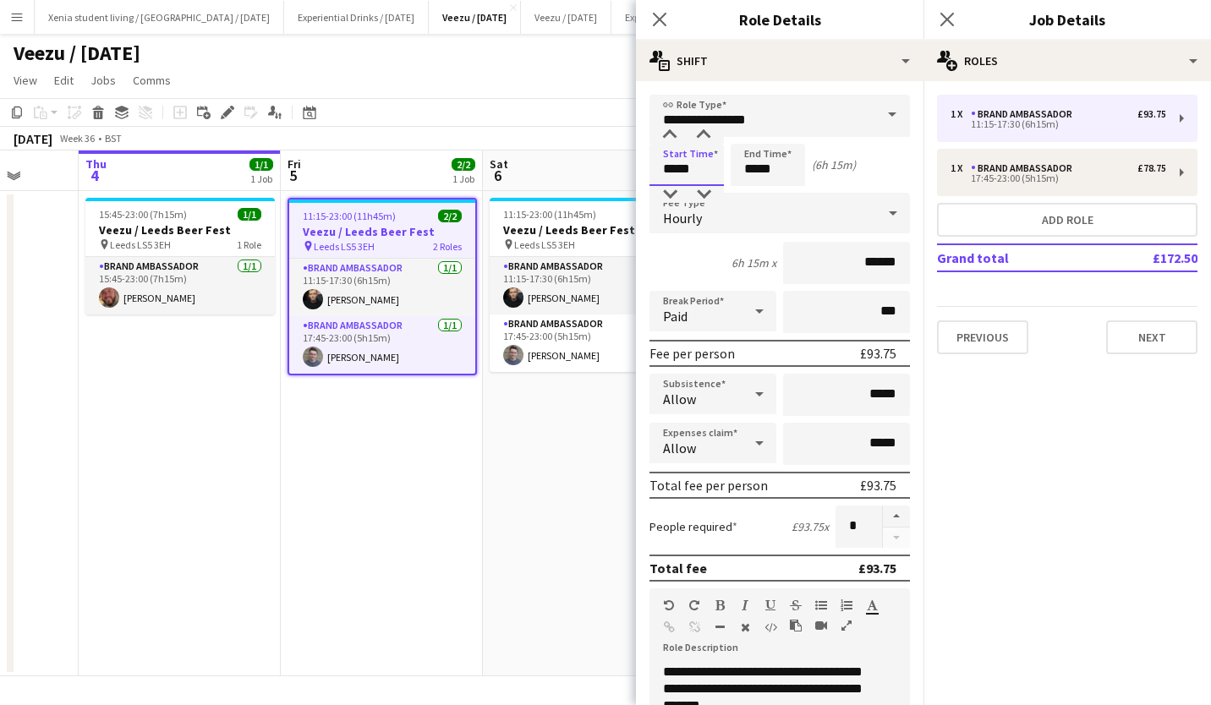
click at [686, 168] on input "*****" at bounding box center [686, 165] width 74 height 42
click at [708, 138] on div at bounding box center [703, 135] width 34 height 17
type input "*****"
click at [703, 191] on div at bounding box center [703, 194] width 34 height 17
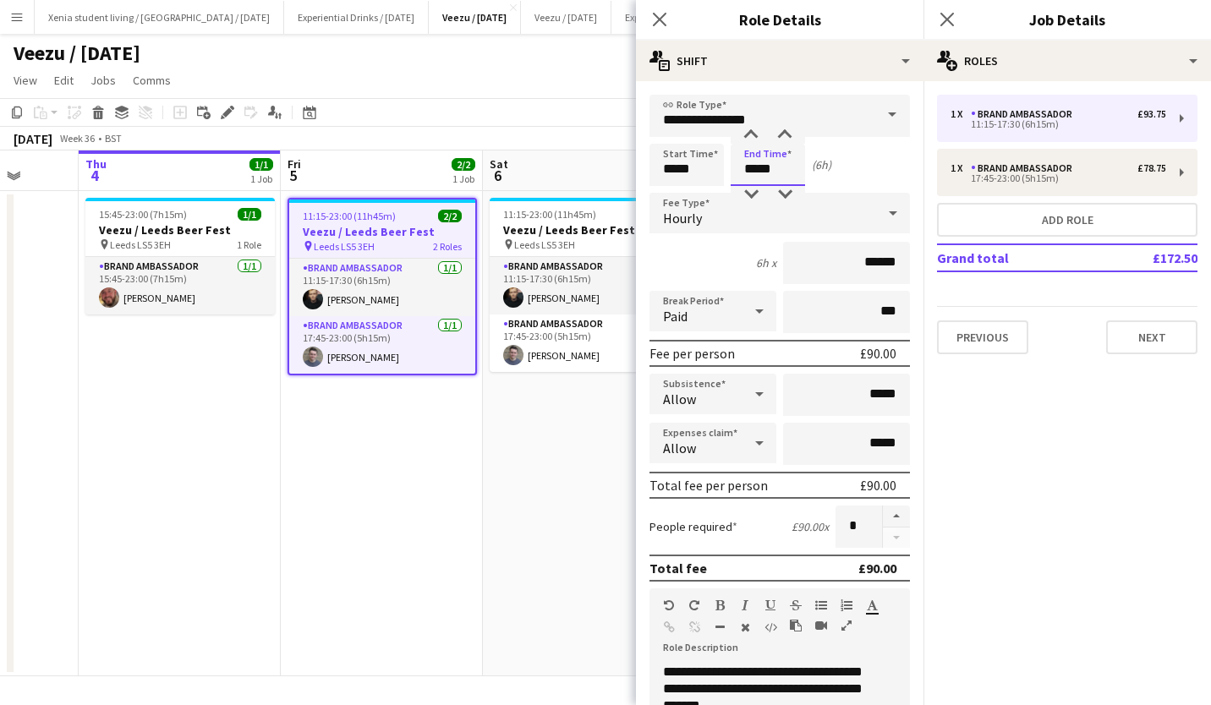
click at [771, 154] on input "*****" at bounding box center [767, 165] width 74 height 42
click at [785, 136] on div at bounding box center [785, 135] width 34 height 17
type input "*****"
click at [748, 130] on div at bounding box center [751, 135] width 34 height 17
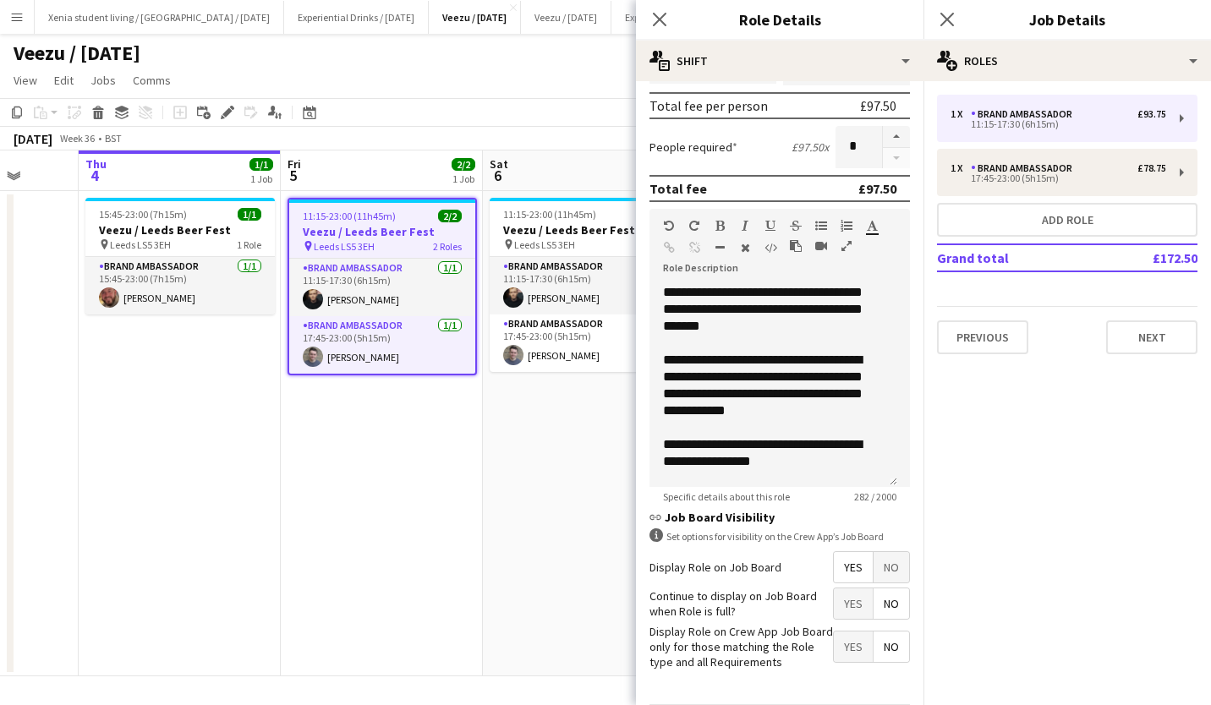
scroll to position [440, 0]
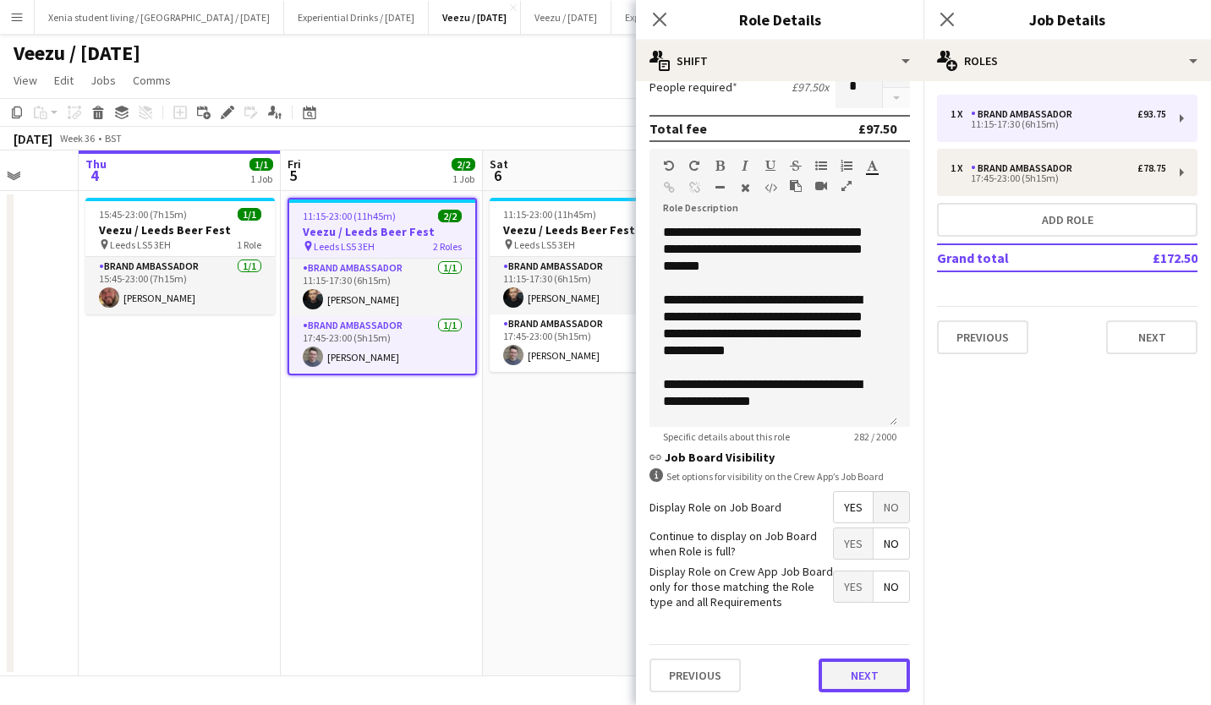
click at [845, 664] on button "Next" at bounding box center [863, 676] width 91 height 34
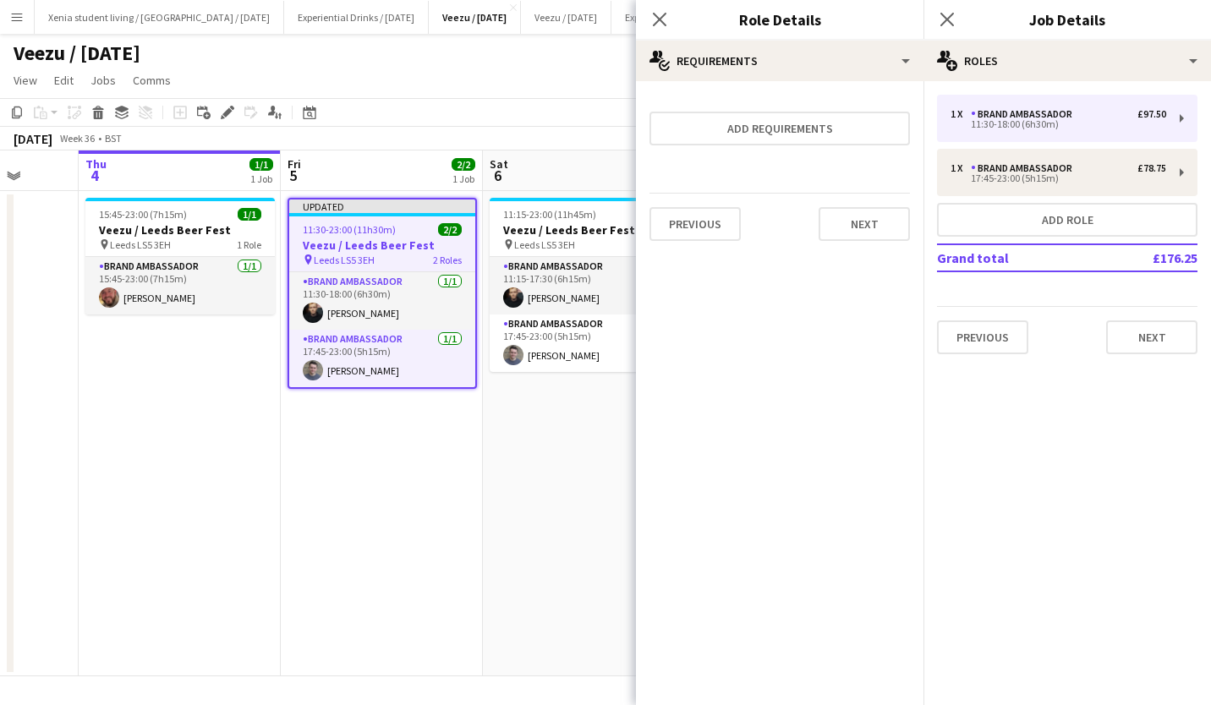
scroll to position [0, 0]
click at [880, 227] on button "Next" at bounding box center [863, 224] width 91 height 34
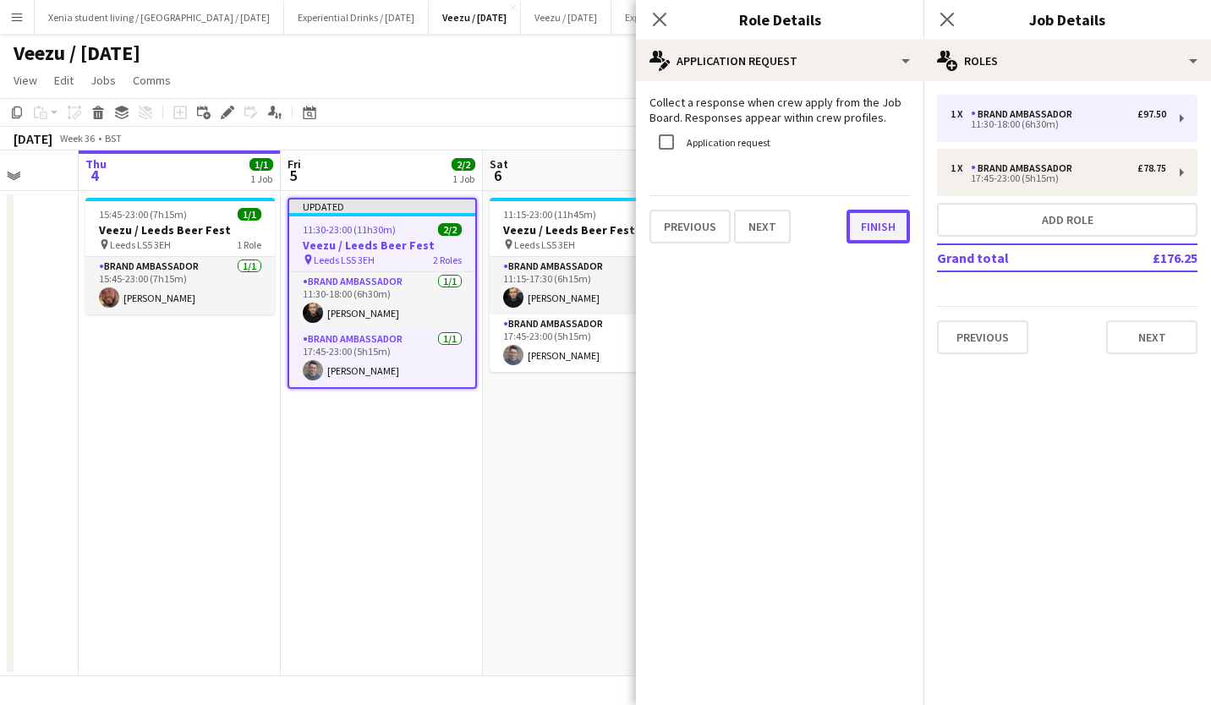
click at [879, 229] on button "Finish" at bounding box center [877, 227] width 63 height 34
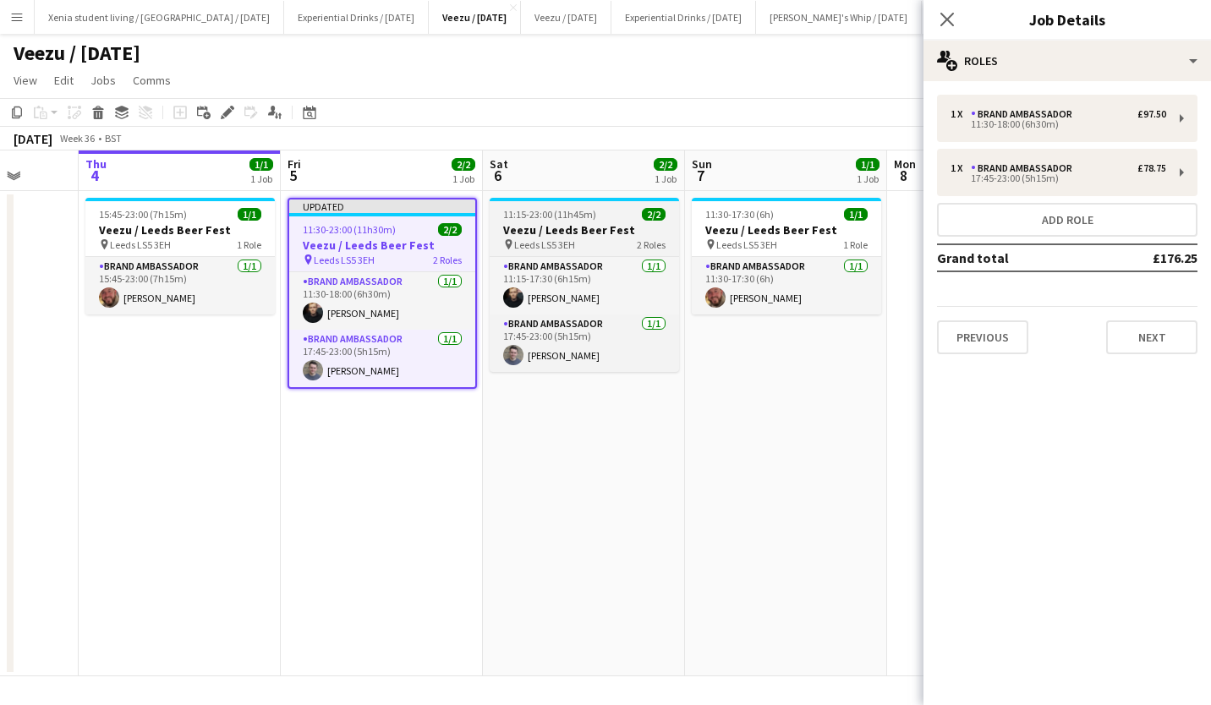
click at [567, 237] on h3 "Veezu / Leeds Beer Fest" at bounding box center [583, 229] width 189 height 15
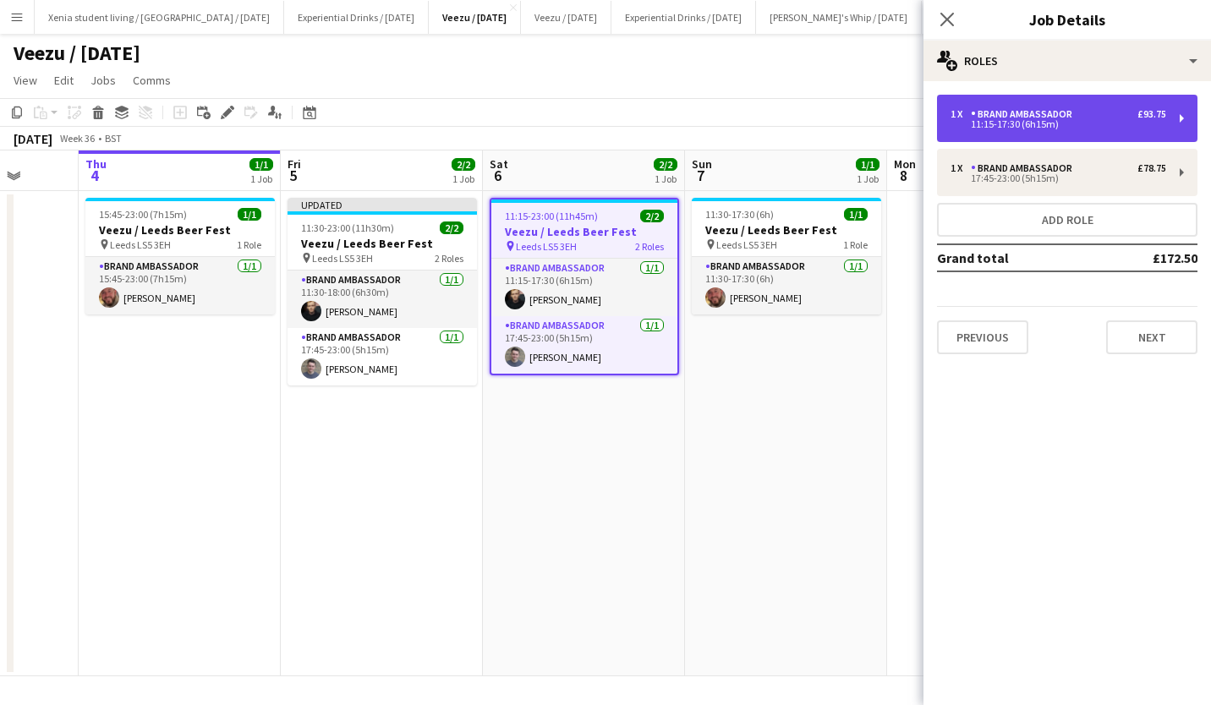
click at [1022, 114] on div "Brand Ambassador" at bounding box center [1024, 114] width 108 height 12
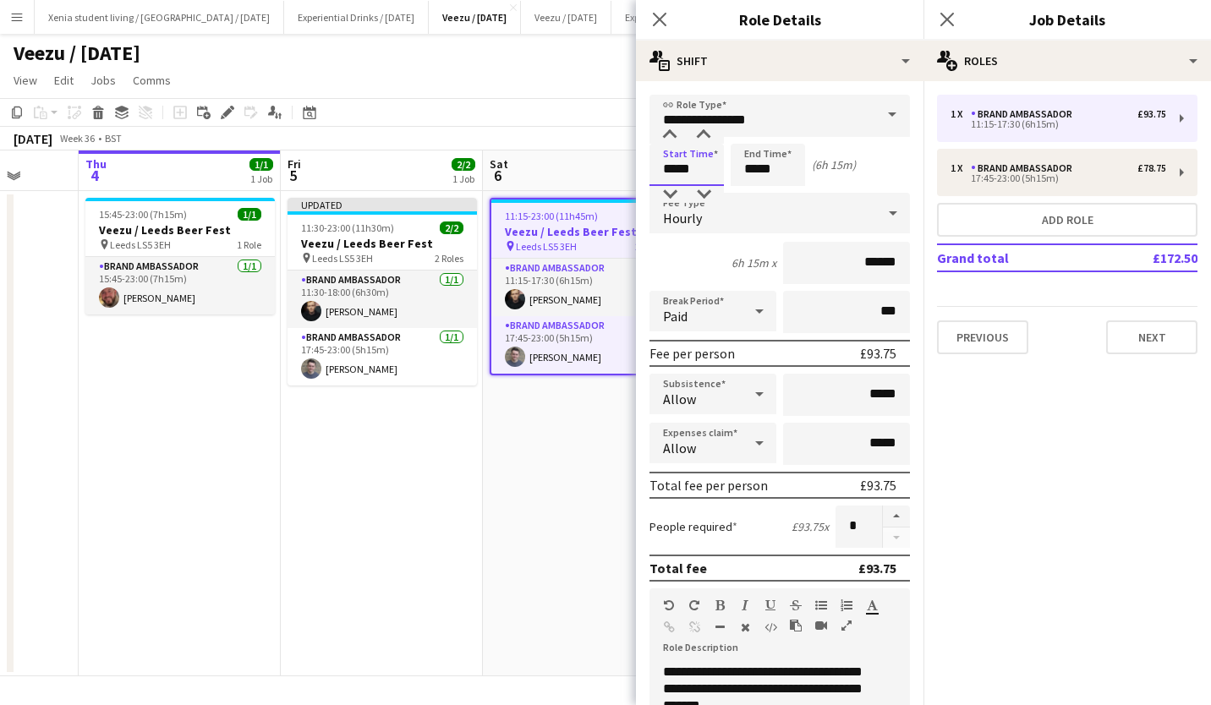
click at [697, 178] on input "*****" at bounding box center [686, 165] width 74 height 42
click at [704, 132] on div at bounding box center [703, 135] width 34 height 17
click at [703, 134] on div at bounding box center [703, 135] width 34 height 17
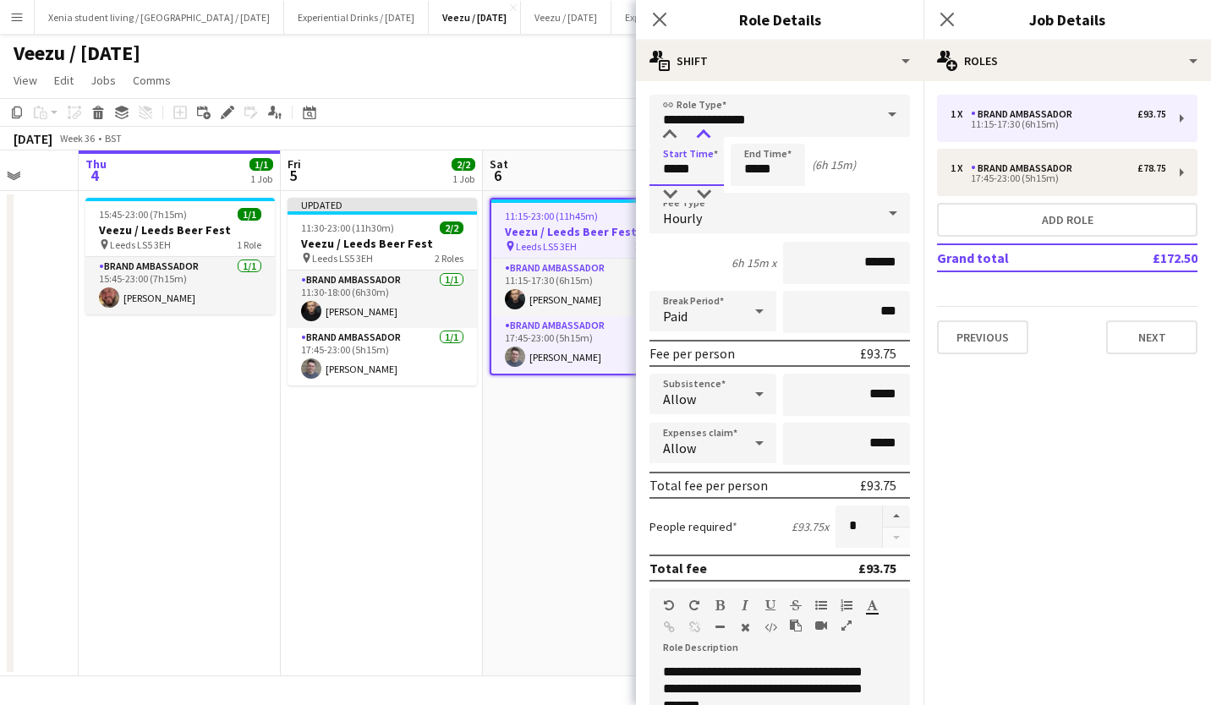
type input "*****"
click at [703, 134] on div at bounding box center [703, 135] width 34 height 17
click at [755, 161] on input "*****" at bounding box center [767, 165] width 74 height 42
click at [752, 135] on div at bounding box center [751, 135] width 34 height 17
click at [781, 193] on div at bounding box center [785, 194] width 34 height 17
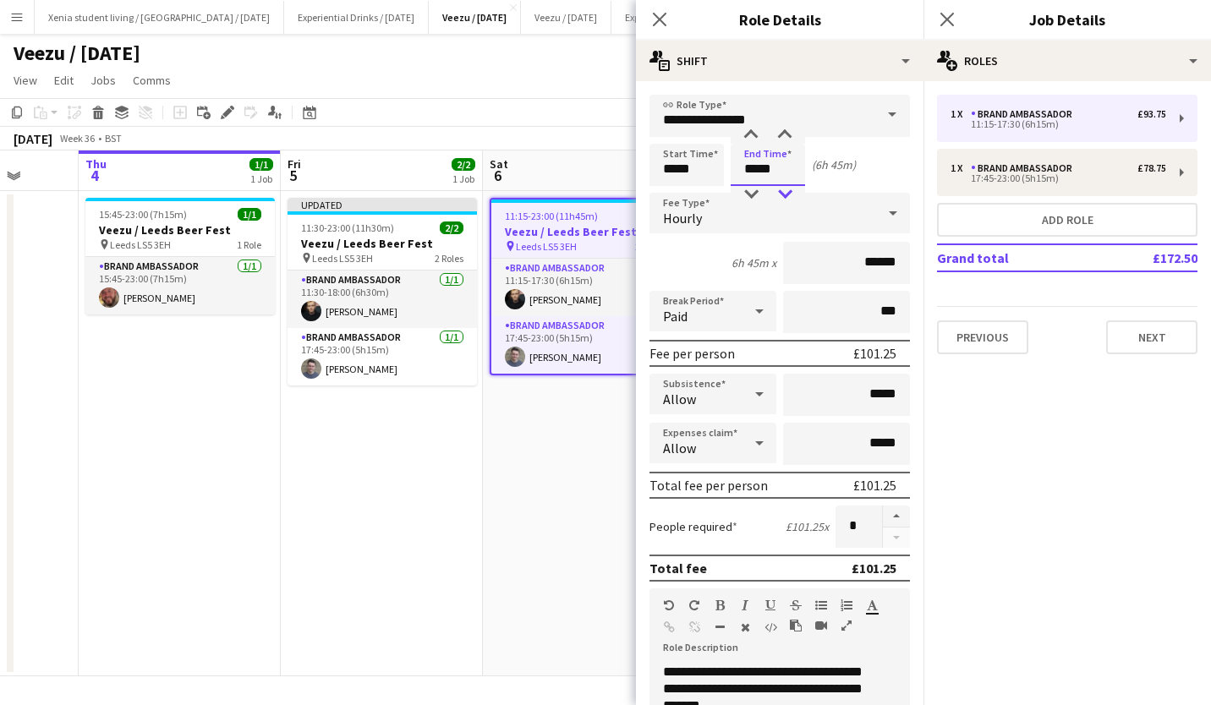
type input "*****"
click at [781, 193] on div at bounding box center [785, 194] width 34 height 17
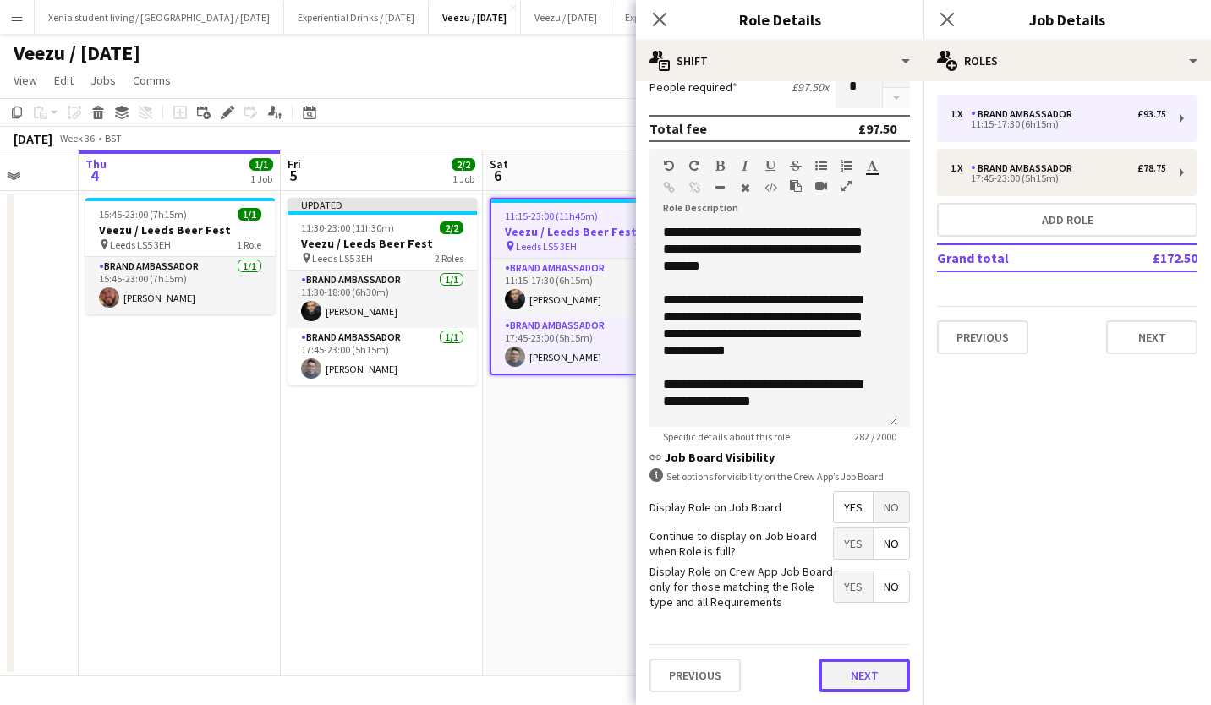
click at [848, 677] on button "Next" at bounding box center [863, 676] width 91 height 34
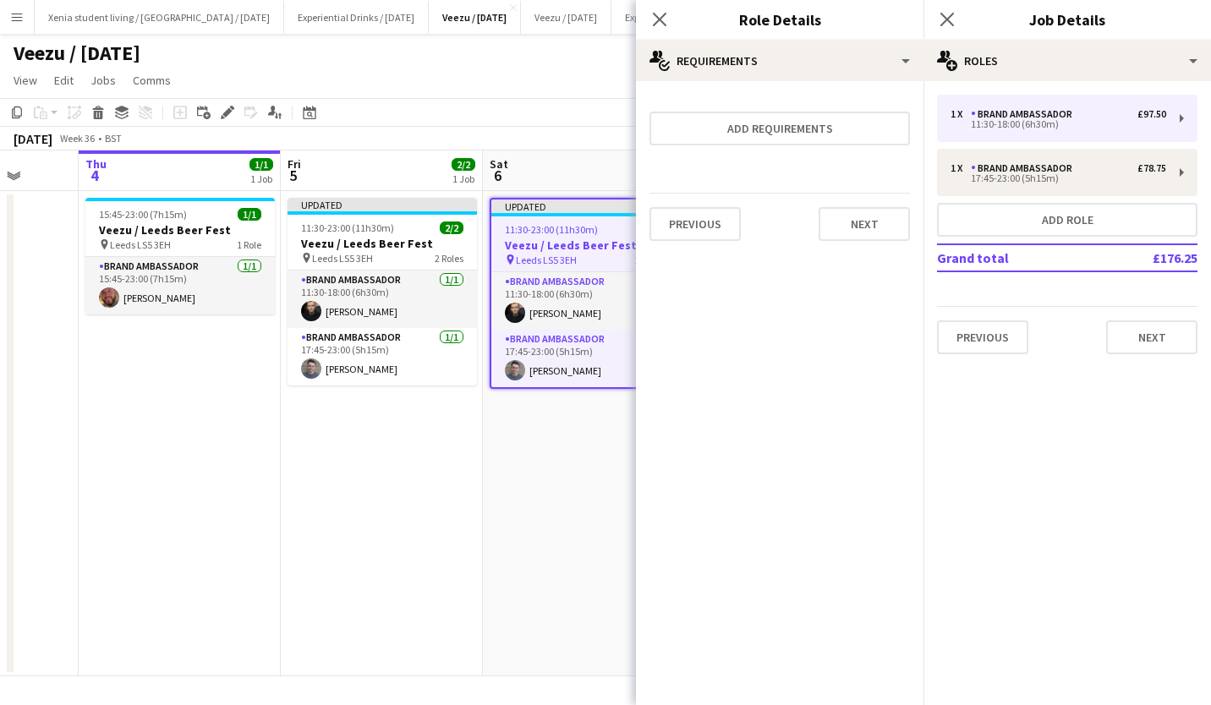
scroll to position [0, 0]
click at [882, 234] on button "Next" at bounding box center [863, 224] width 91 height 34
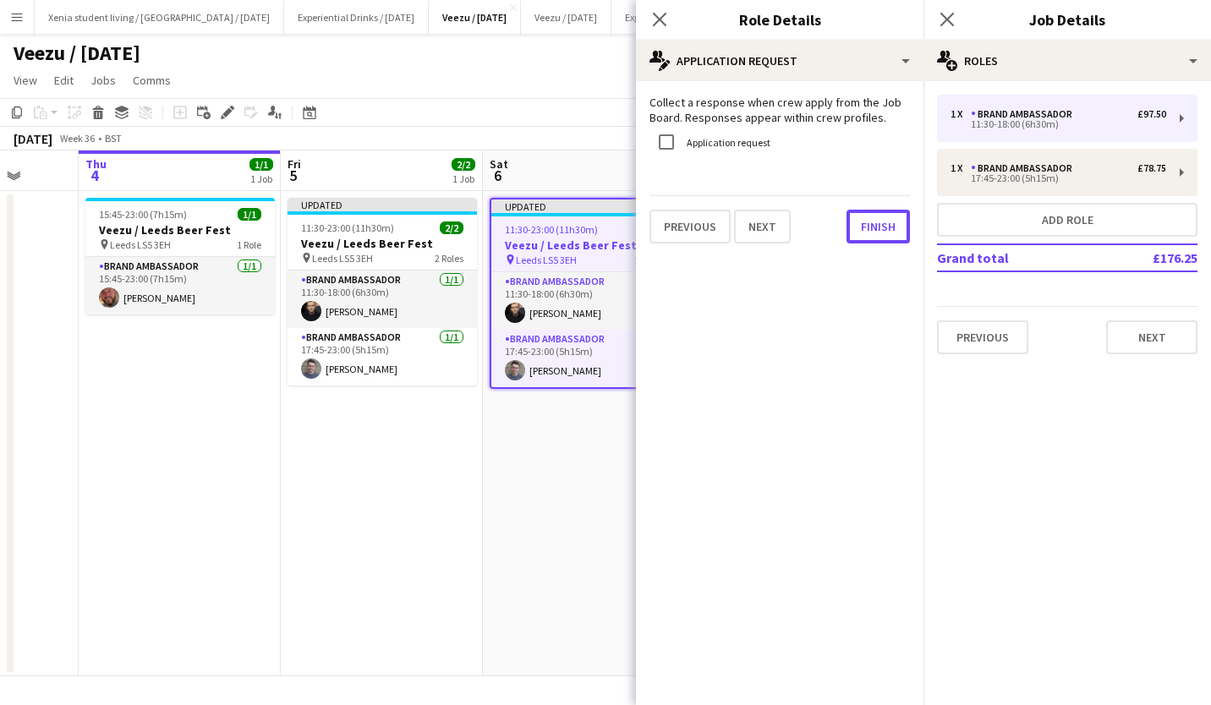
click at [882, 234] on button "Finish" at bounding box center [877, 227] width 63 height 34
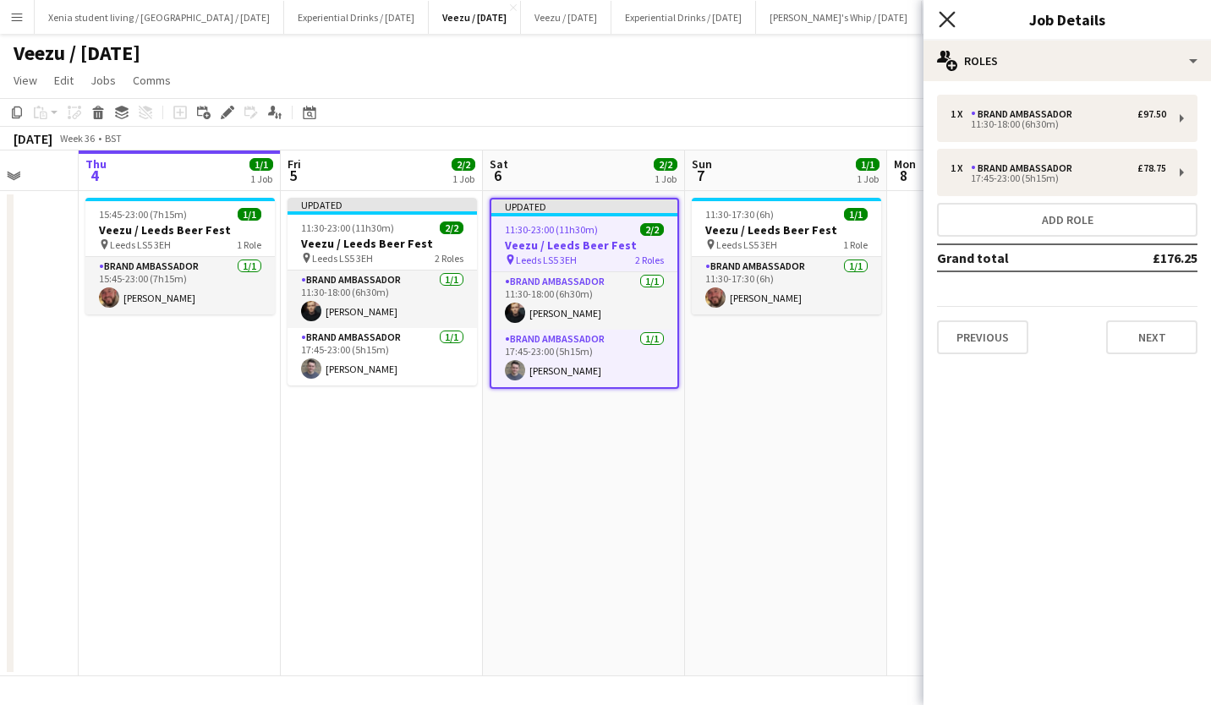
click at [954, 25] on icon "Close pop-in" at bounding box center [946, 19] width 16 height 16
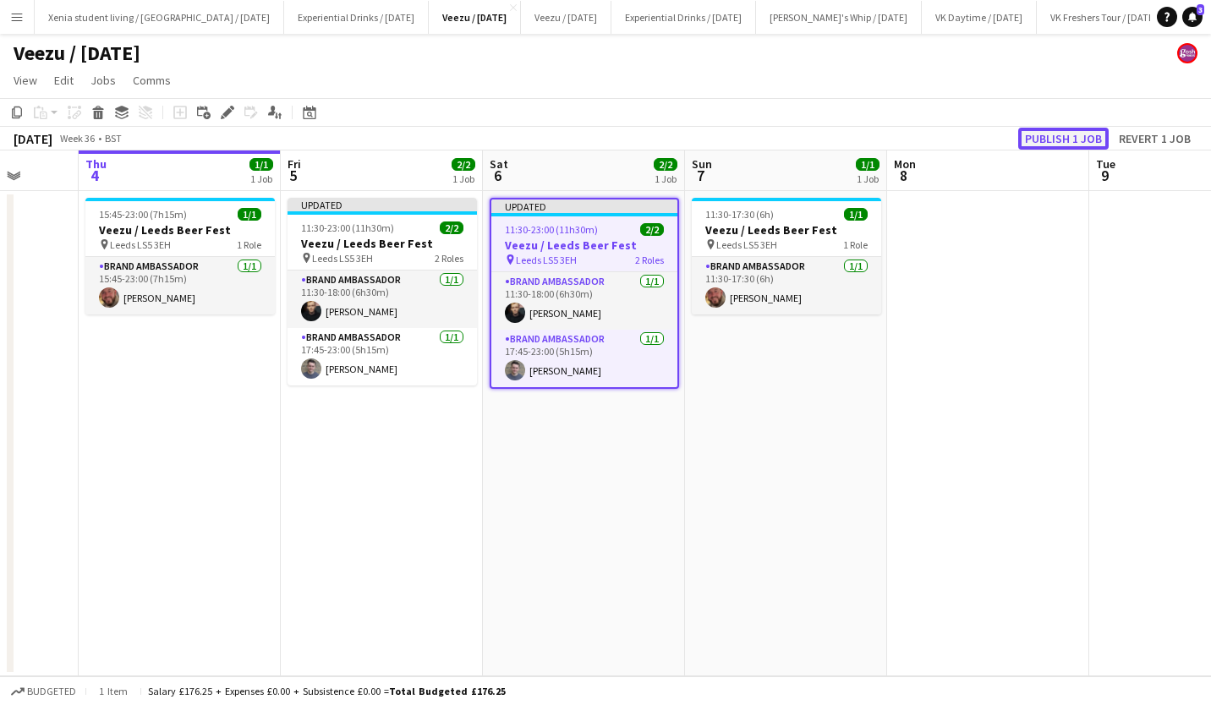
click at [1064, 134] on button "Publish 1 job" at bounding box center [1063, 139] width 90 height 22
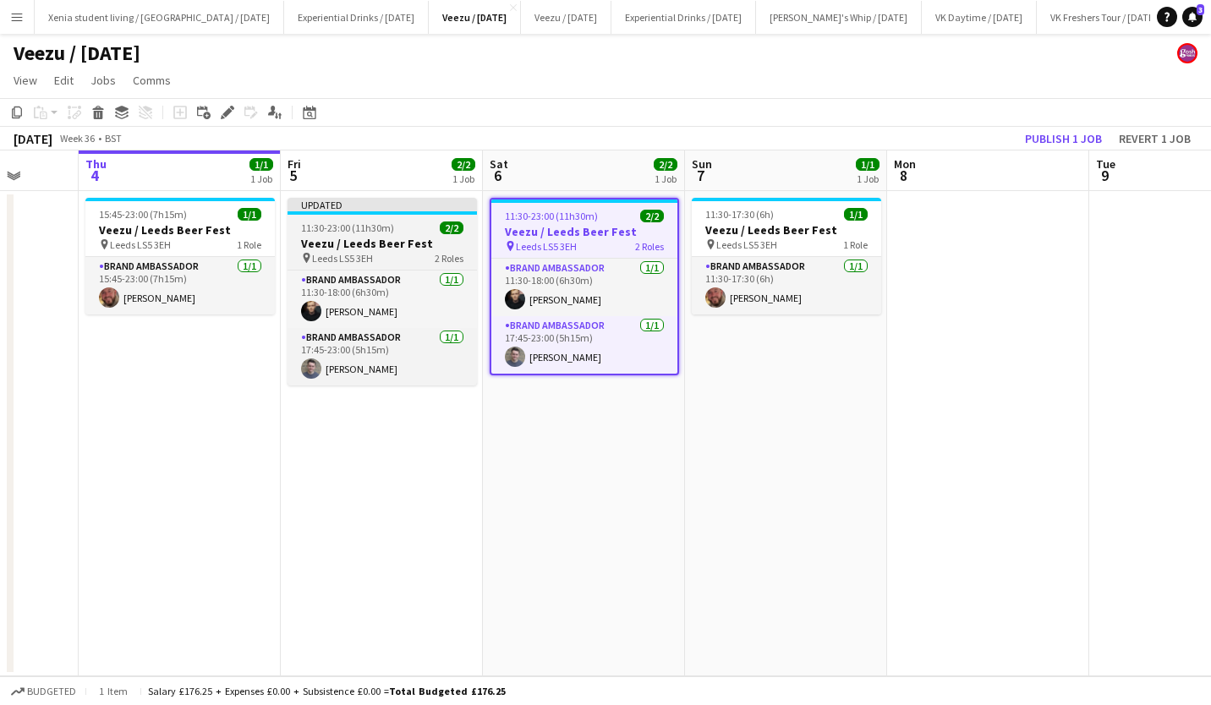
click at [399, 241] on h3 "Veezu / Leeds Beer Fest" at bounding box center [381, 243] width 189 height 15
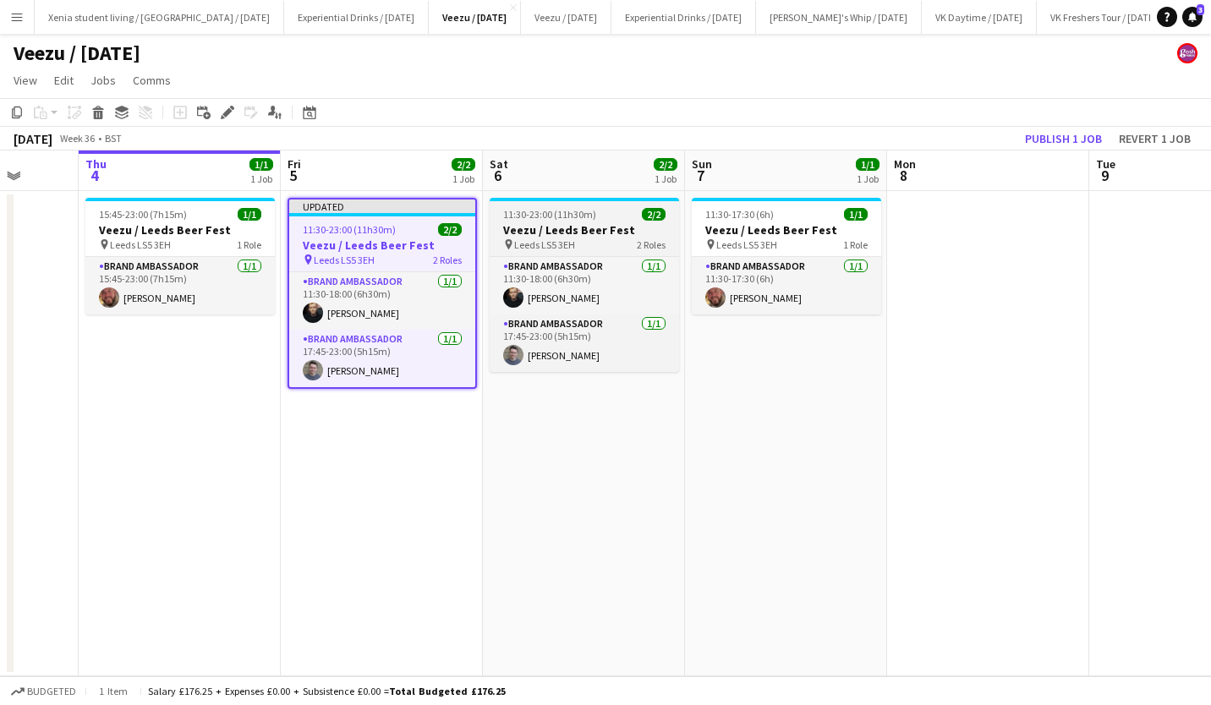
click at [564, 222] on h3 "Veezu / Leeds Beer Fest" at bounding box center [583, 229] width 189 height 15
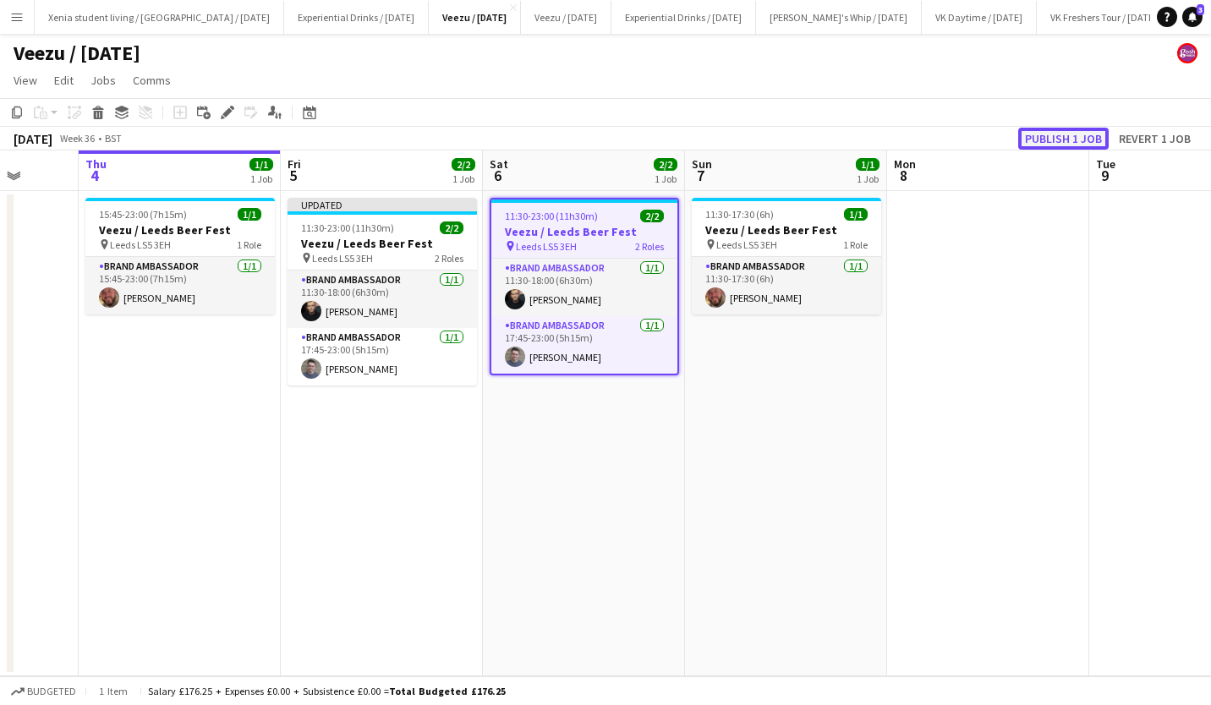
click at [1045, 135] on button "Publish 1 job" at bounding box center [1063, 139] width 90 height 22
